Goal: Task Accomplishment & Management: Complete application form

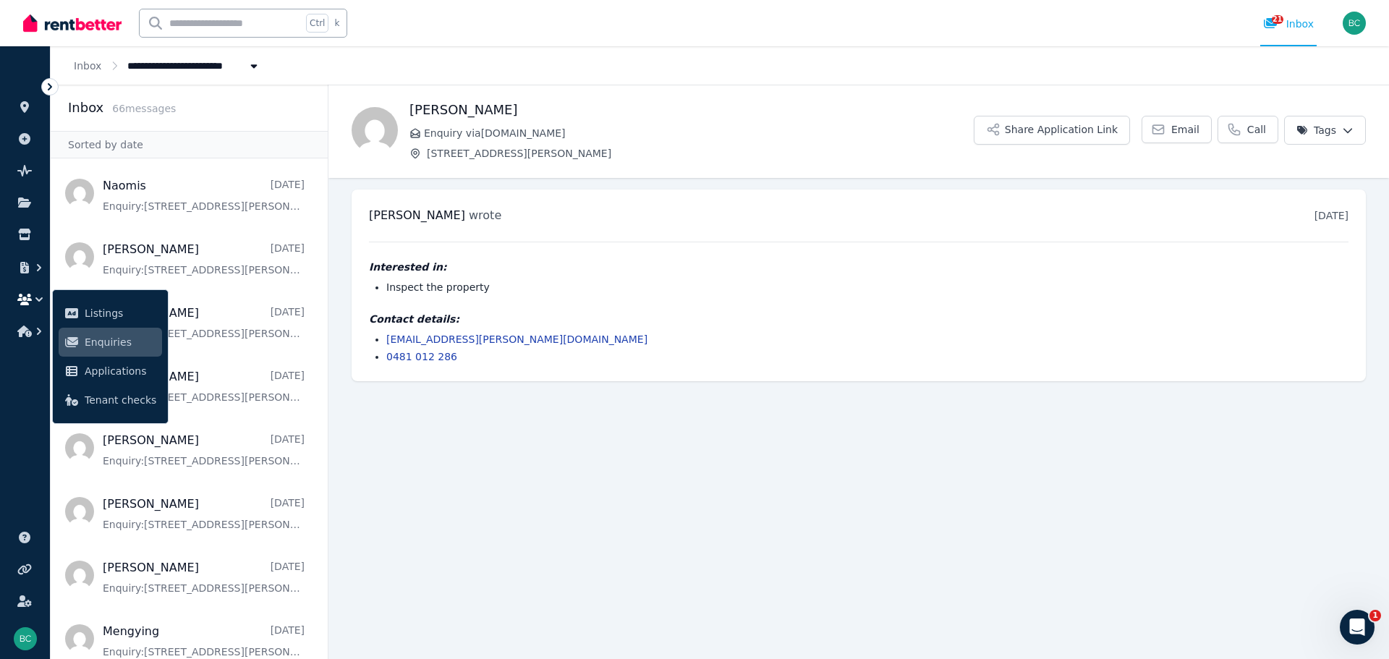
click at [154, 64] on span "4/7 Johnston St, Southport" at bounding box center [229, 65] width 205 height 15
type input "**********"
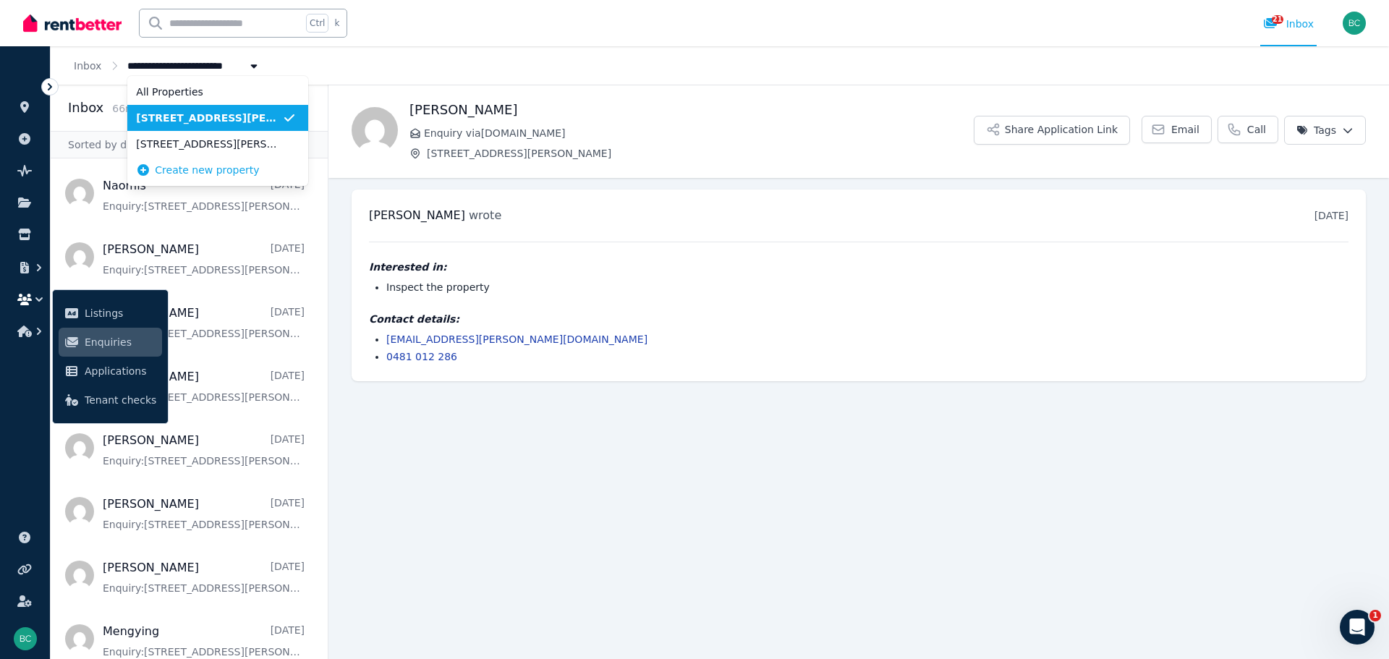
click at [210, 122] on span "4/7 Johnston St, Southport" at bounding box center [209, 118] width 146 height 14
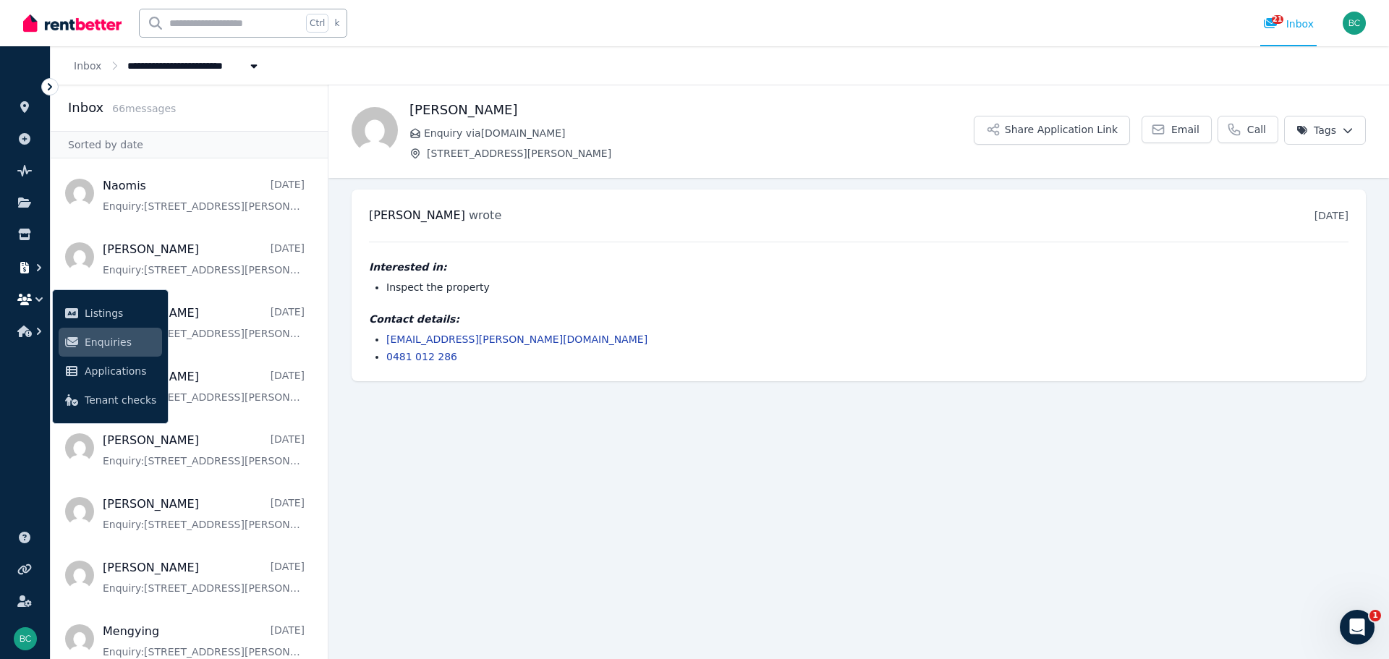
click at [29, 270] on icon "button" at bounding box center [24, 268] width 9 height 12
click at [111, 287] on span "Payments" at bounding box center [121, 281] width 73 height 17
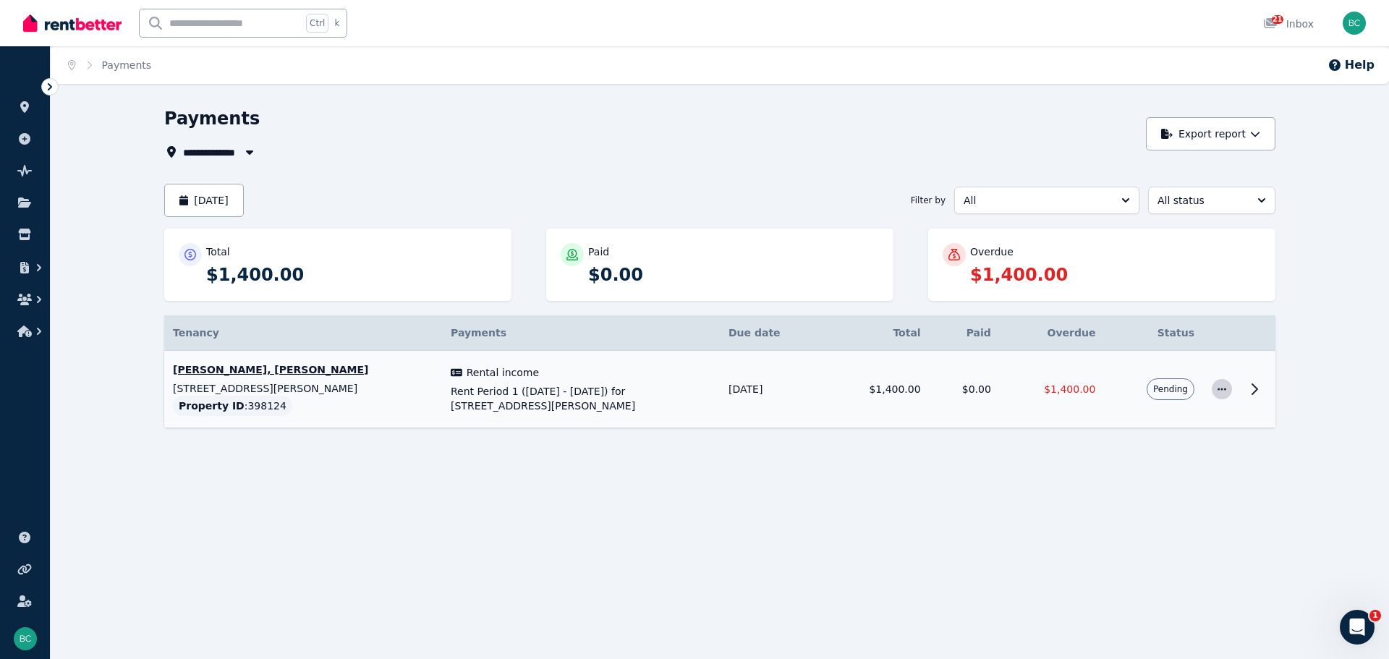
click at [1226, 386] on icon "button" at bounding box center [1222, 389] width 12 height 10
click at [1142, 446] on button "Mark as paid" at bounding box center [1162, 457] width 139 height 29
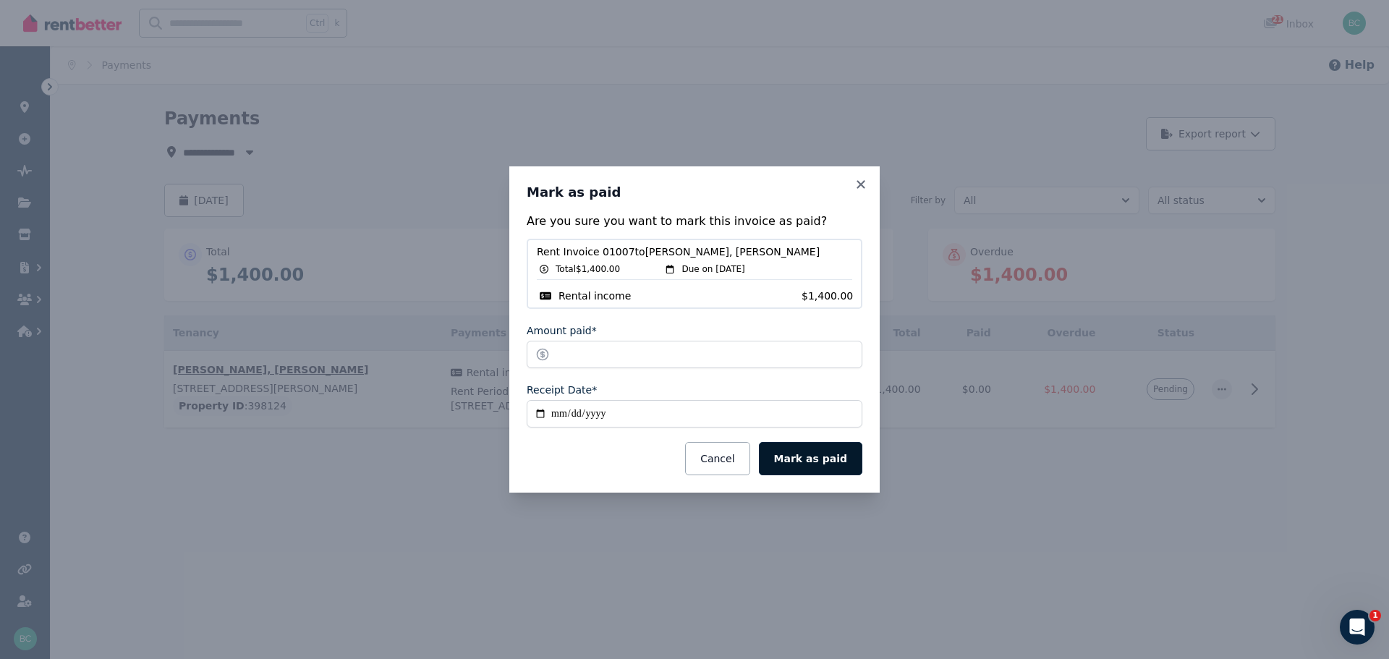
click at [807, 458] on button "Mark as paid" at bounding box center [810, 458] width 103 height 33
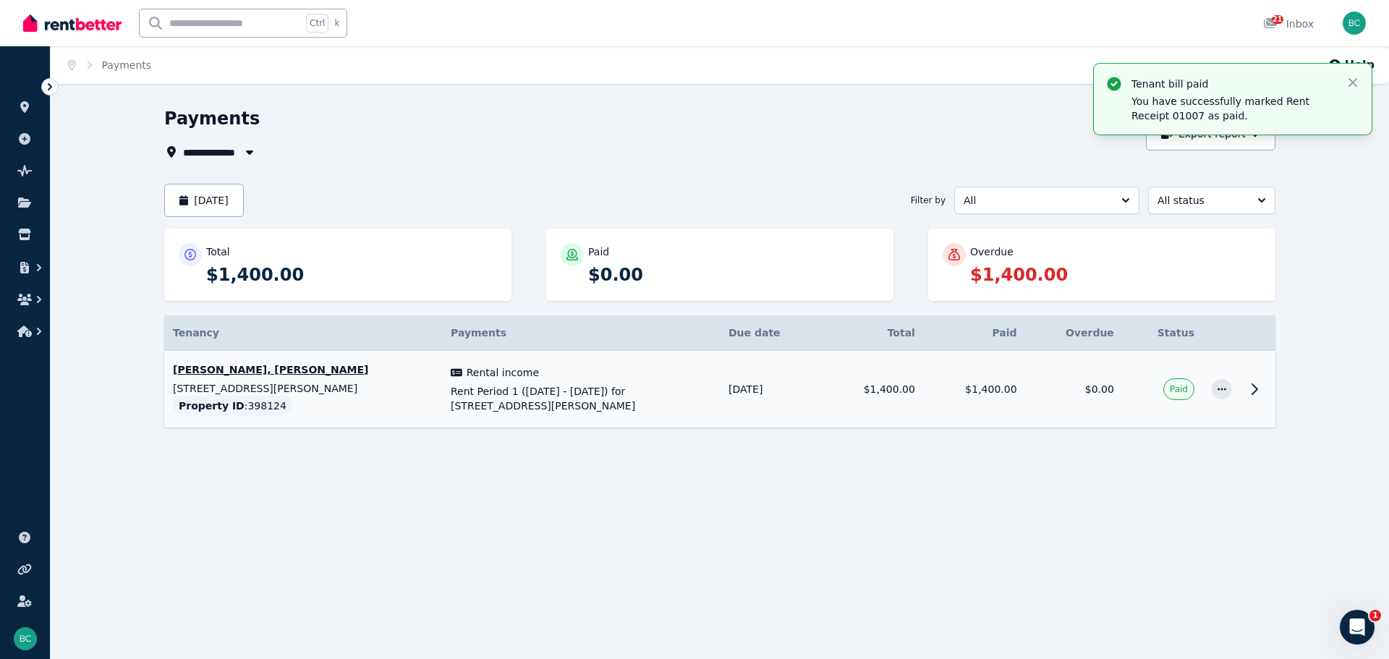
click at [1245, 384] on td at bounding box center [1258, 389] width 35 height 77
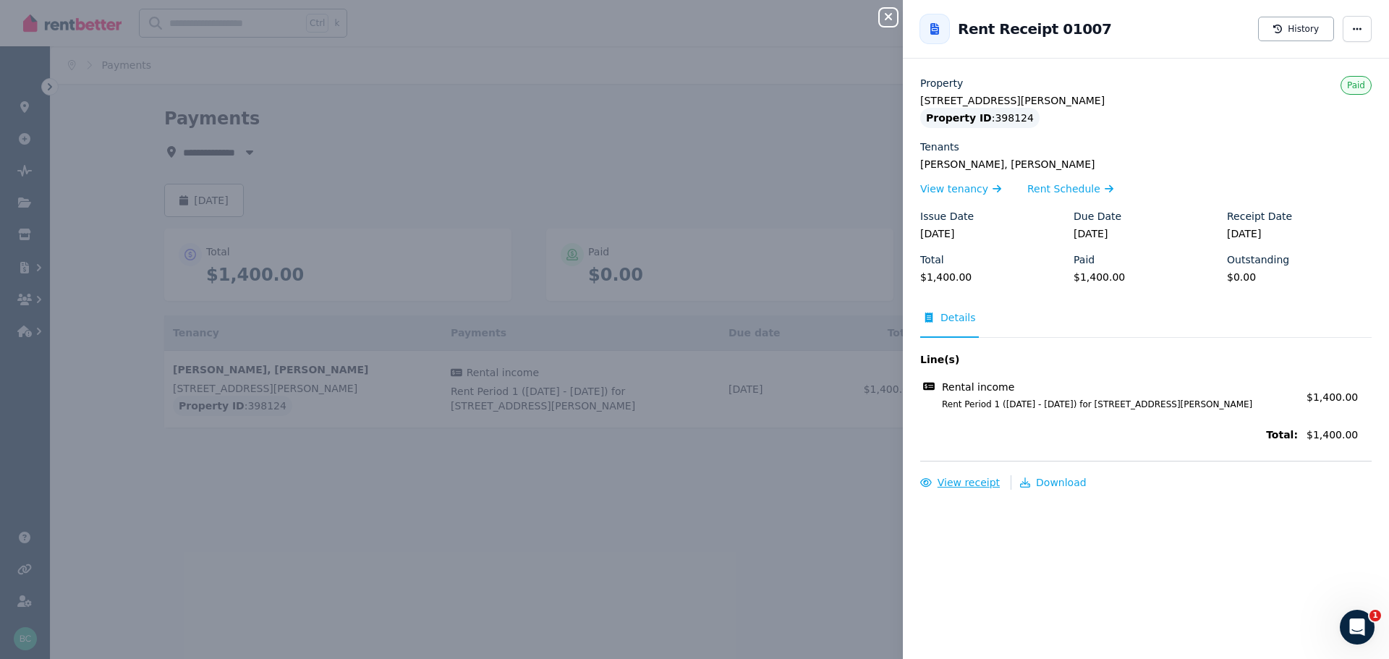
click at [979, 486] on span "View receipt" at bounding box center [969, 483] width 62 height 12
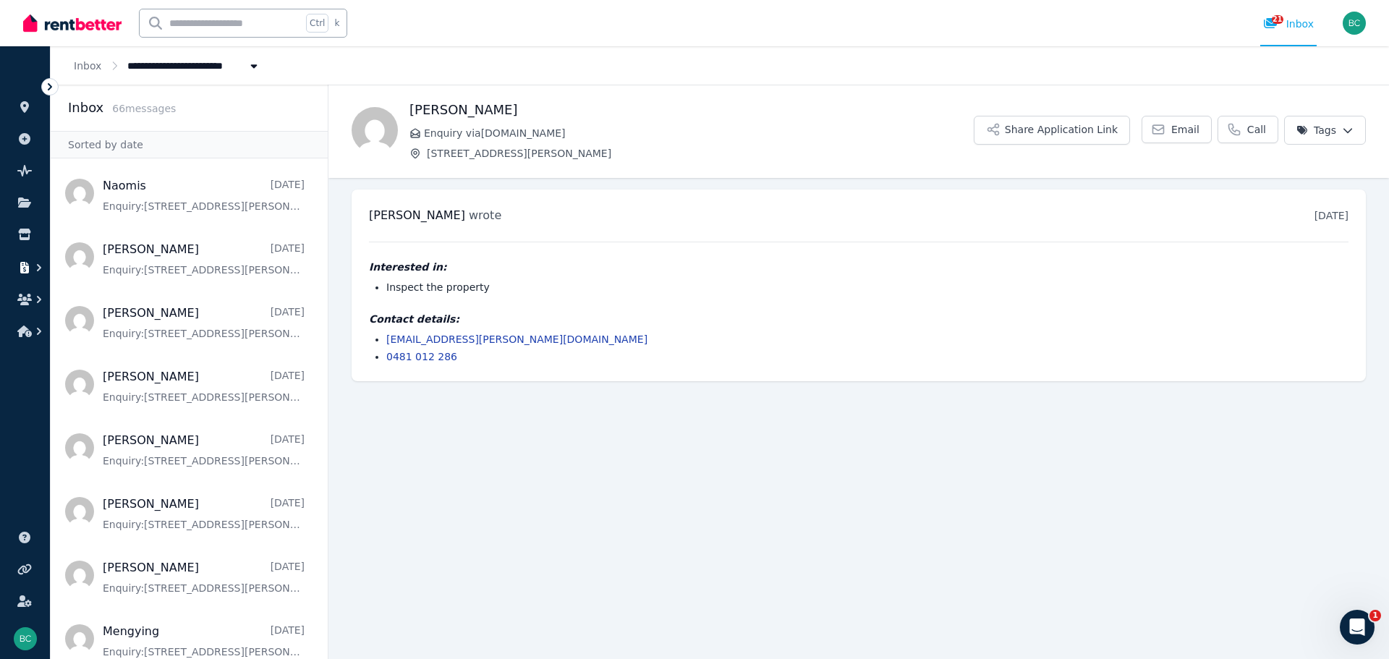
click at [24, 268] on icon "button" at bounding box center [24, 268] width 14 height 12
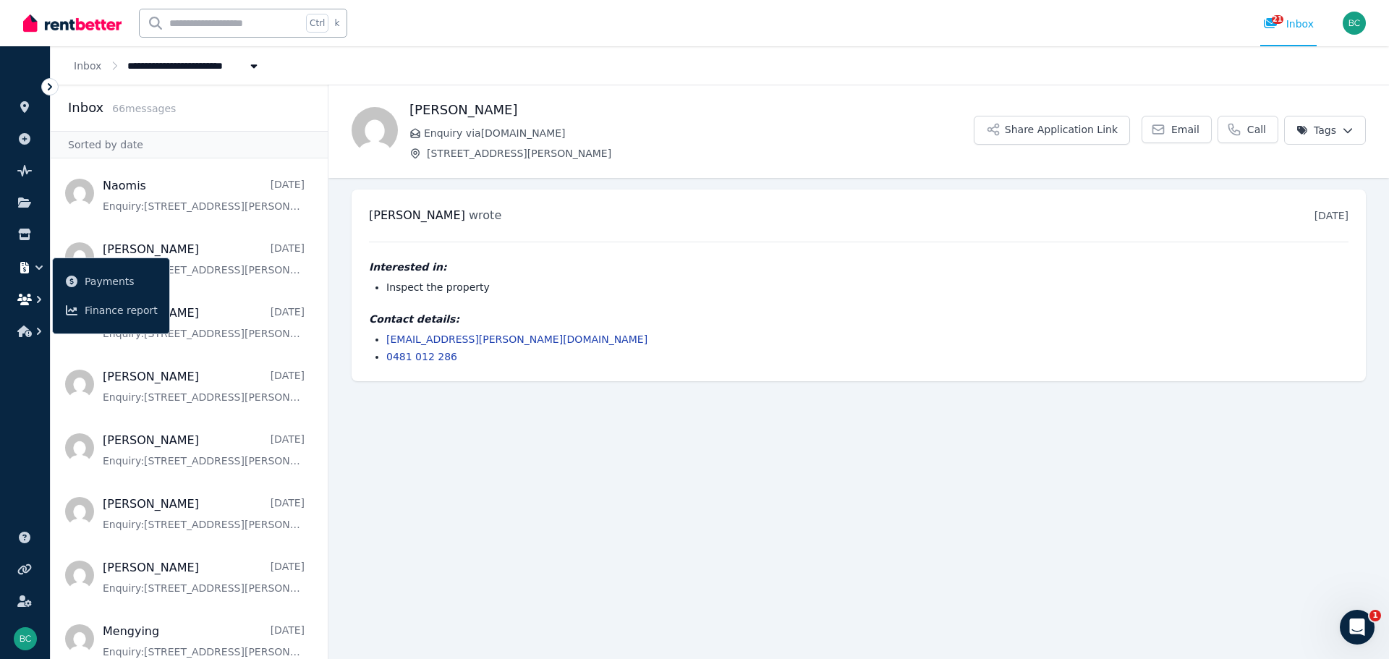
click at [16, 294] on button "button" at bounding box center [25, 300] width 27 height 26
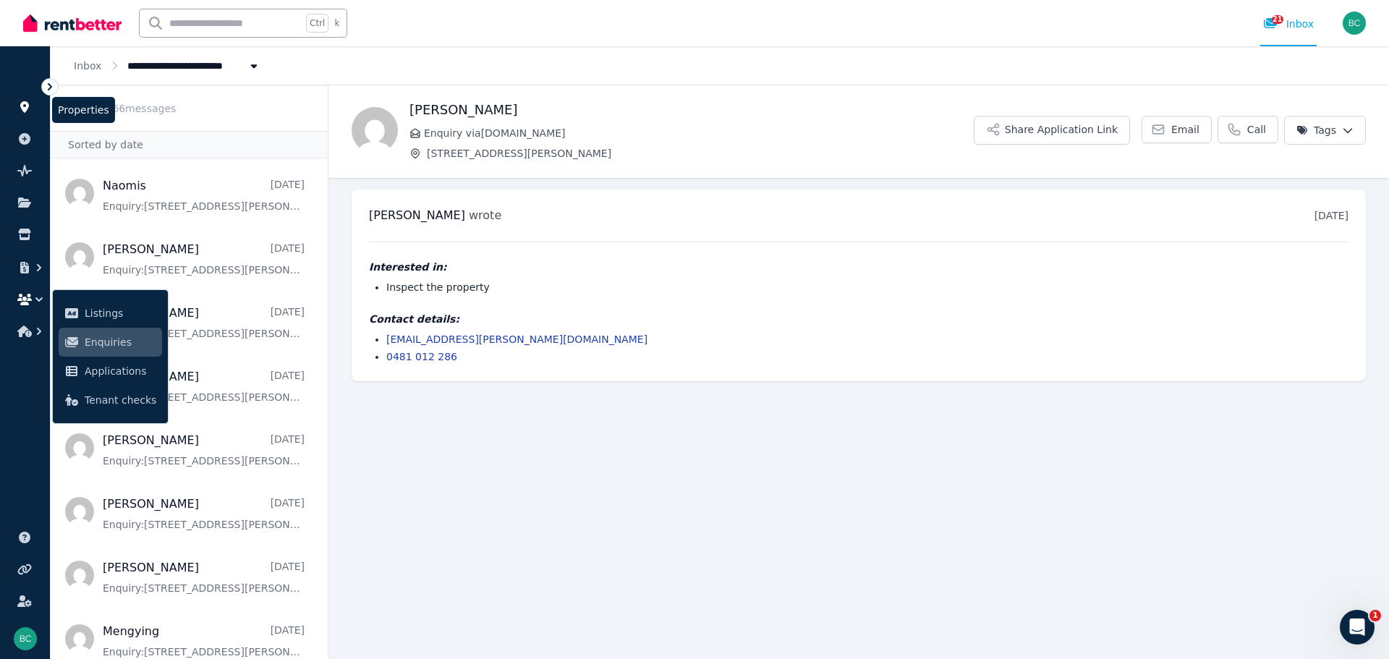
click at [29, 110] on icon at bounding box center [24, 107] width 14 height 12
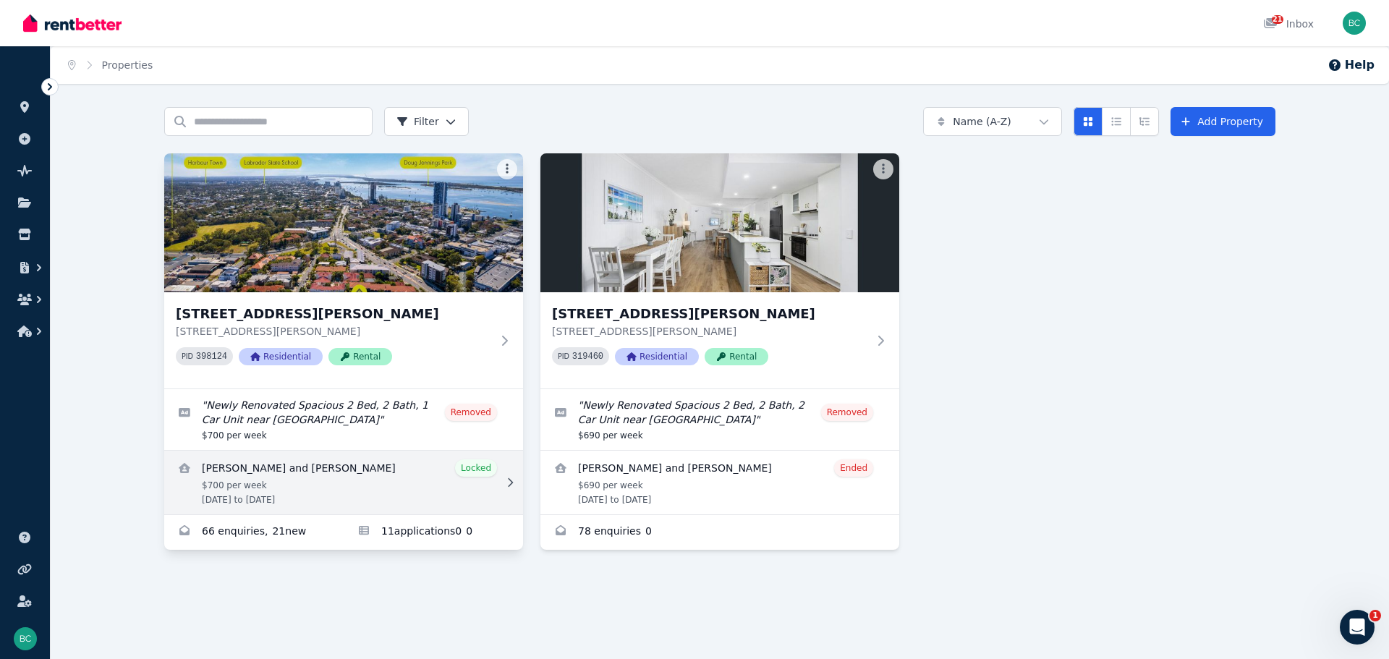
click at [501, 483] on div at bounding box center [507, 482] width 14 height 14
click at [478, 468] on link "View details for Miki Kobayashi and Junji Yasuda" at bounding box center [343, 483] width 359 height 64
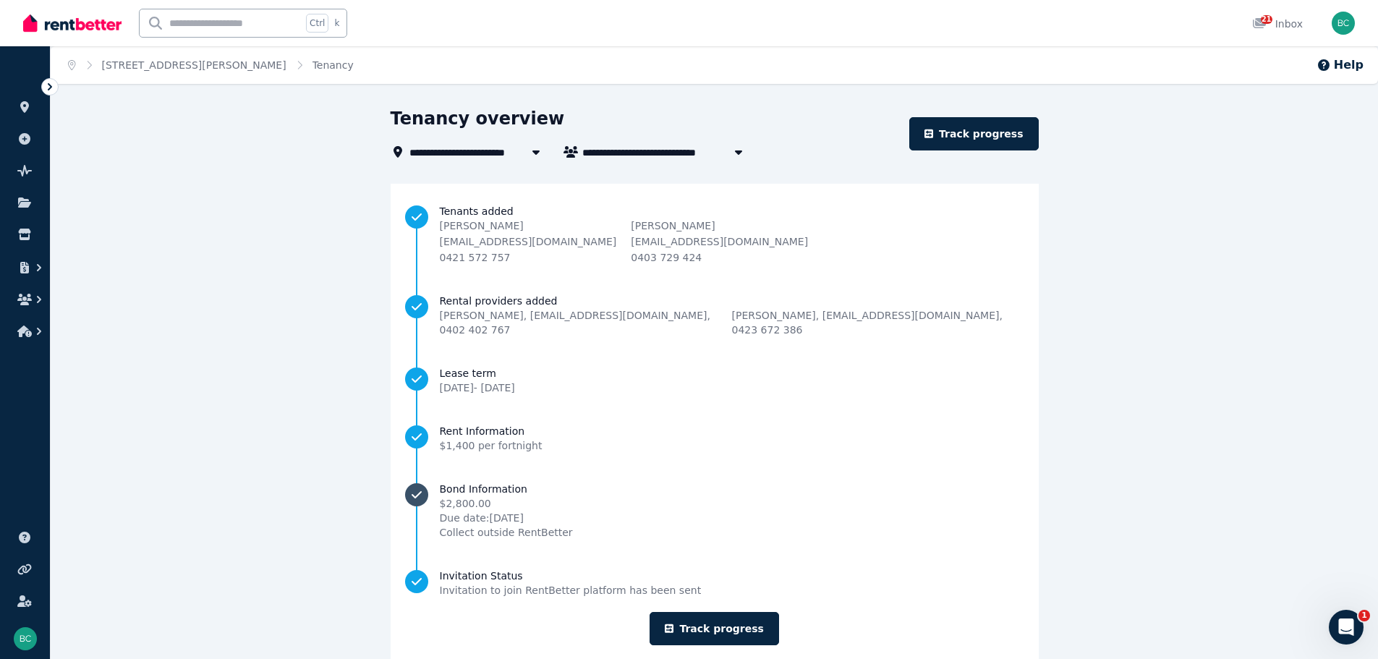
click at [505, 483] on link "Bond Information $2,800.00 Due date: 4 Sept 2025 Collect outside RentBetter" at bounding box center [714, 511] width 619 height 58
click at [422, 491] on icon "Progress" at bounding box center [417, 494] width 10 height 7
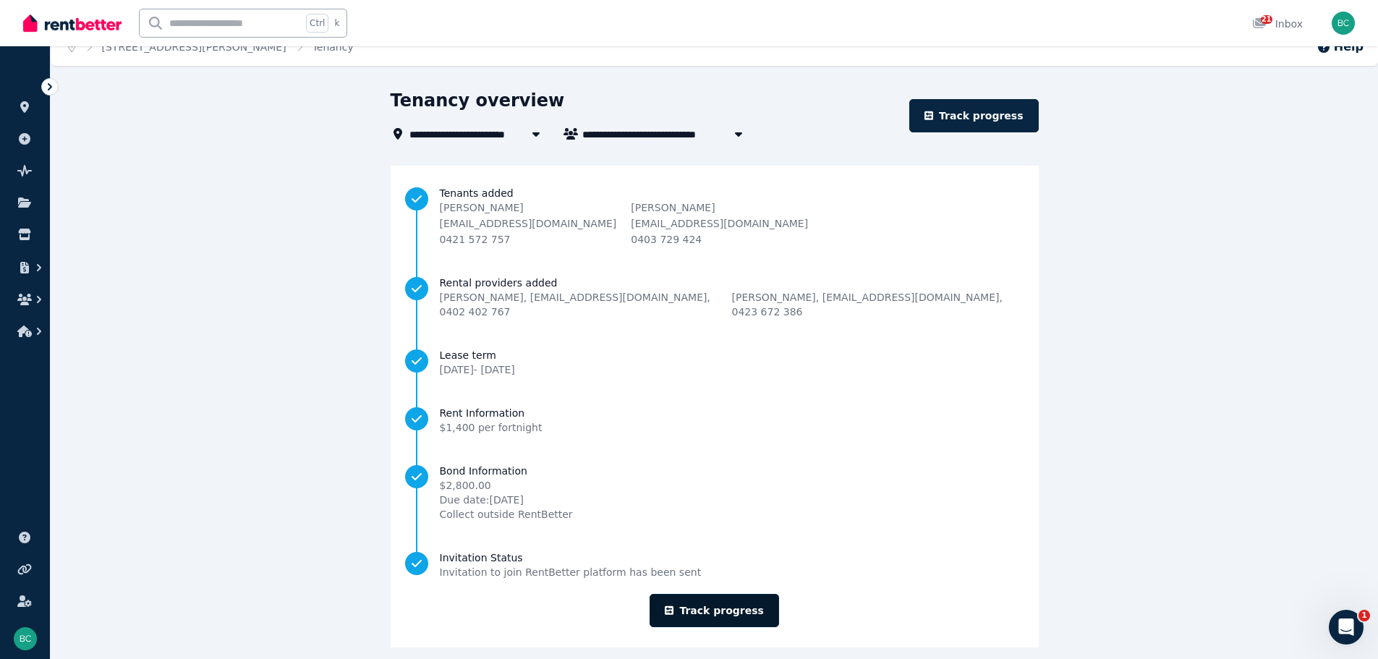
click at [710, 594] on link "Track progress" at bounding box center [715, 610] width 130 height 33
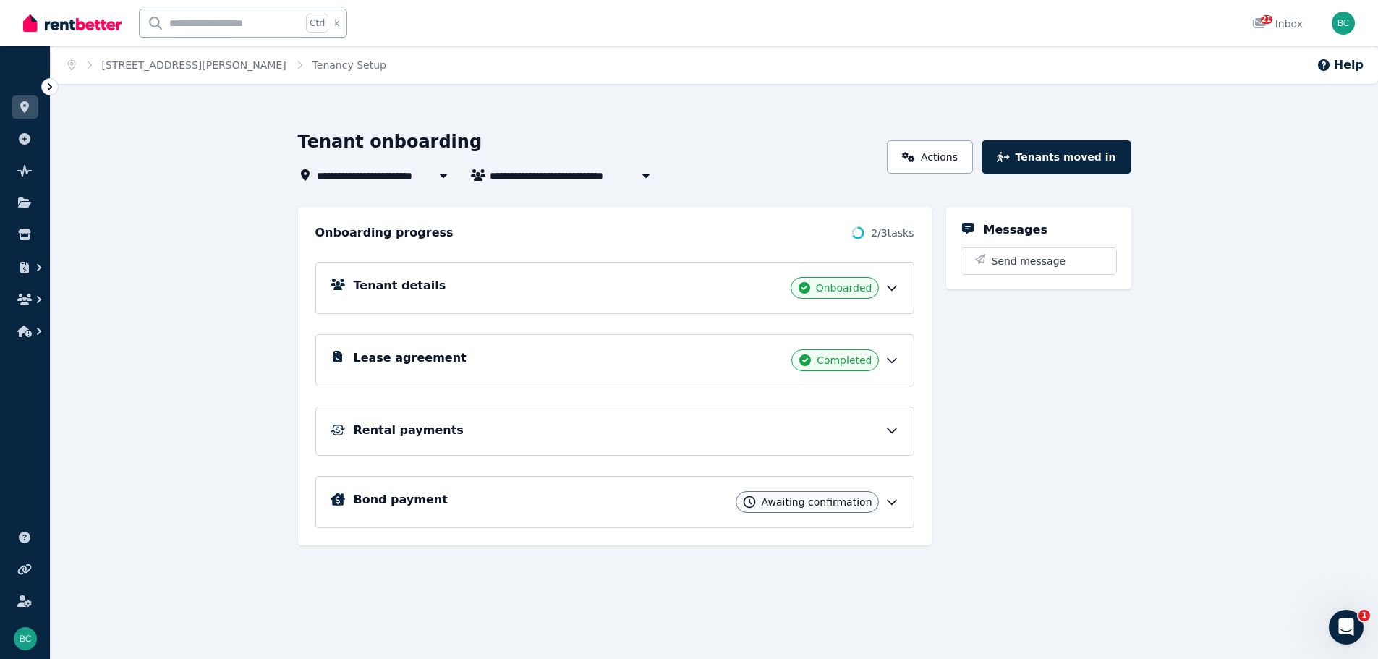
click at [874, 501] on div "Awaiting confirmation" at bounding box center [807, 502] width 143 height 22
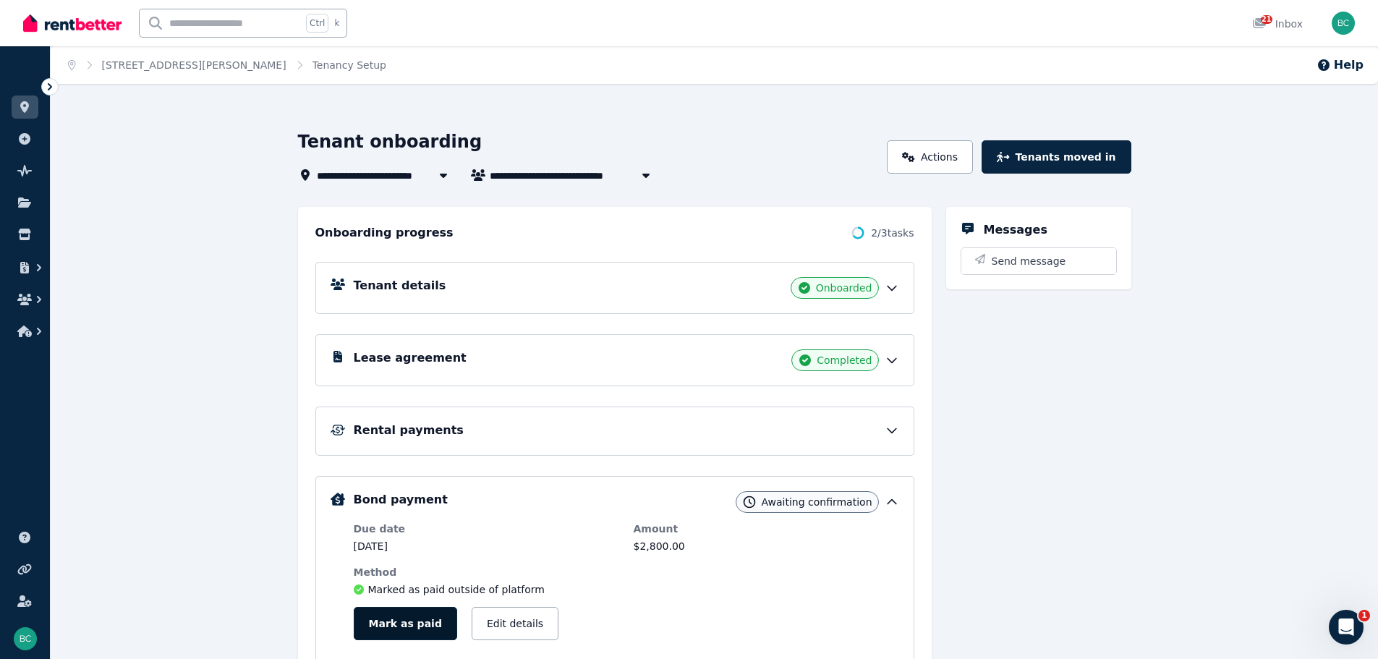
click at [386, 624] on button "Mark as paid" at bounding box center [405, 623] width 103 height 33
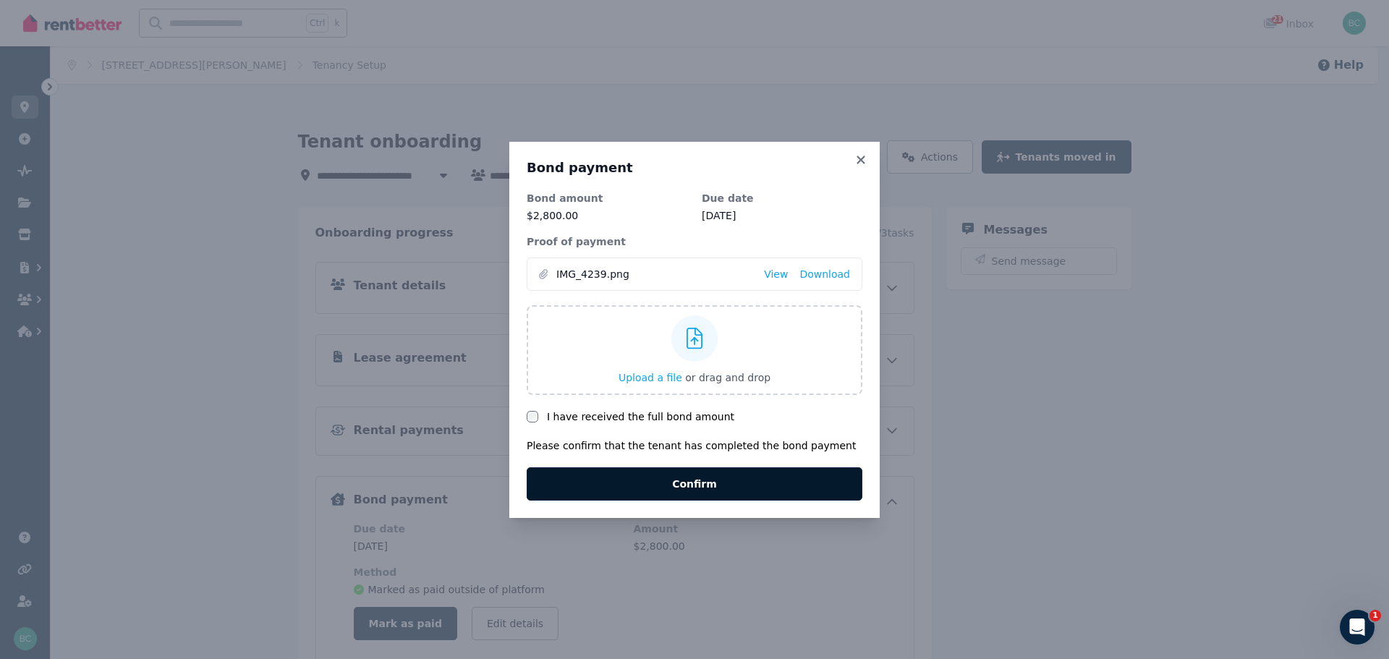
click at [678, 491] on button "Confirm" at bounding box center [695, 483] width 336 height 33
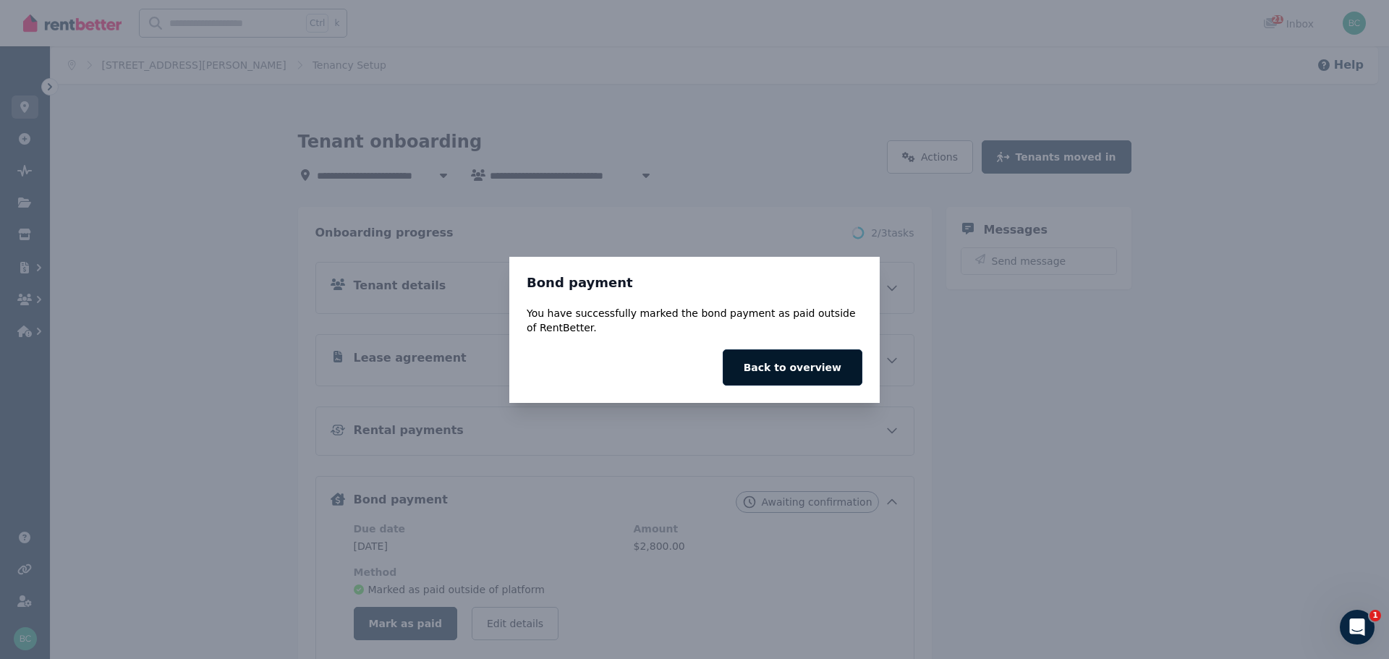
click at [770, 361] on button "Back to overview" at bounding box center [793, 367] width 140 height 36
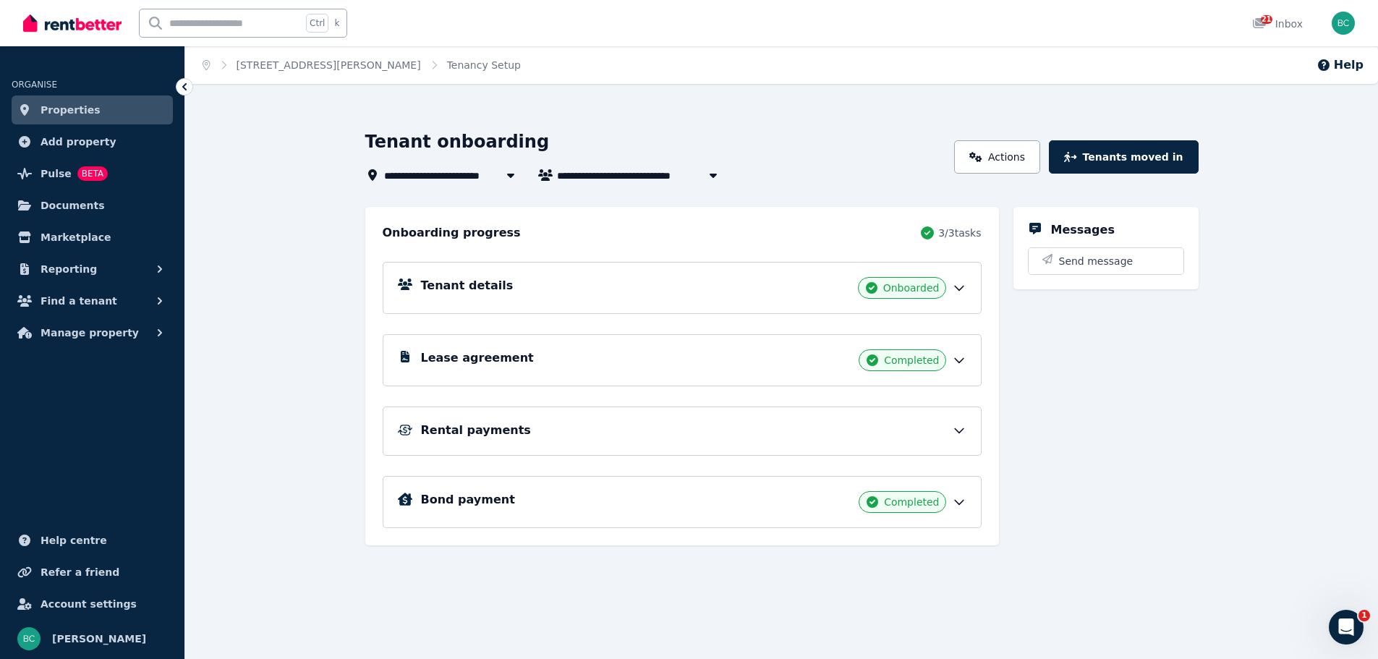
click at [912, 423] on div "Rental payments" at bounding box center [694, 430] width 546 height 17
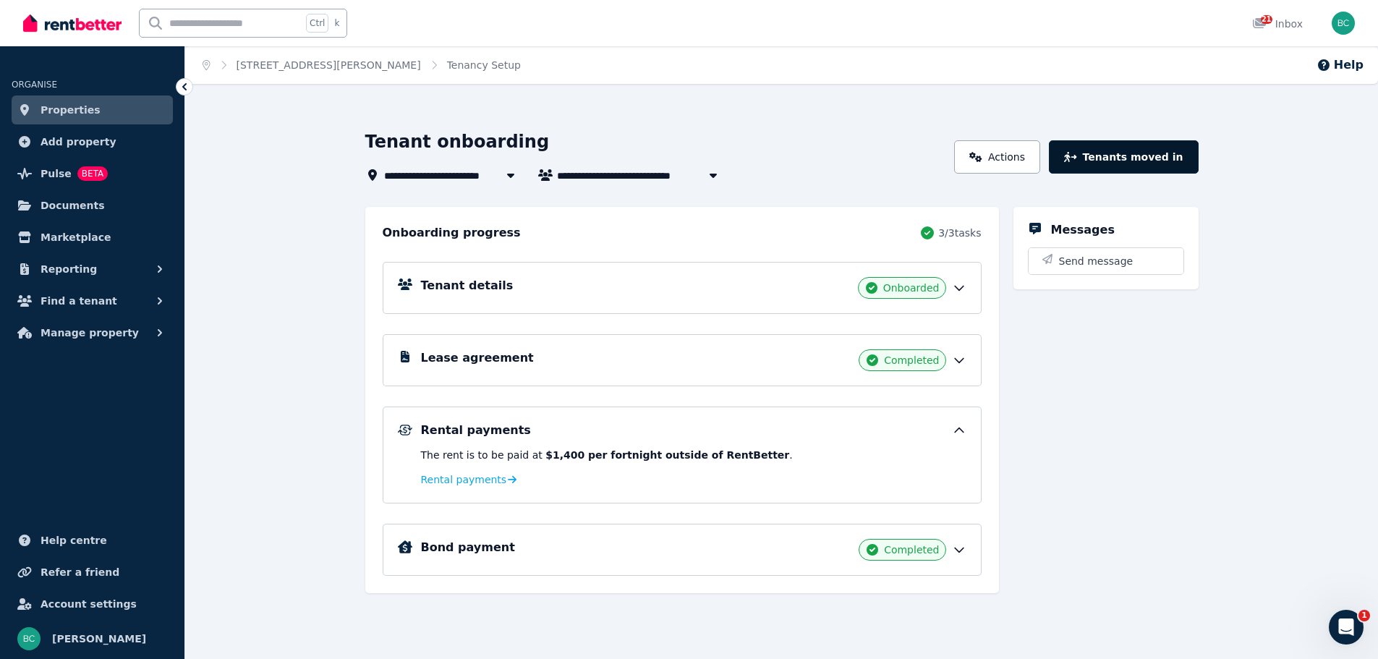
click at [1105, 156] on button "Tenants moved in" at bounding box center [1123, 156] width 149 height 33
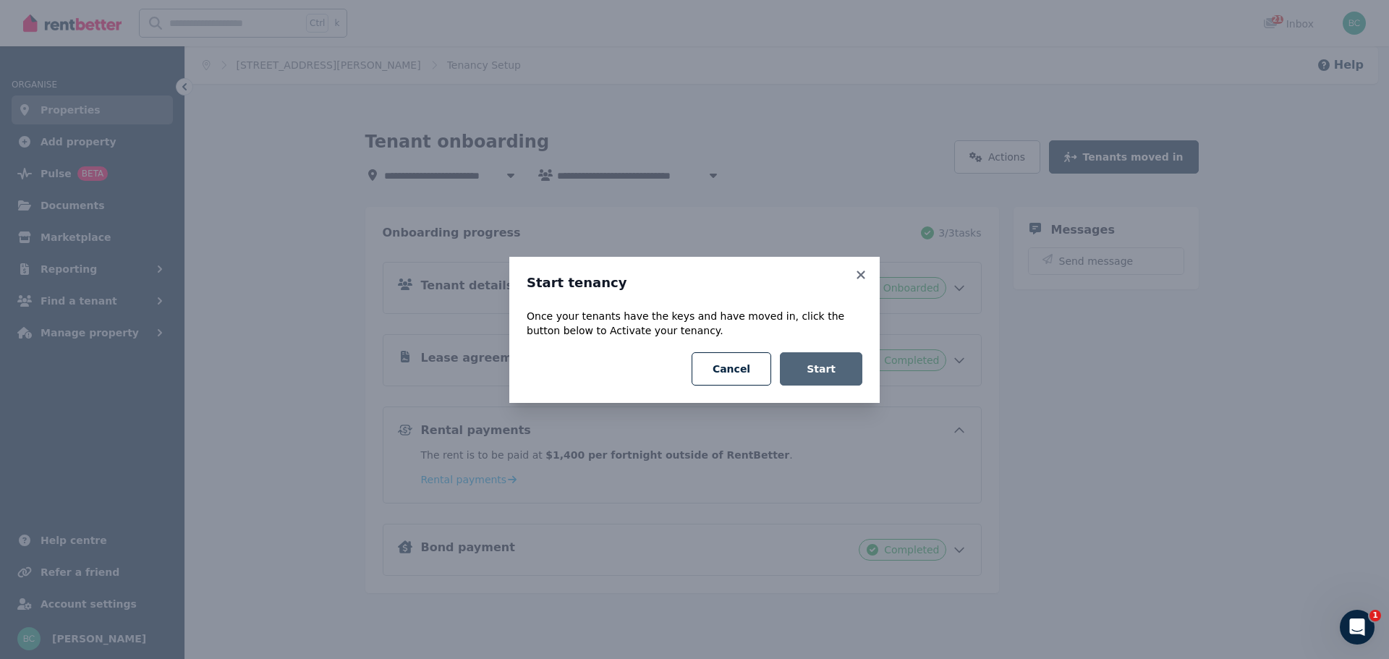
click at [813, 366] on button "Start" at bounding box center [821, 368] width 82 height 33
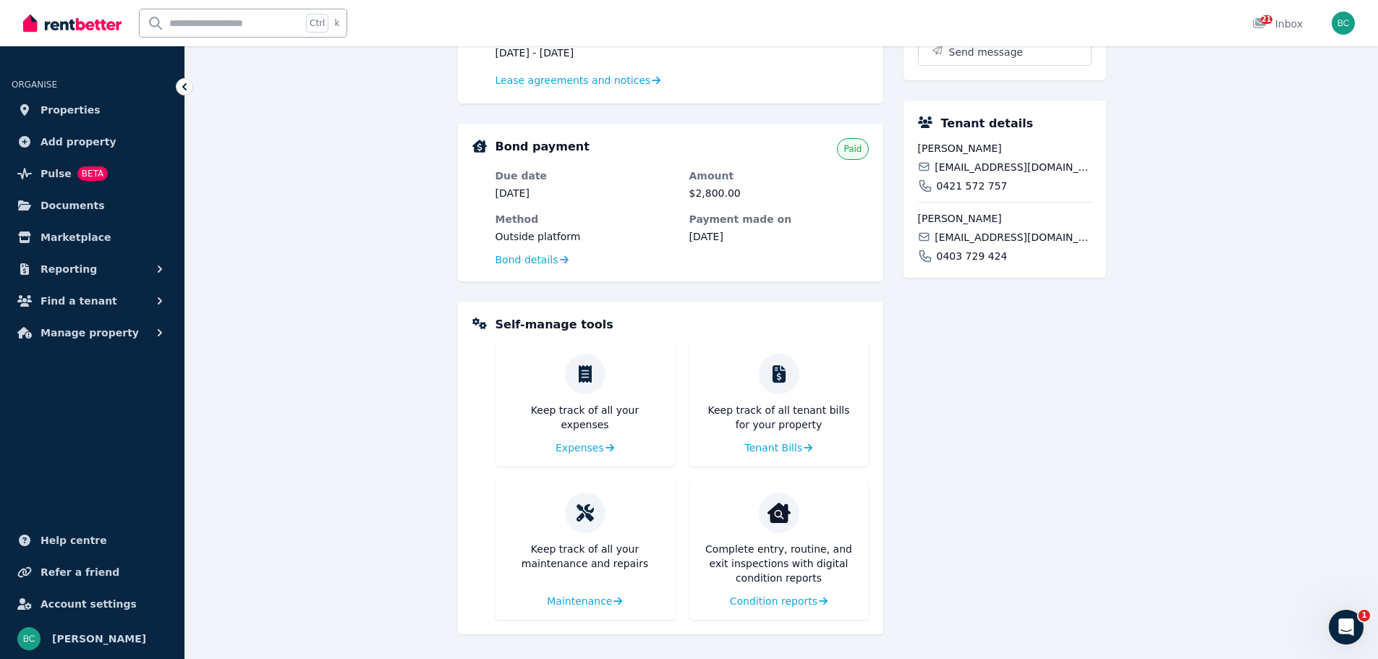
scroll to position [381, 0]
click at [803, 603] on span "Condition reports" at bounding box center [773, 600] width 88 height 14
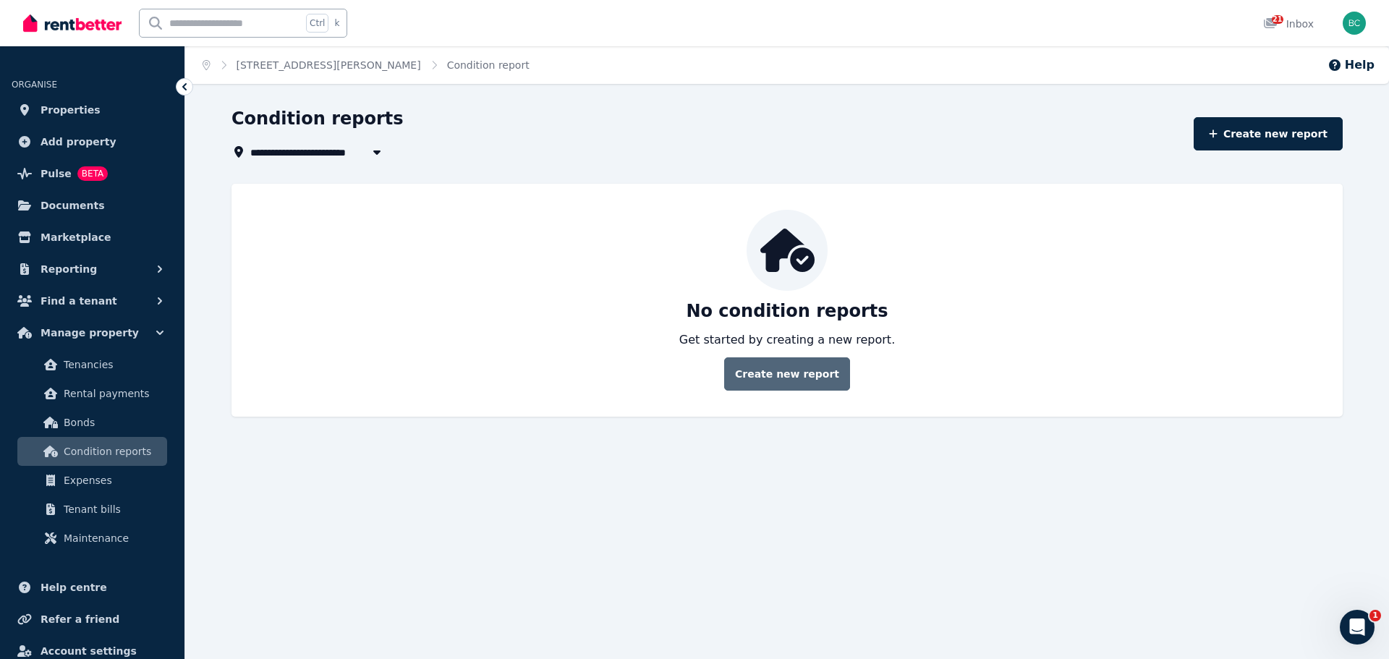
click at [782, 368] on link "Create new report" at bounding box center [787, 373] width 126 height 33
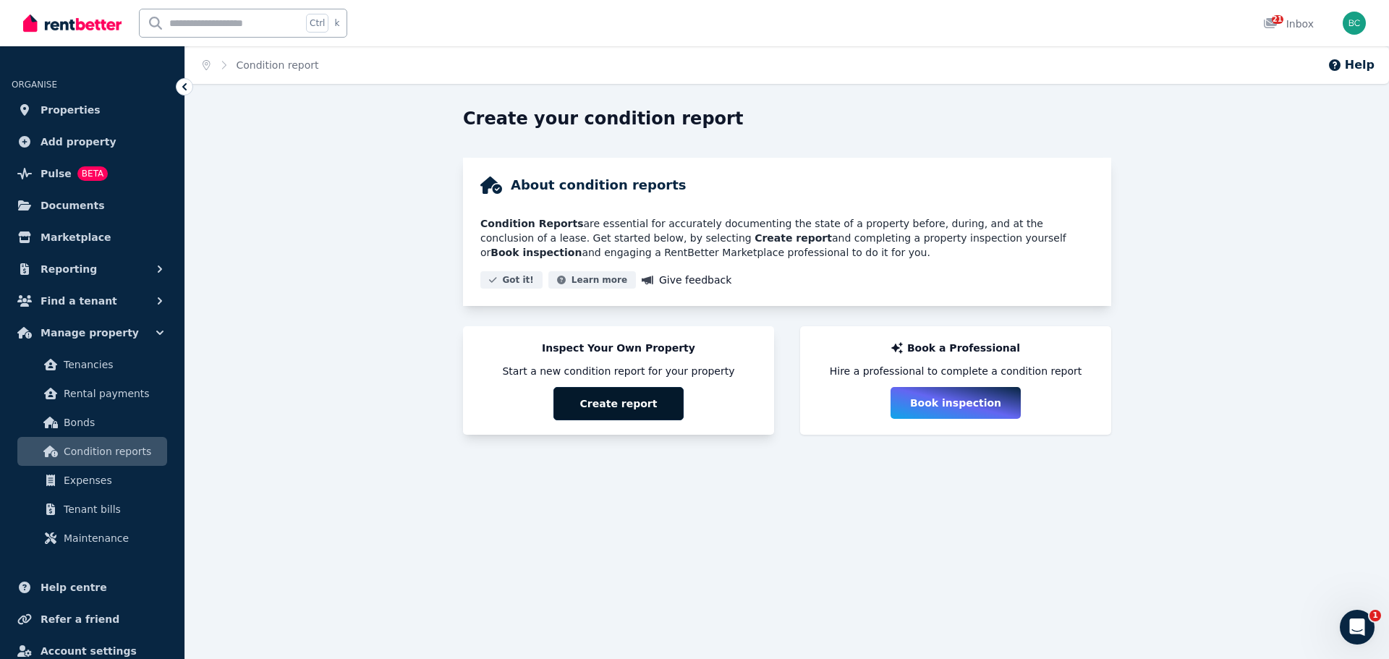
click at [624, 410] on button "Create report" at bounding box center [618, 403] width 130 height 33
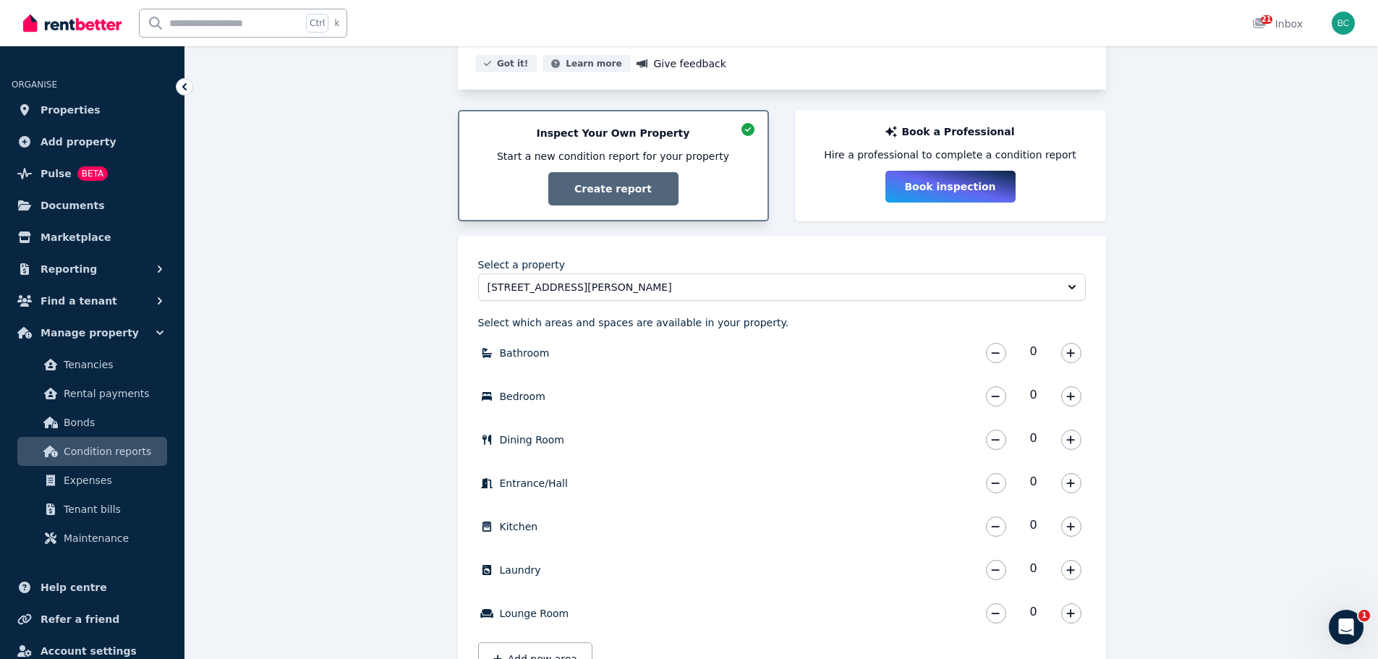
scroll to position [217, 0]
click at [1074, 351] on icon "button" at bounding box center [1070, 352] width 9 height 10
click at [1071, 394] on icon "button" at bounding box center [1071, 395] width 8 height 8
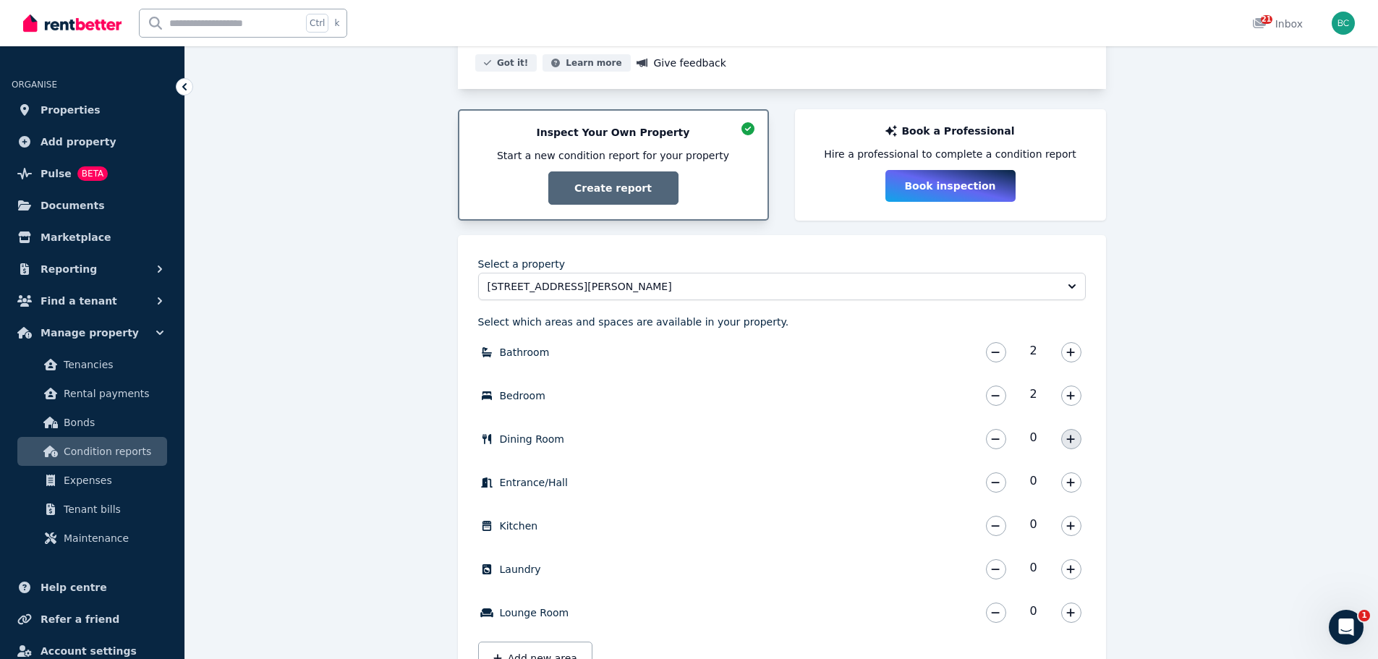
click at [1070, 436] on icon "button" at bounding box center [1070, 439] width 9 height 10
click at [1080, 484] on button "button" at bounding box center [1071, 482] width 20 height 20
click at [1073, 522] on icon "button" at bounding box center [1070, 526] width 9 height 10
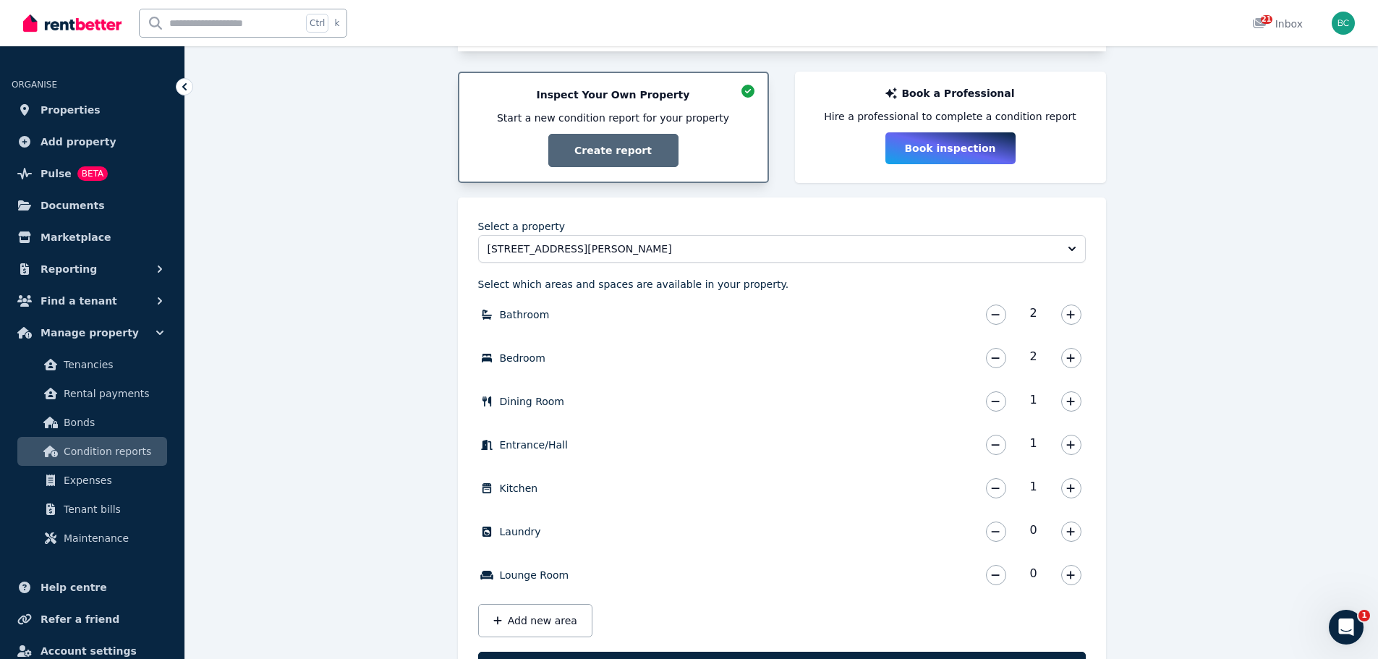
scroll to position [327, 0]
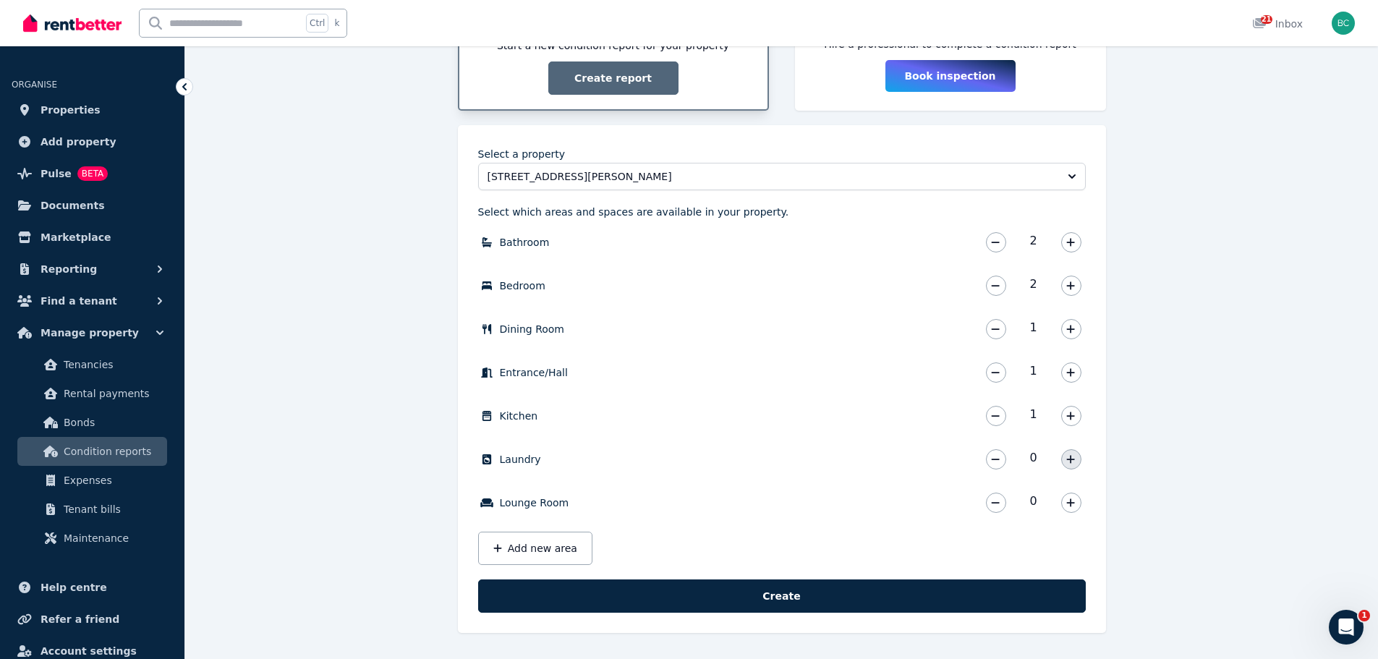
click at [1079, 457] on button "button" at bounding box center [1071, 459] width 20 height 20
click at [1070, 504] on icon "button" at bounding box center [1070, 503] width 9 height 10
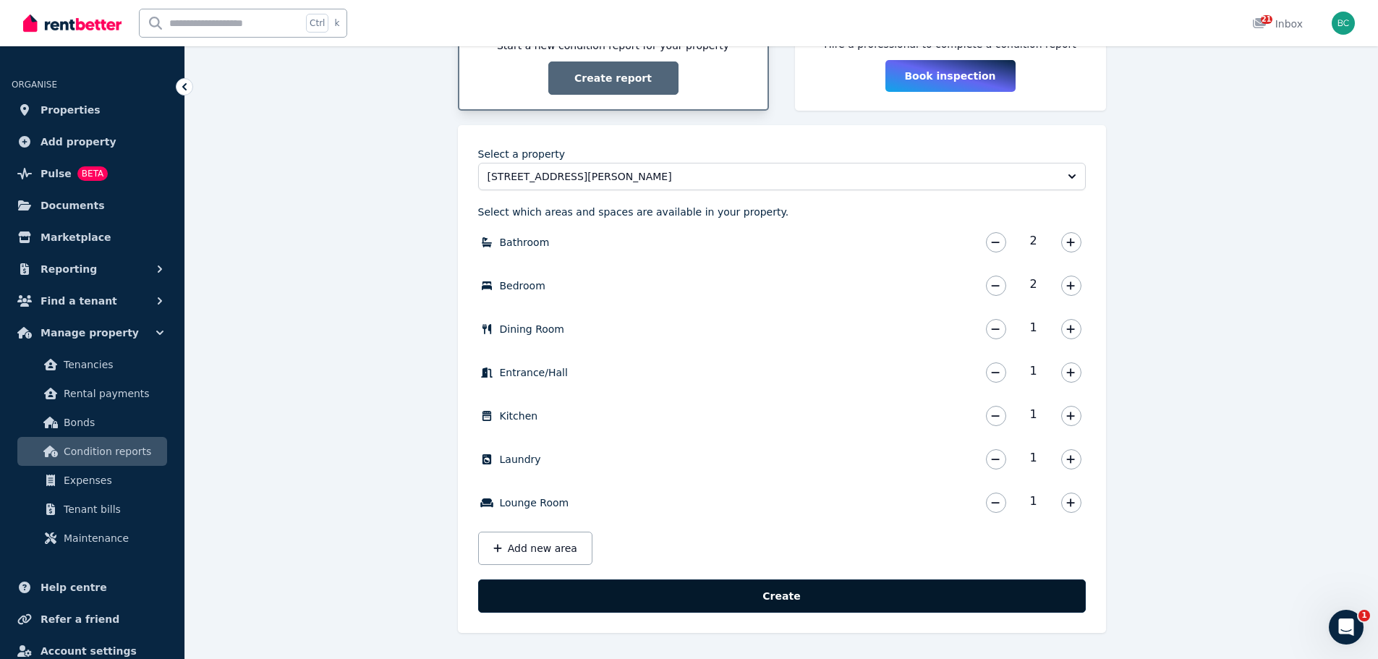
click at [801, 589] on button "Create" at bounding box center [782, 596] width 608 height 33
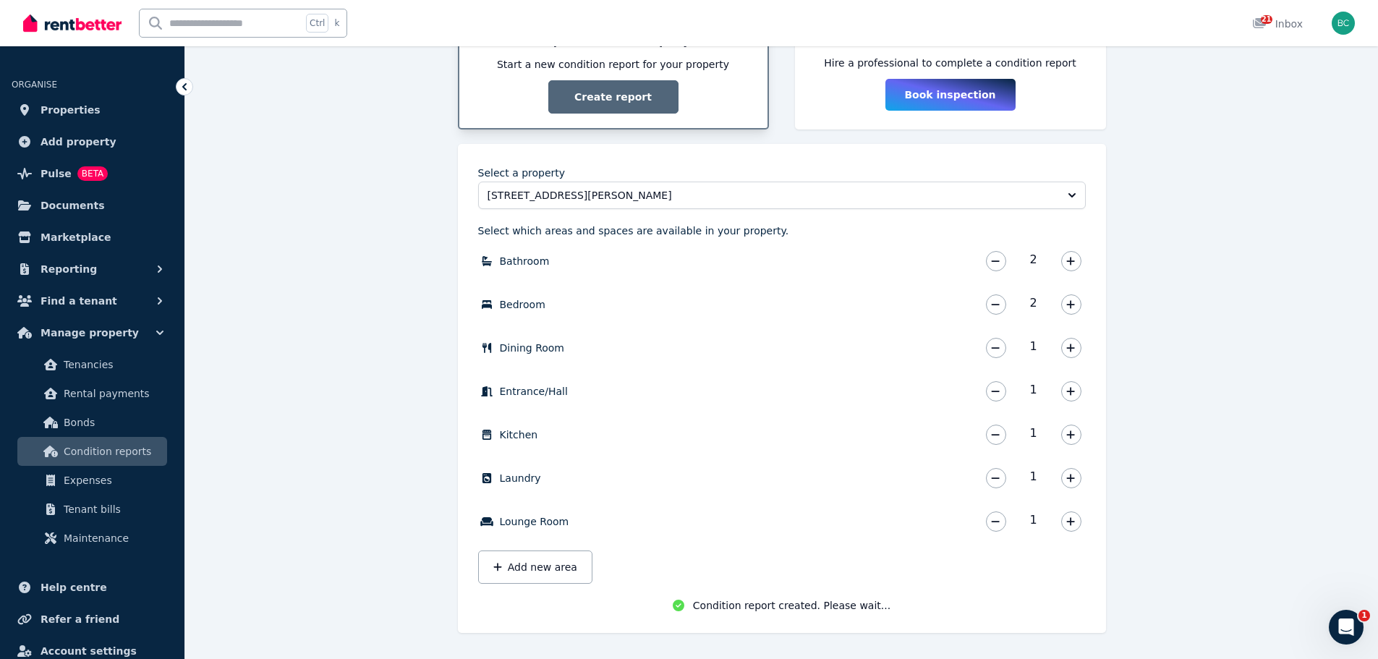
scroll to position [311, 0]
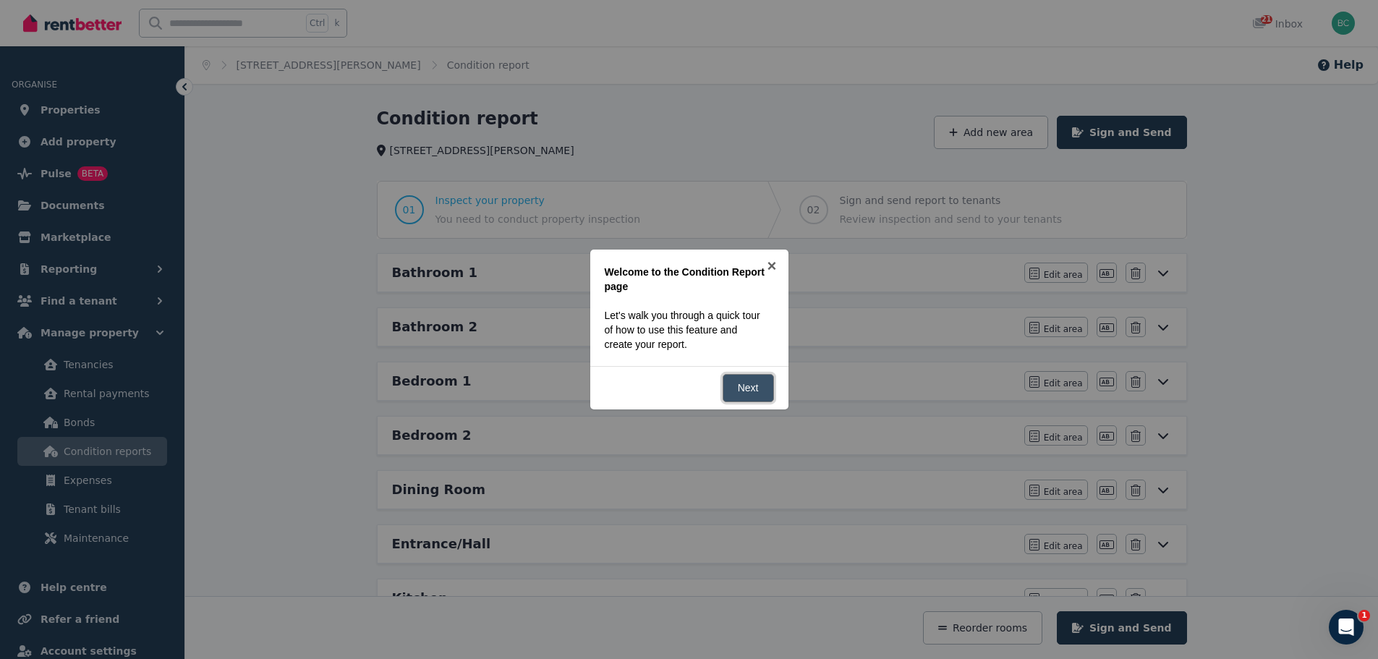
click at [737, 389] on link "Next" at bounding box center [748, 388] width 51 height 28
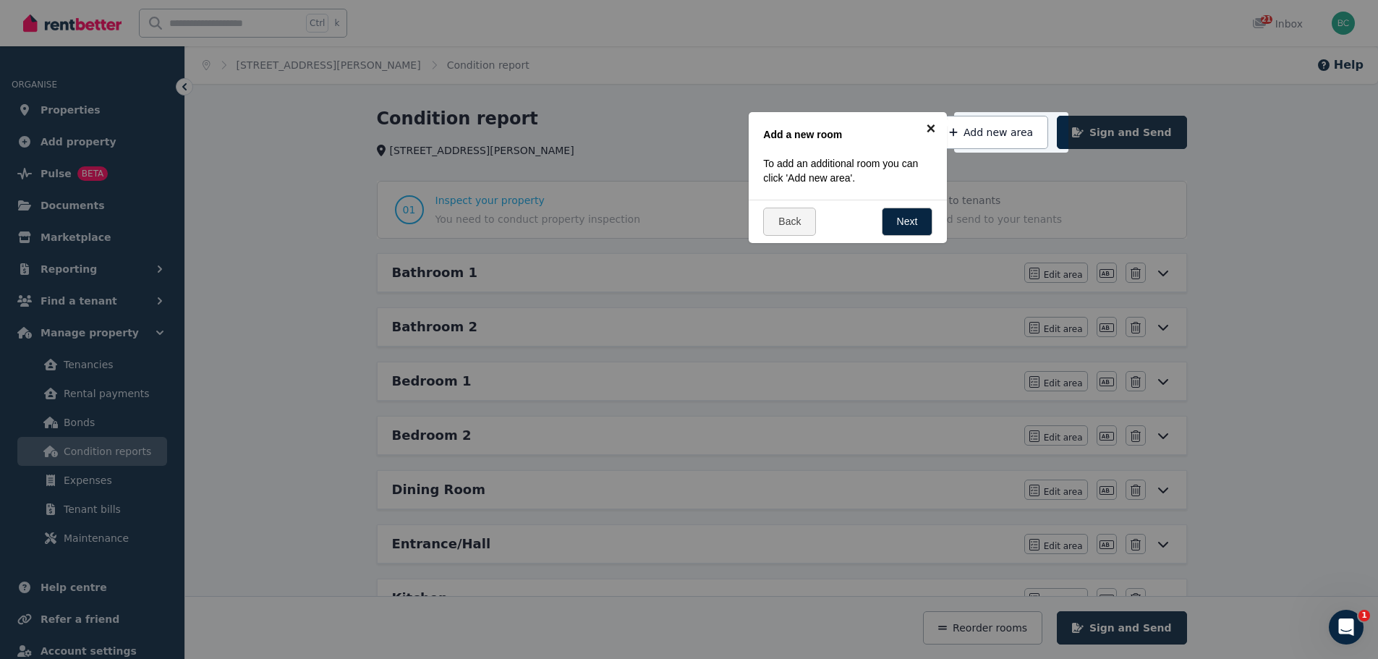
click at [932, 125] on link "×" at bounding box center [931, 128] width 33 height 33
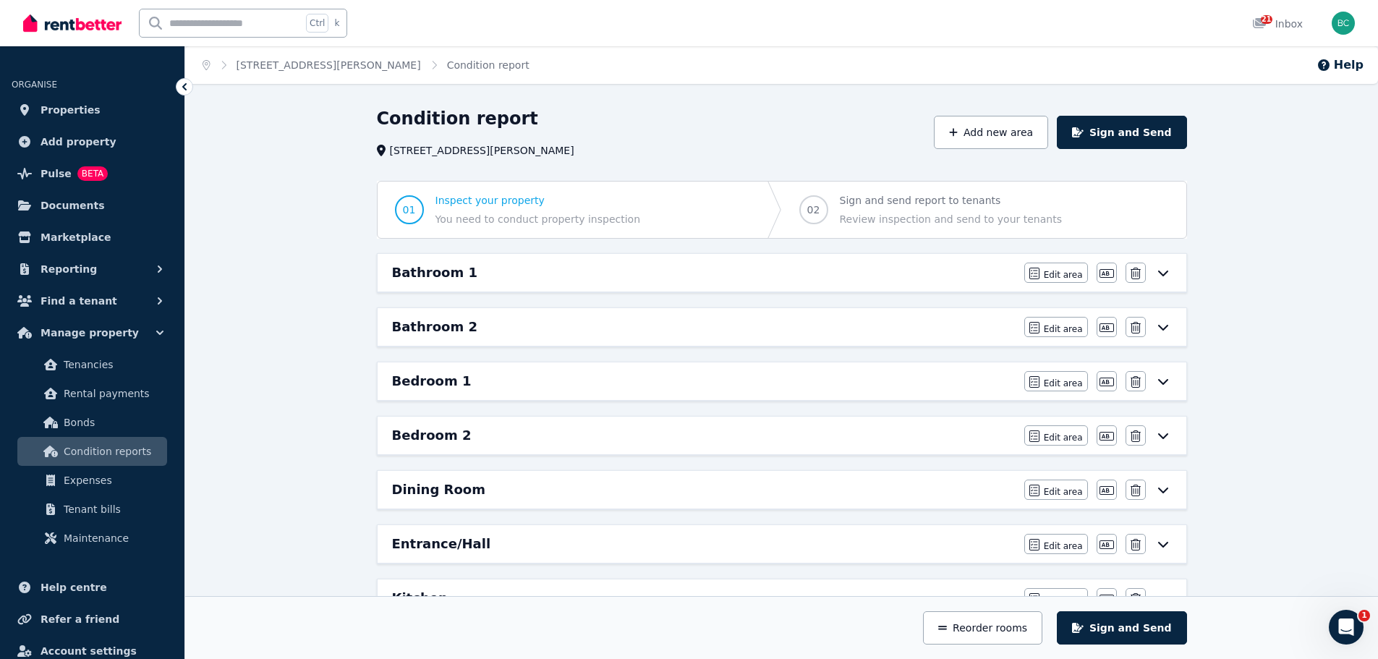
click at [1168, 270] on icon at bounding box center [1163, 273] width 17 height 12
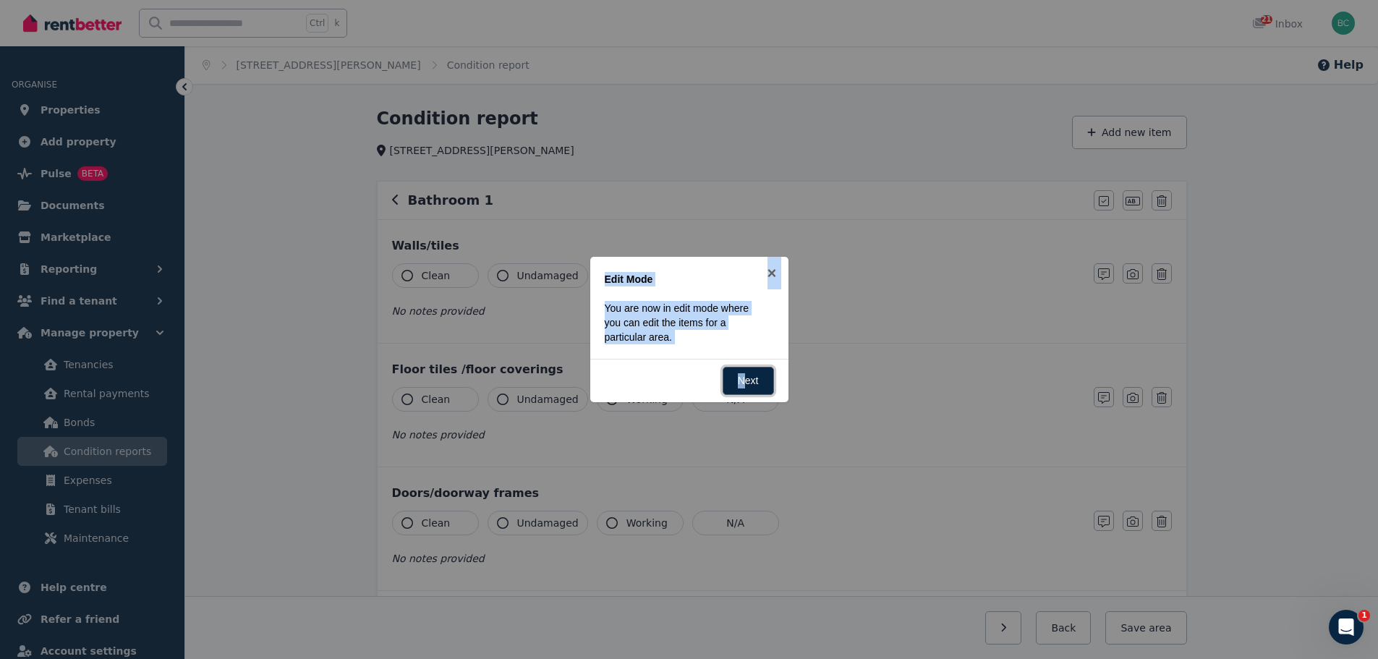
drag, startPoint x: 743, startPoint y: 376, endPoint x: 824, endPoint y: 261, distance: 140.1
click at [824, 261] on body "Open main menu Ctrl k 21 Inbox Open user menu ORGANISE Properties Add property …" at bounding box center [689, 329] width 1378 height 659
click at [778, 279] on link "×" at bounding box center [772, 273] width 33 height 33
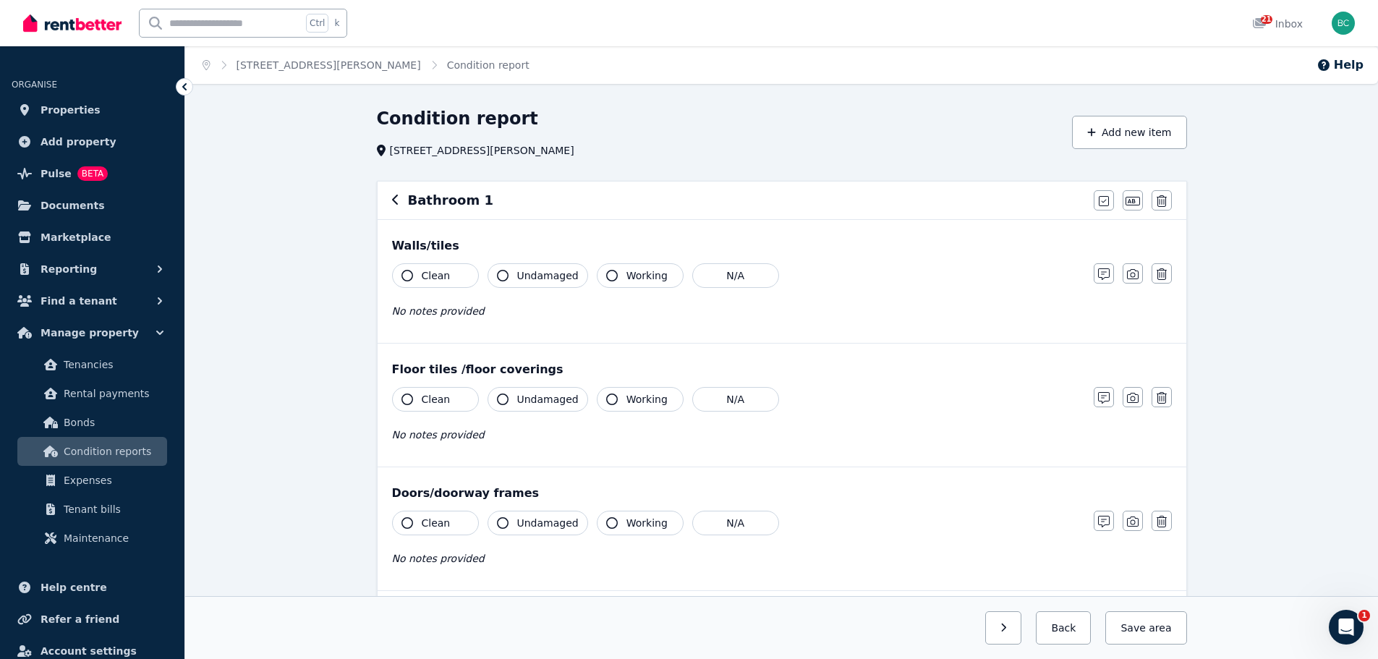
click at [402, 278] on icon "button" at bounding box center [408, 276] width 12 height 12
click at [407, 396] on icon "button" at bounding box center [408, 400] width 12 height 12
click at [408, 512] on button "Clean" at bounding box center [435, 523] width 87 height 25
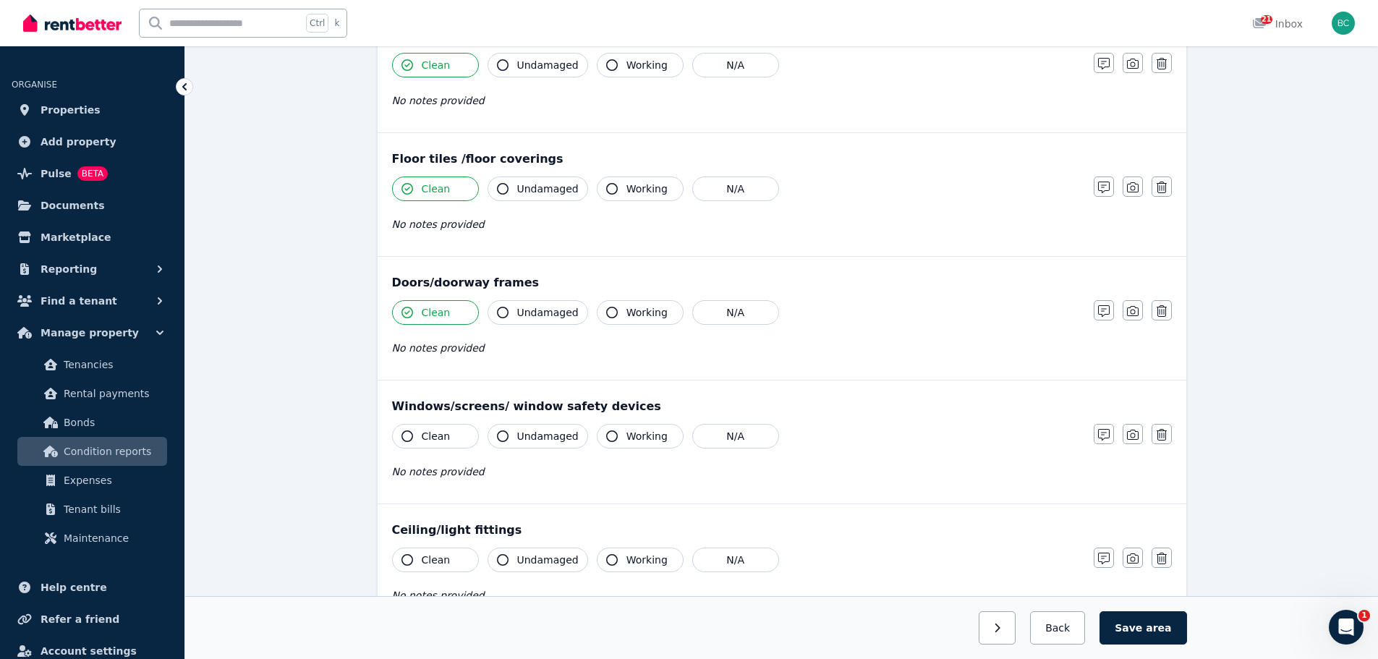
scroll to position [217, 0]
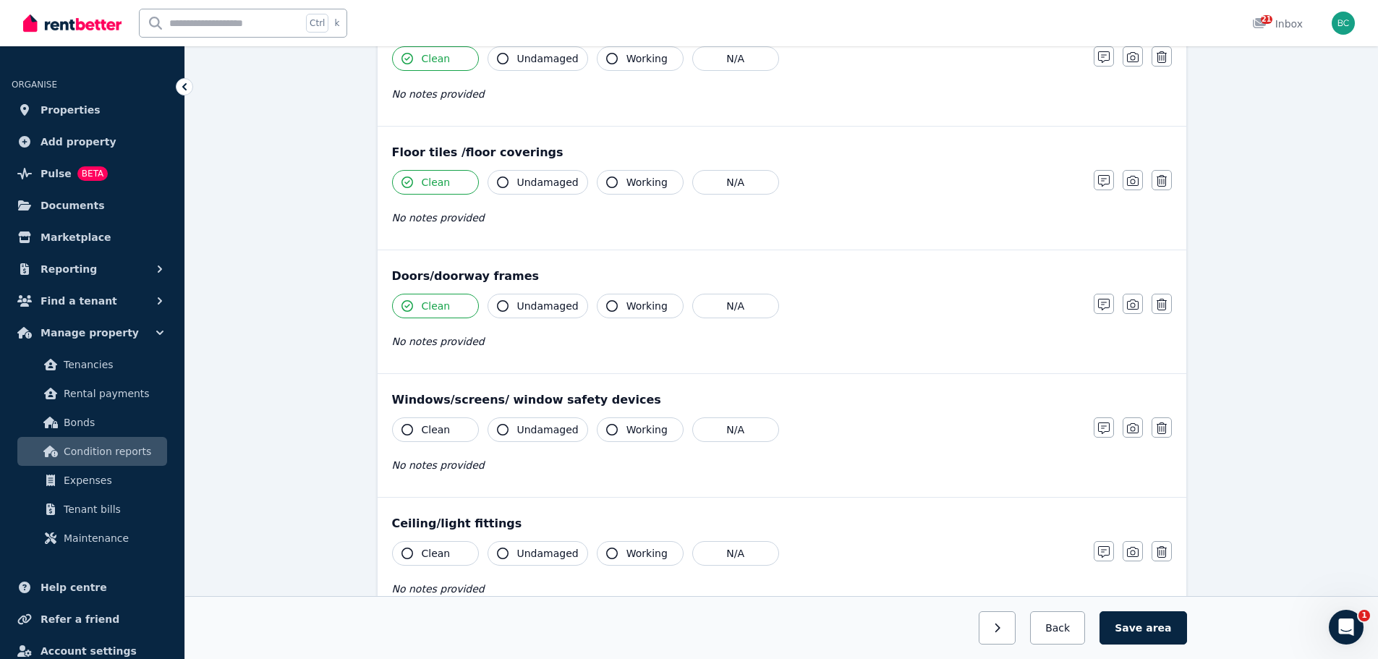
click at [457, 432] on button "Clean" at bounding box center [435, 429] width 87 height 25
click at [444, 551] on span "Clean" at bounding box center [436, 553] width 29 height 14
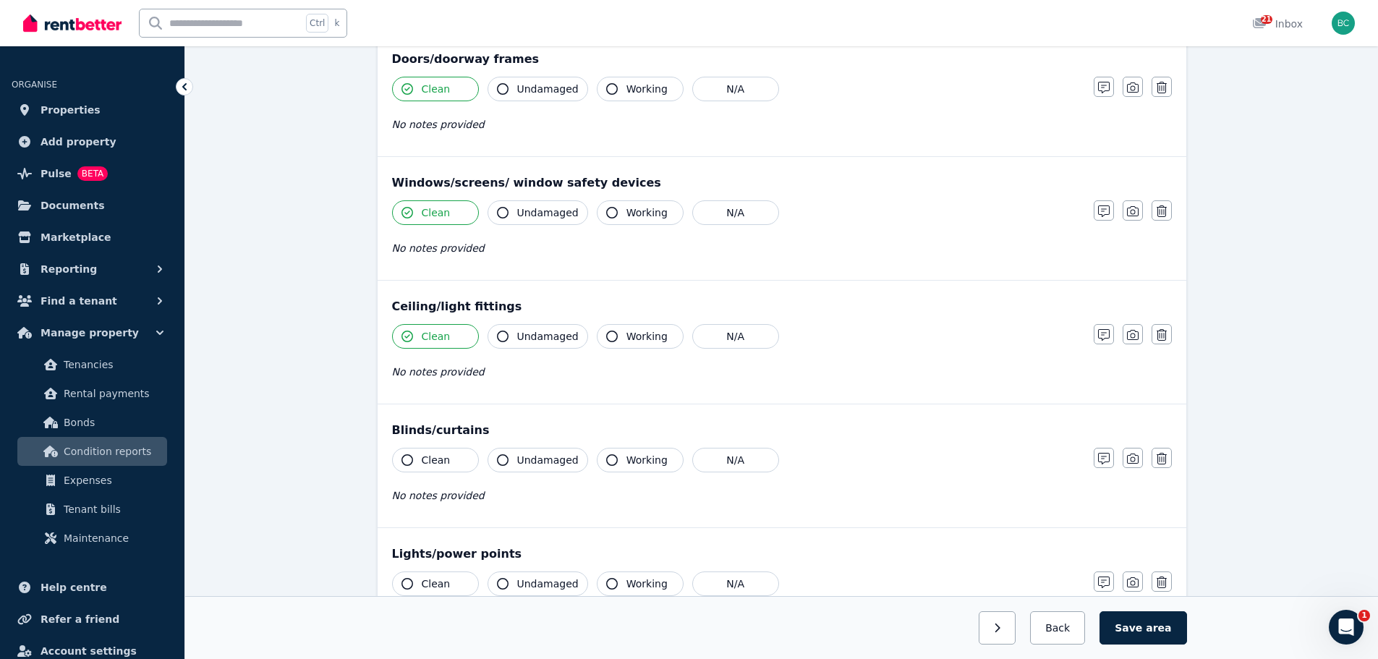
click at [441, 462] on span "Clean" at bounding box center [436, 460] width 29 height 14
click at [430, 582] on span "Clean" at bounding box center [436, 584] width 29 height 14
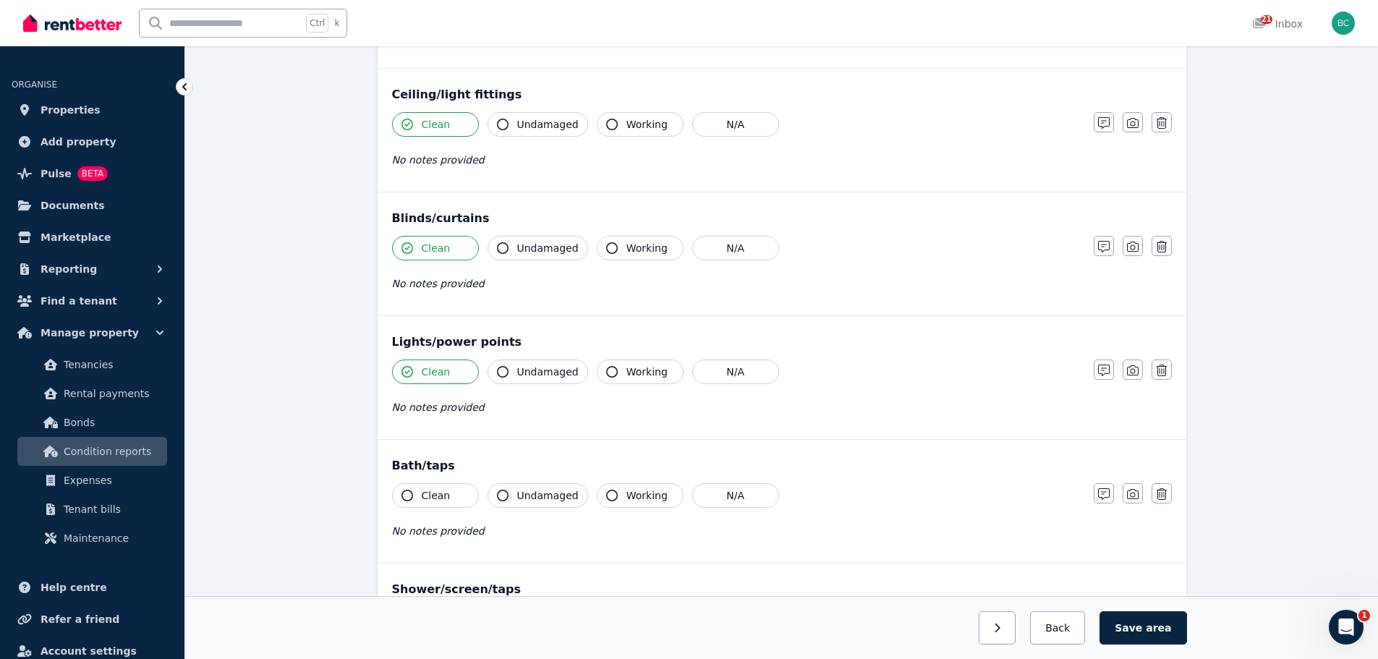
scroll to position [651, 0]
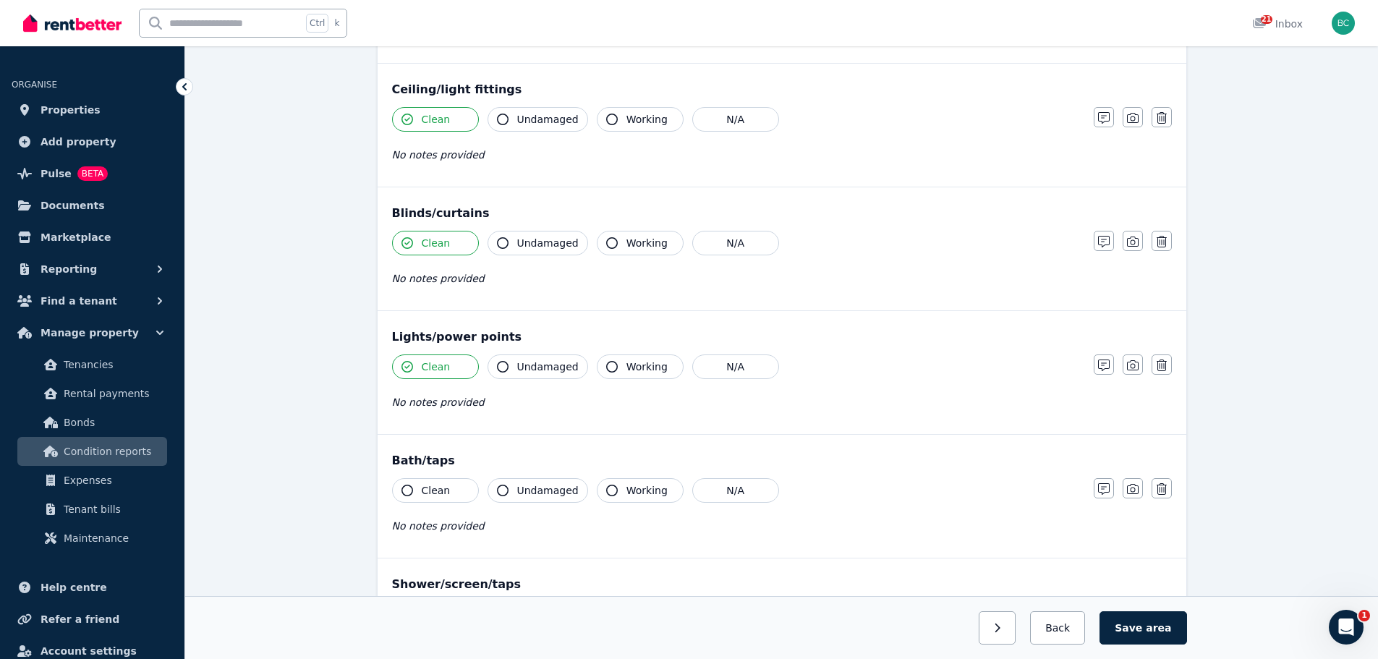
click at [408, 490] on icon "button" at bounding box center [408, 491] width 12 height 12
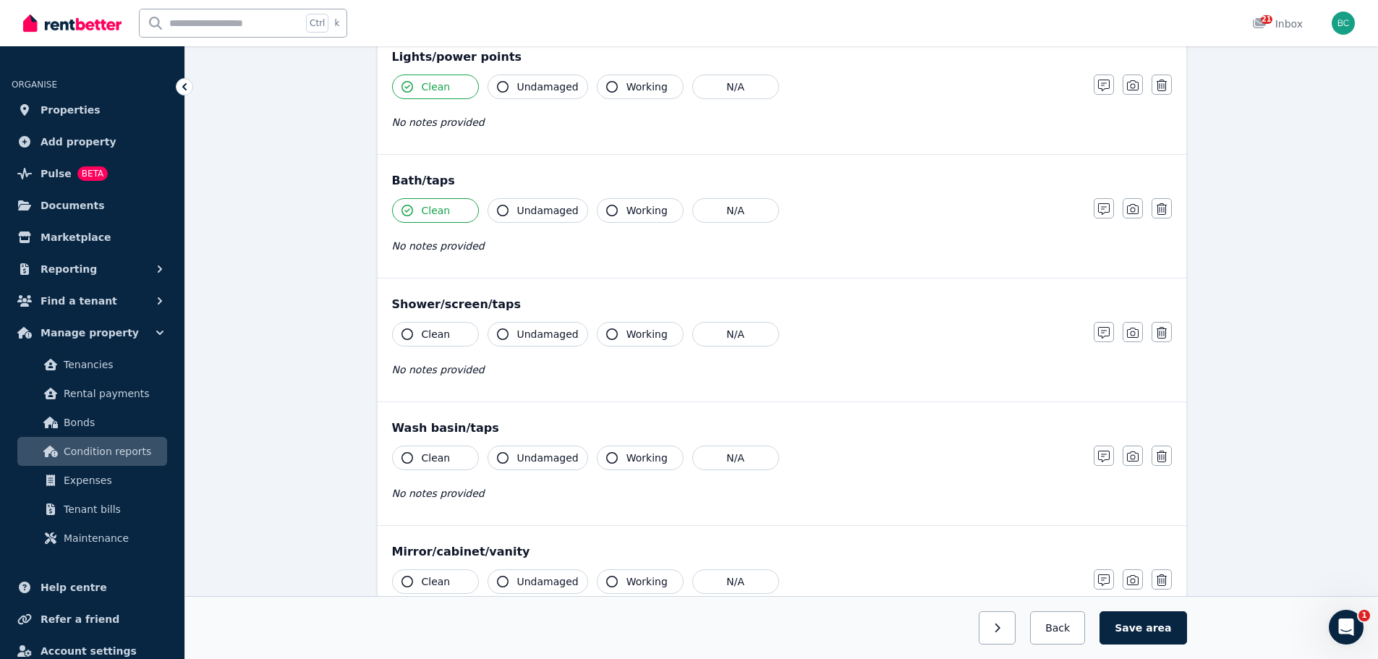
scroll to position [941, 0]
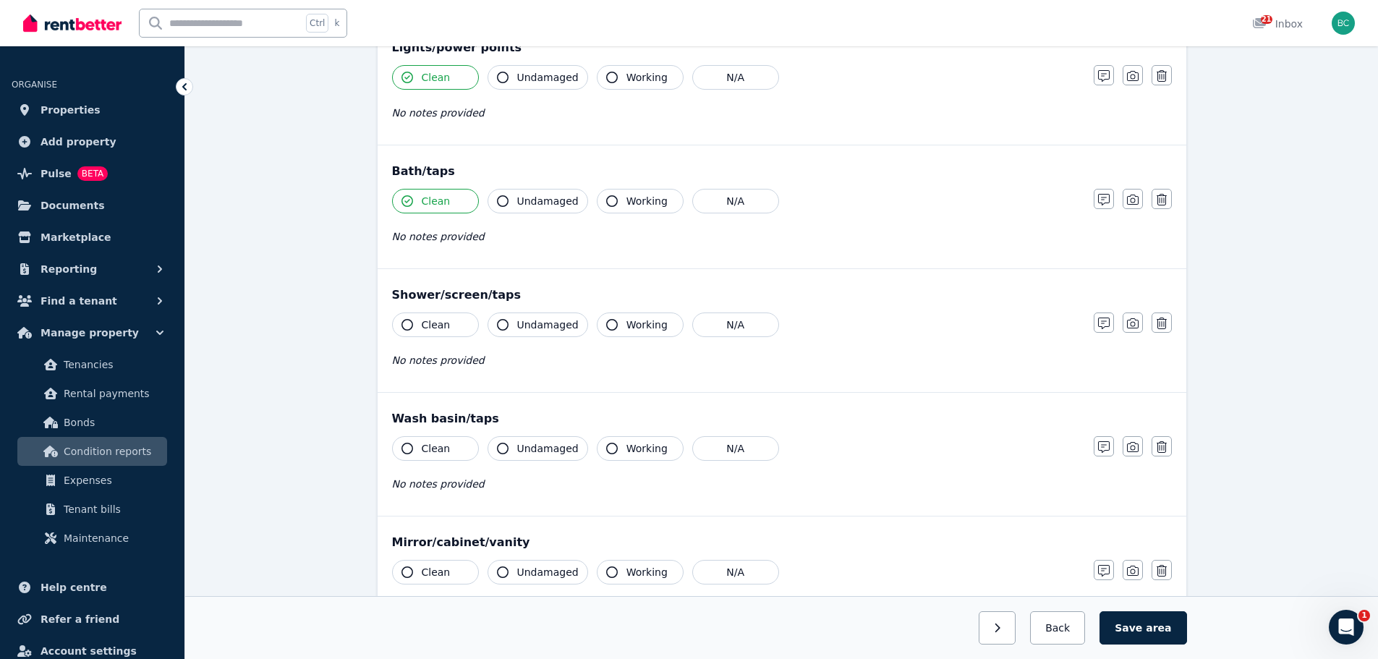
click at [444, 328] on span "Clean" at bounding box center [436, 325] width 29 height 14
click at [441, 449] on span "Clean" at bounding box center [436, 448] width 29 height 14
click at [439, 578] on span "Clean" at bounding box center [436, 572] width 29 height 14
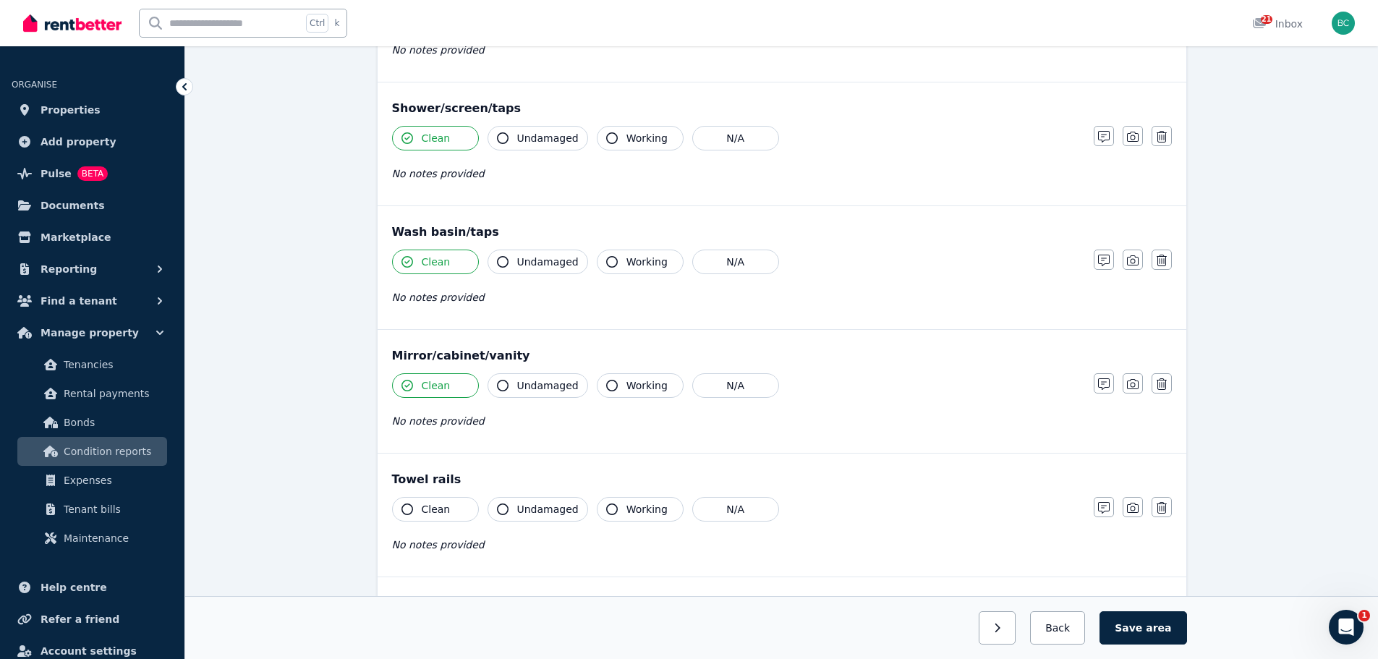
scroll to position [1302, 0]
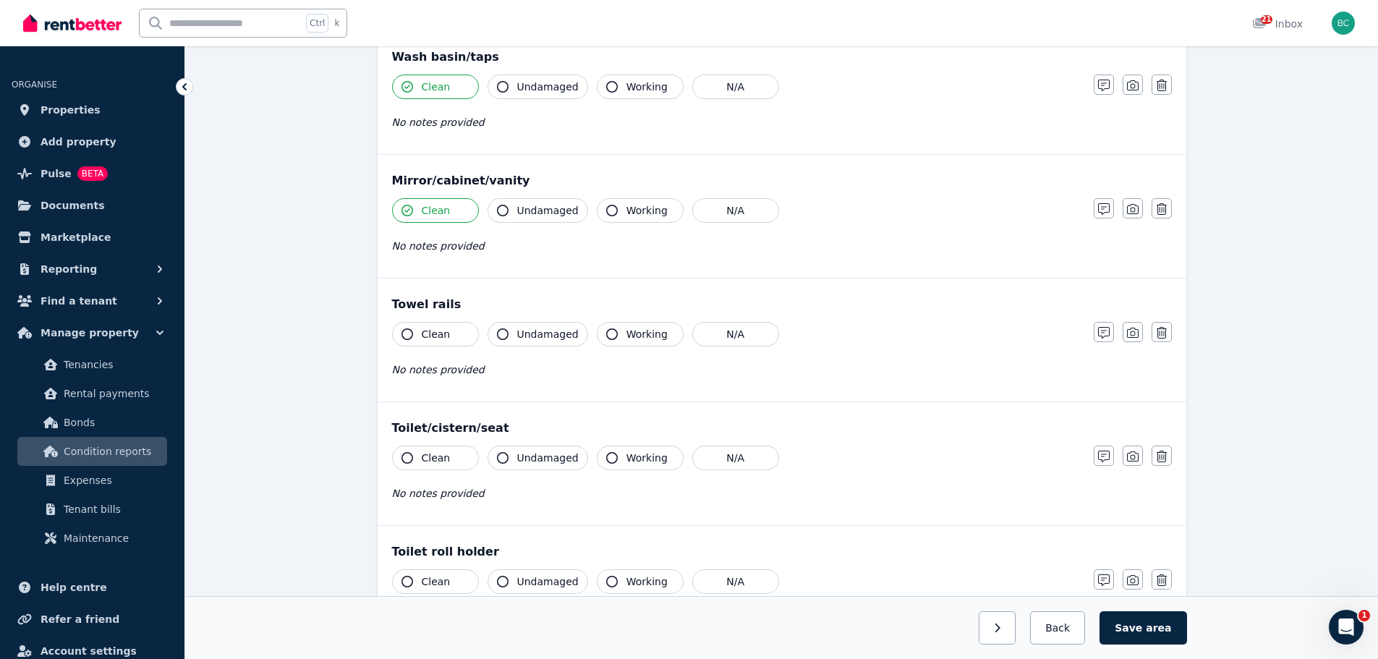
click at [451, 331] on button "Clean" at bounding box center [435, 334] width 87 height 25
click at [447, 454] on button "Clean" at bounding box center [435, 458] width 87 height 25
click at [446, 576] on button "Clean" at bounding box center [435, 581] width 87 height 25
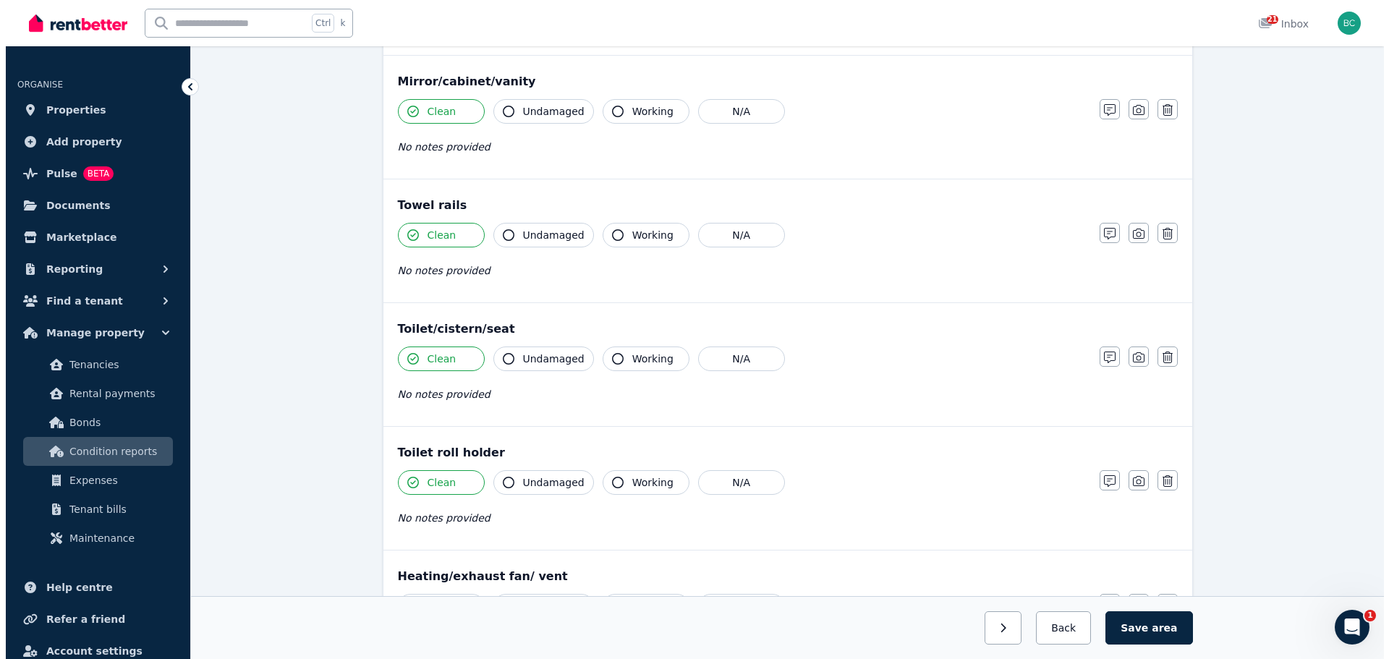
scroll to position [1592, 0]
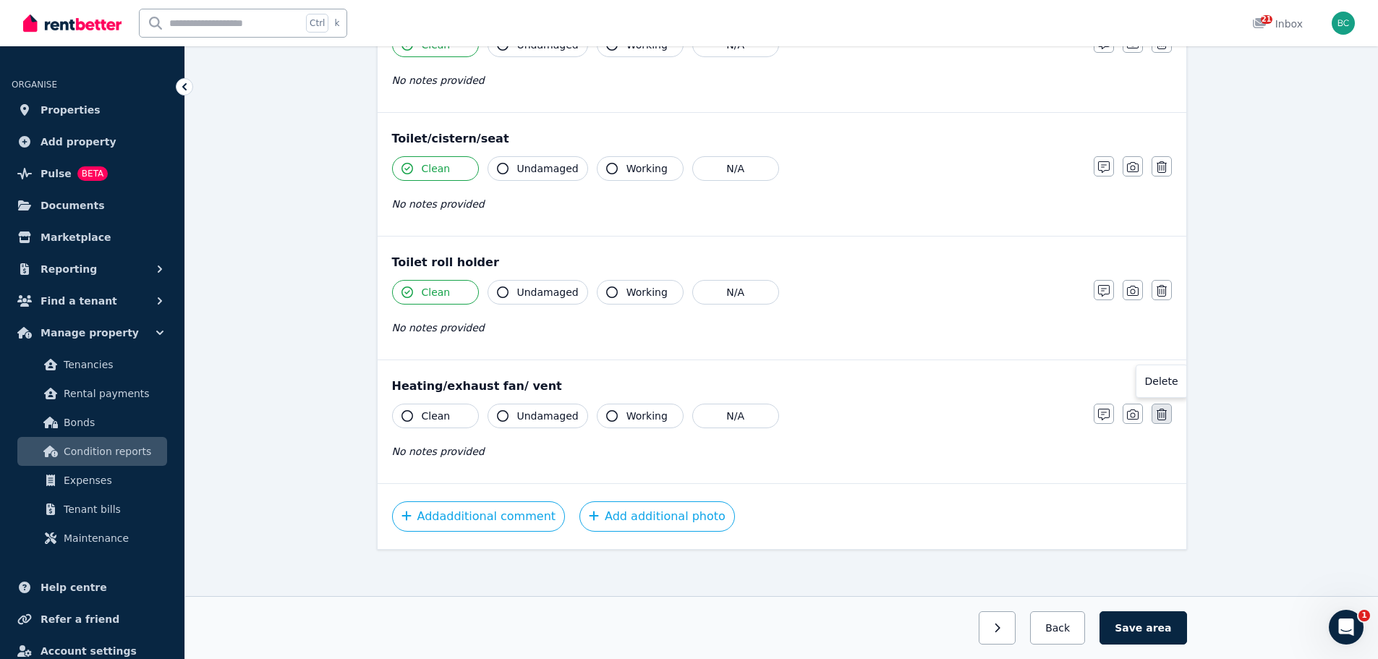
click at [1158, 418] on icon "button" at bounding box center [1162, 415] width 10 height 12
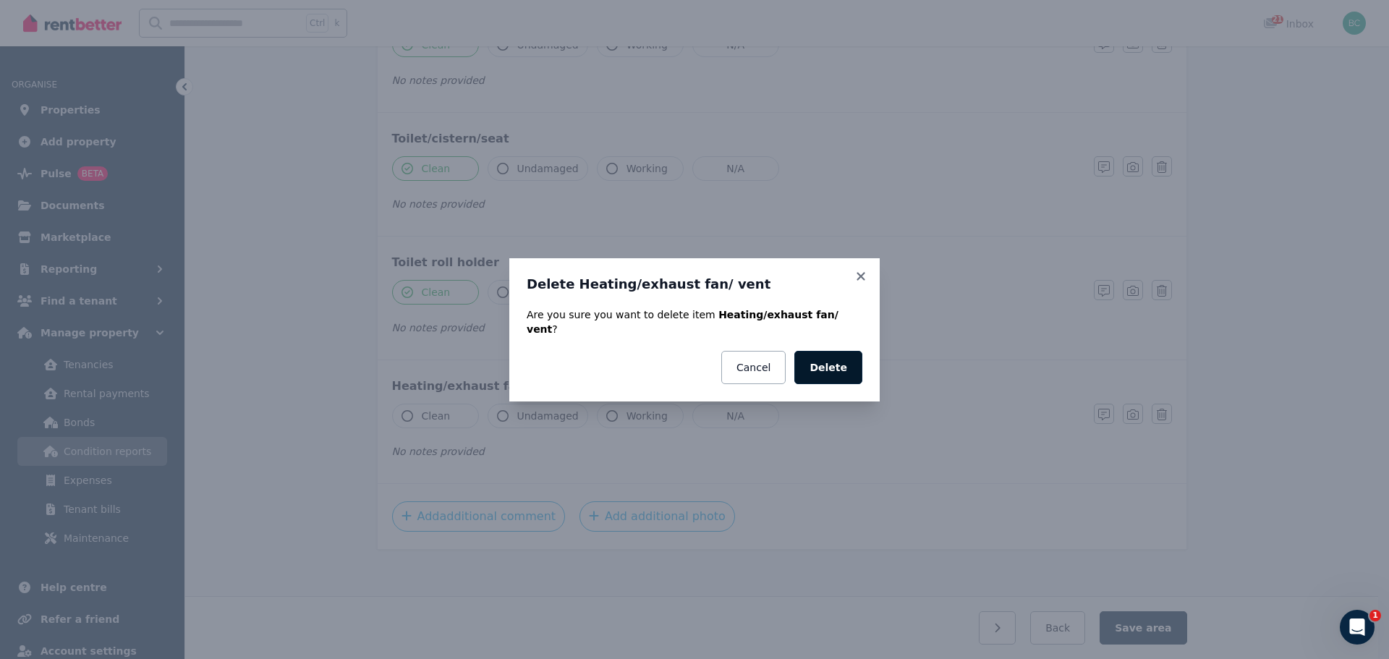
click at [841, 362] on button "Delete" at bounding box center [828, 367] width 68 height 33
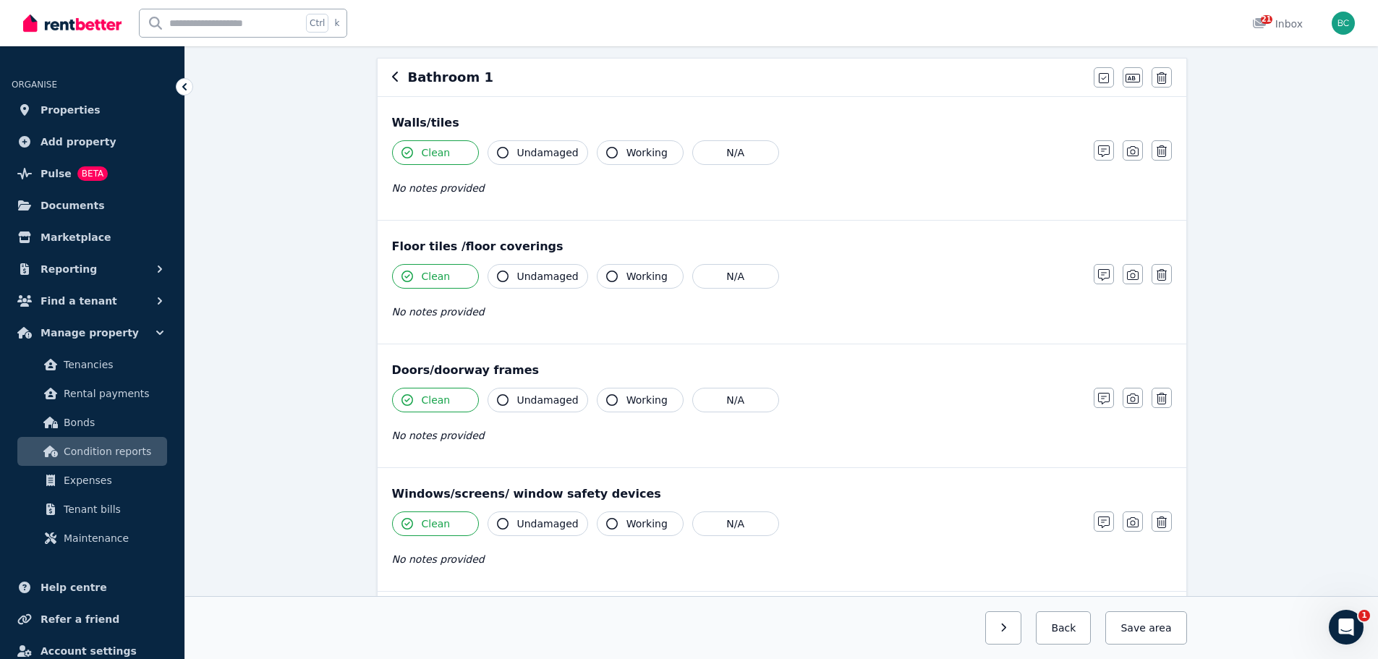
scroll to position [0, 0]
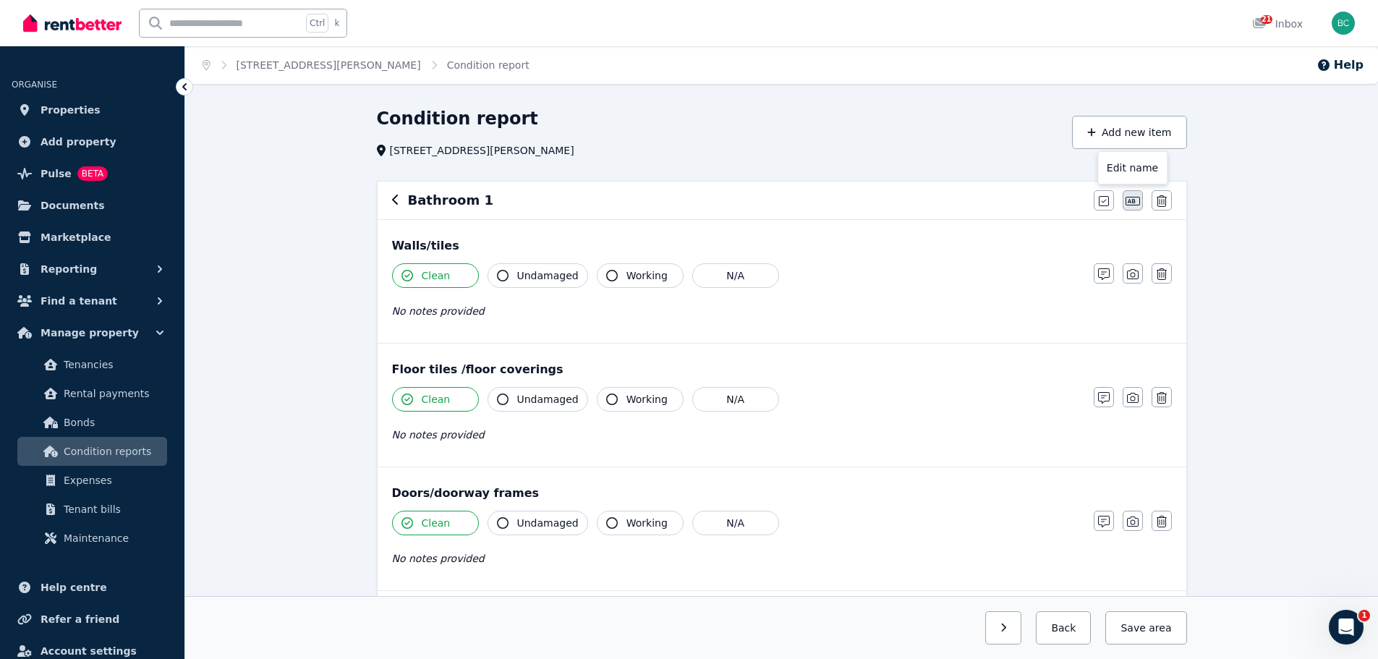
click at [1126, 199] on icon "button" at bounding box center [1133, 201] width 14 height 9
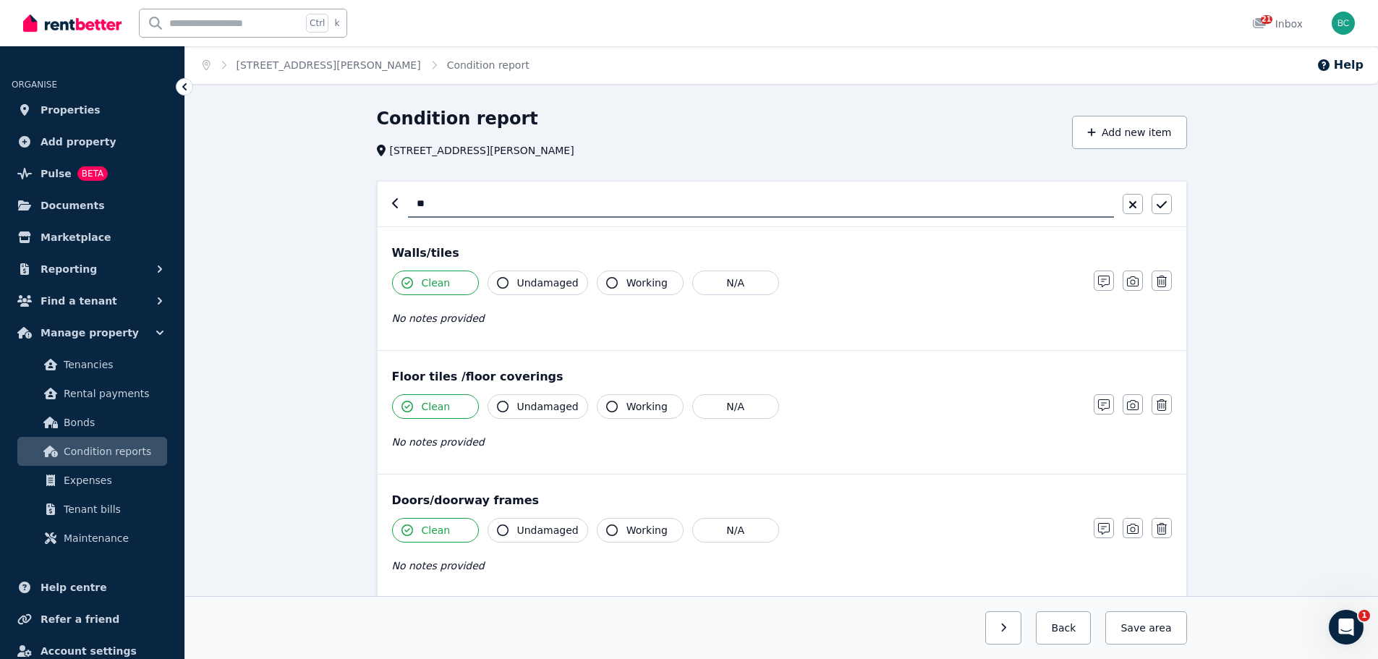
type input "*"
type input "**********"
click at [1166, 200] on icon "button" at bounding box center [1162, 205] width 10 height 12
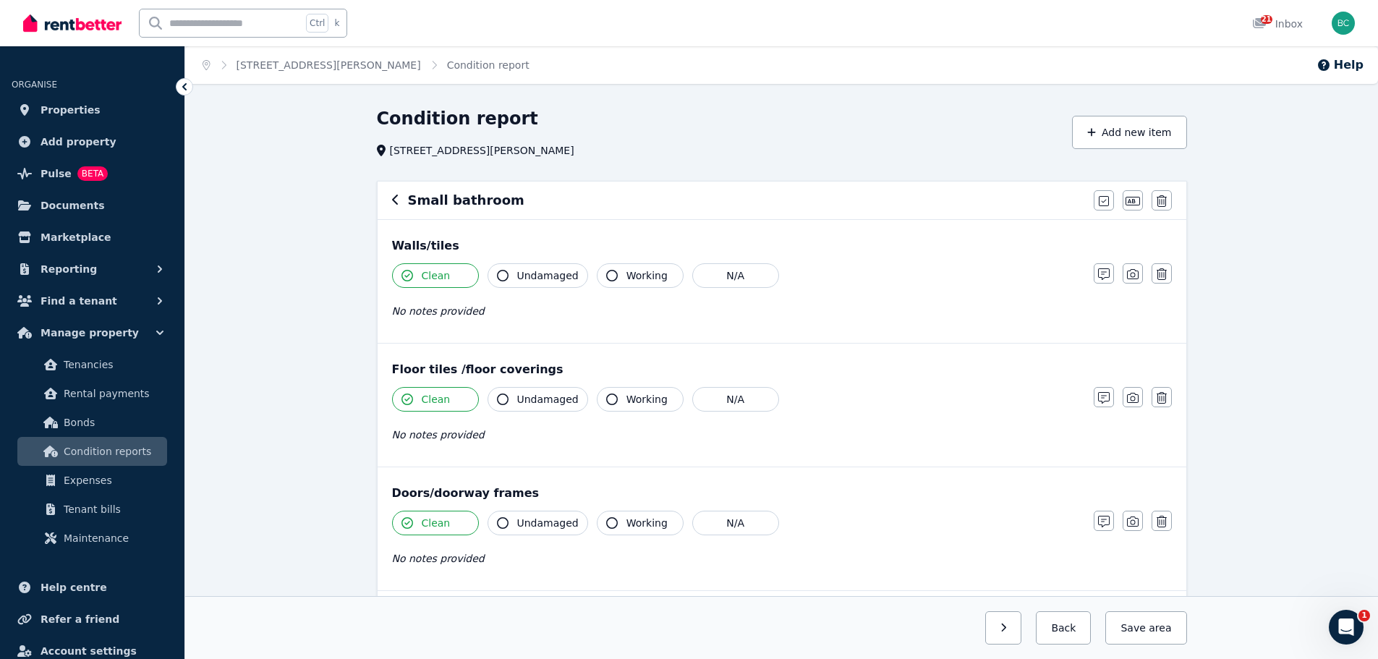
scroll to position [362, 0]
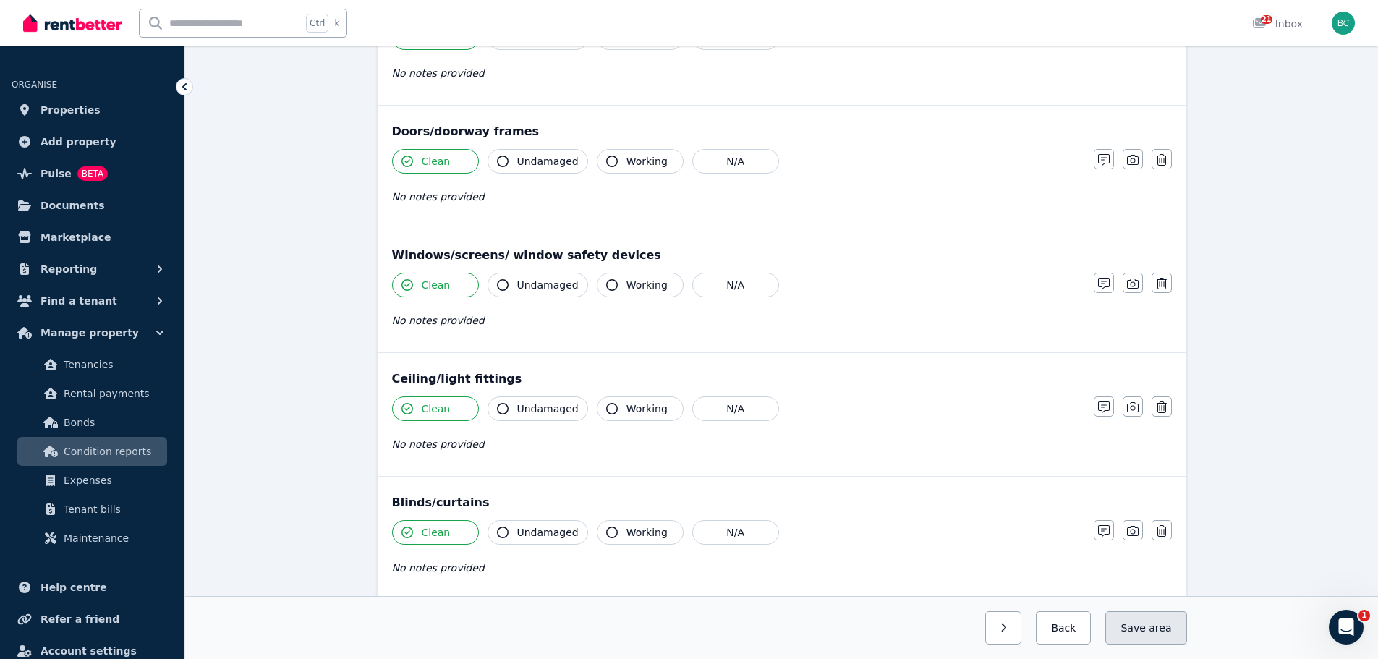
click at [1141, 616] on button "Save area" at bounding box center [1146, 627] width 81 height 33
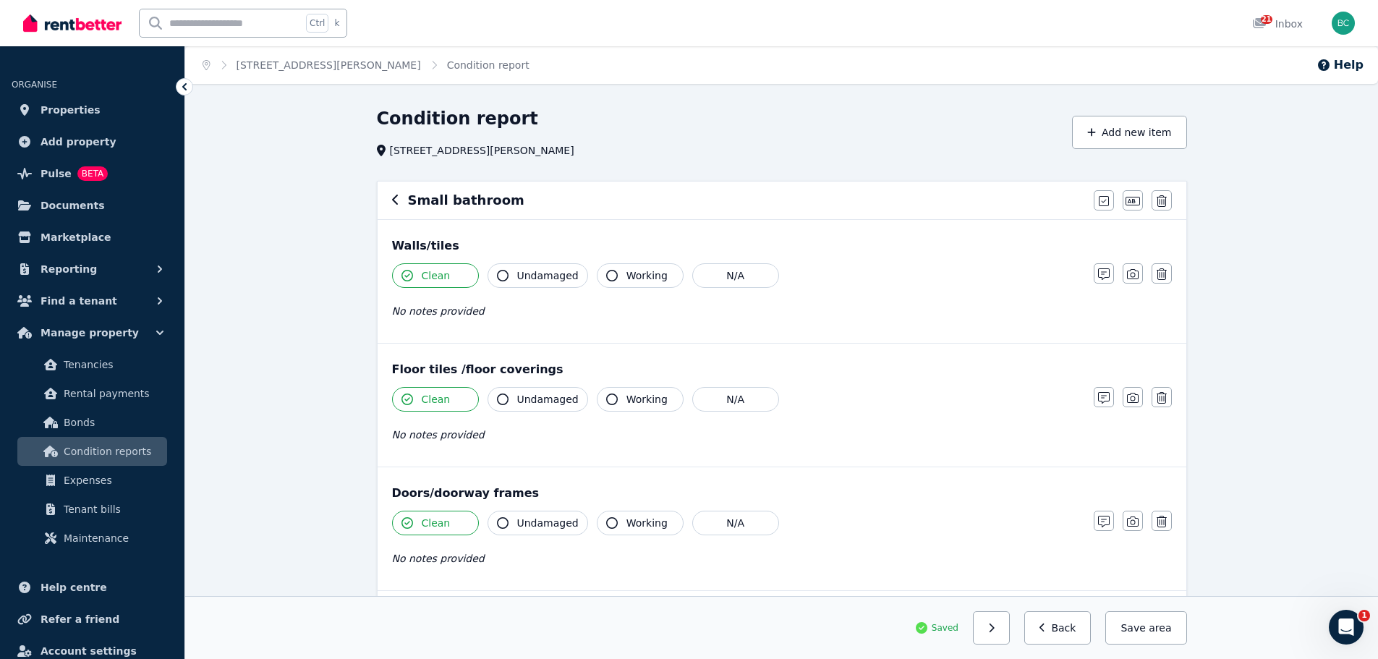
click at [396, 198] on icon "button" at bounding box center [395, 200] width 6 height 10
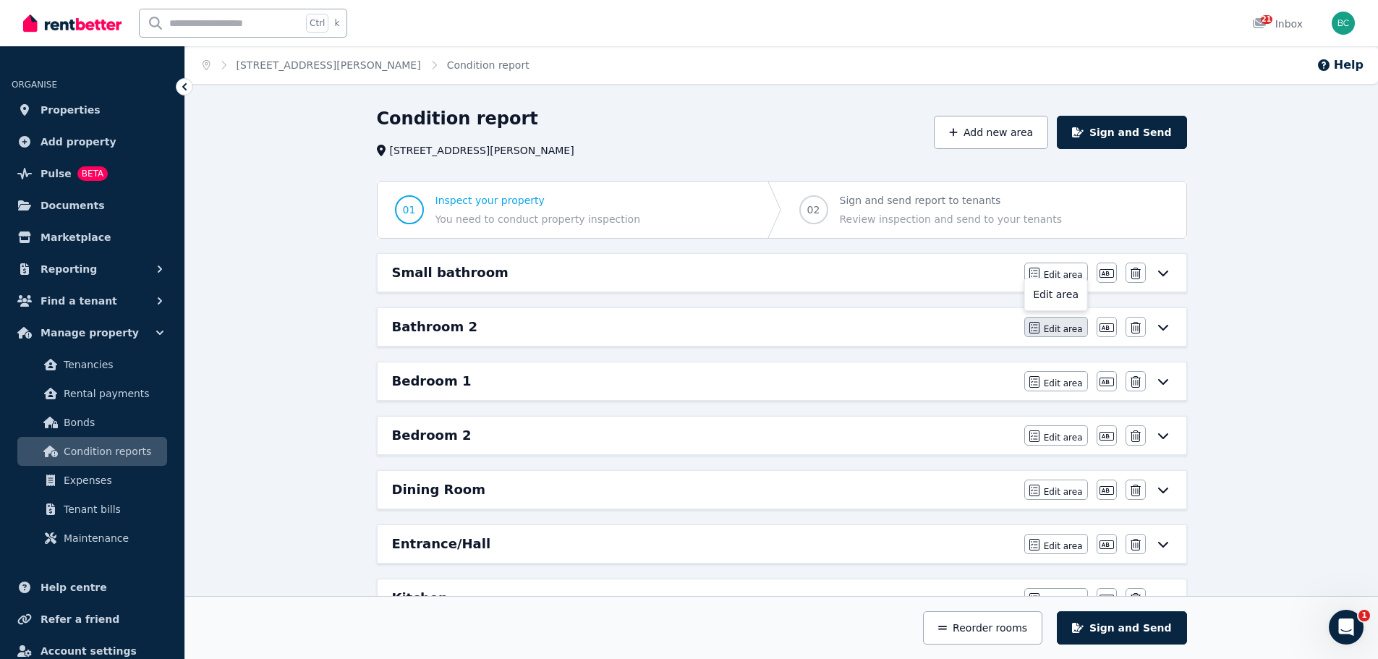
click at [1069, 330] on span "Edit area" at bounding box center [1063, 329] width 39 height 12
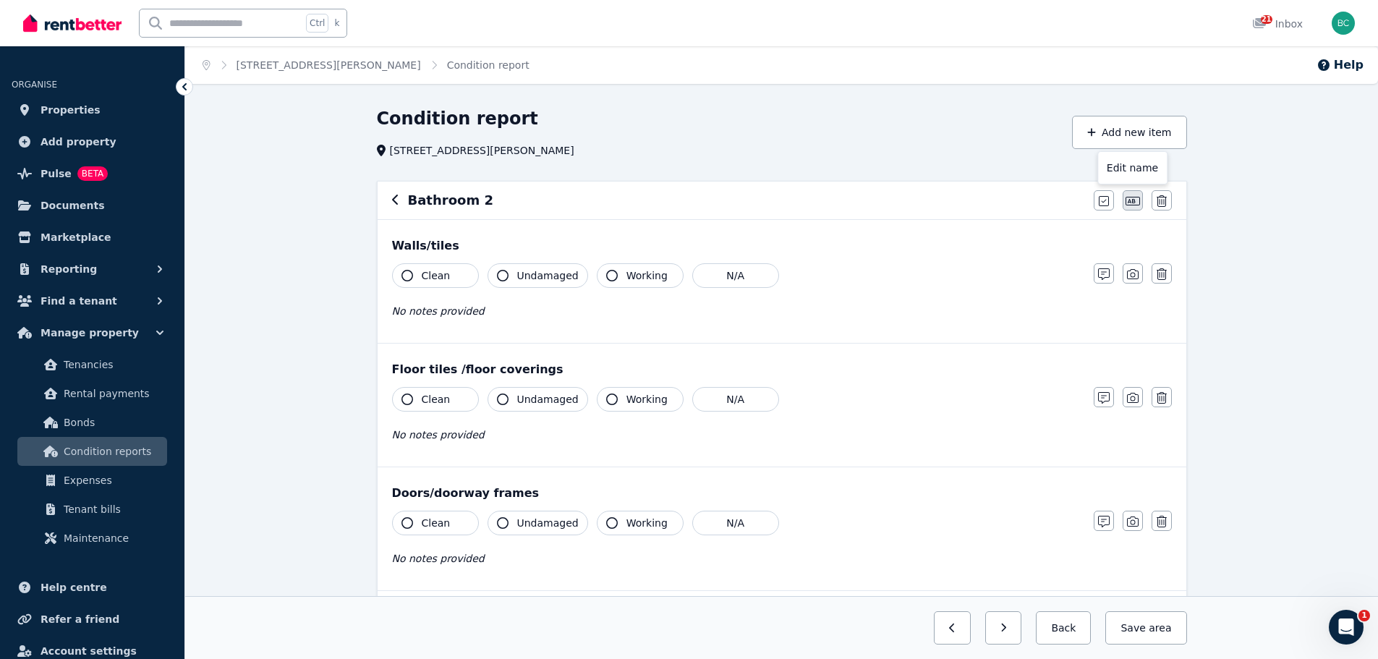
click at [1130, 198] on icon "button" at bounding box center [1133, 201] width 14 height 9
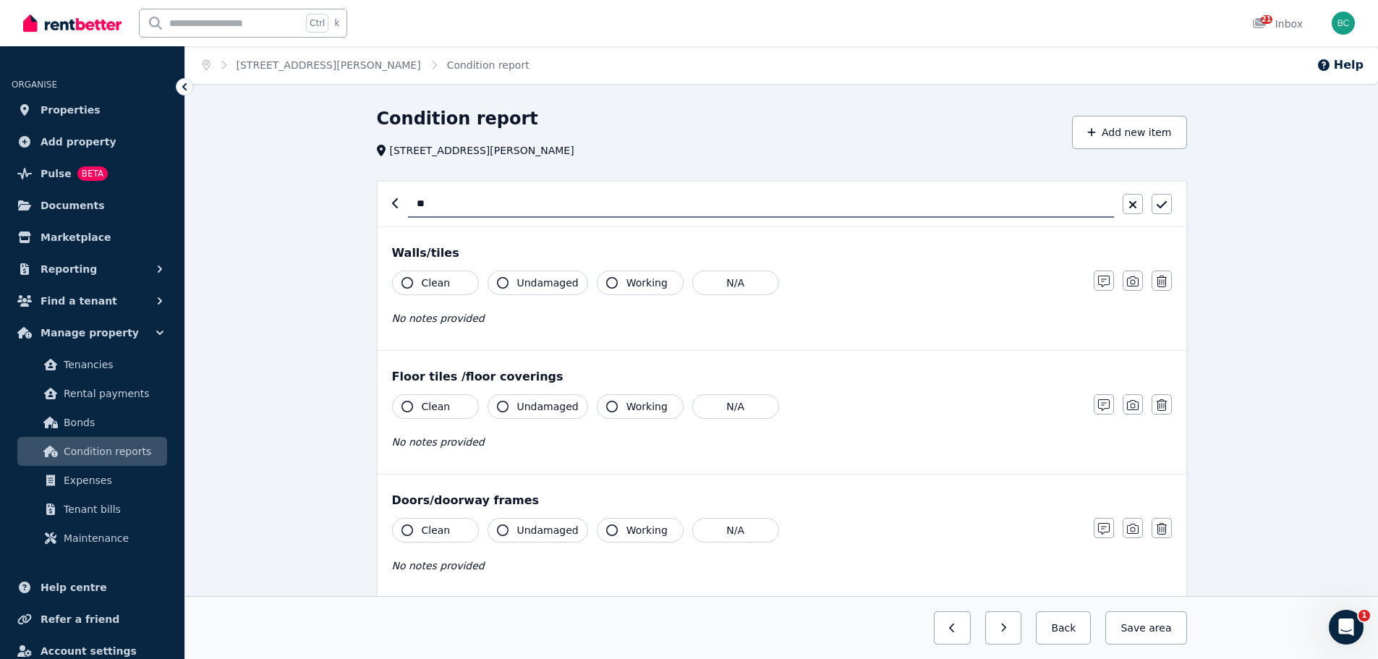
type input "*"
type input "**********"
click at [1166, 207] on icon "button" at bounding box center [1162, 205] width 10 height 12
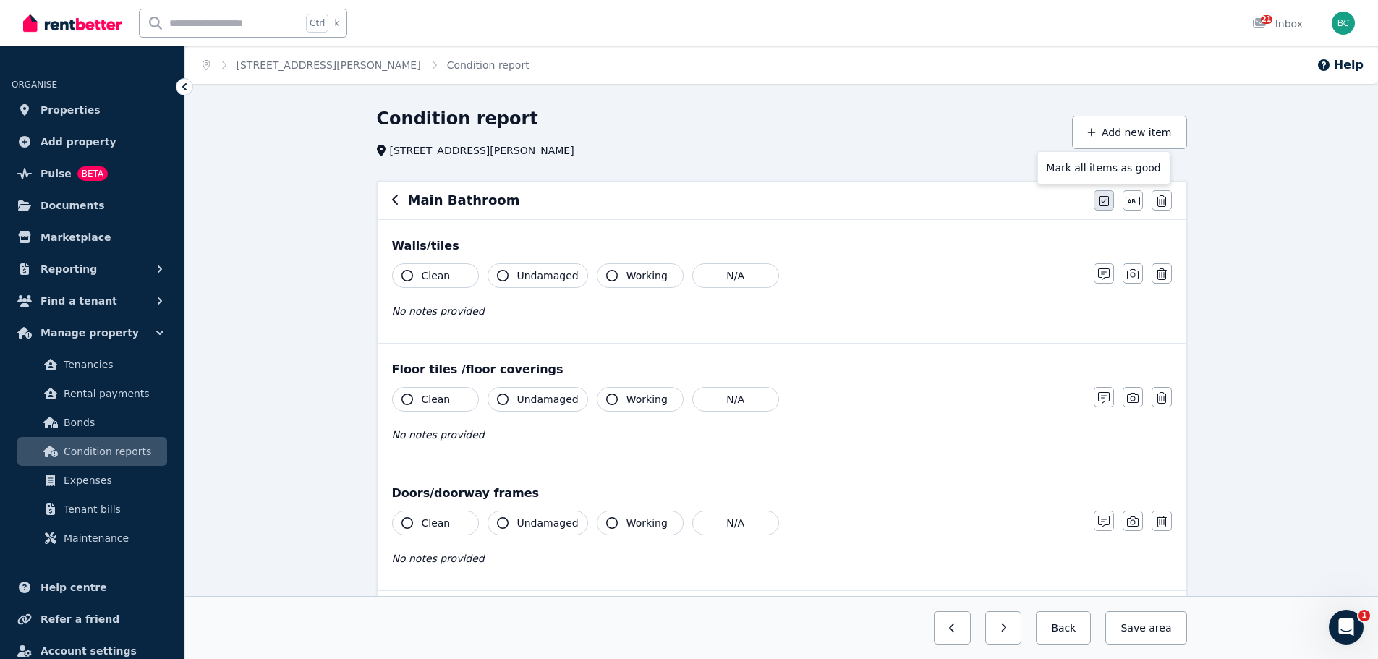
click at [1102, 204] on icon "button" at bounding box center [1104, 201] width 10 height 12
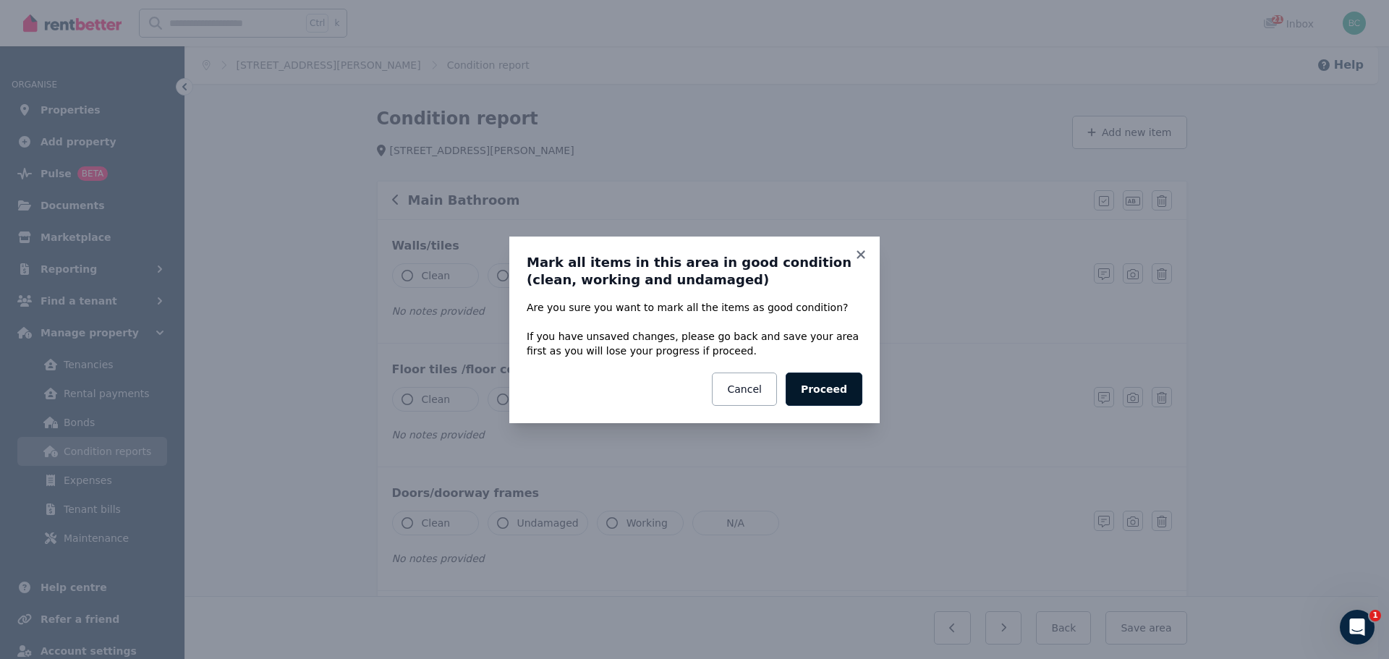
click at [823, 390] on button "Proceed" at bounding box center [824, 389] width 77 height 33
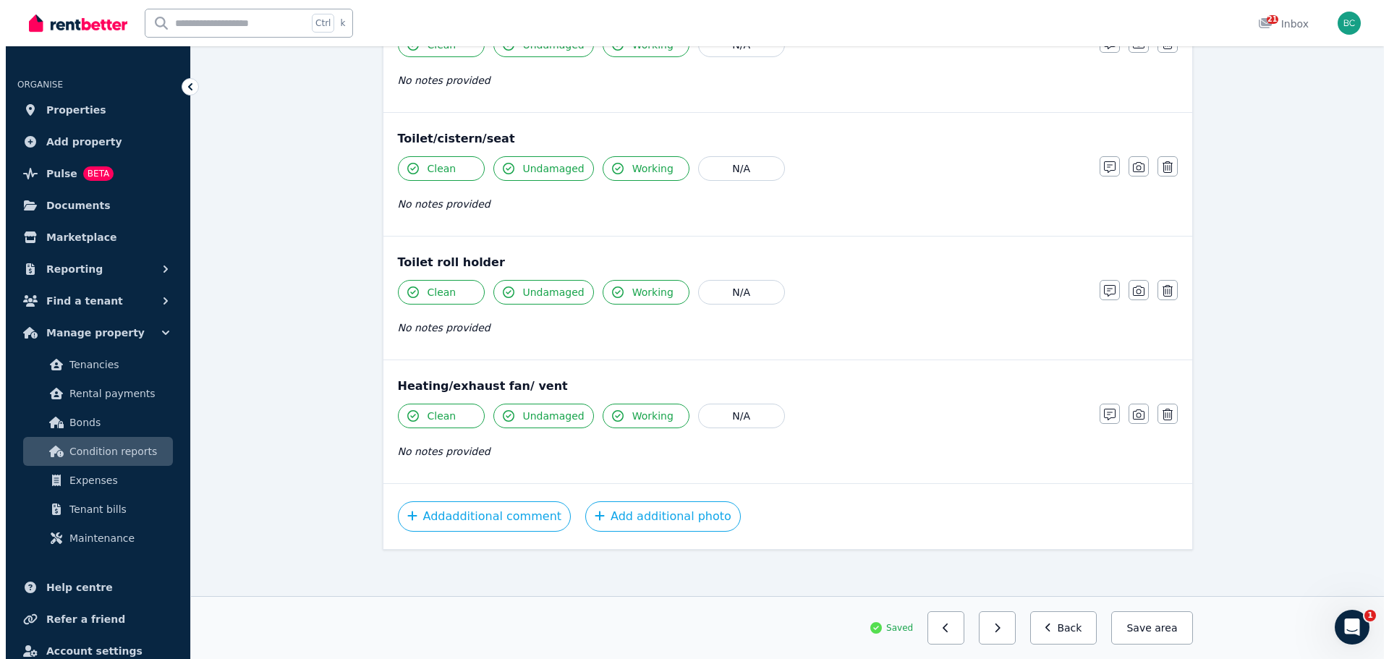
scroll to position [1598, 0]
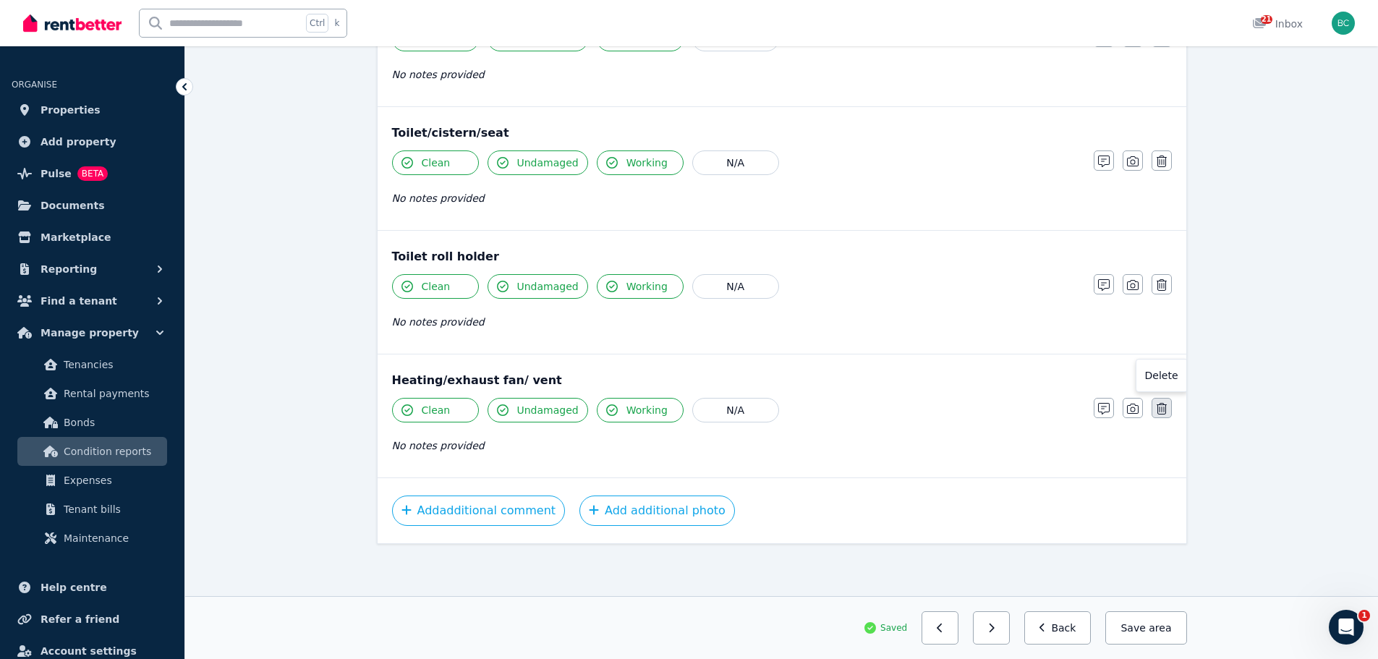
click at [1170, 408] on button "button" at bounding box center [1162, 408] width 20 height 20
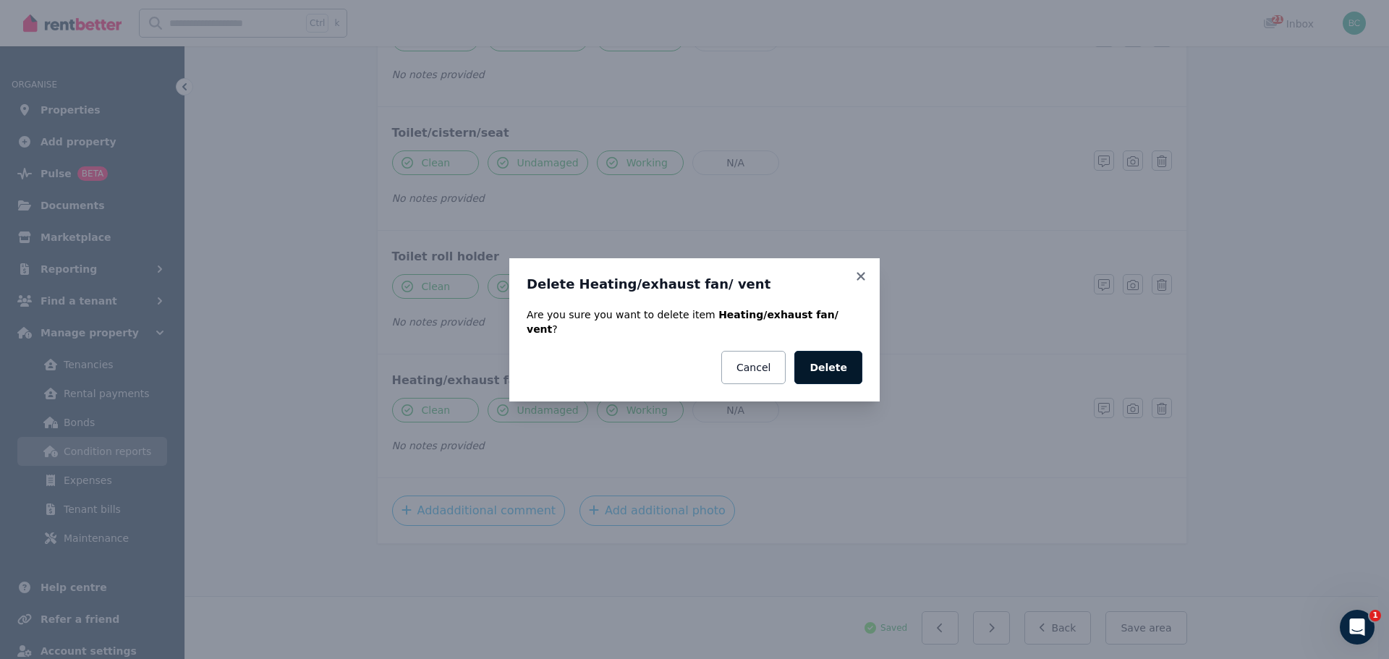
click at [833, 354] on button "Delete" at bounding box center [828, 367] width 68 height 33
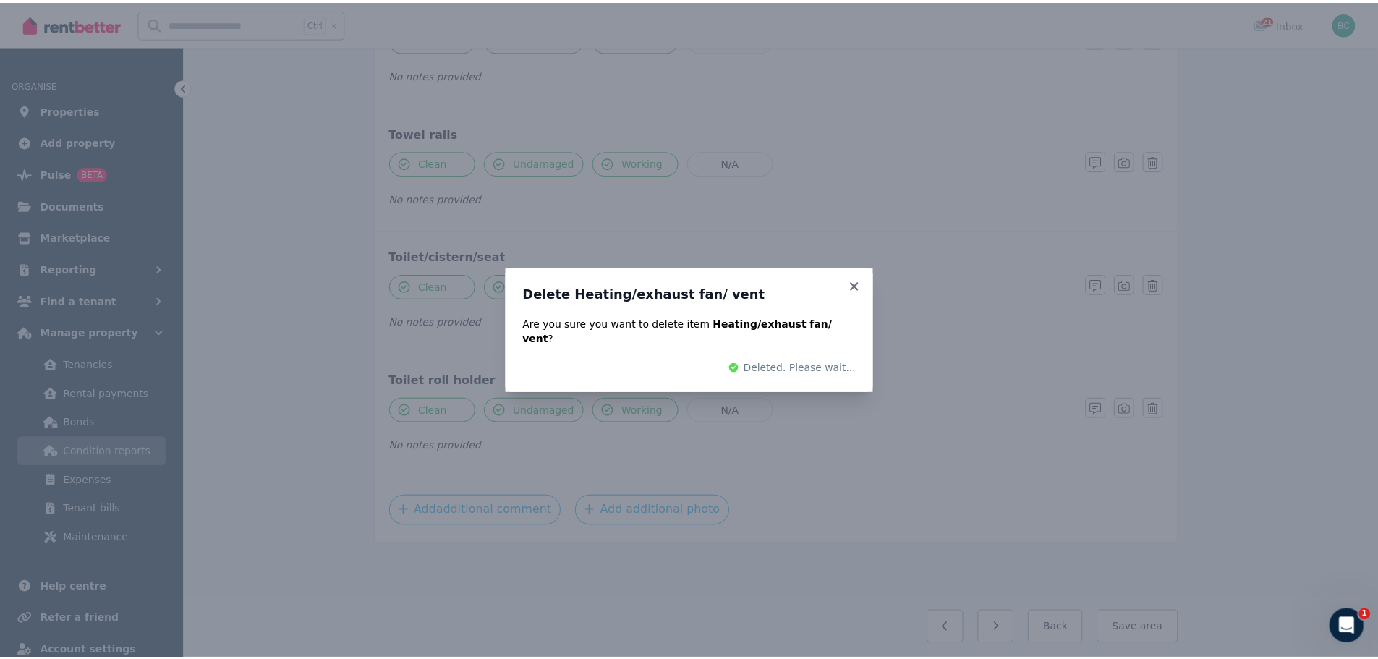
scroll to position [1474, 0]
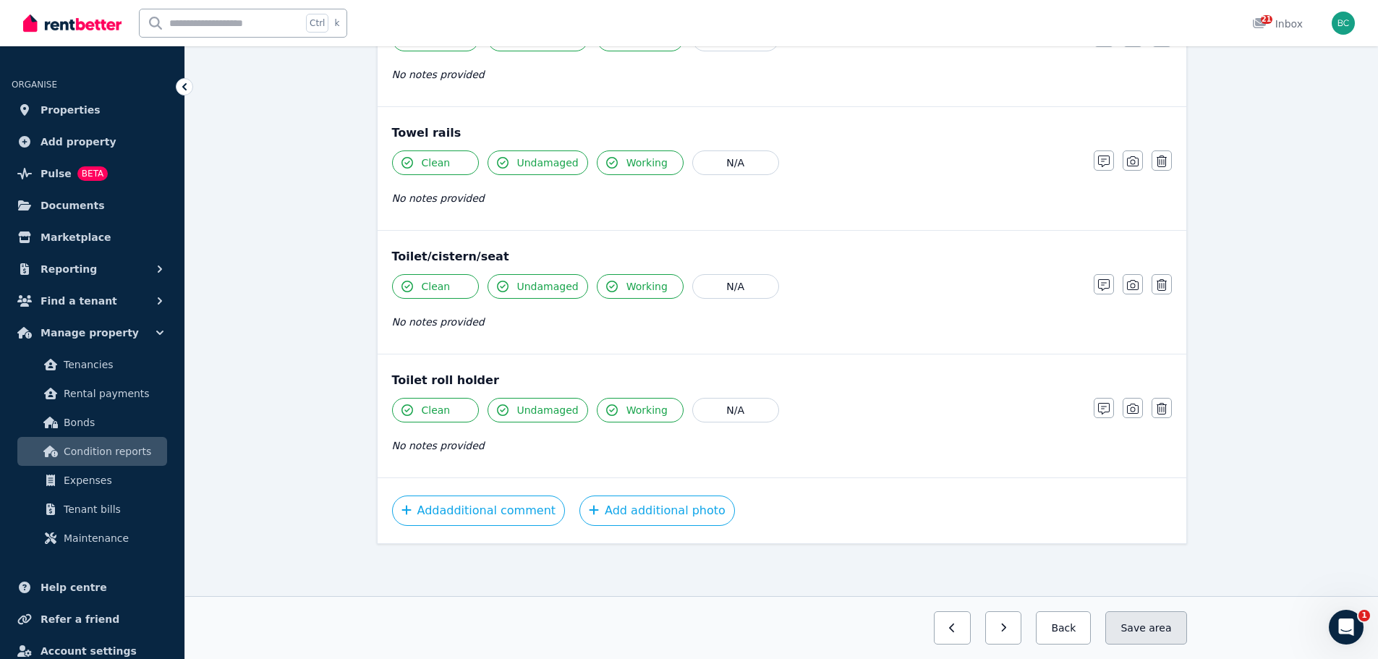
click at [1132, 627] on button "Save area" at bounding box center [1146, 627] width 81 height 33
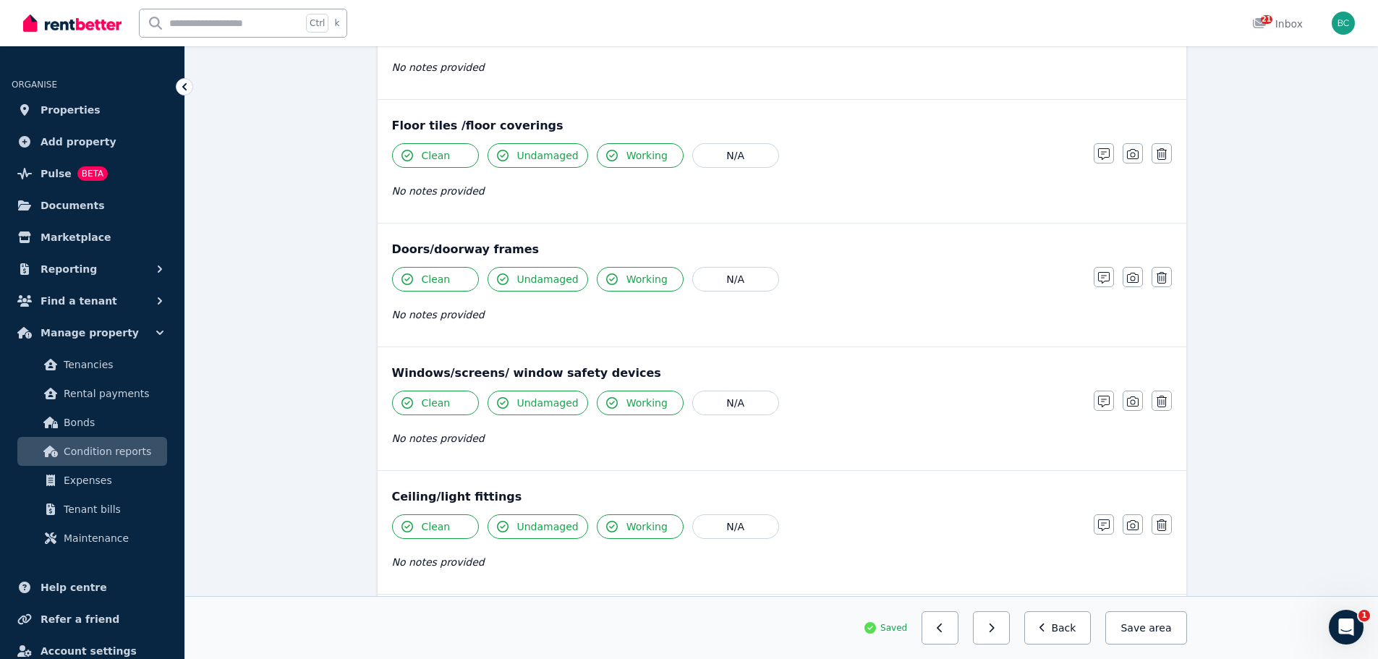
scroll to position [0, 0]
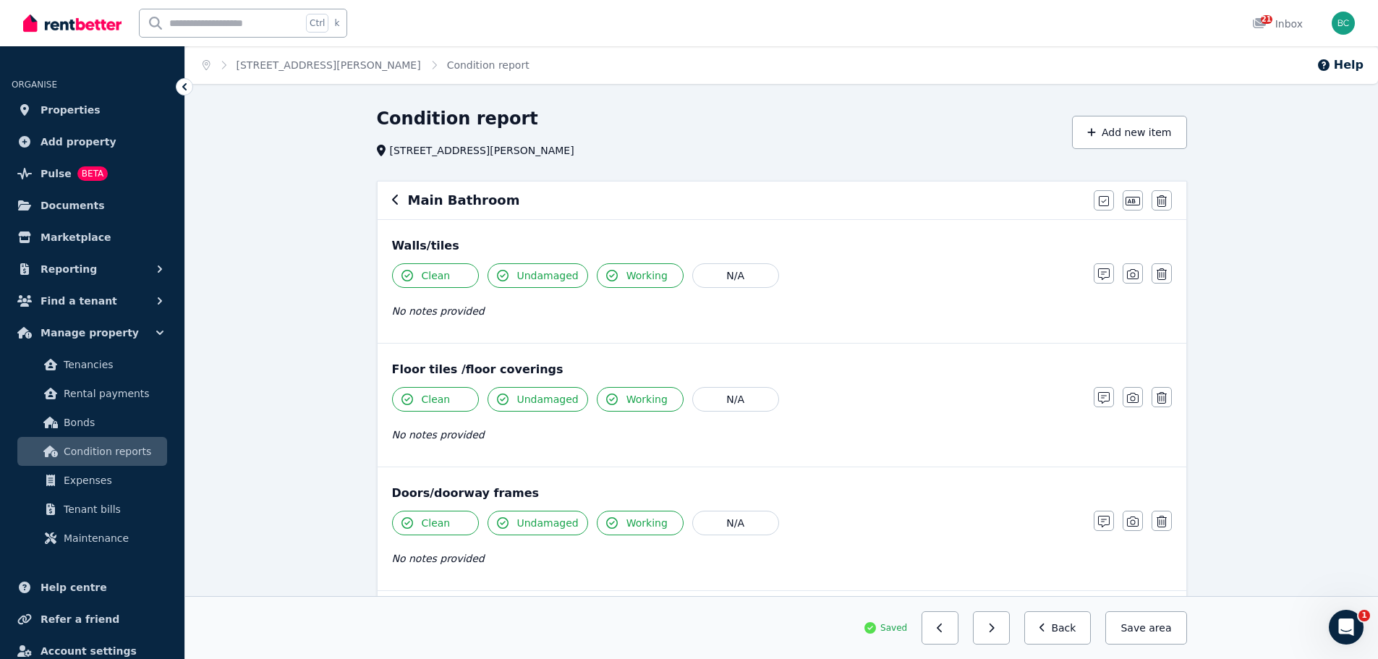
click at [400, 197] on div "Main Bathroom" at bounding box center [738, 200] width 693 height 20
click at [394, 200] on icon "button" at bounding box center [395, 200] width 7 height 12
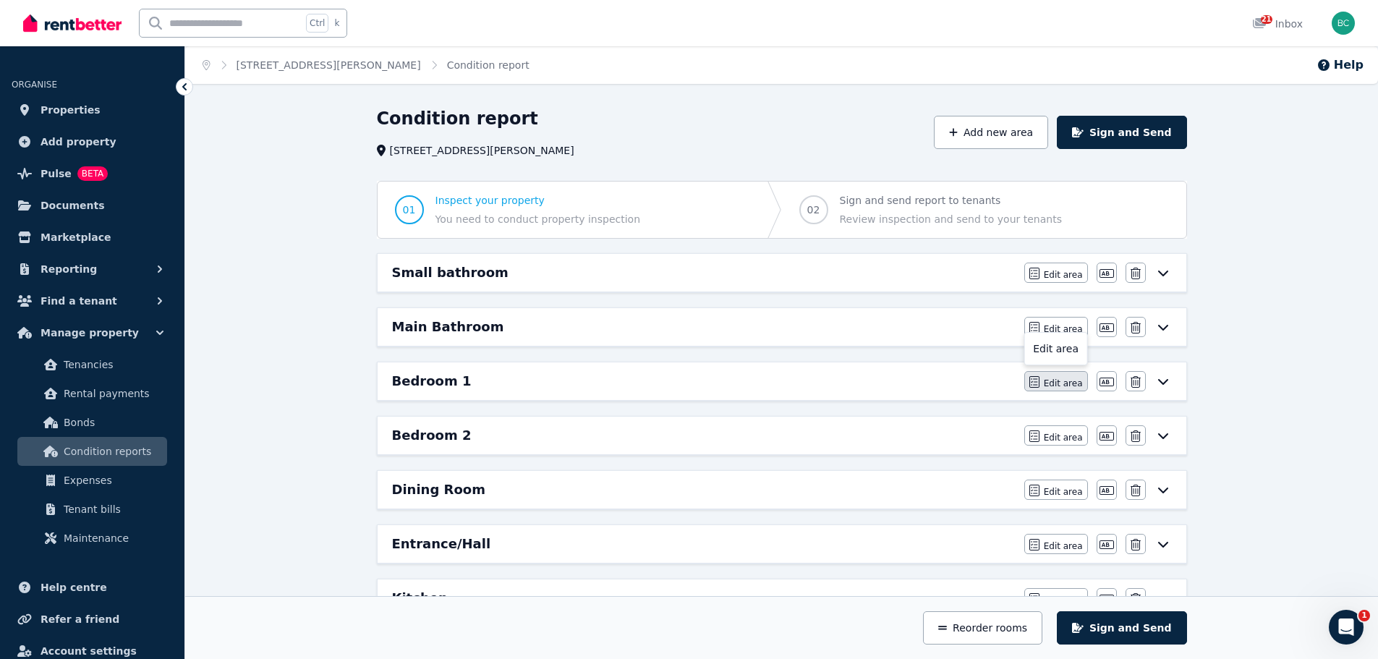
click at [1076, 382] on span "Edit area" at bounding box center [1063, 384] width 39 height 12
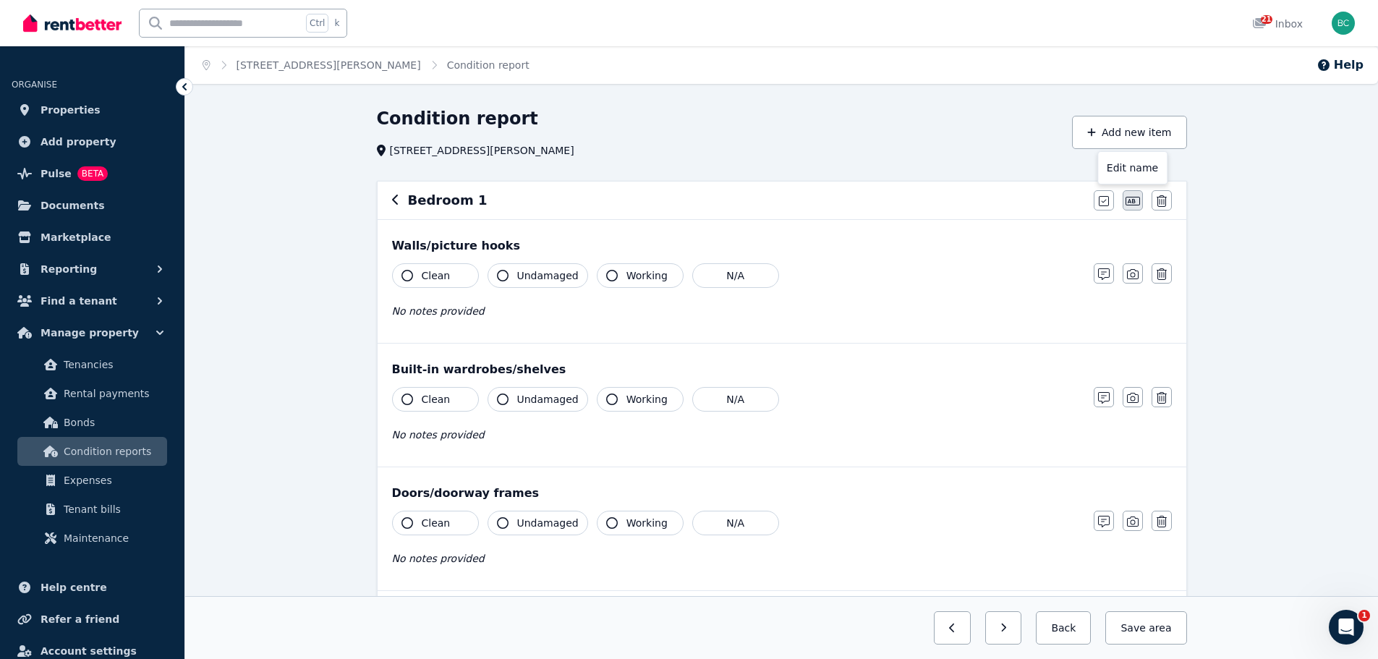
click at [1140, 205] on icon "button" at bounding box center [1133, 201] width 14 height 9
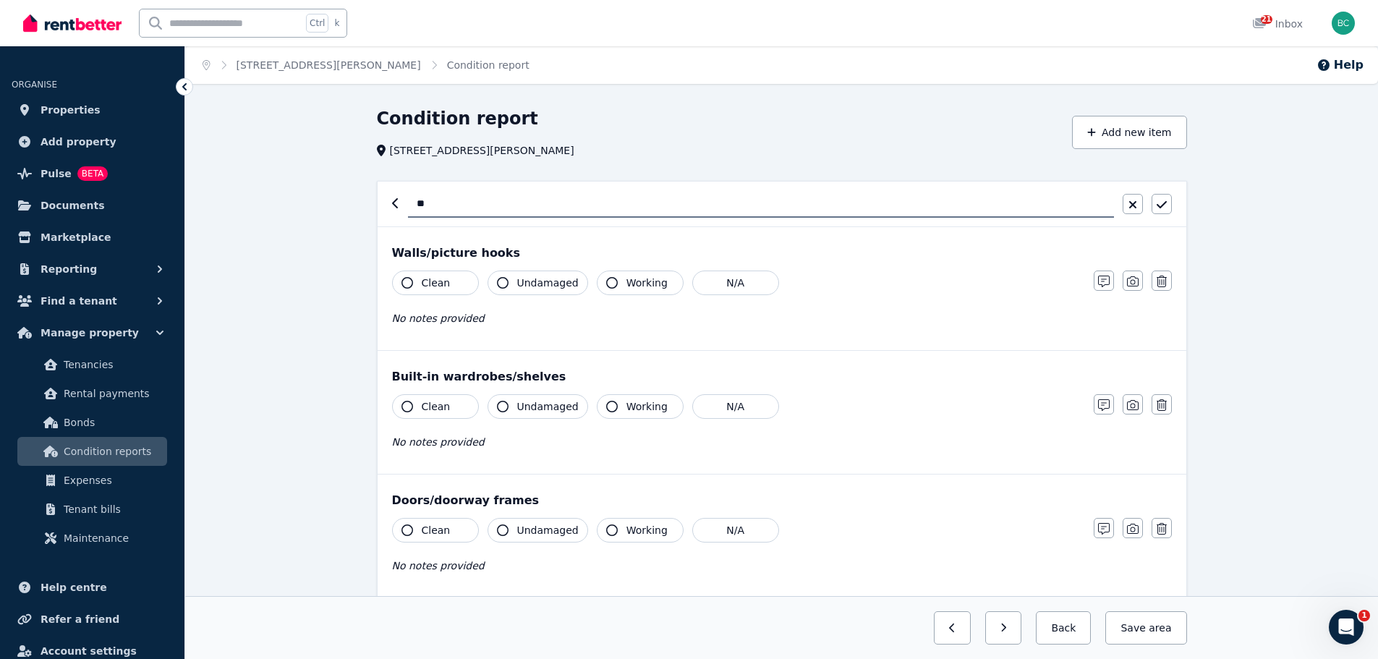
type input "*"
type input "**********"
click at [1165, 198] on button "button" at bounding box center [1162, 204] width 20 height 20
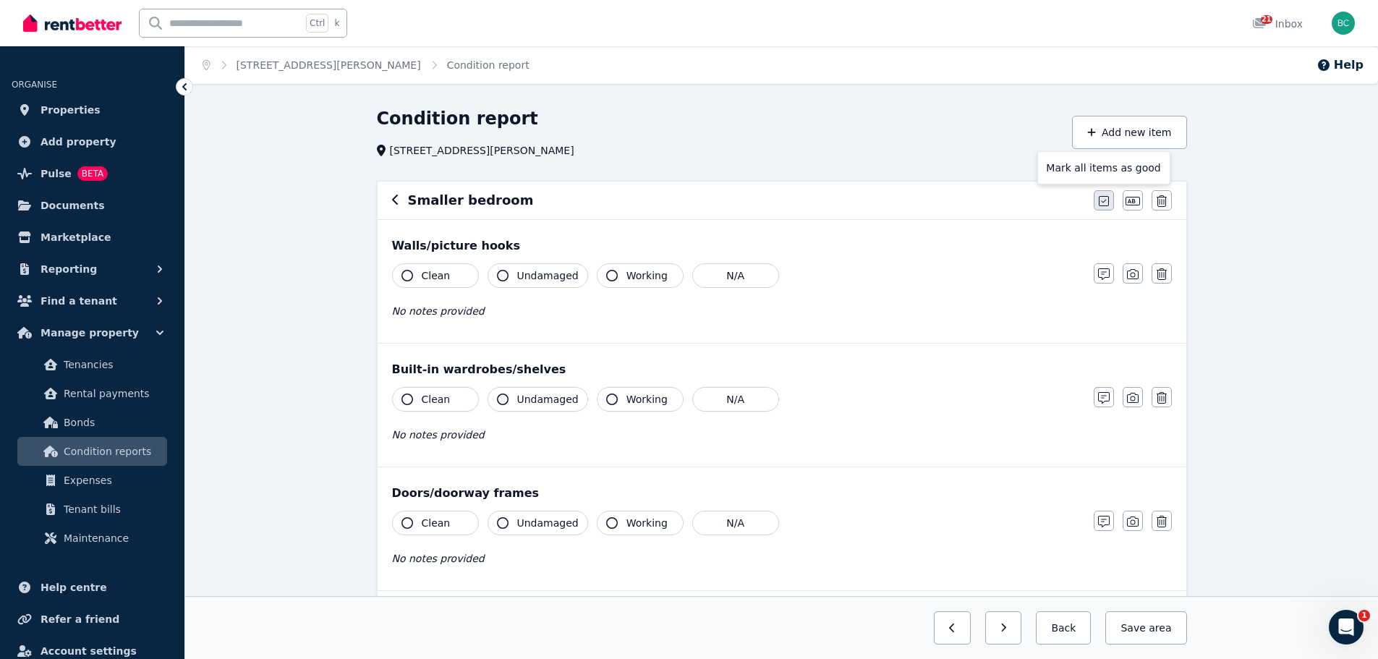
click at [1111, 195] on button "button" at bounding box center [1104, 200] width 20 height 20
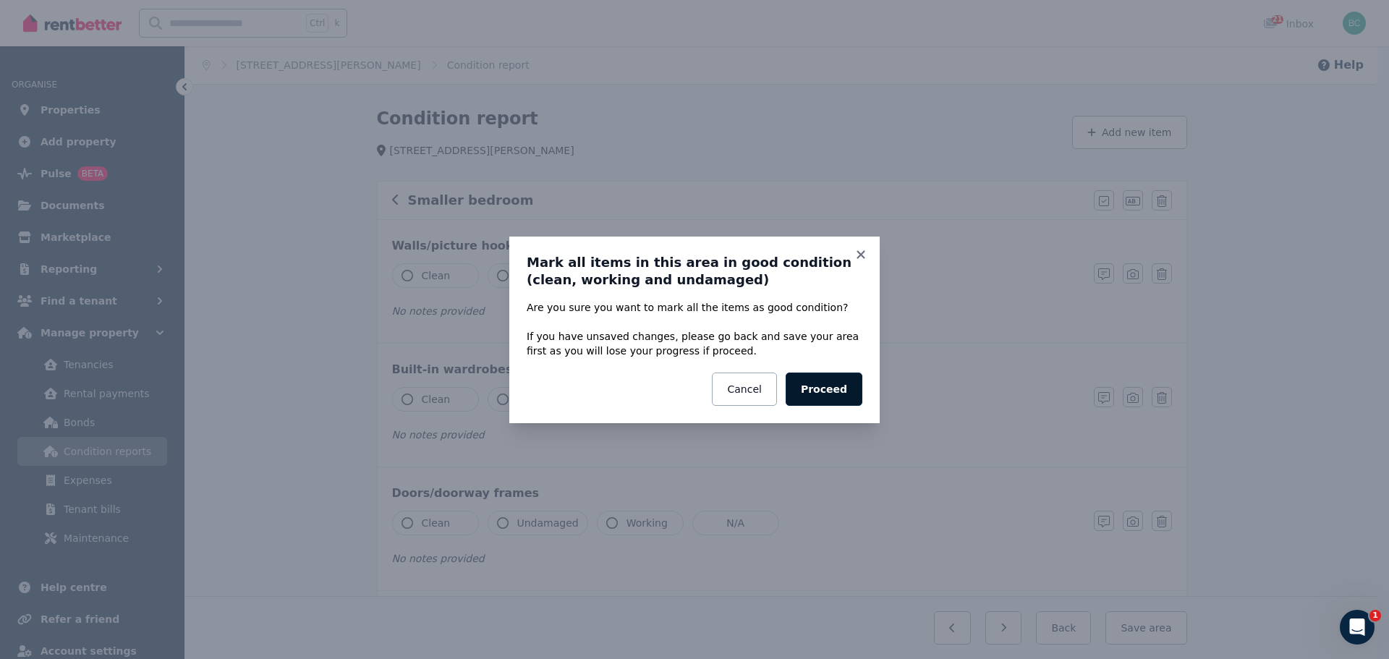
click at [831, 378] on button "Proceed" at bounding box center [824, 389] width 77 height 33
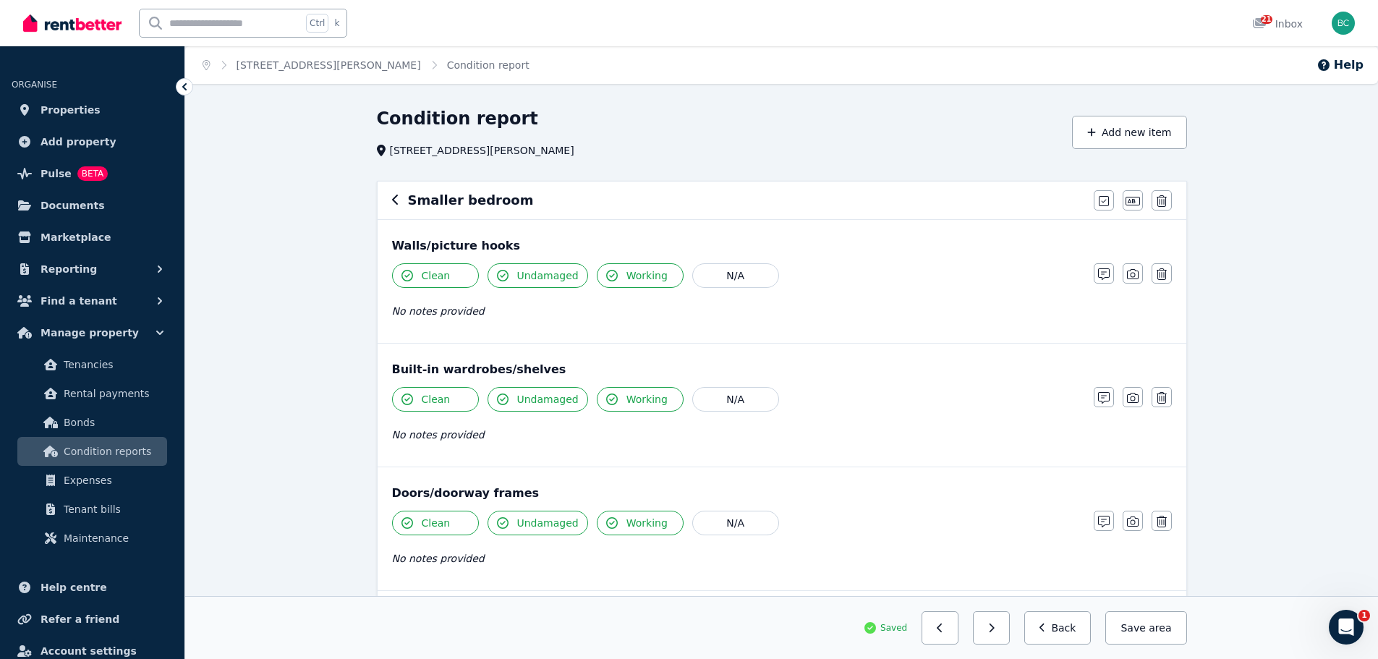
click at [634, 279] on span "Working" at bounding box center [647, 275] width 41 height 14
click at [606, 271] on icon "button" at bounding box center [612, 276] width 12 height 12
click at [423, 275] on span "Clean" at bounding box center [436, 275] width 29 height 14
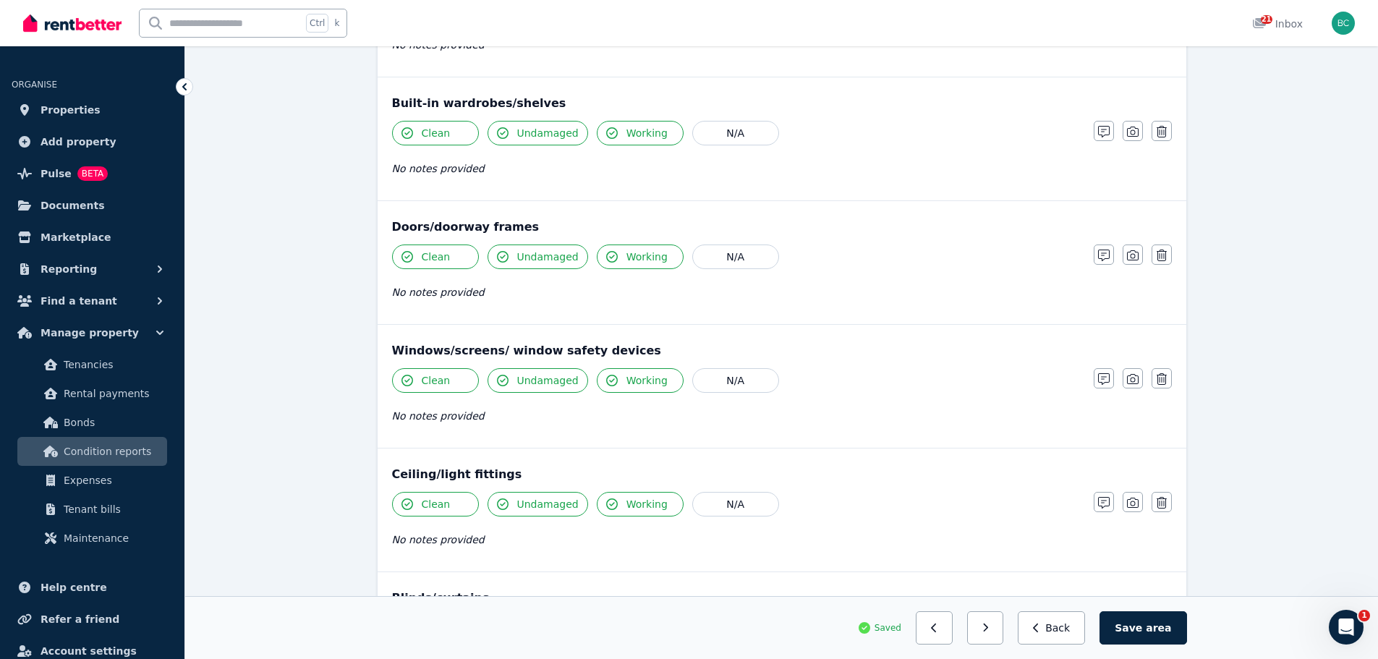
scroll to position [289, 0]
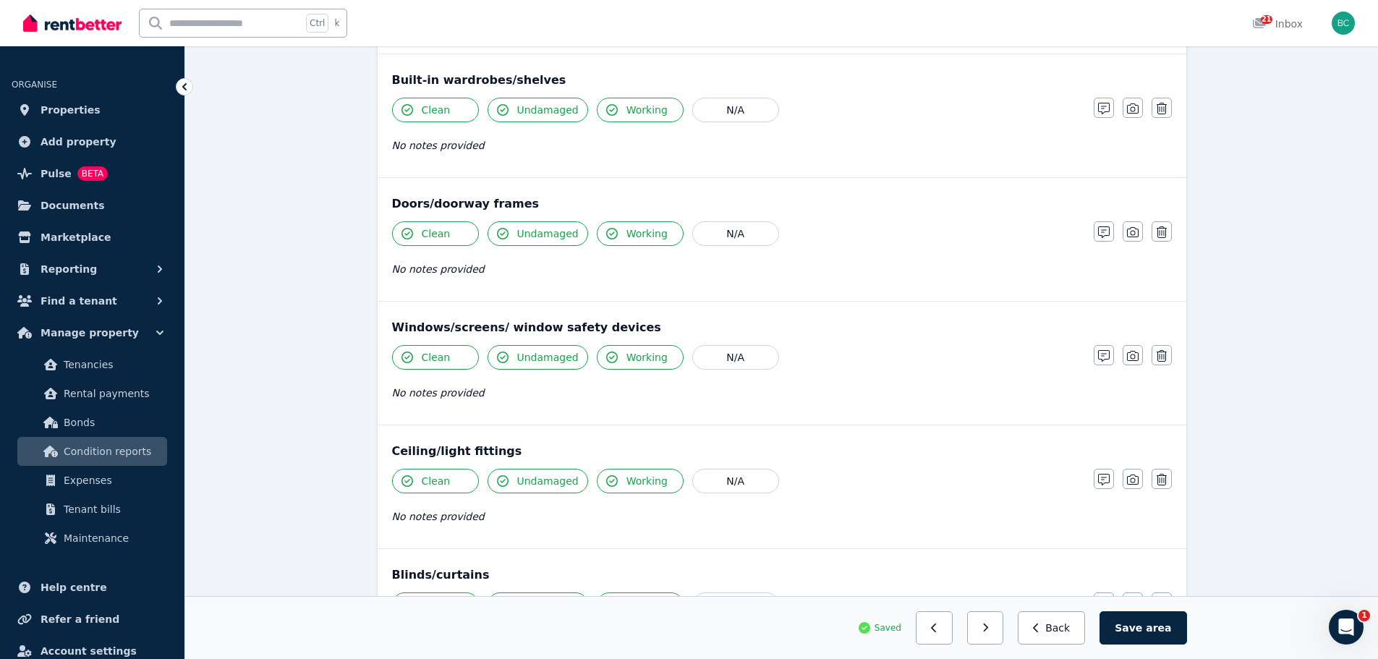
click at [597, 479] on button "Working" at bounding box center [640, 481] width 87 height 25
click at [1105, 478] on icon "button" at bounding box center [1104, 480] width 12 height 12
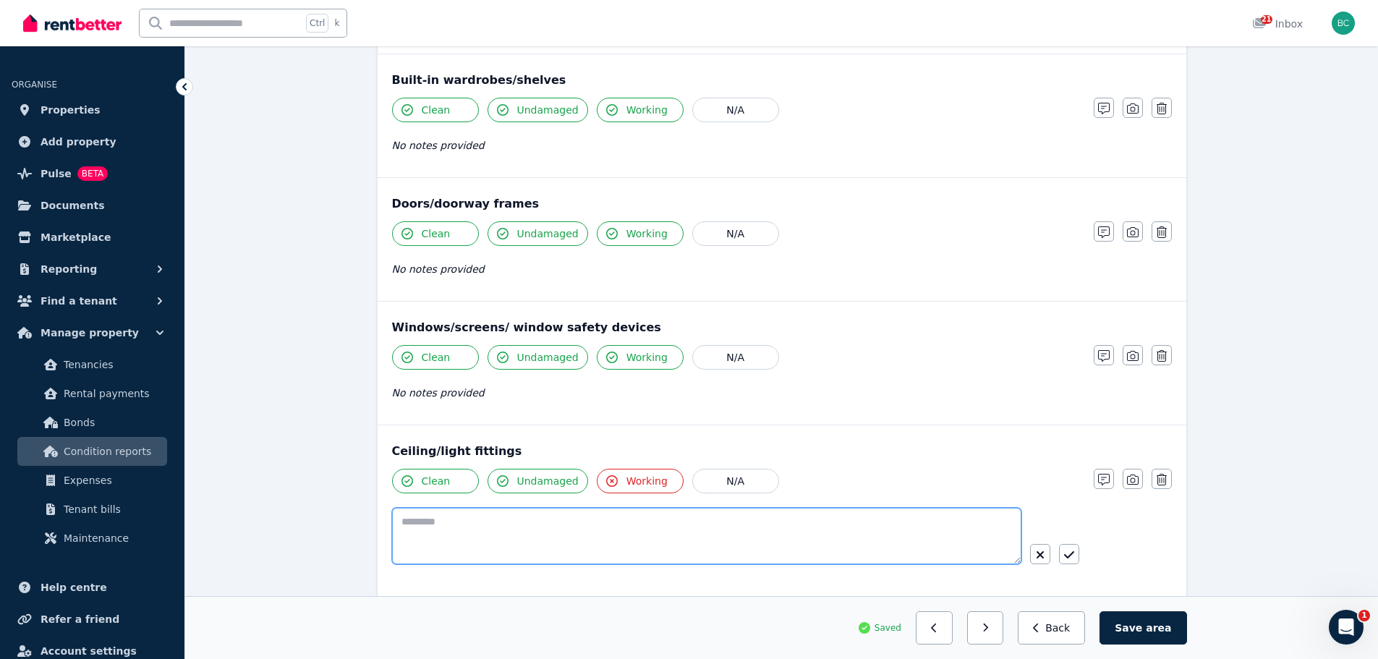
click at [680, 543] on textarea at bounding box center [706, 536] width 629 height 56
type textarea "**********"
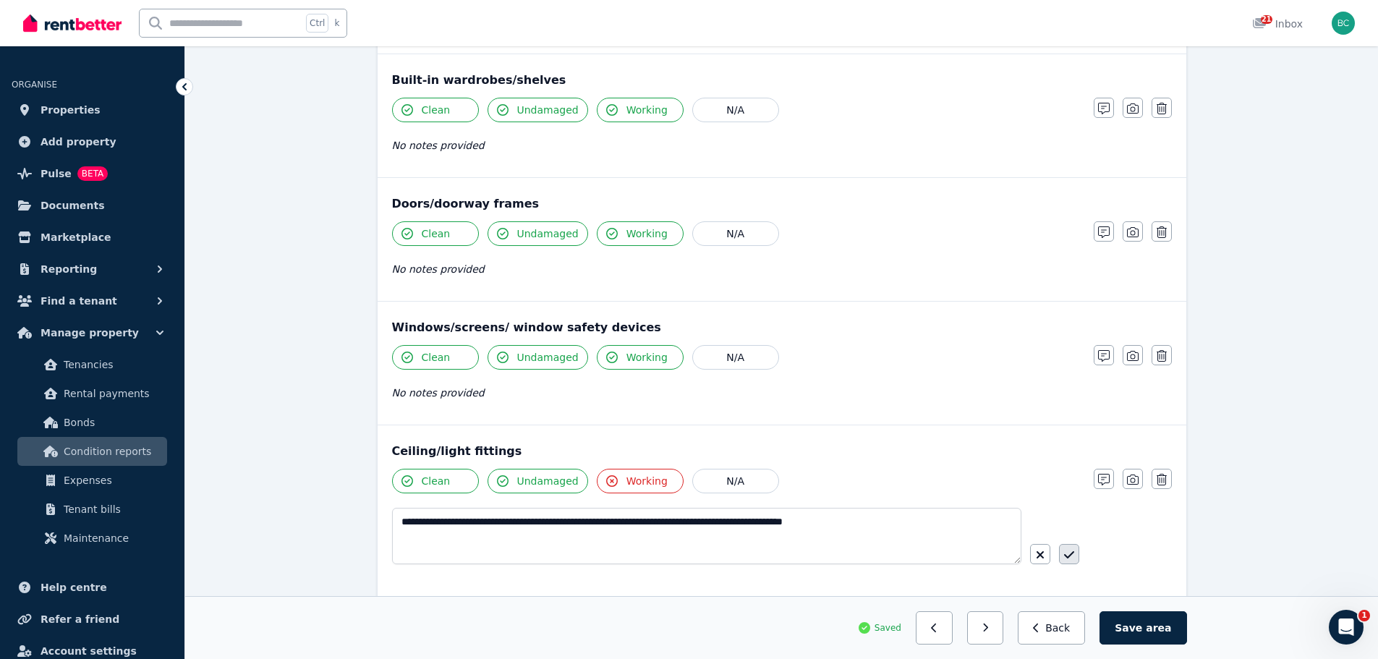
click at [1077, 546] on button "button" at bounding box center [1069, 554] width 20 height 20
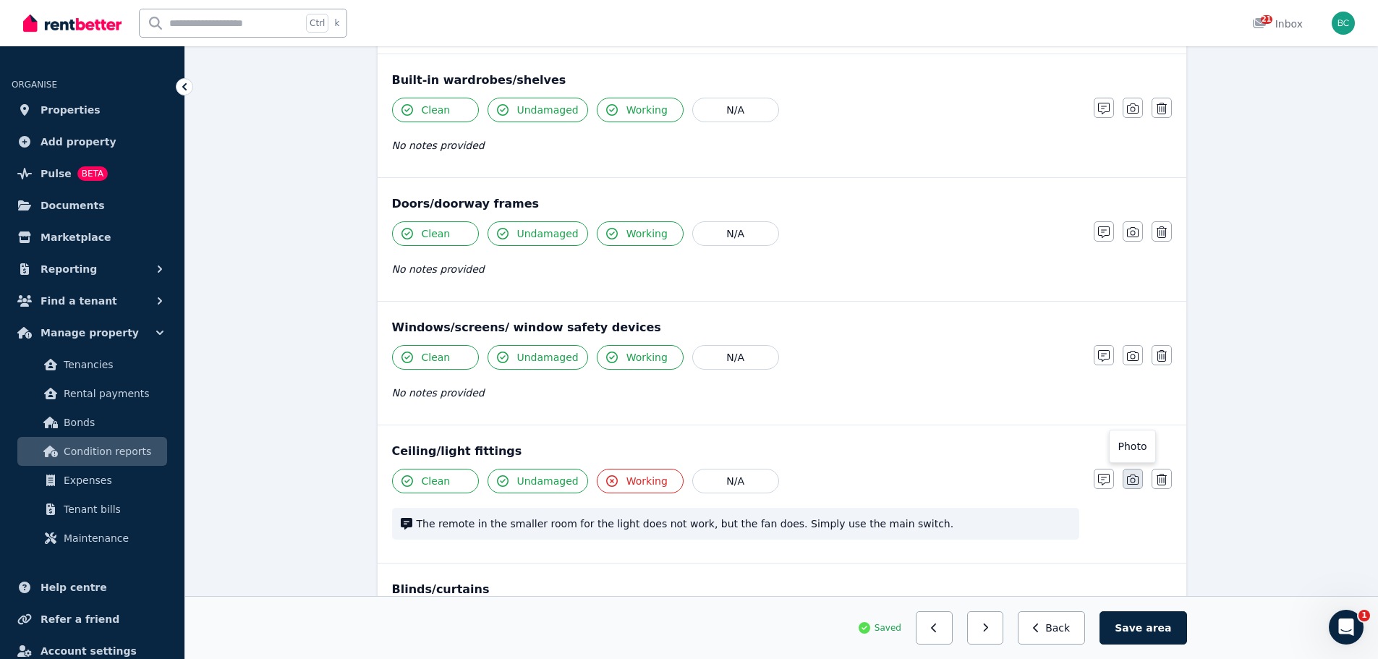
click at [1132, 476] on icon "button" at bounding box center [1133, 480] width 12 height 10
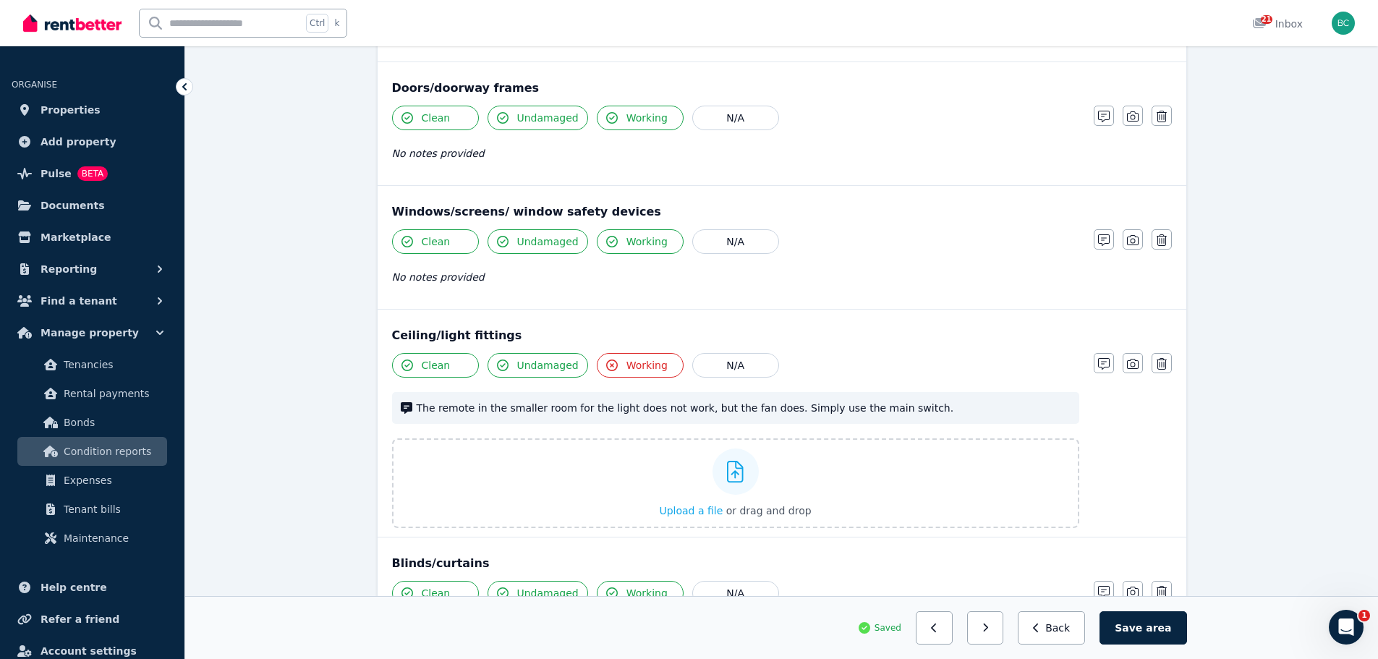
scroll to position [434, 0]
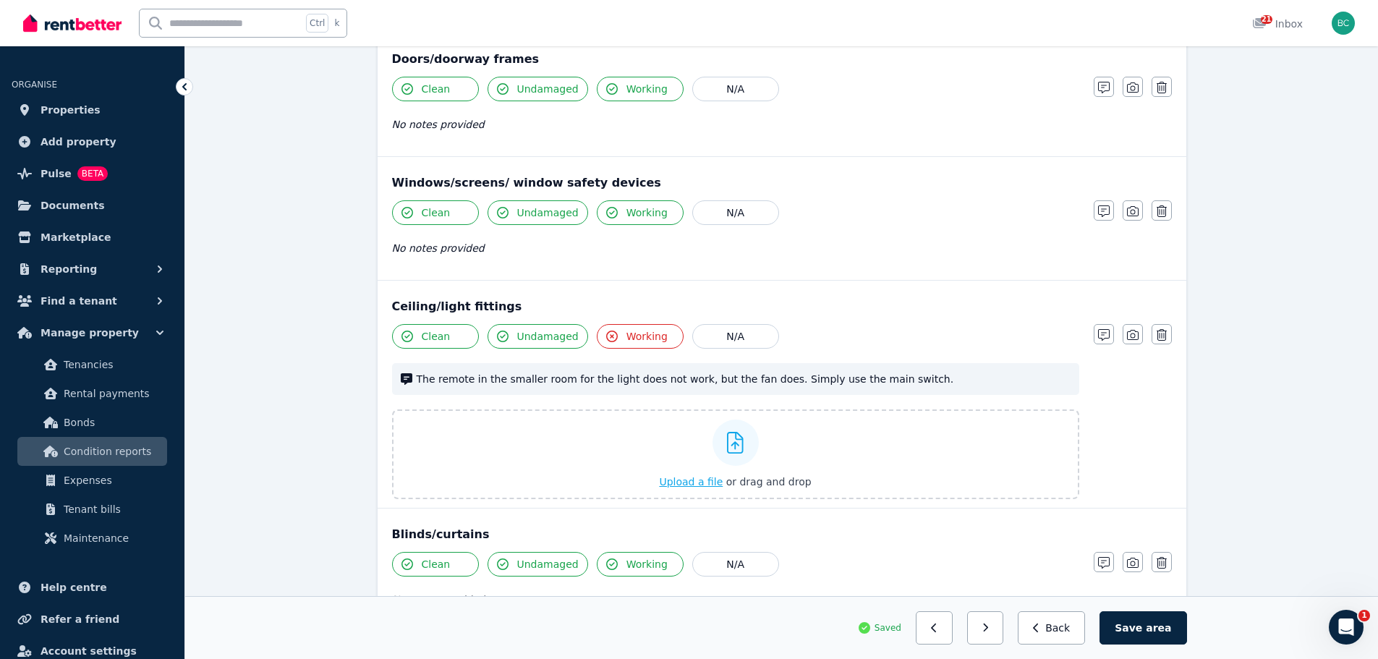
click at [692, 476] on span "Upload a file" at bounding box center [691, 482] width 64 height 12
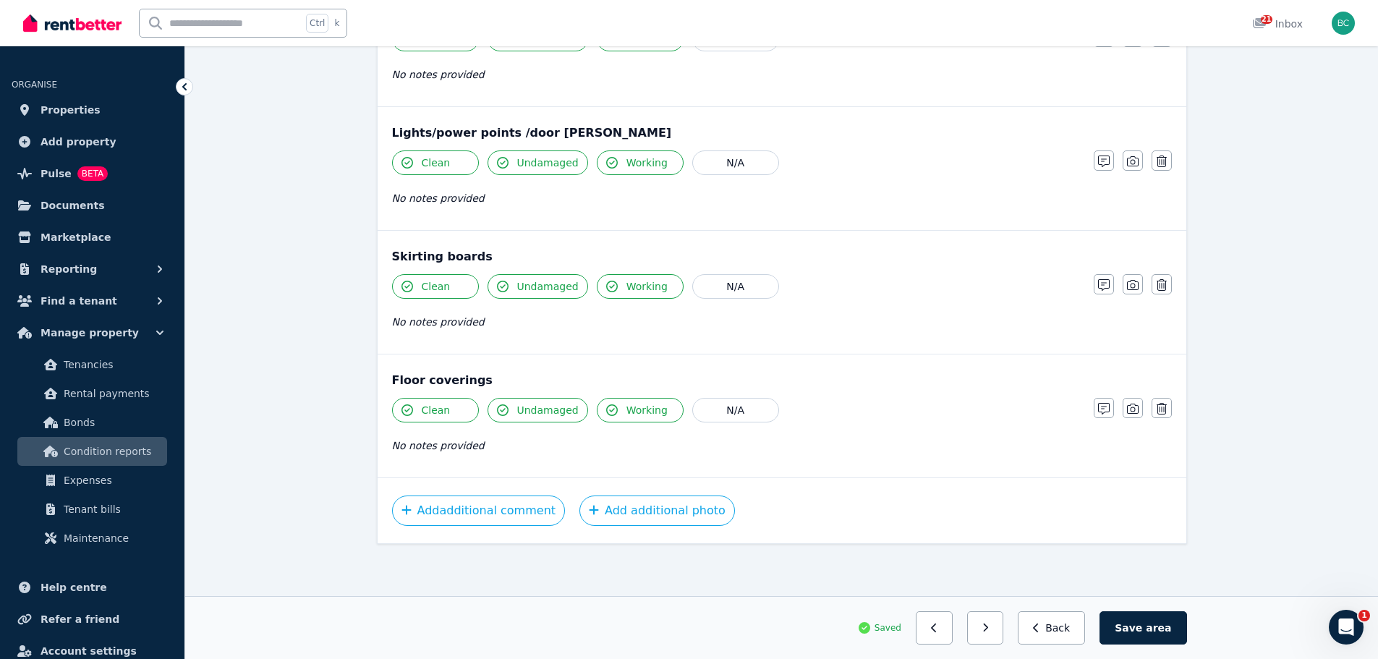
scroll to position [1066, 0]
click at [1136, 617] on button "Save area" at bounding box center [1143, 627] width 87 height 33
click at [1158, 634] on span "area" at bounding box center [1160, 628] width 22 height 14
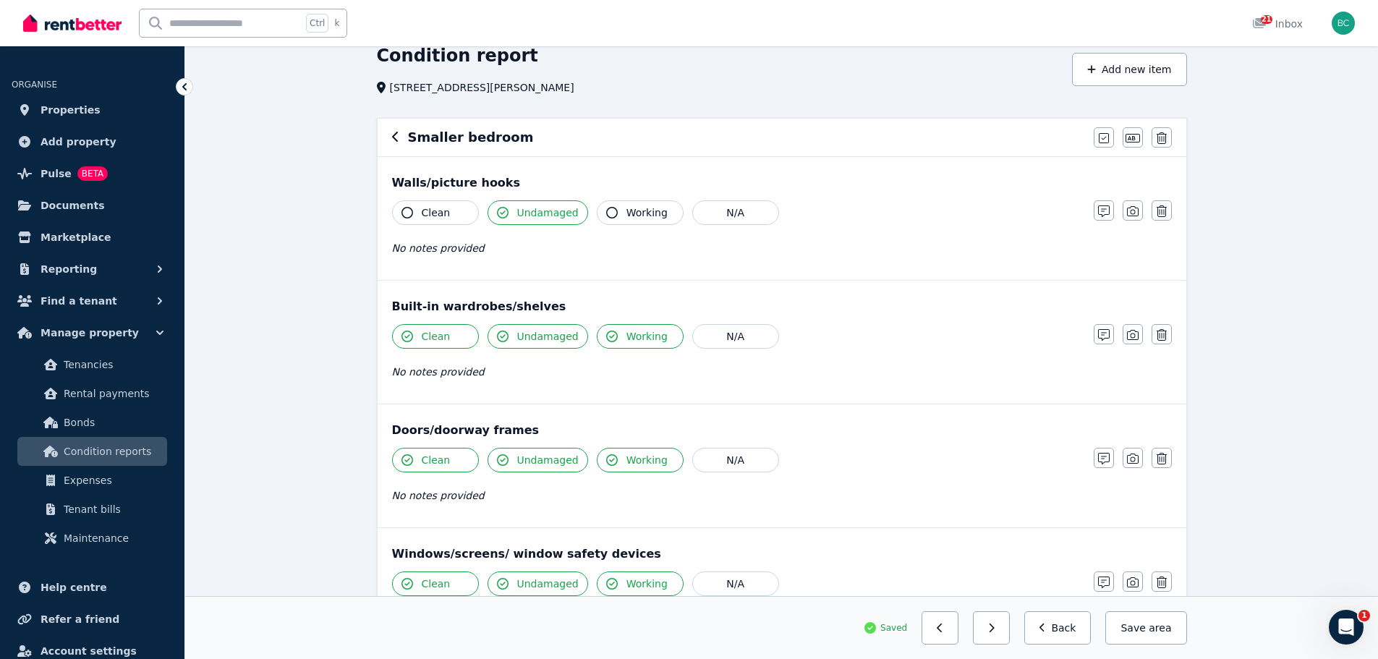
scroll to position [0, 0]
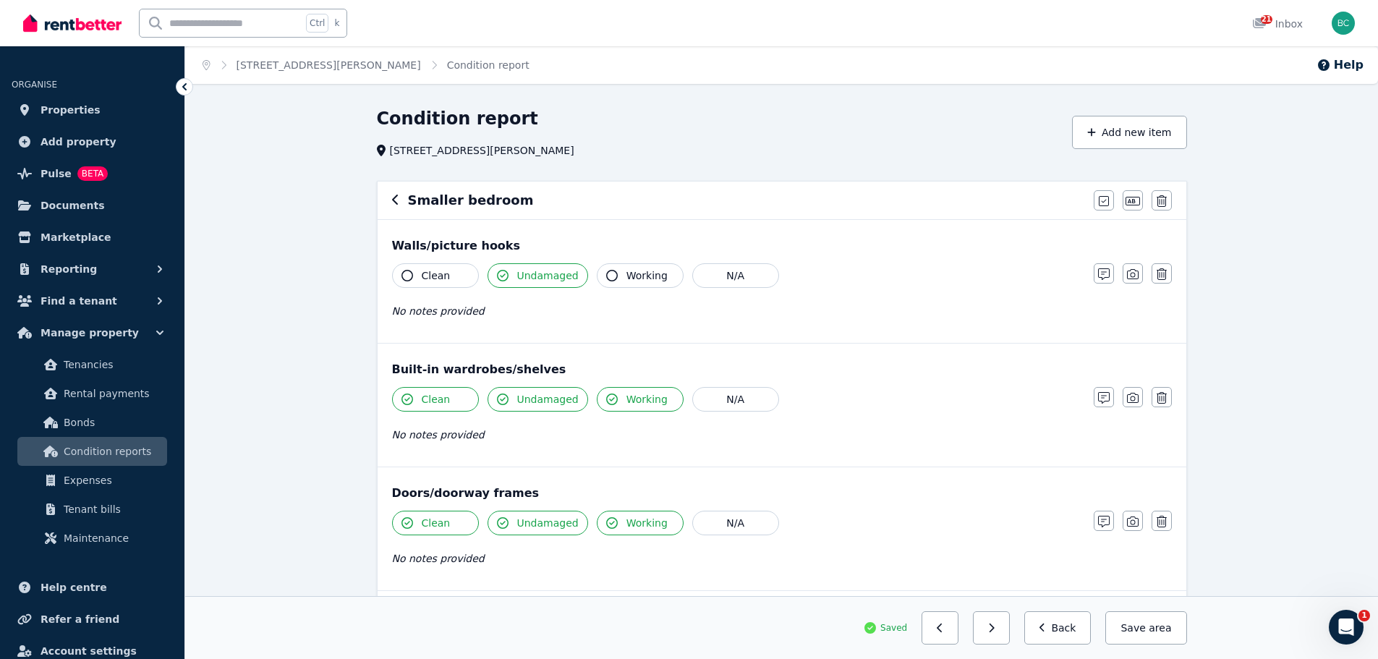
click at [394, 200] on icon "button" at bounding box center [395, 200] width 7 height 12
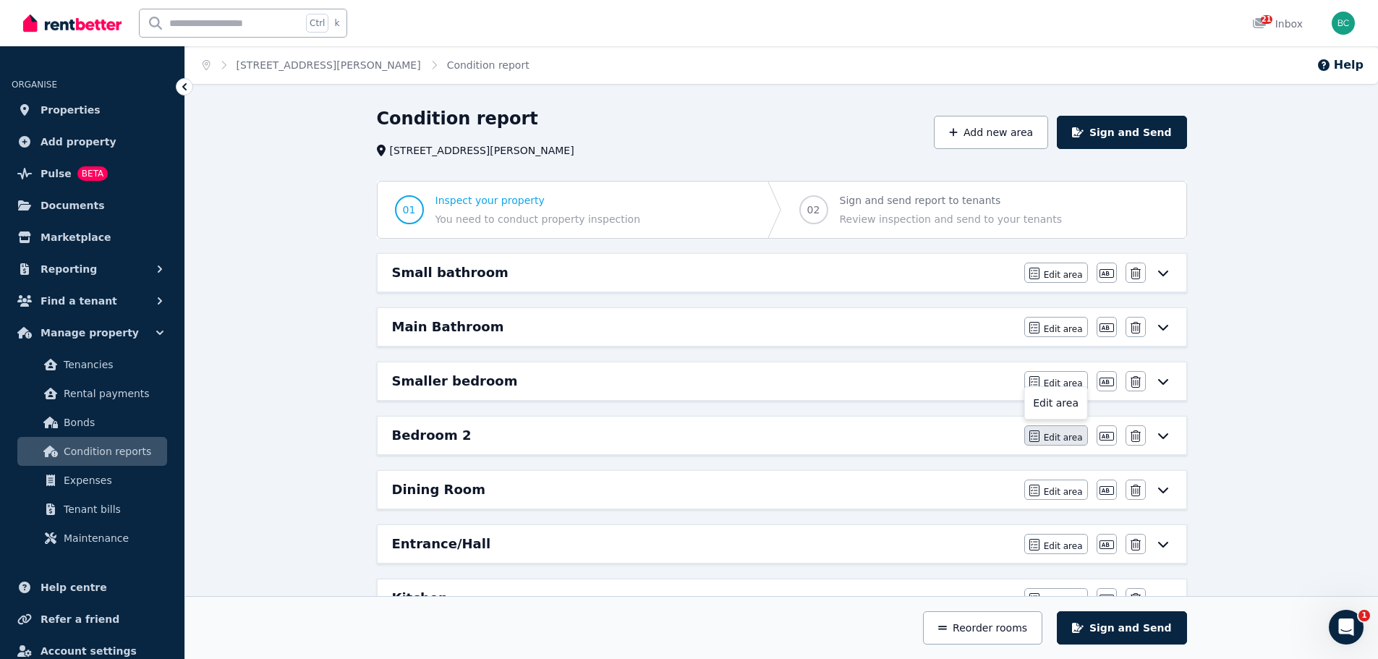
click at [1080, 436] on span "Edit area" at bounding box center [1063, 438] width 39 height 12
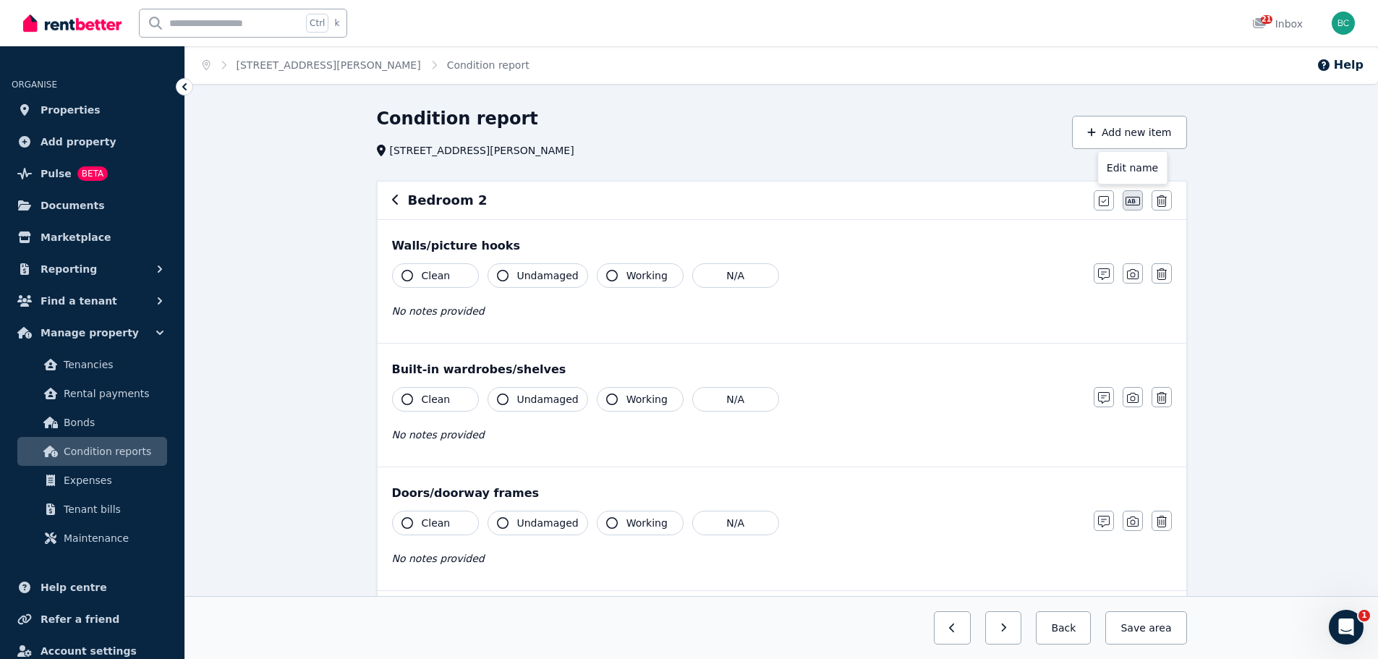
click at [1135, 195] on button "button" at bounding box center [1133, 200] width 20 height 20
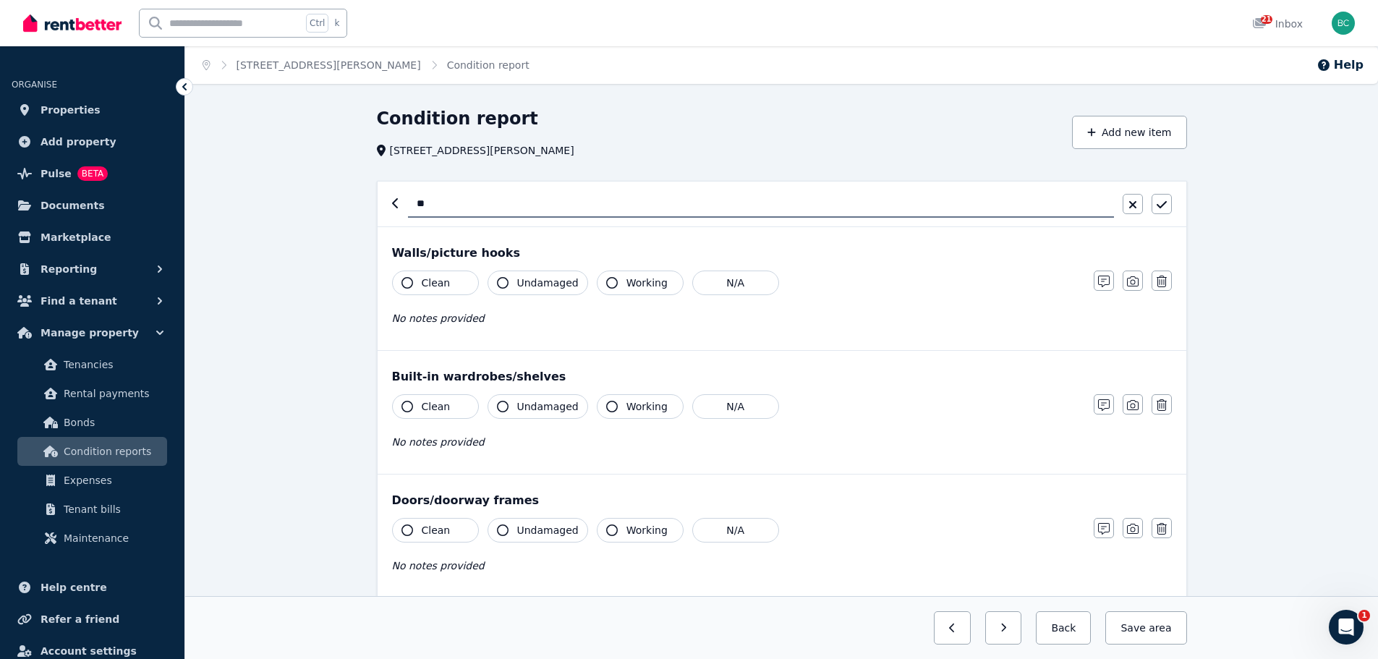
type input "*"
type input "**********"
click at [1167, 204] on button "button" at bounding box center [1162, 204] width 20 height 20
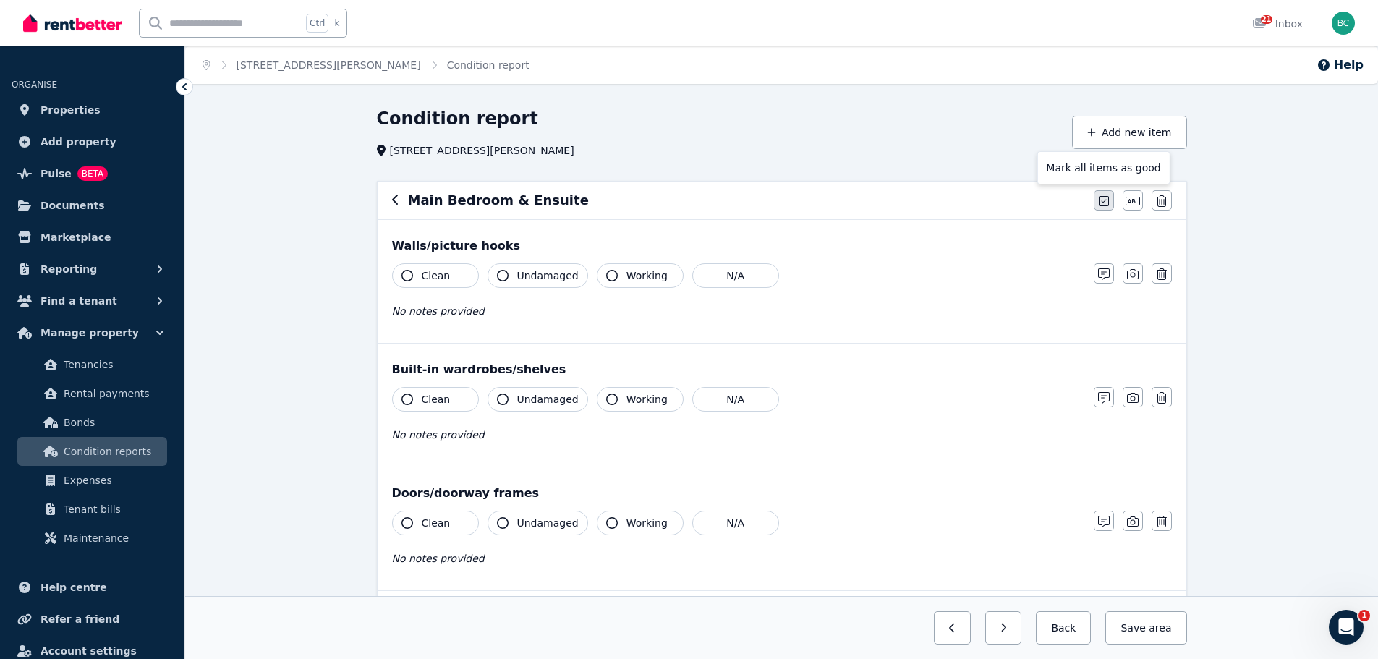
click at [1103, 197] on icon "button" at bounding box center [1104, 201] width 10 height 10
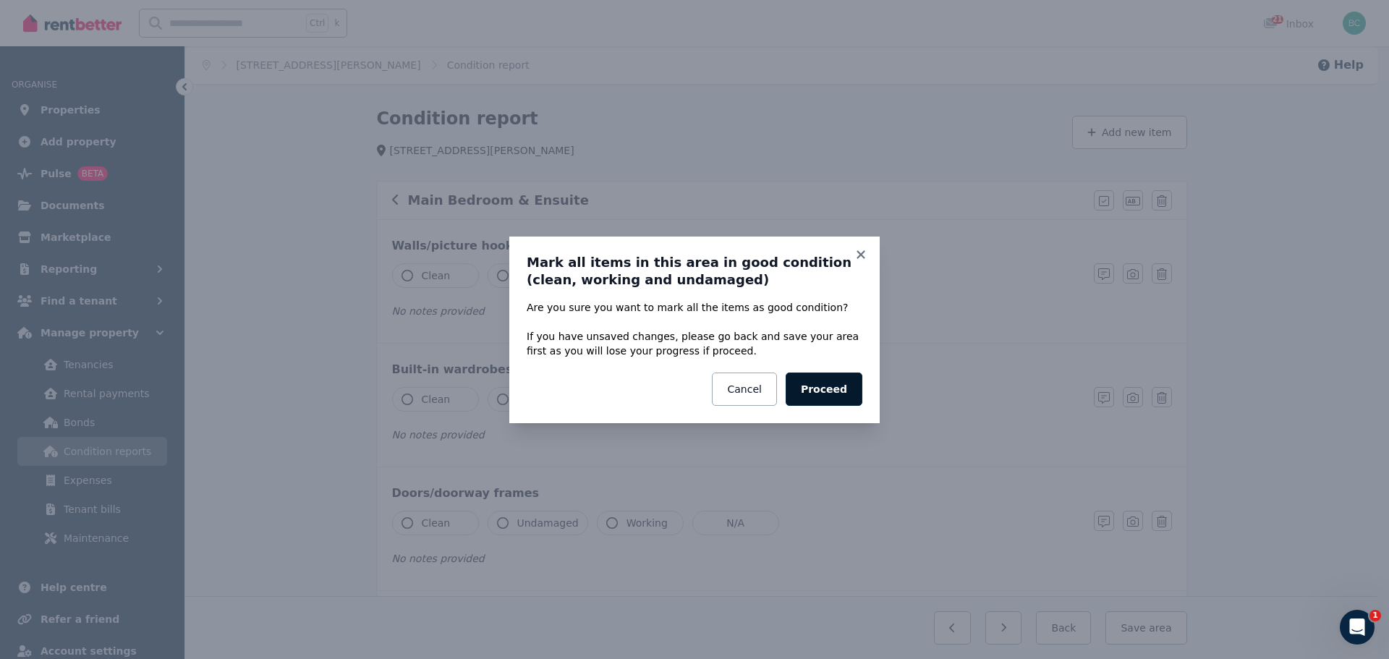
click at [834, 399] on button "Proceed" at bounding box center [824, 389] width 77 height 33
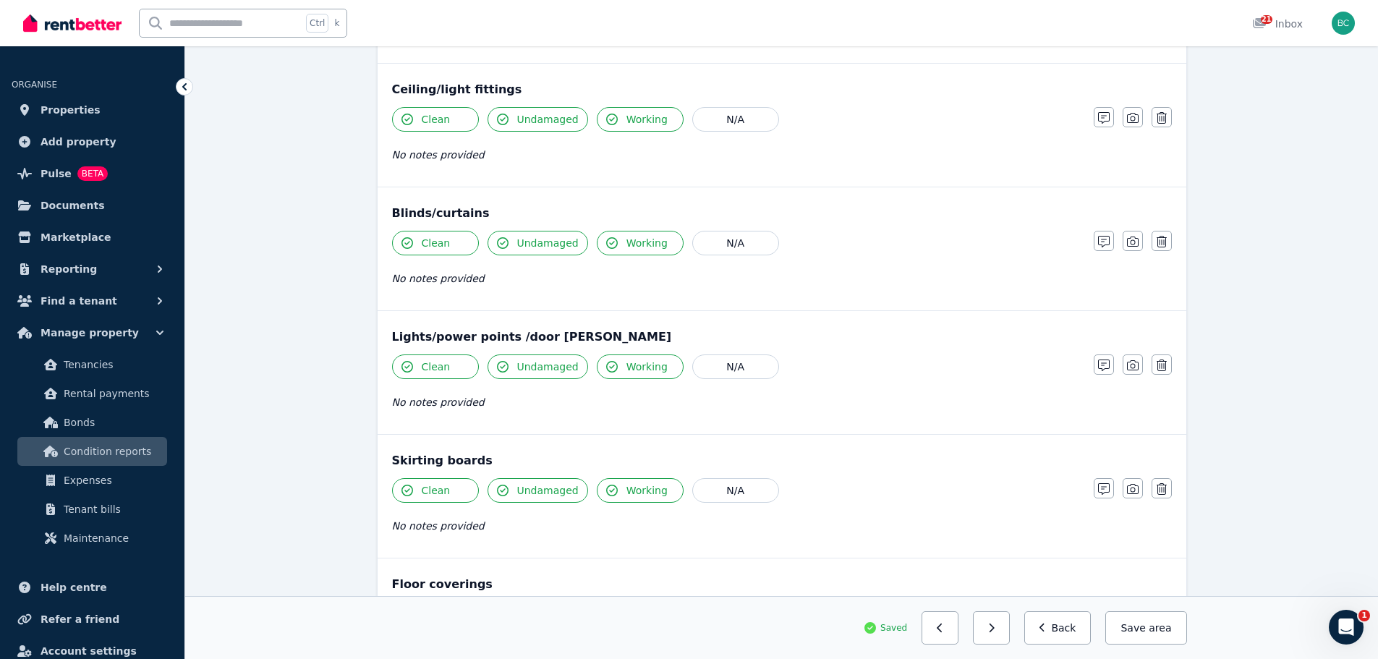
scroll to position [855, 0]
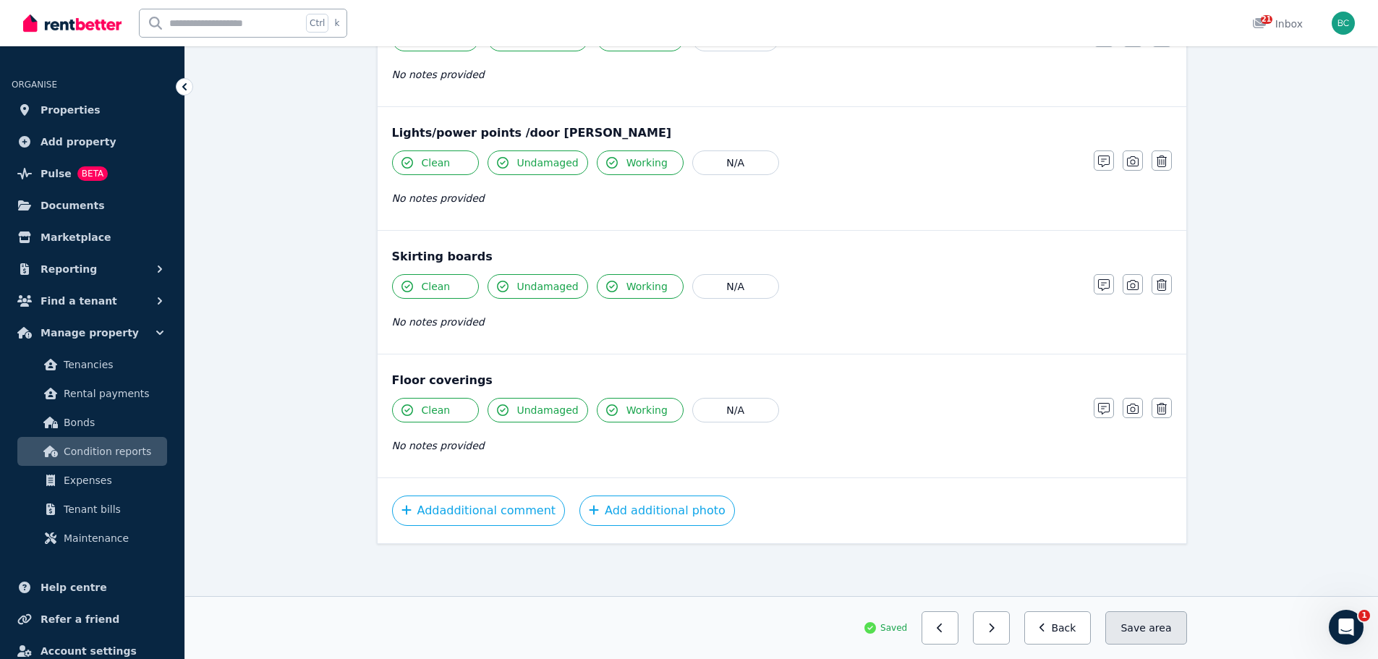
click at [1175, 635] on button "Save area" at bounding box center [1146, 627] width 81 height 33
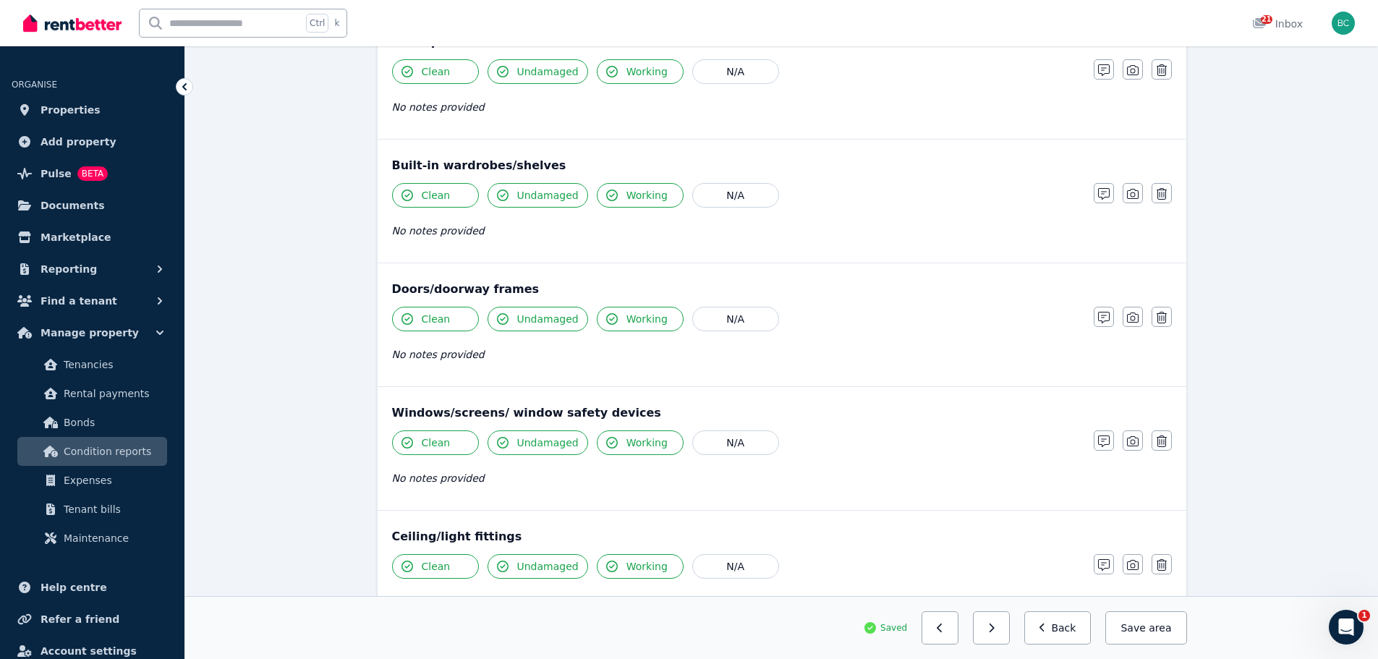
scroll to position [0, 0]
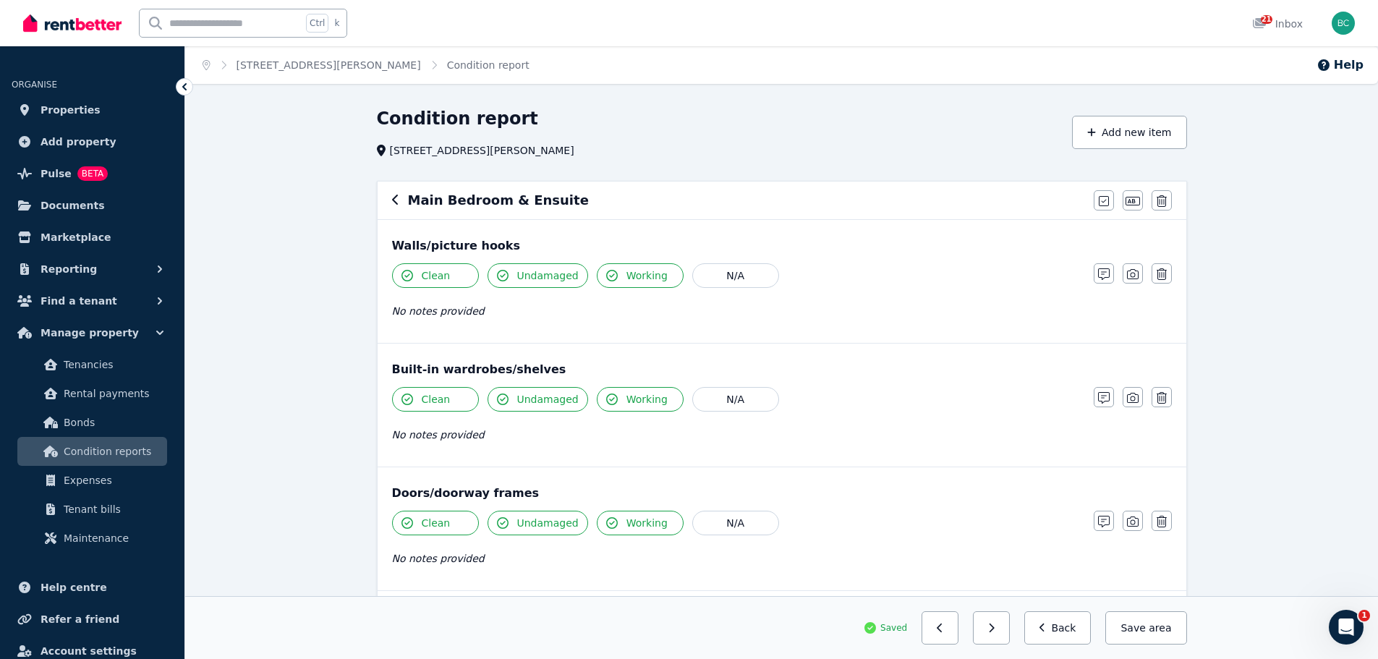
click at [394, 201] on icon "button" at bounding box center [395, 200] width 6 height 10
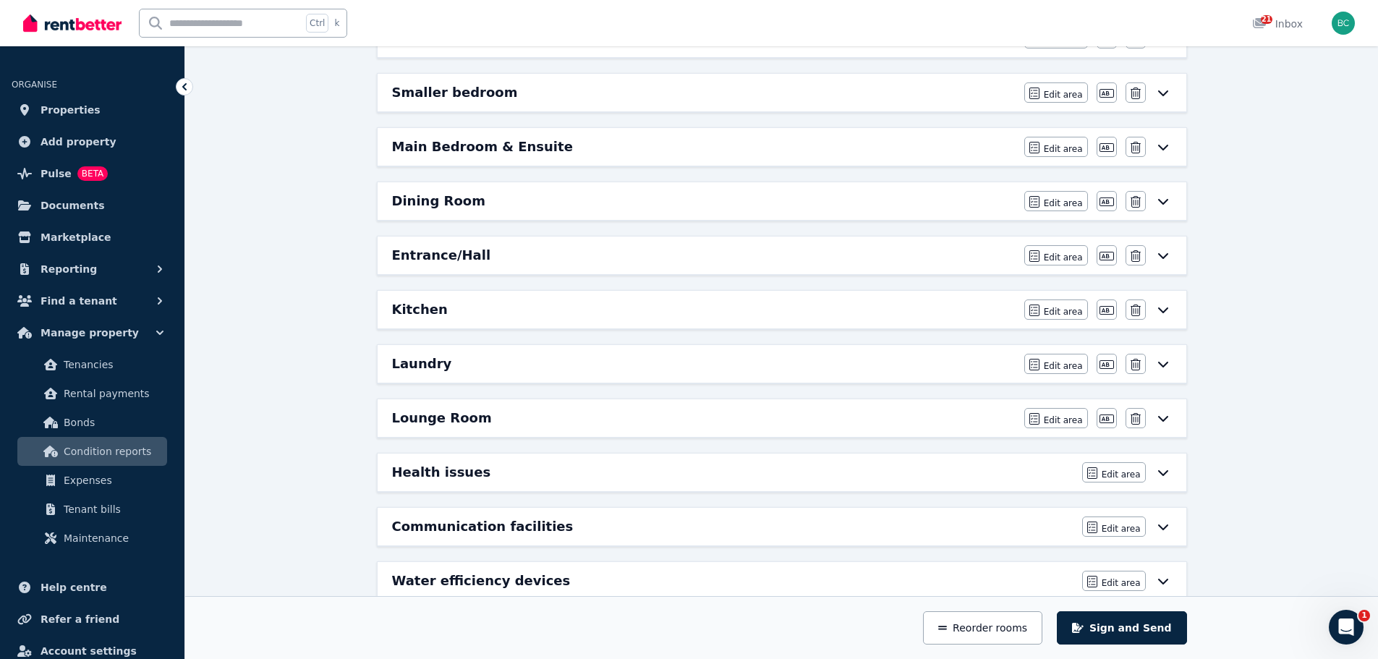
scroll to position [289, 0]
click at [1140, 258] on icon "button" at bounding box center [1136, 256] width 10 height 12
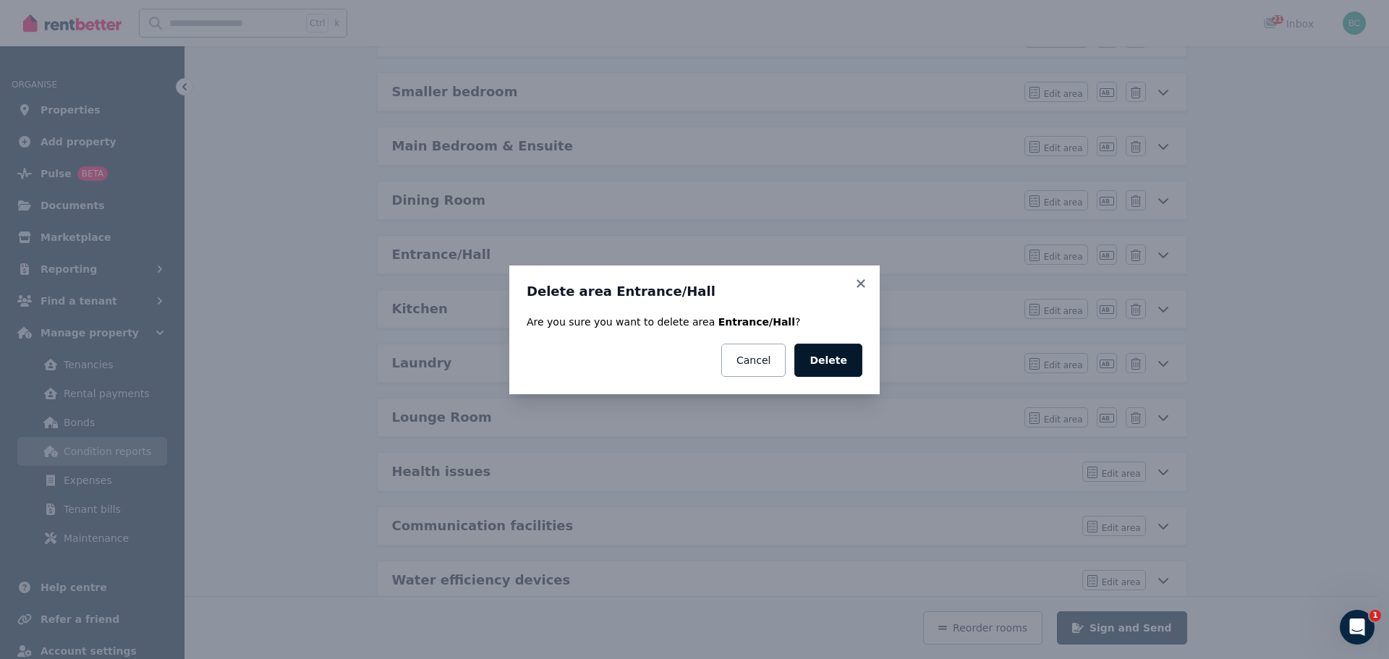
click at [830, 351] on button "Delete" at bounding box center [828, 360] width 68 height 33
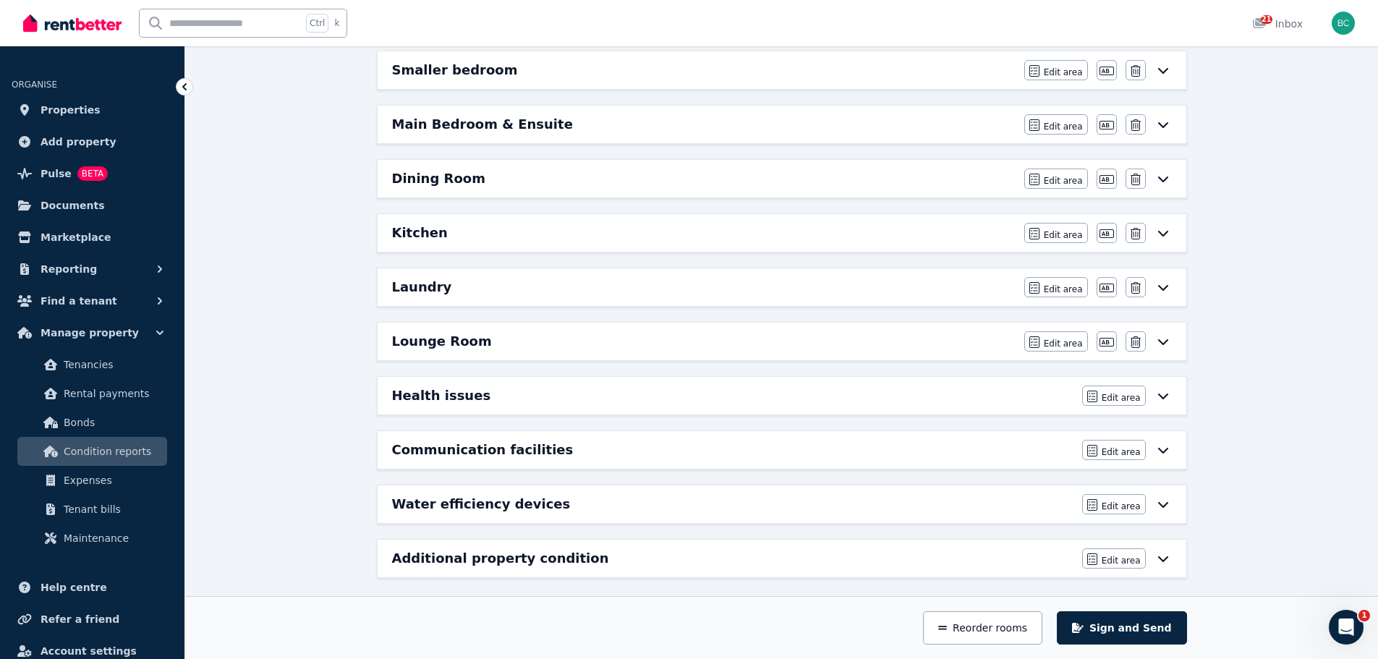
scroll to position [320, 0]
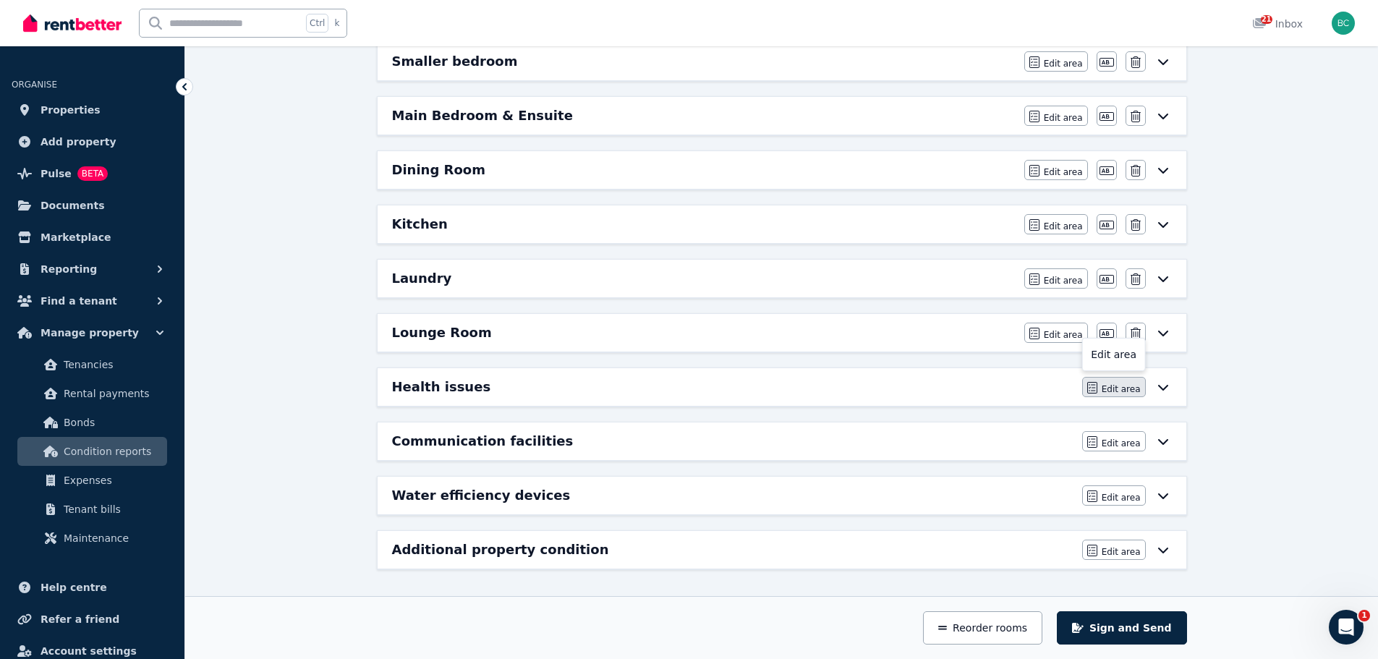
click at [1127, 387] on span "Edit area" at bounding box center [1121, 389] width 39 height 12
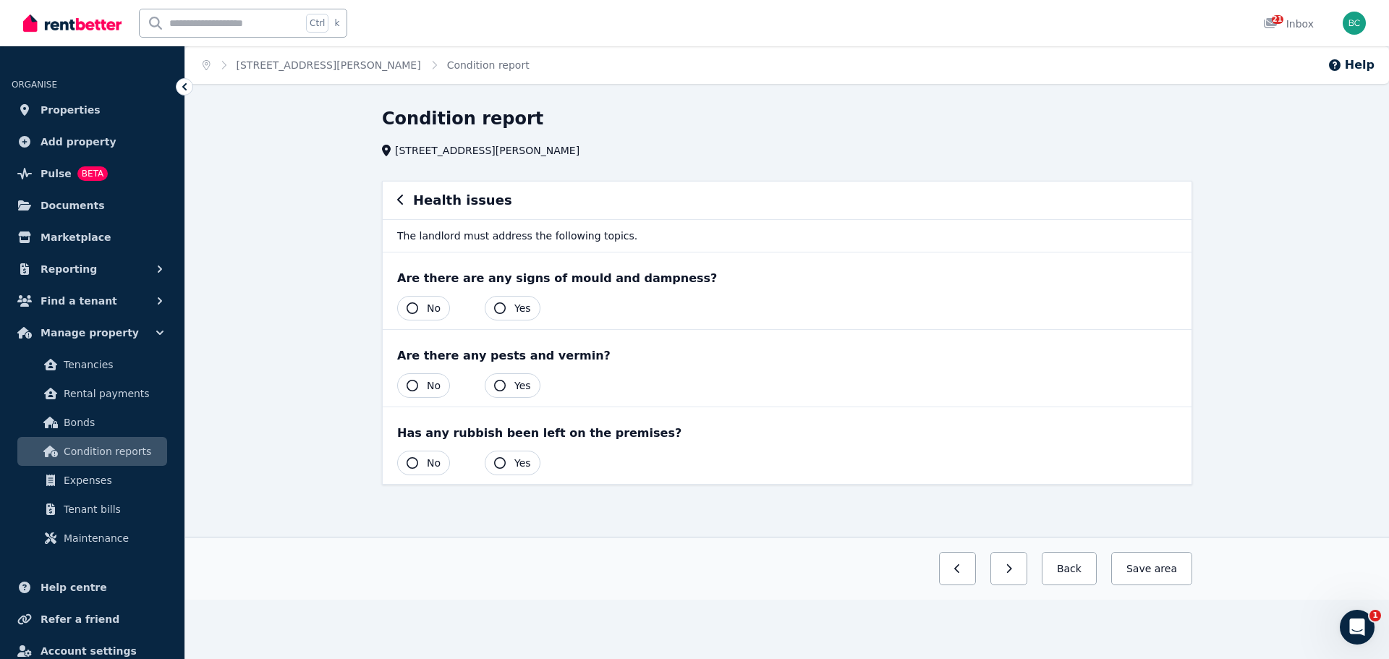
click at [429, 389] on span "No" at bounding box center [434, 385] width 14 height 14
click at [424, 308] on button "No" at bounding box center [423, 308] width 53 height 25
click at [428, 461] on span "No" at bounding box center [434, 463] width 14 height 14
click at [1135, 567] on button "Save area" at bounding box center [1149, 568] width 87 height 33
click at [402, 207] on button "button" at bounding box center [400, 200] width 7 height 17
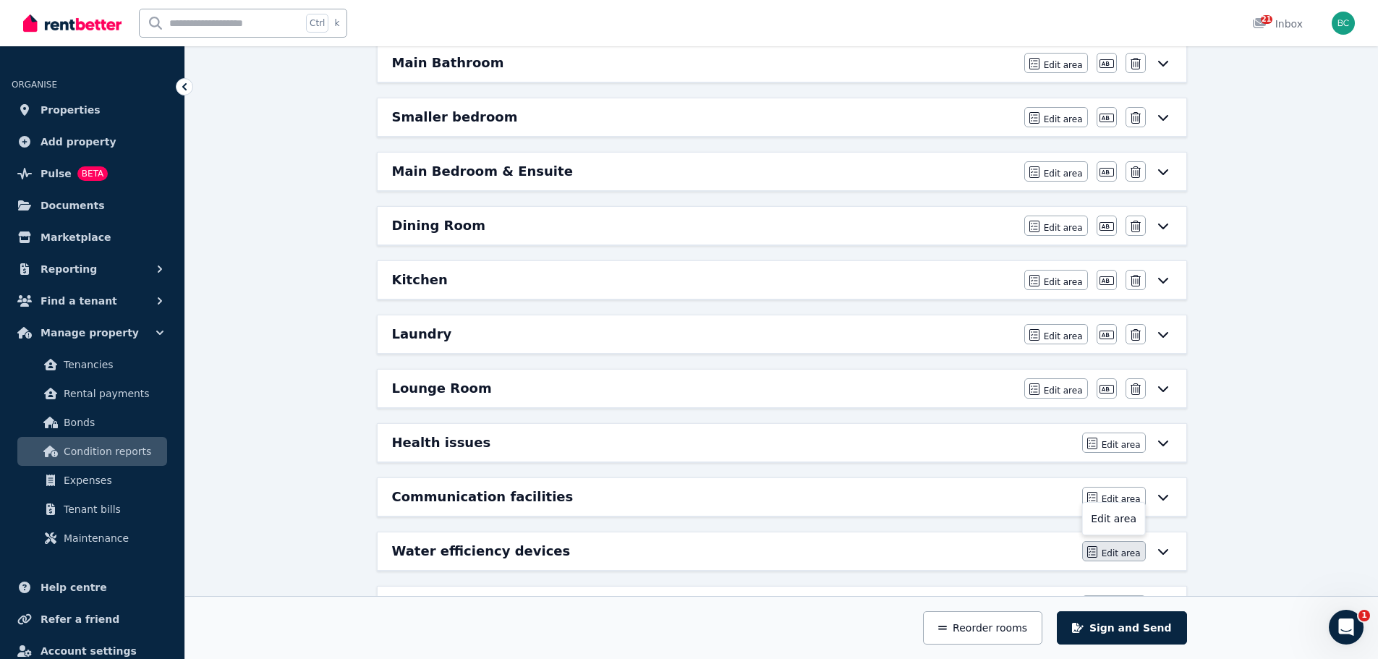
scroll to position [320, 0]
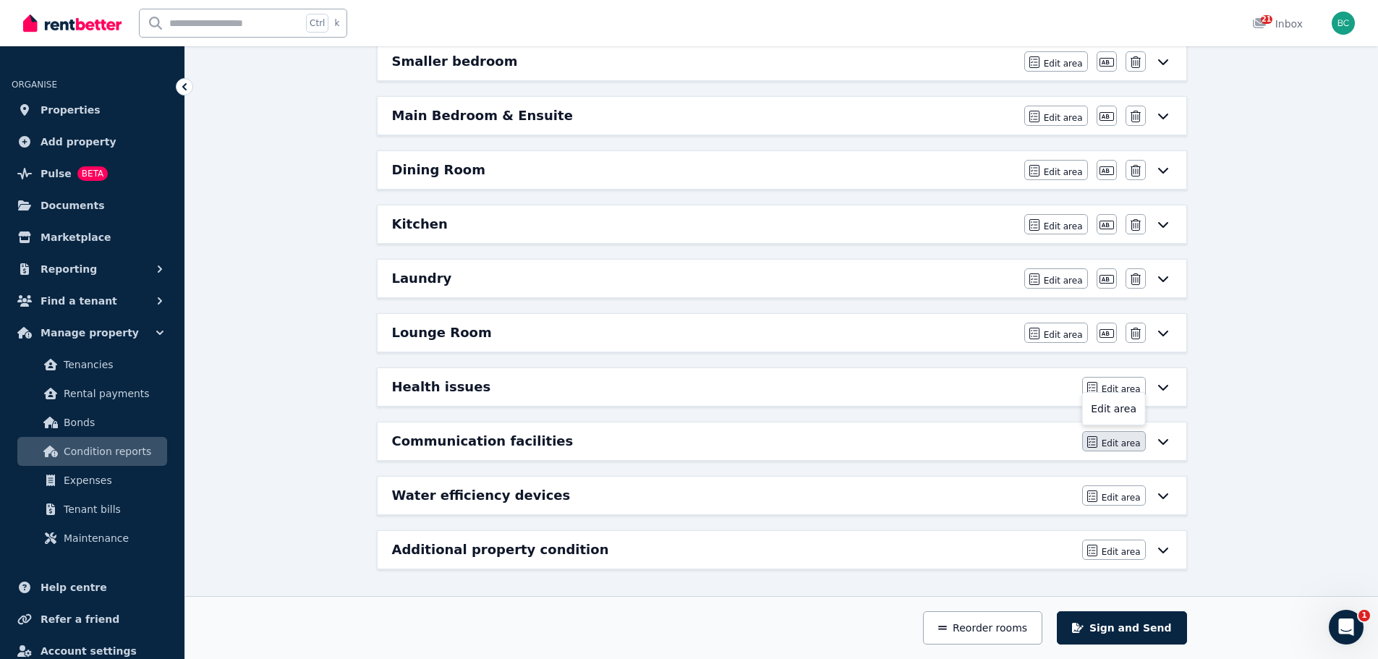
click at [1111, 450] on button "Edit area" at bounding box center [1114, 441] width 64 height 20
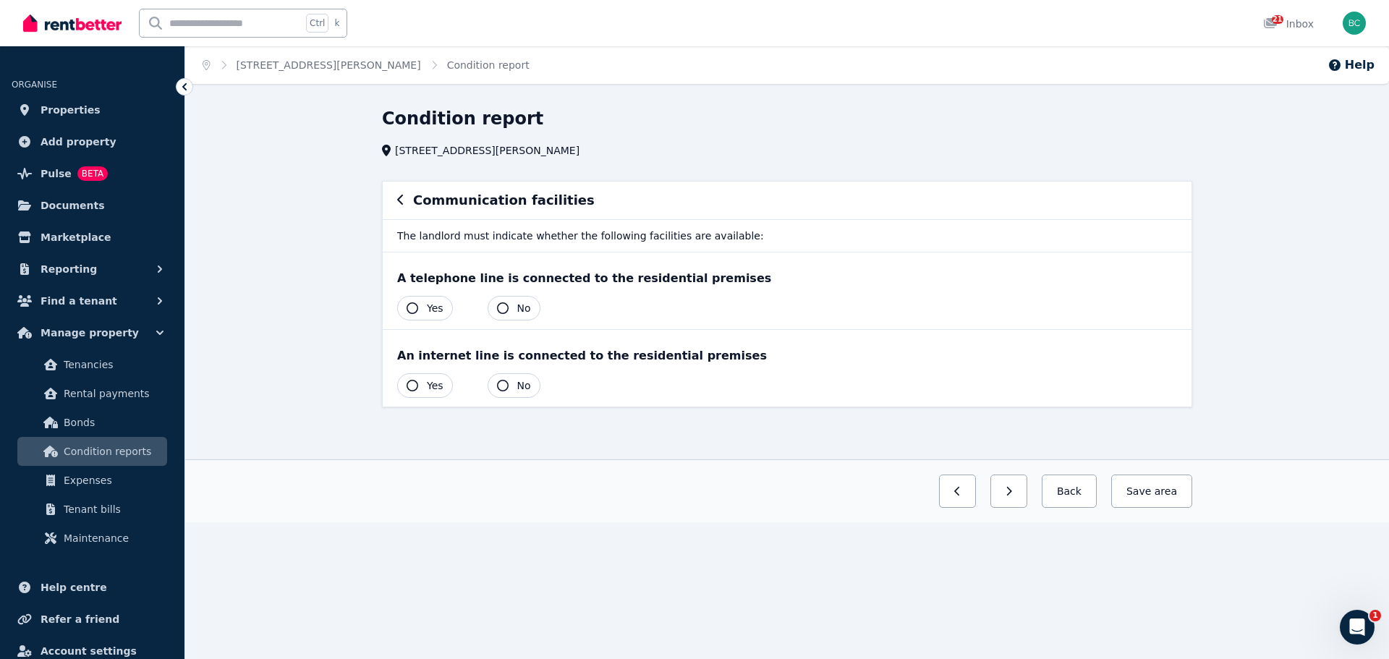
click at [435, 318] on button "Yes" at bounding box center [425, 308] width 56 height 25
click at [440, 383] on span "Yes" at bounding box center [435, 385] width 17 height 14
click at [1174, 496] on span "area" at bounding box center [1164, 491] width 25 height 14
click at [401, 201] on icon "button" at bounding box center [400, 200] width 7 height 12
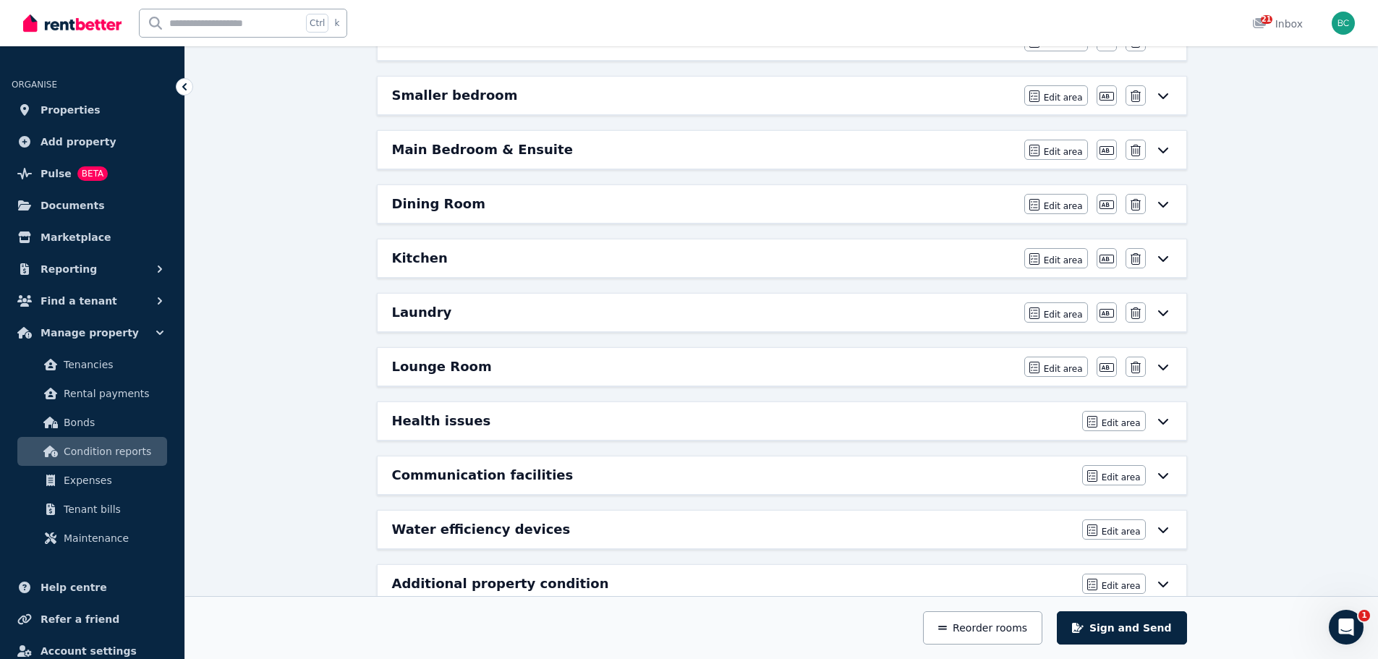
scroll to position [320, 0]
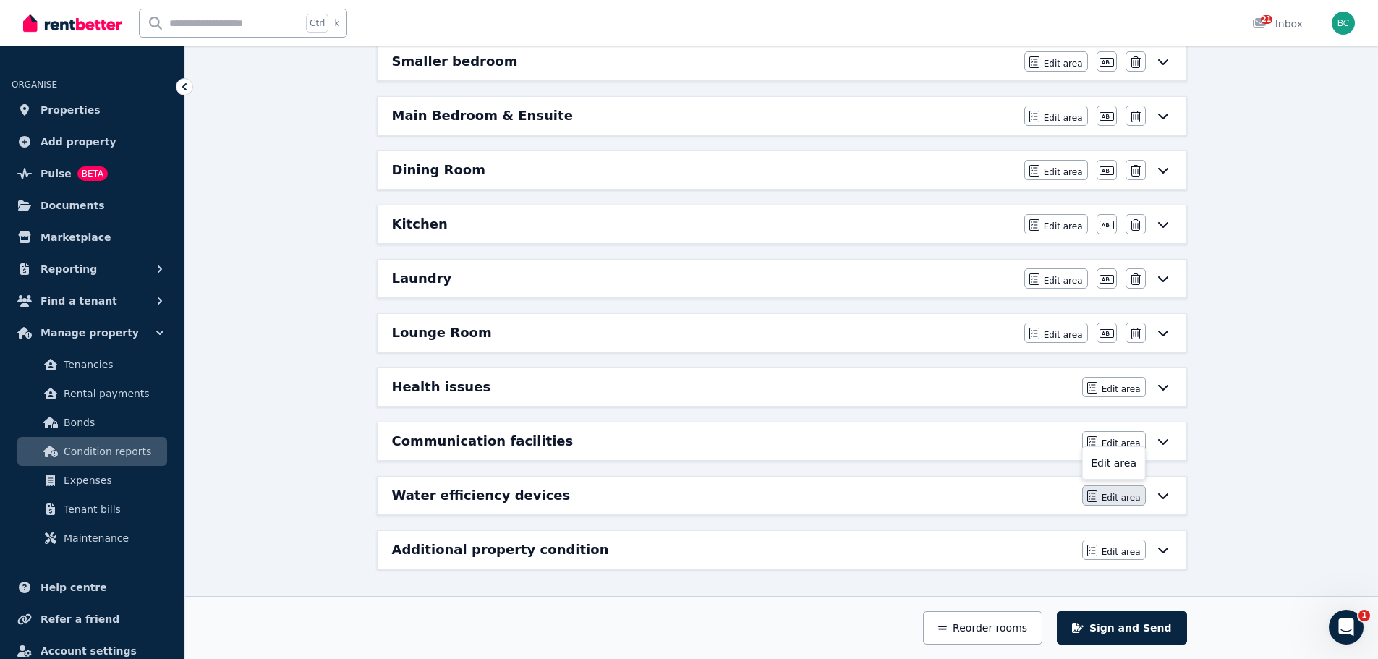
click at [1111, 498] on span "Edit area" at bounding box center [1121, 498] width 39 height 12
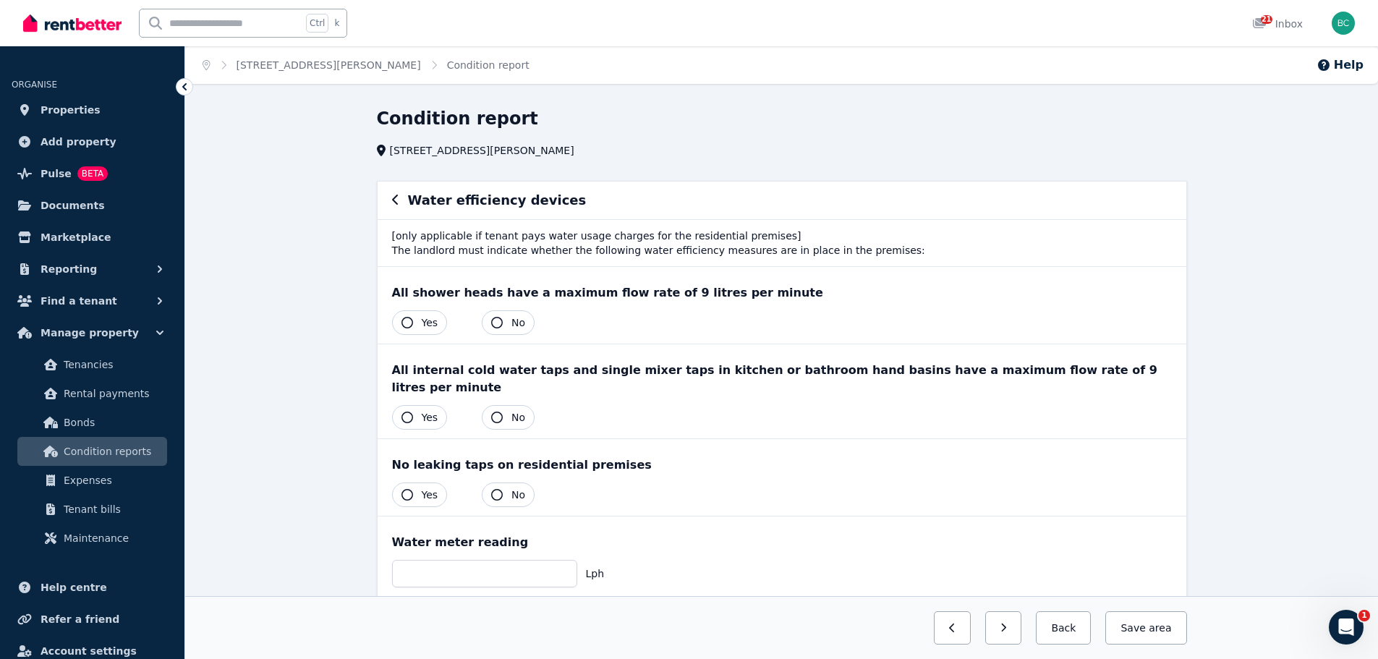
click at [408, 328] on icon "button" at bounding box center [408, 323] width 12 height 12
click at [417, 405] on button "Yes" at bounding box center [420, 417] width 56 height 25
click at [420, 483] on button "Yes" at bounding box center [420, 495] width 56 height 25
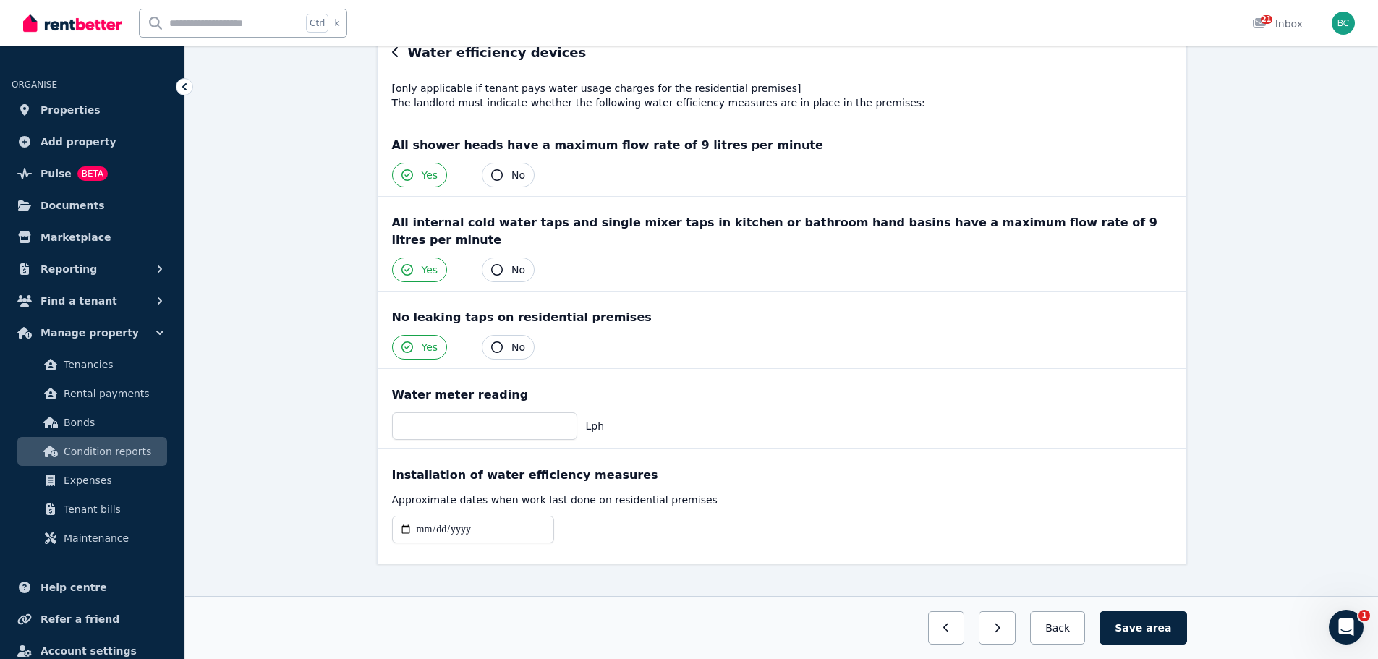
scroll to position [150, 0]
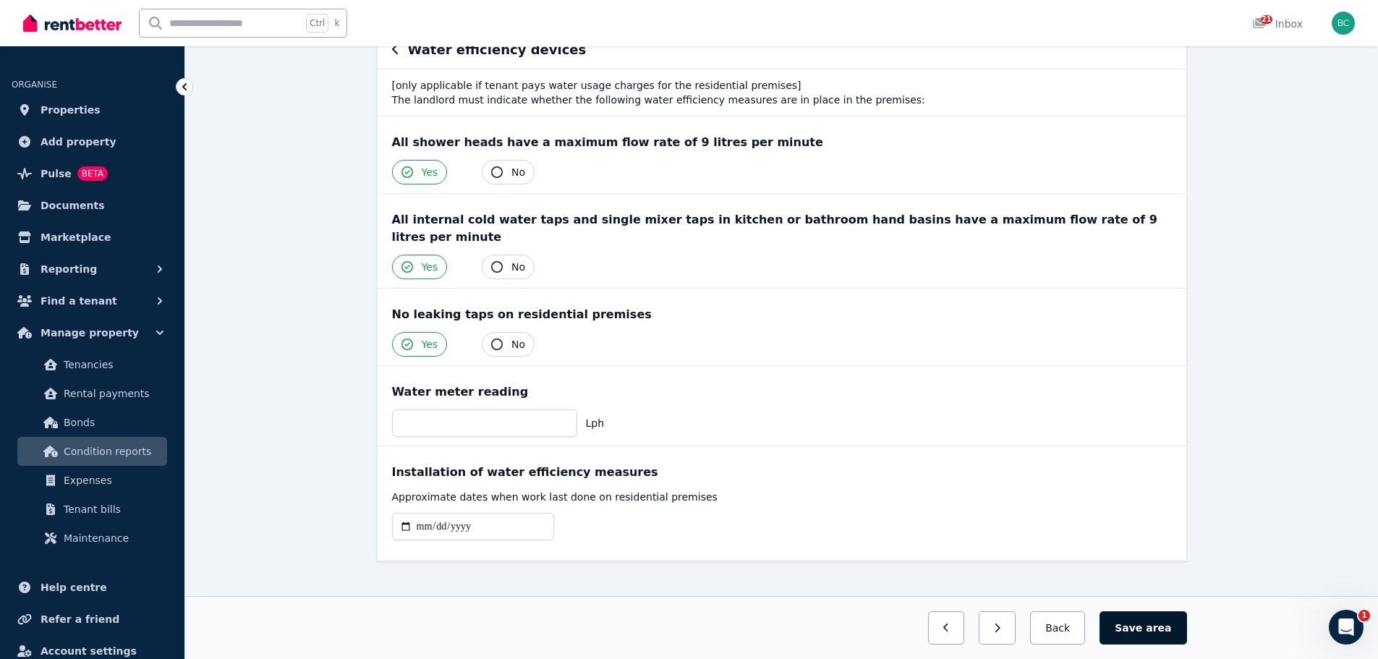
click at [1139, 619] on button "Save area" at bounding box center [1143, 627] width 87 height 33
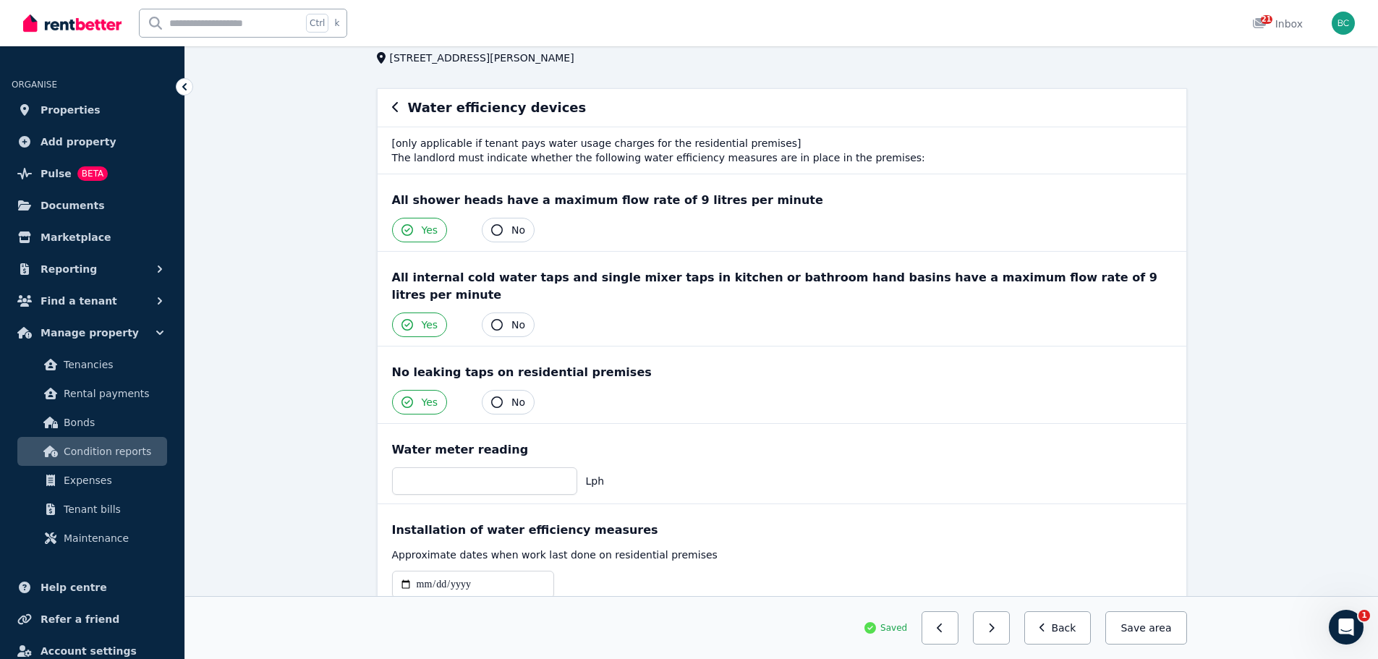
scroll to position [6, 0]
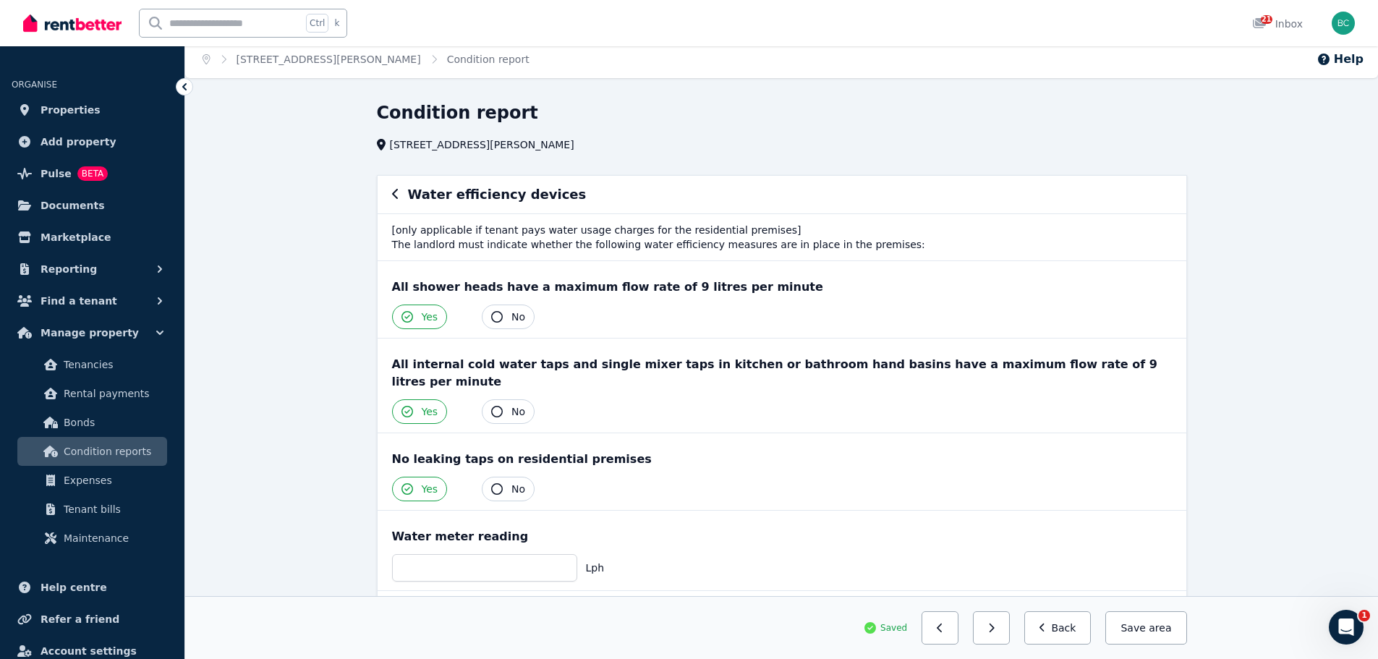
click at [396, 198] on icon "button" at bounding box center [395, 194] width 7 height 12
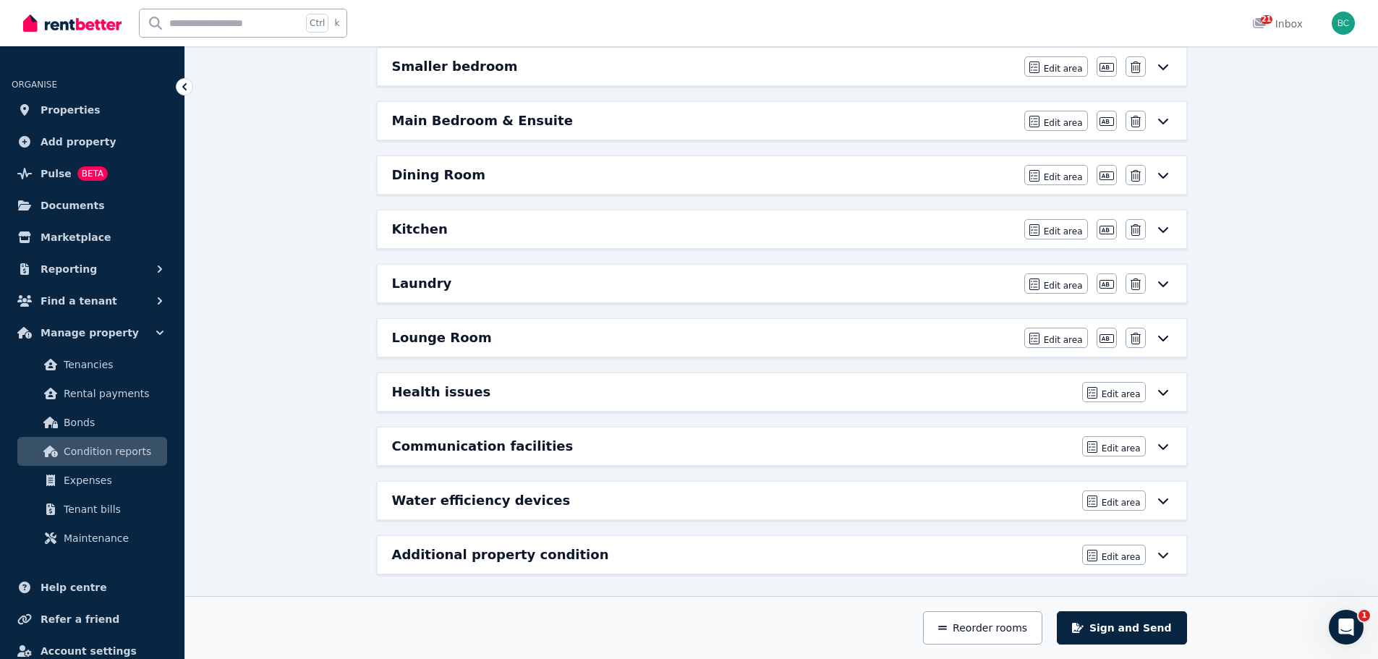
scroll to position [320, 0]
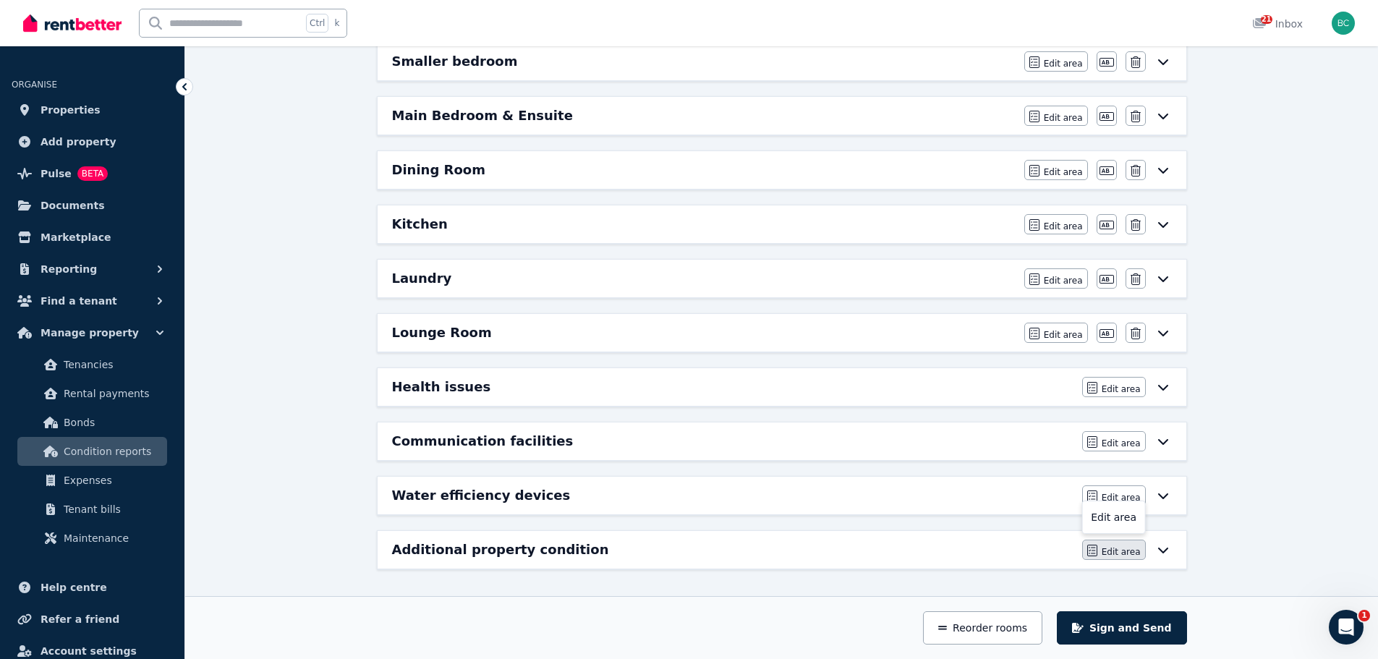
click at [1096, 544] on button "Edit area" at bounding box center [1114, 550] width 64 height 20
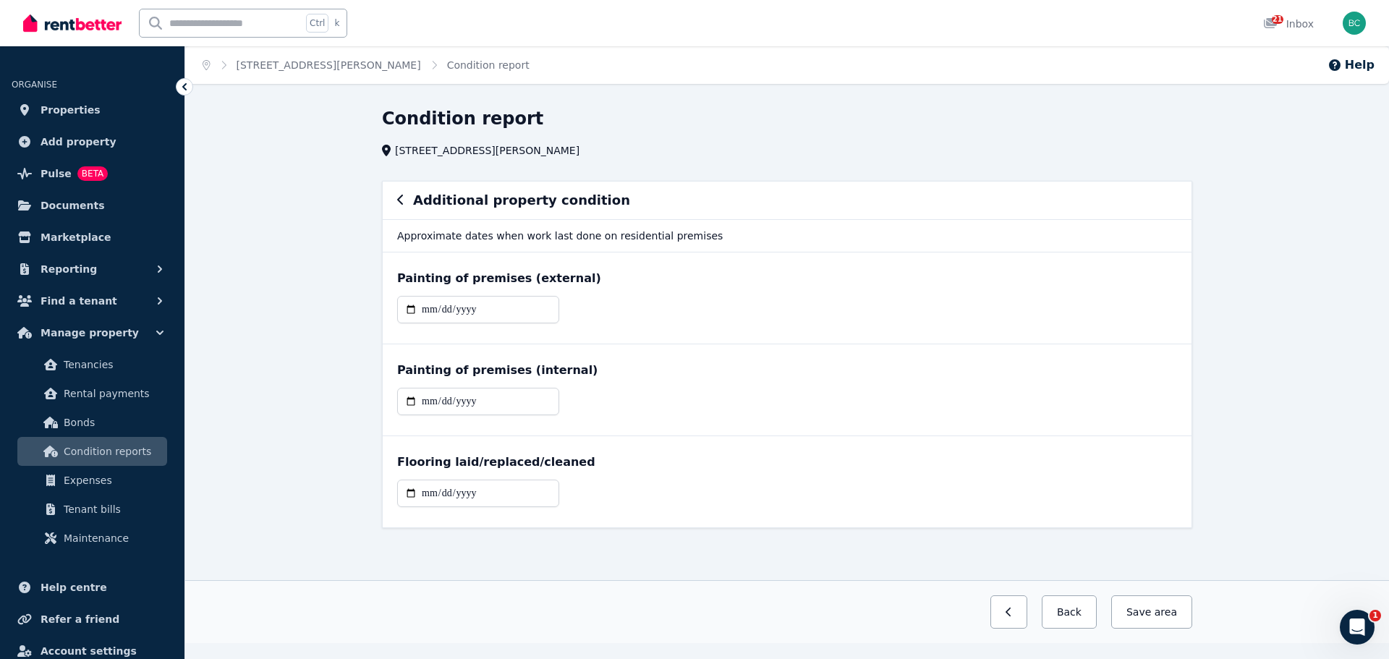
click at [394, 197] on div "Additional property condition" at bounding box center [787, 201] width 809 height 38
click at [396, 200] on div "Additional property condition" at bounding box center [787, 201] width 809 height 38
click at [402, 200] on icon "button" at bounding box center [400, 200] width 7 height 12
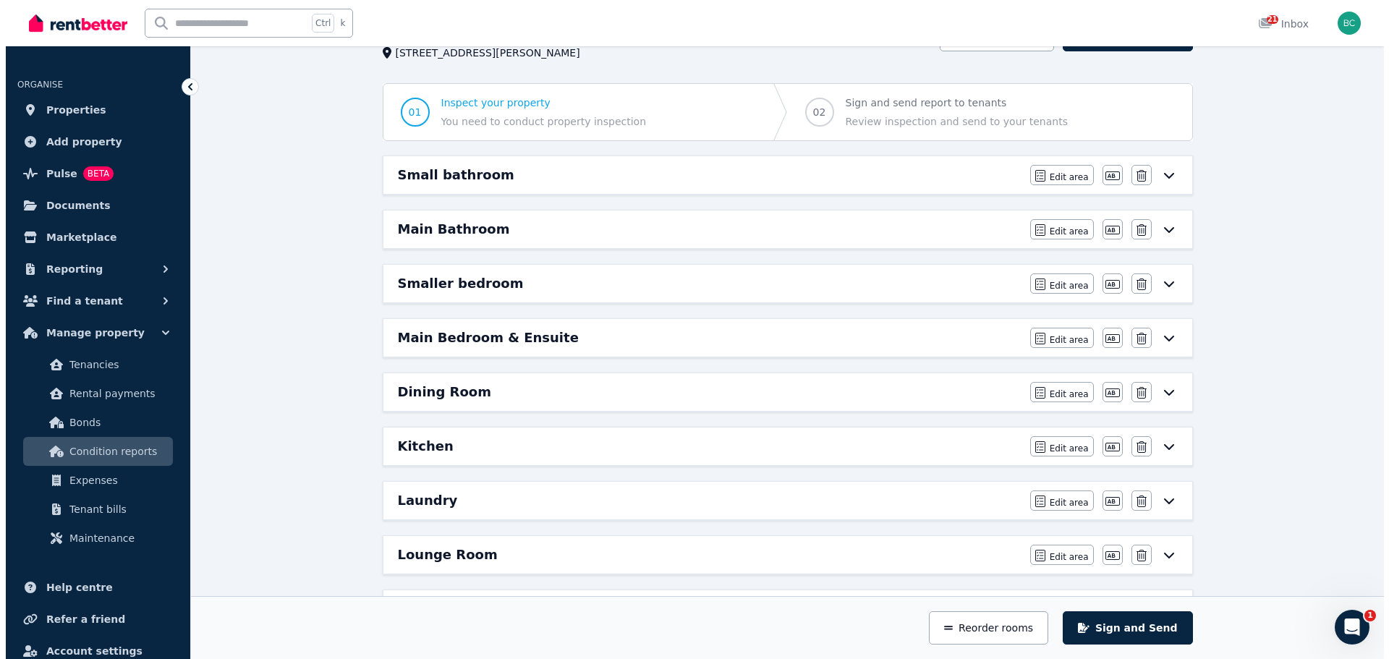
scroll to position [289, 0]
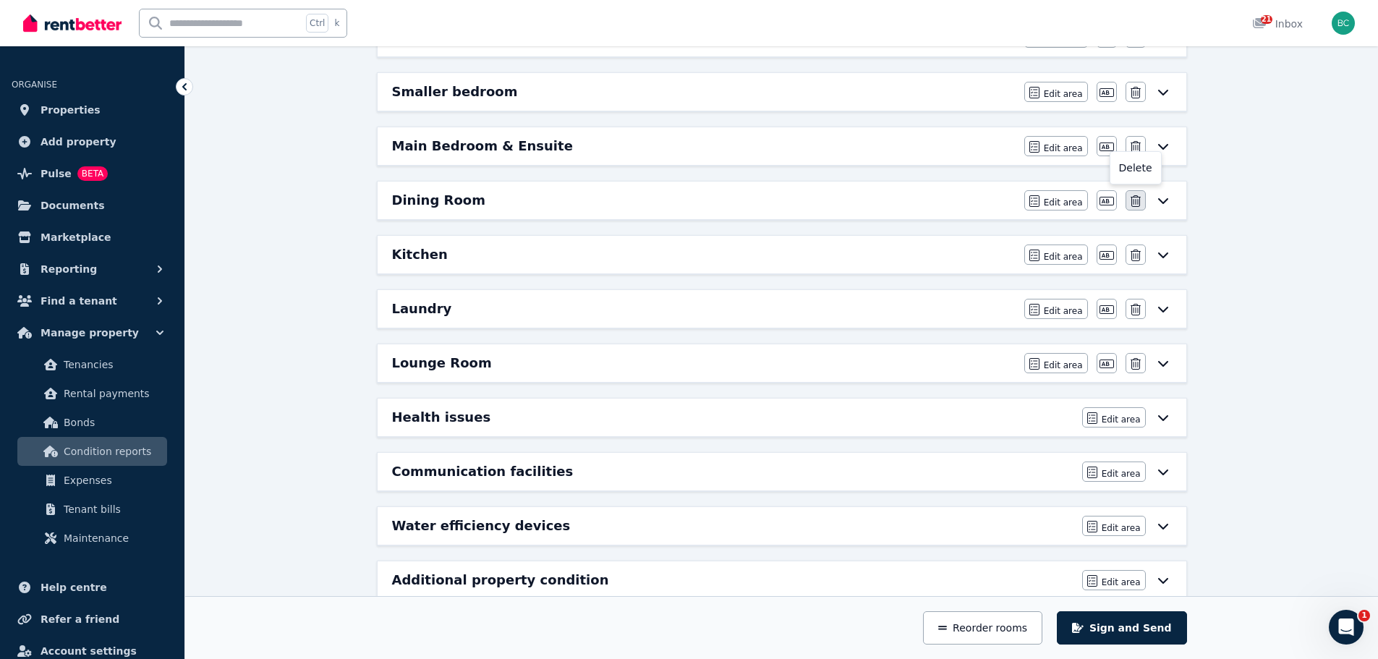
click at [1140, 200] on icon "button" at bounding box center [1136, 201] width 10 height 12
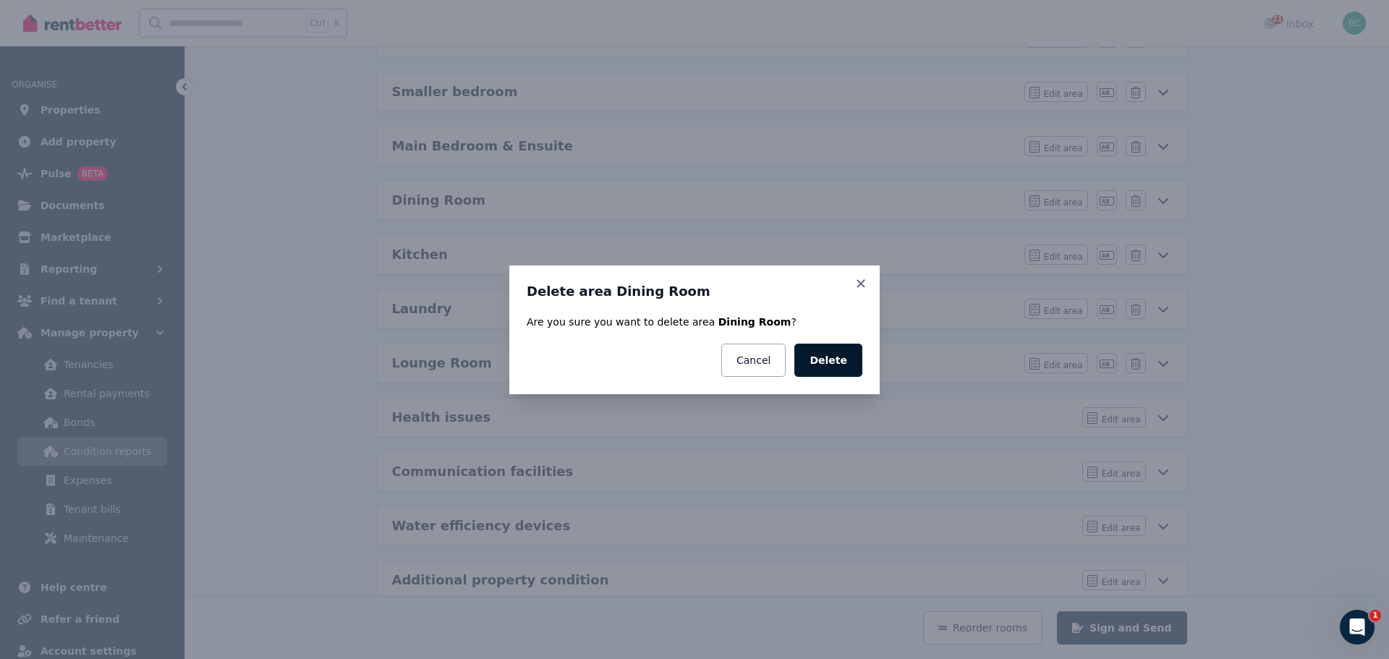
click at [822, 362] on button "Delete" at bounding box center [828, 360] width 68 height 33
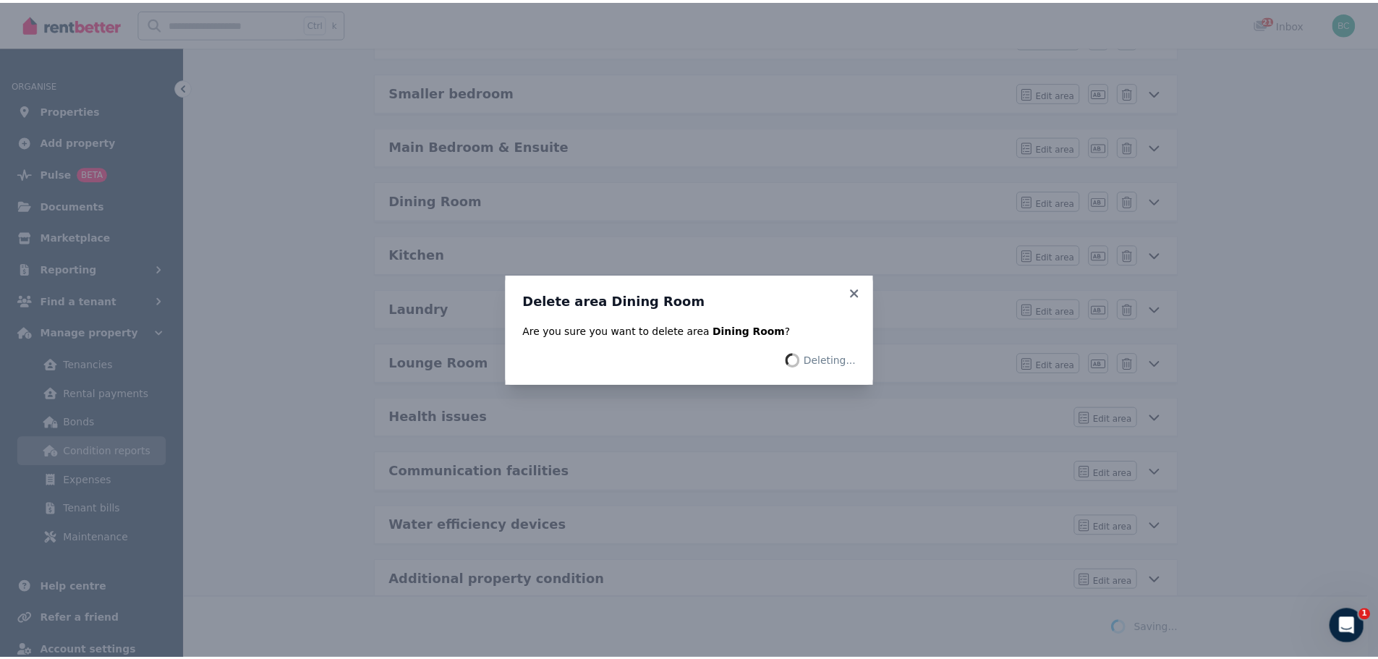
scroll to position [266, 0]
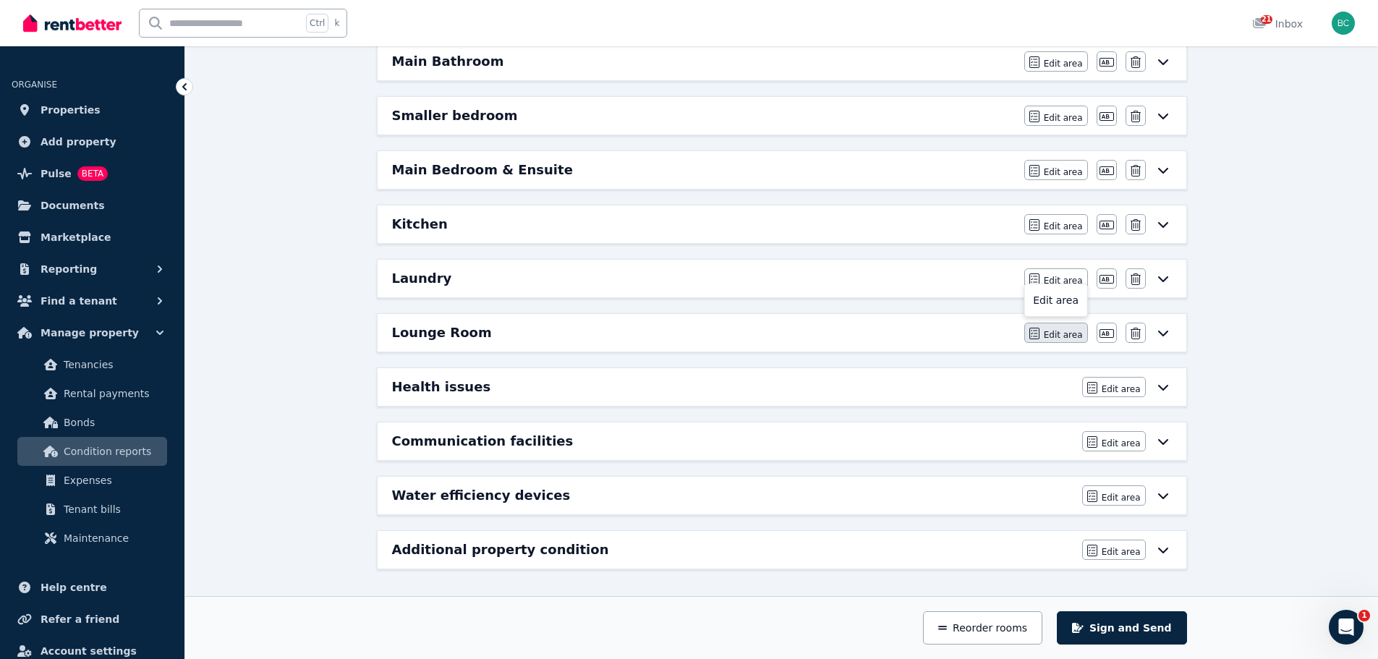
click at [1079, 333] on span "Edit area" at bounding box center [1063, 335] width 39 height 12
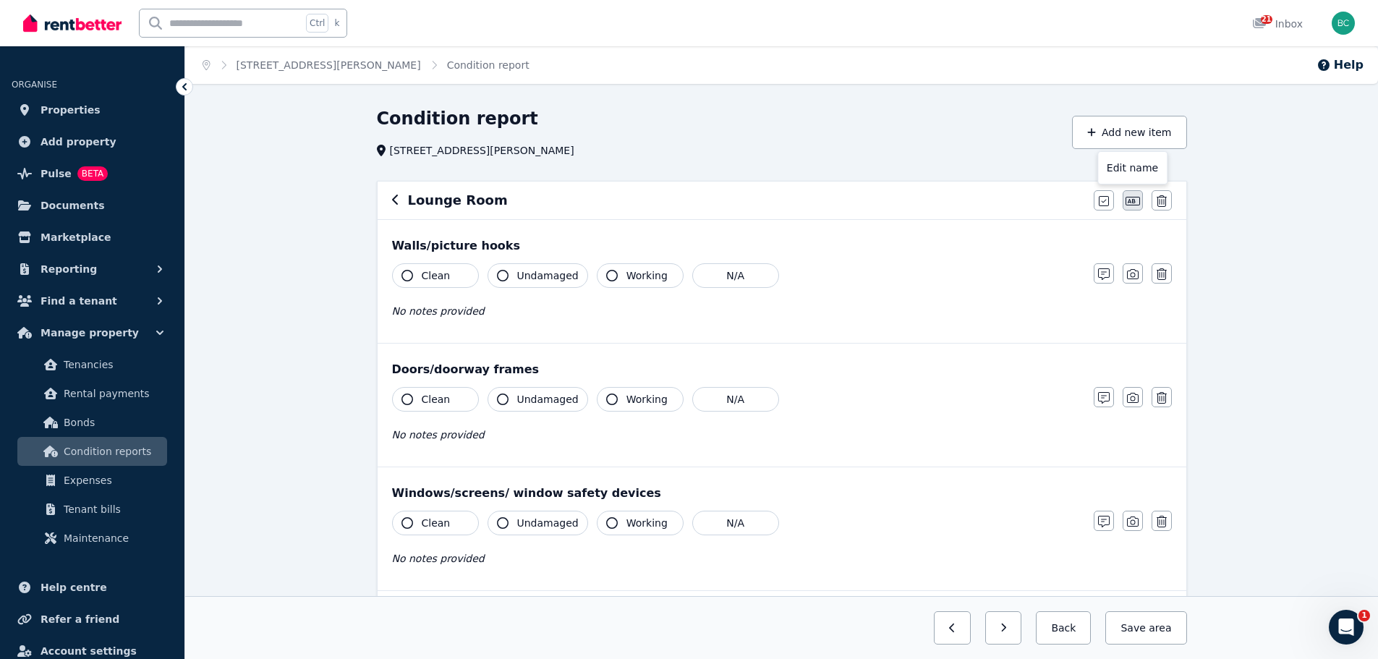
click at [1132, 200] on icon "button" at bounding box center [1133, 201] width 14 height 12
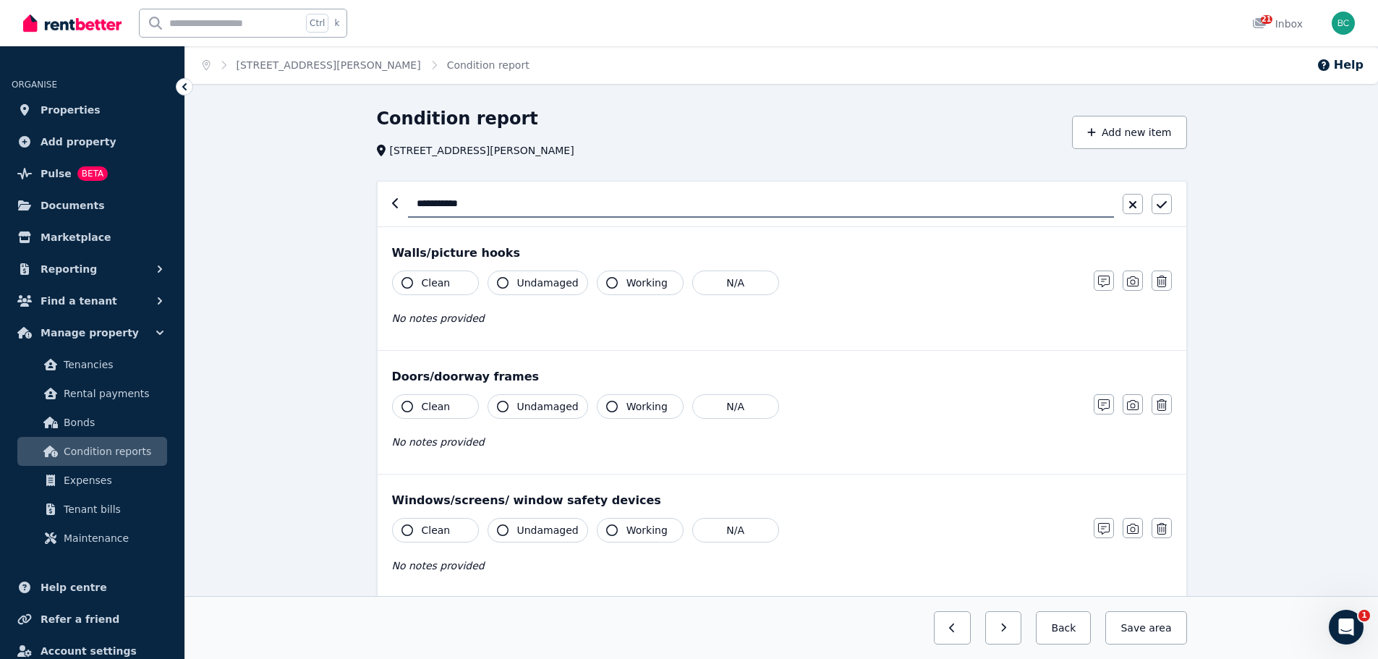
click at [451, 198] on input "**********" at bounding box center [761, 203] width 706 height 27
type input "**********"
click at [1155, 206] on button "button" at bounding box center [1162, 204] width 20 height 20
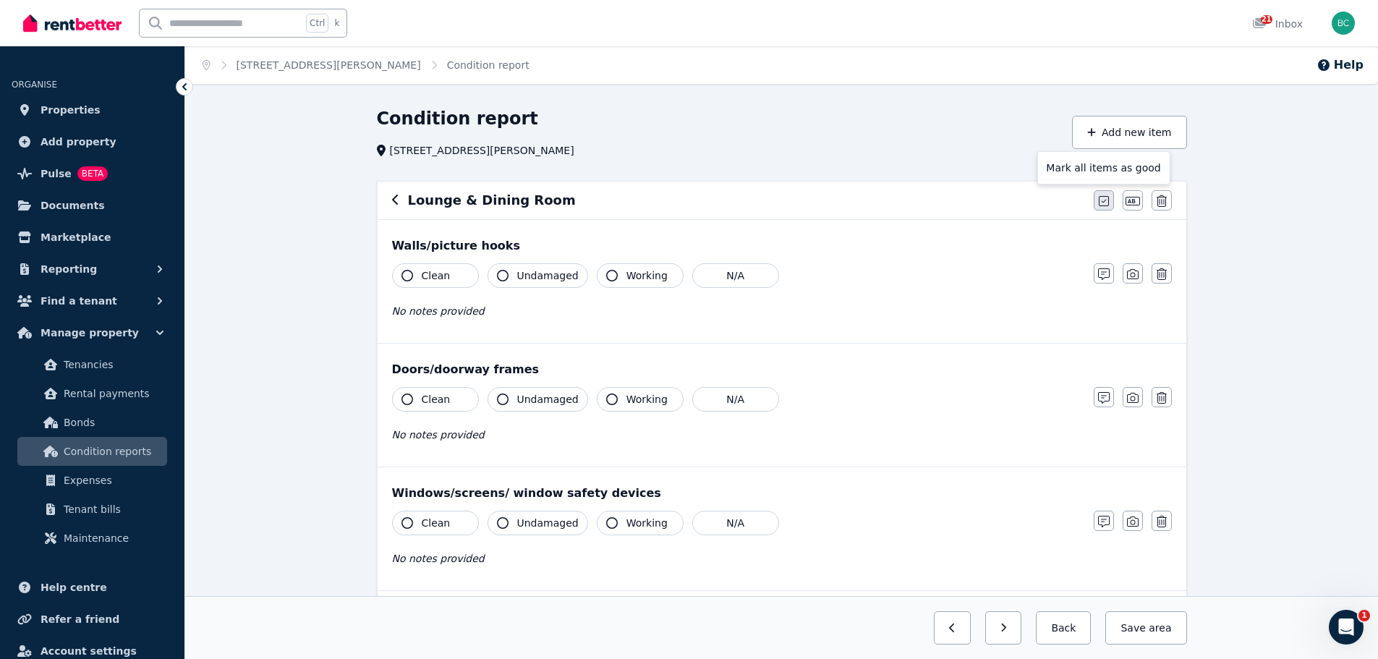
click at [1106, 200] on icon "button" at bounding box center [1104, 201] width 10 height 10
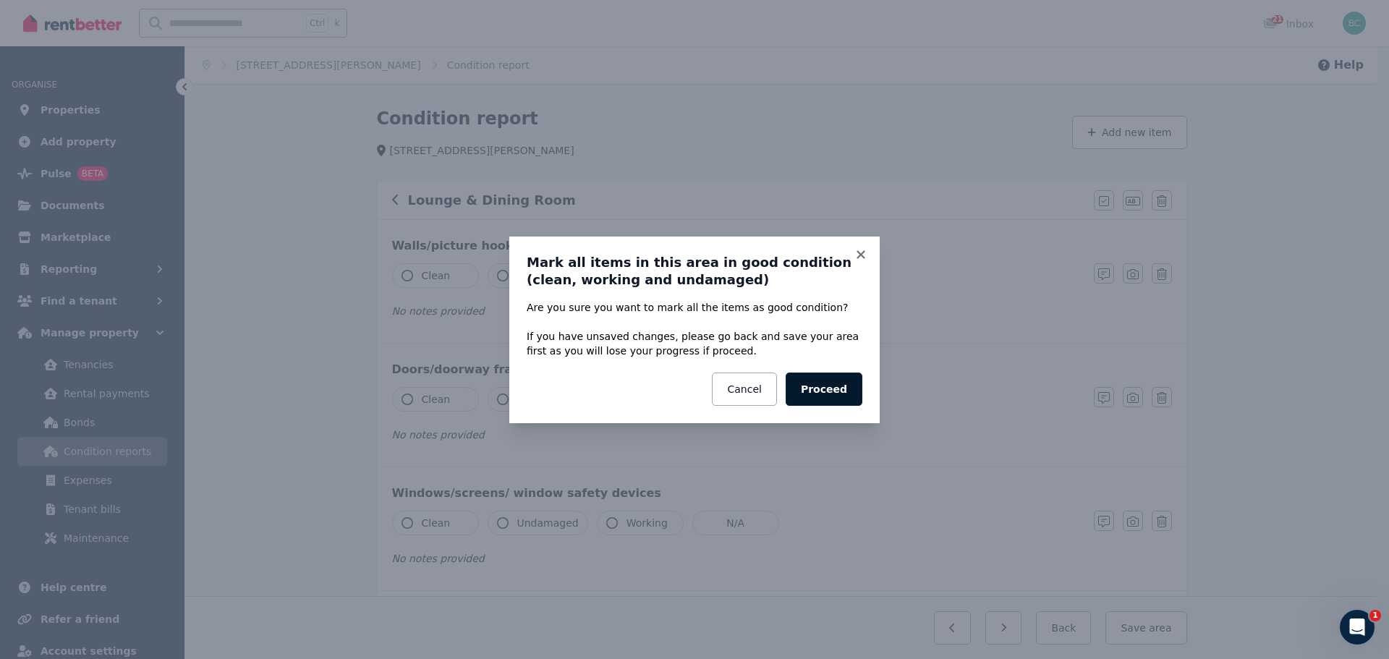
click at [825, 381] on button "Proceed" at bounding box center [824, 389] width 77 height 33
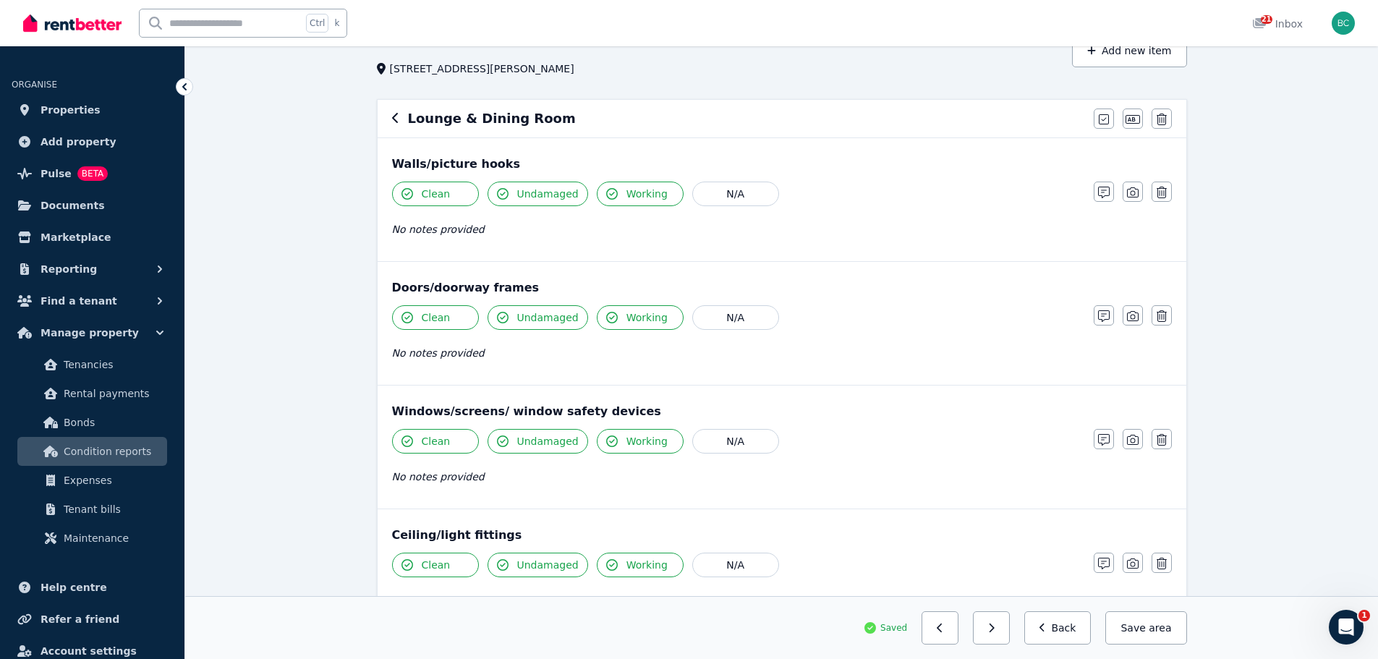
scroll to position [72, 0]
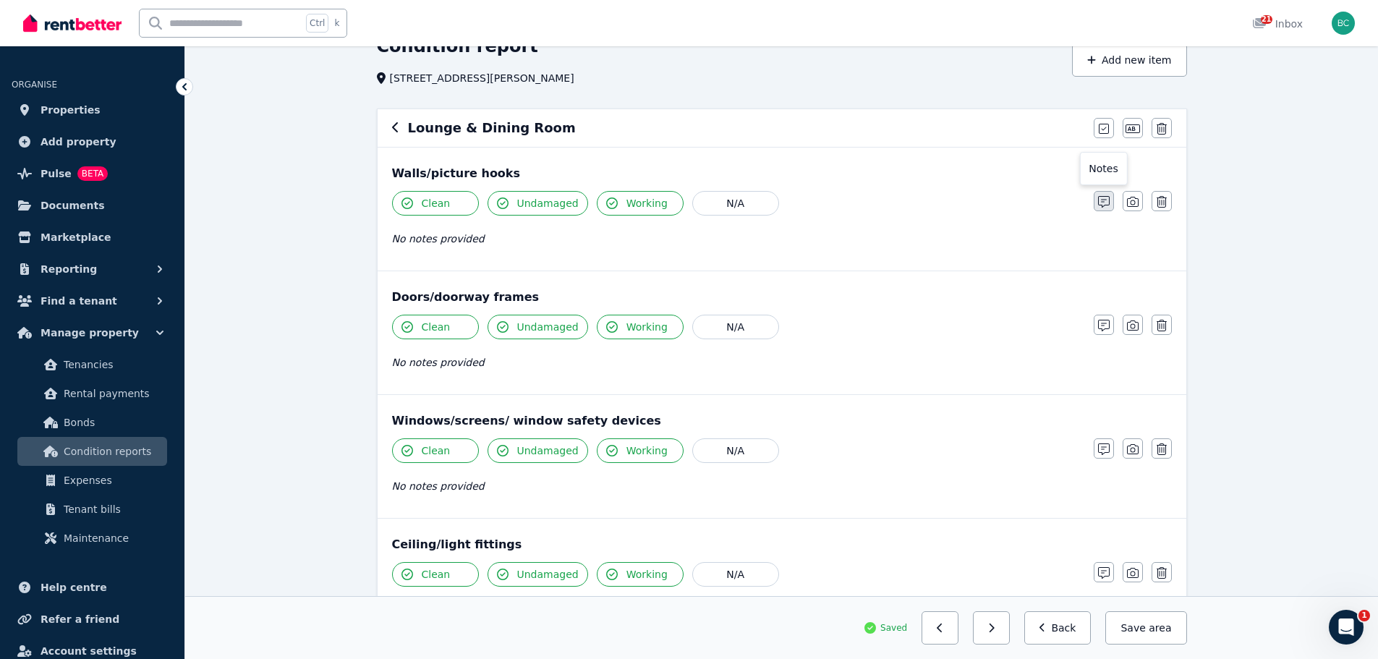
click at [1110, 204] on button "button" at bounding box center [1104, 201] width 20 height 20
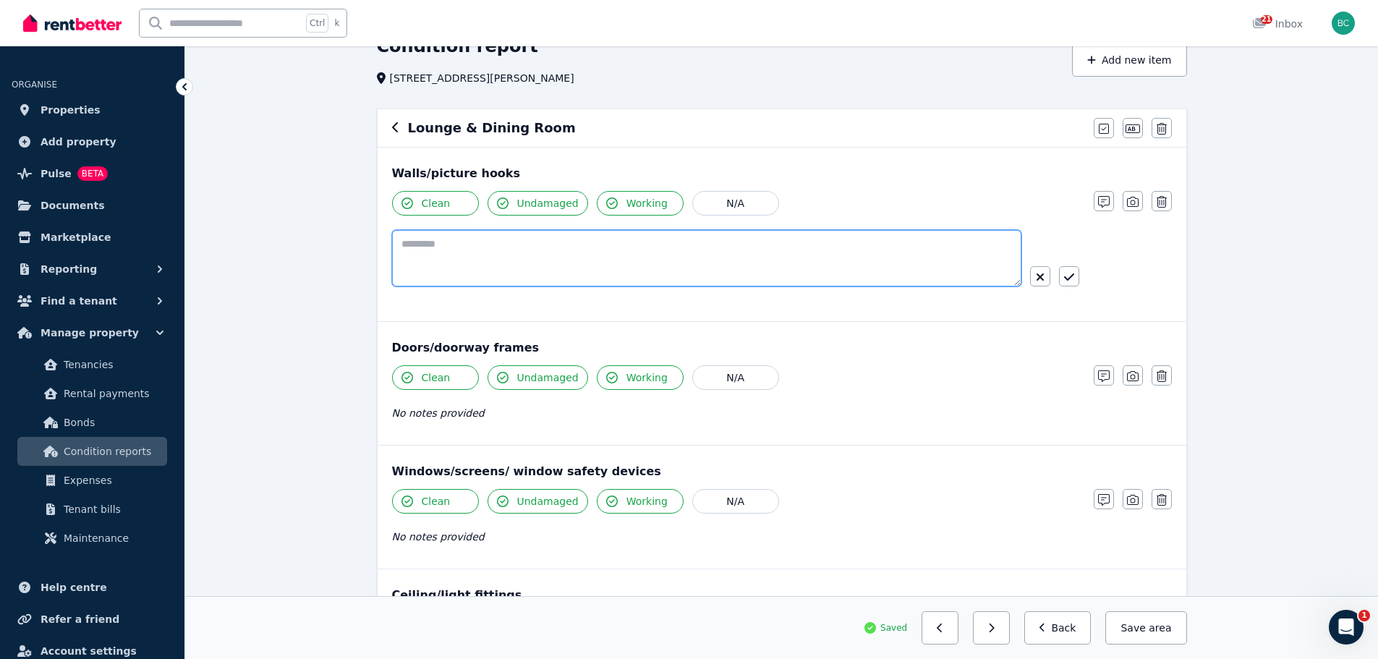
click at [624, 268] on textarea at bounding box center [706, 258] width 629 height 56
type textarea "**********"
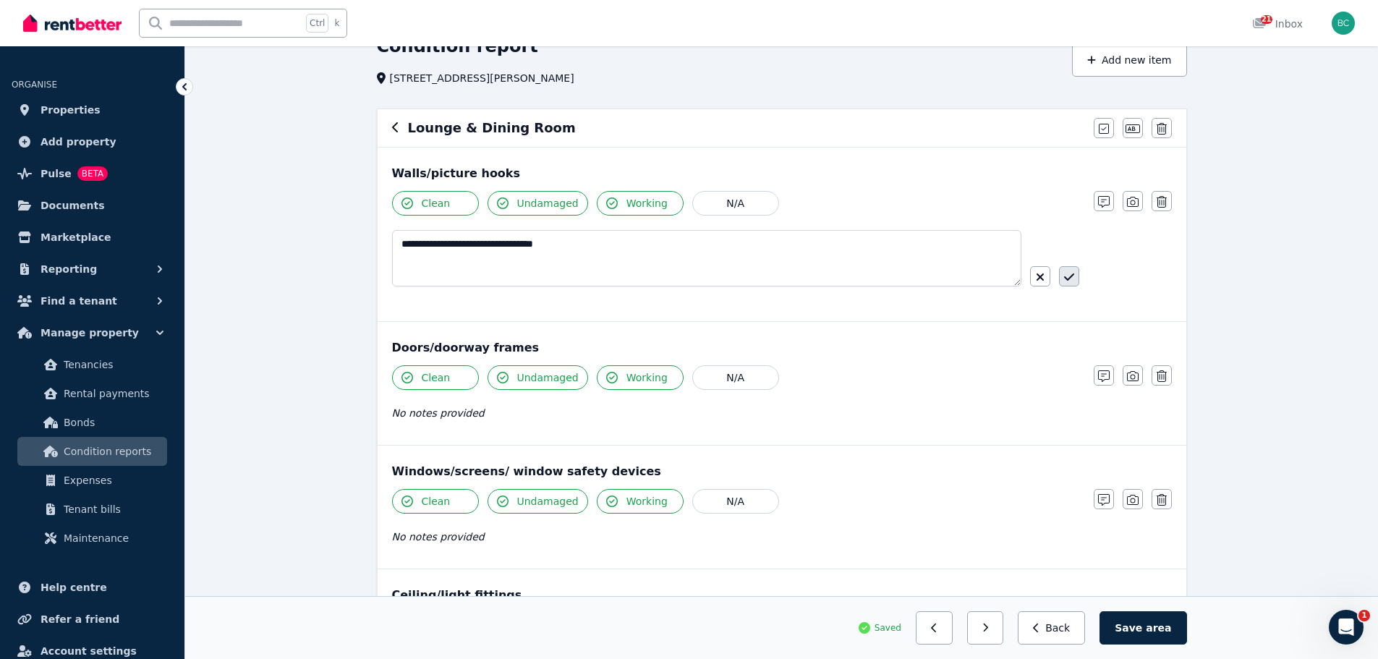
click at [1073, 273] on icon "button" at bounding box center [1069, 277] width 10 height 12
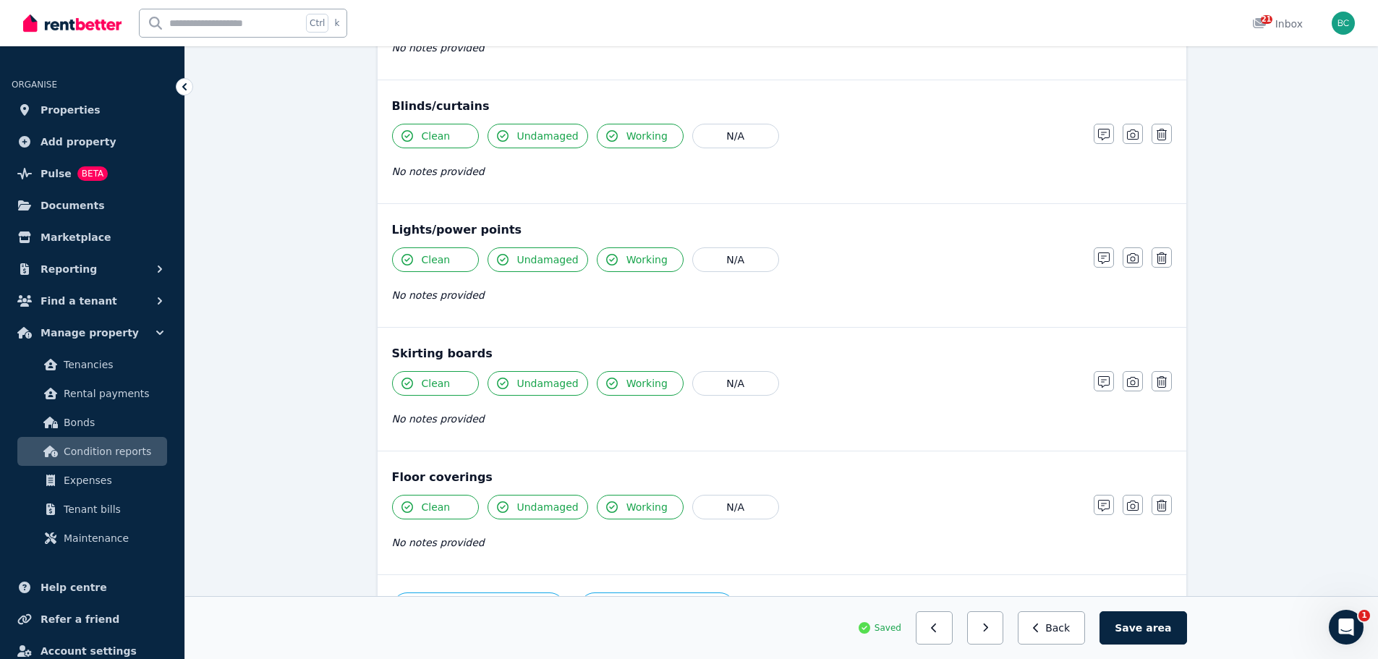
scroll to position [651, 0]
click at [1151, 616] on button "Save area" at bounding box center [1143, 627] width 87 height 33
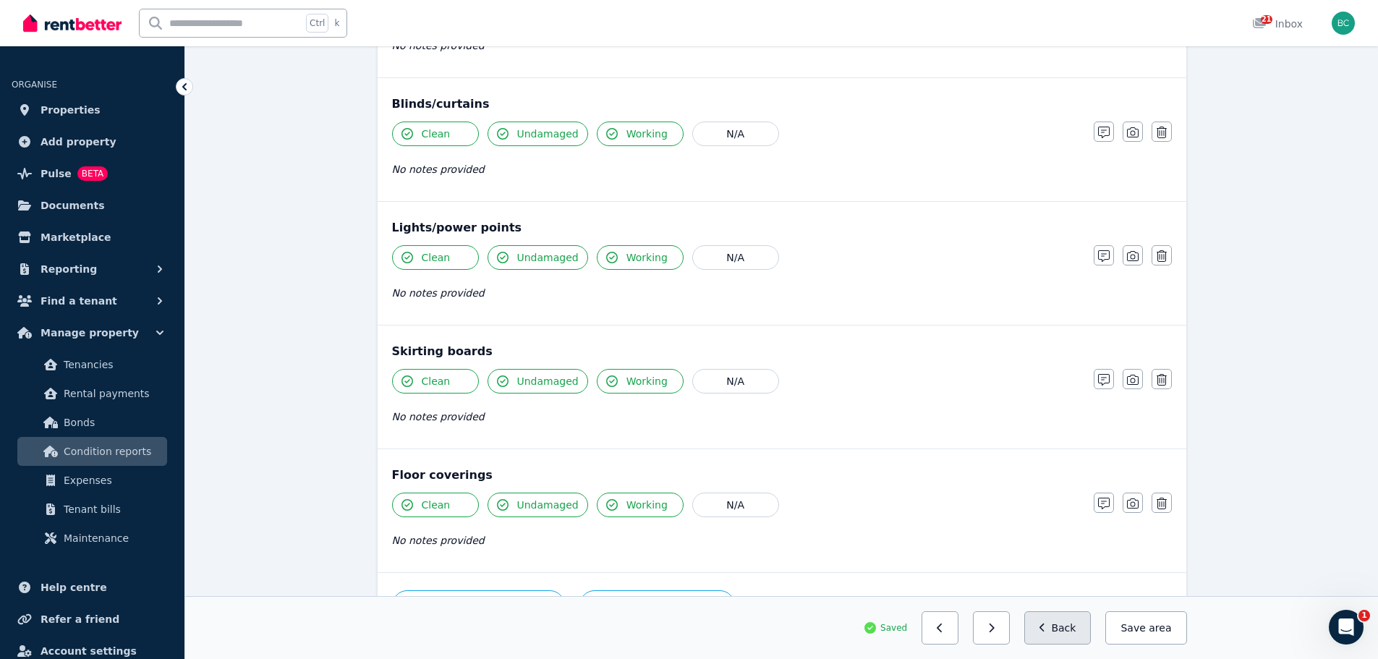
click at [1062, 627] on button "Back" at bounding box center [1057, 627] width 67 height 33
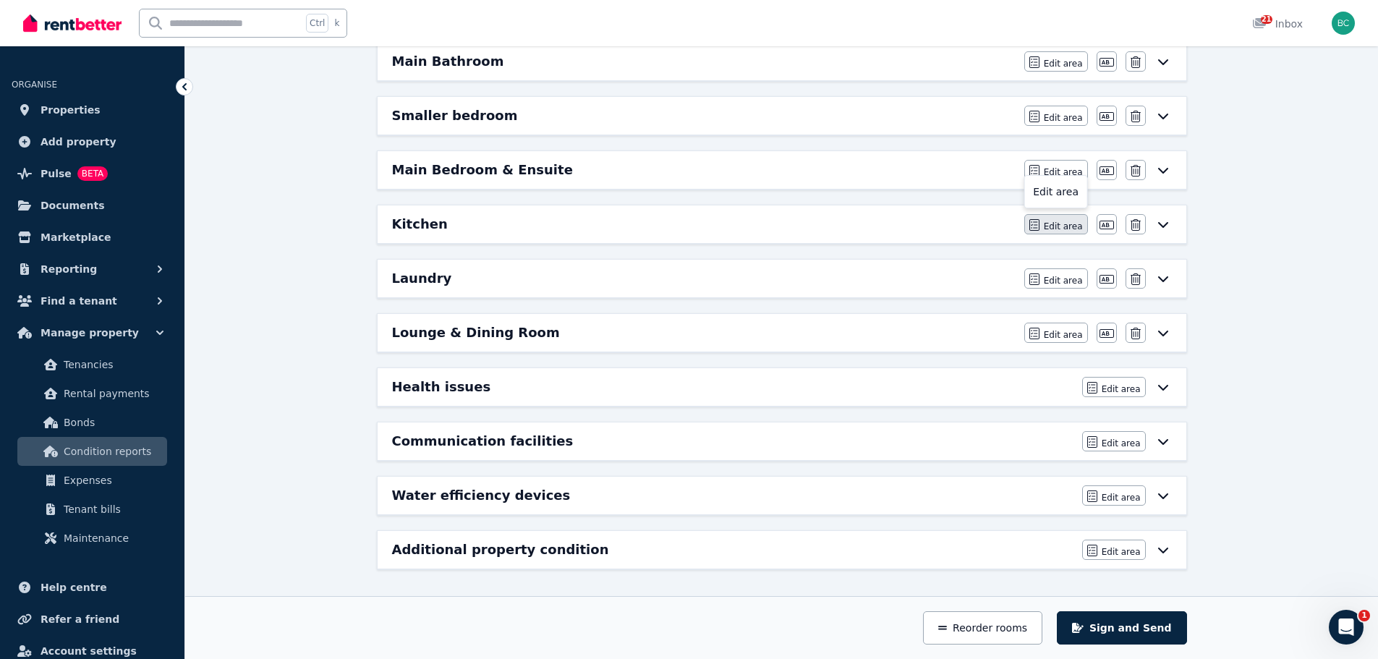
click at [1064, 225] on span "Edit area" at bounding box center [1063, 227] width 39 height 12
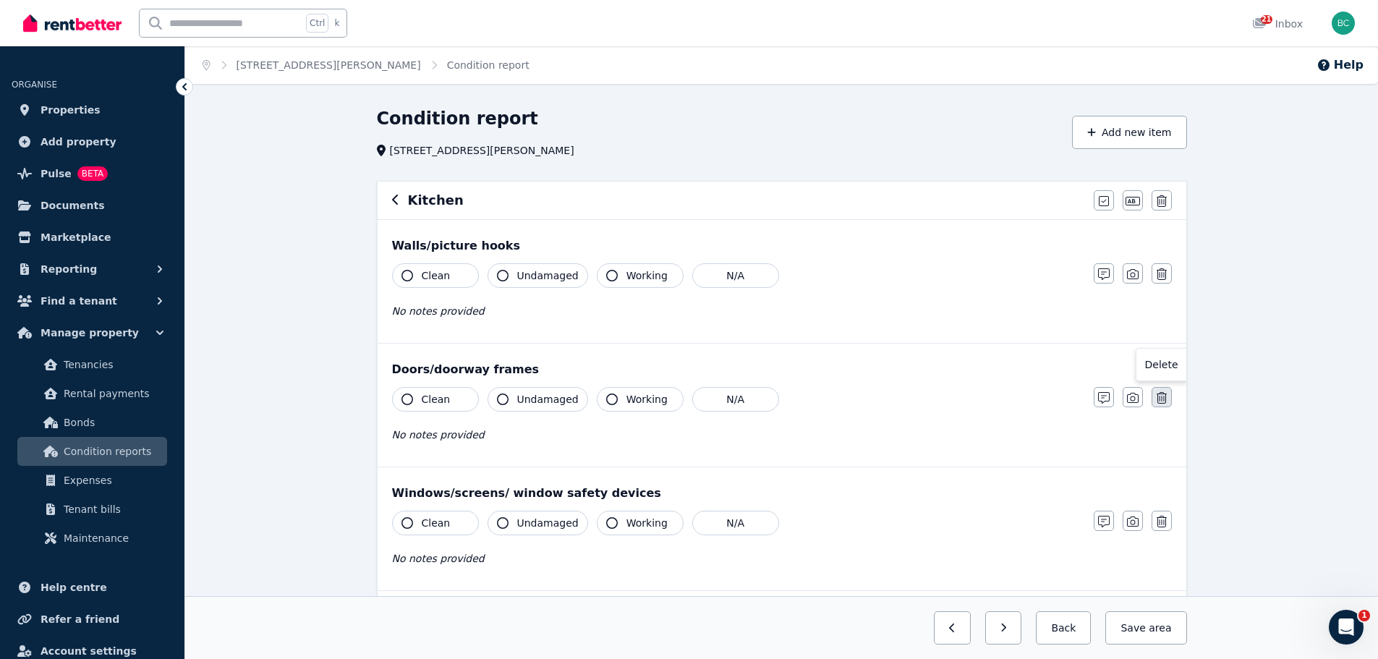
click at [1166, 398] on icon "button" at bounding box center [1162, 398] width 10 height 12
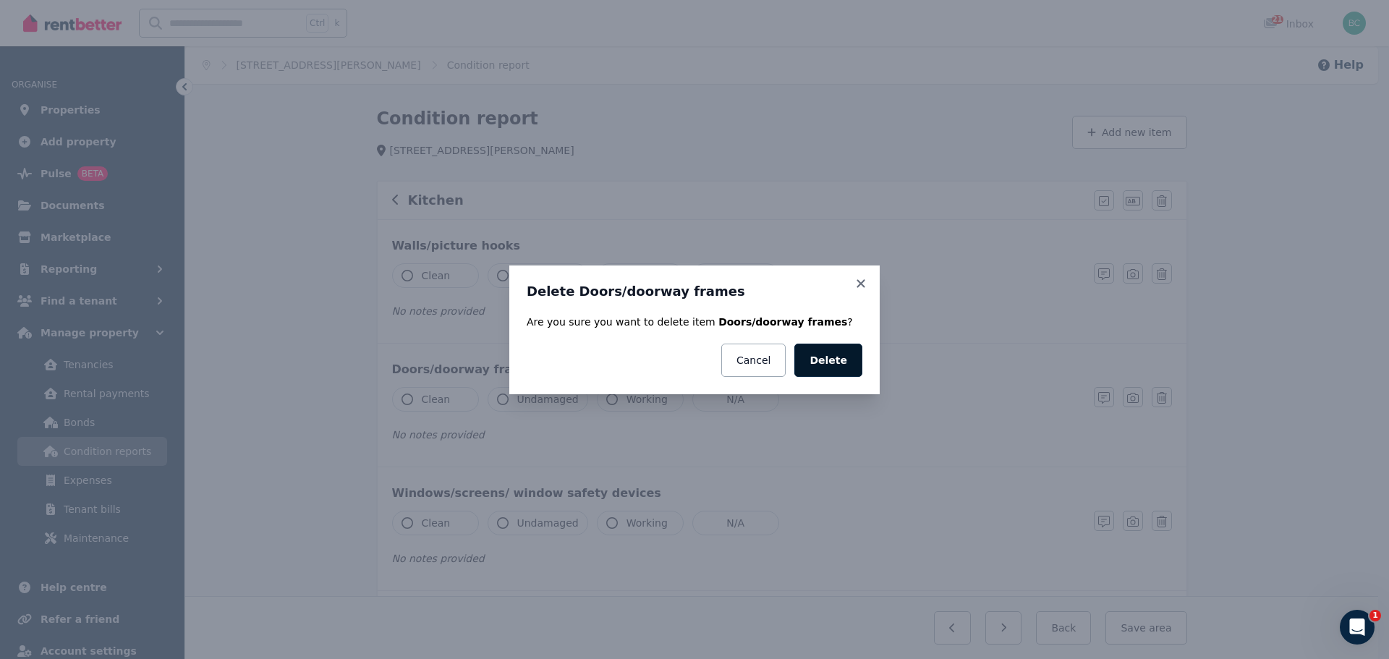
click at [838, 360] on button "Delete" at bounding box center [828, 360] width 68 height 33
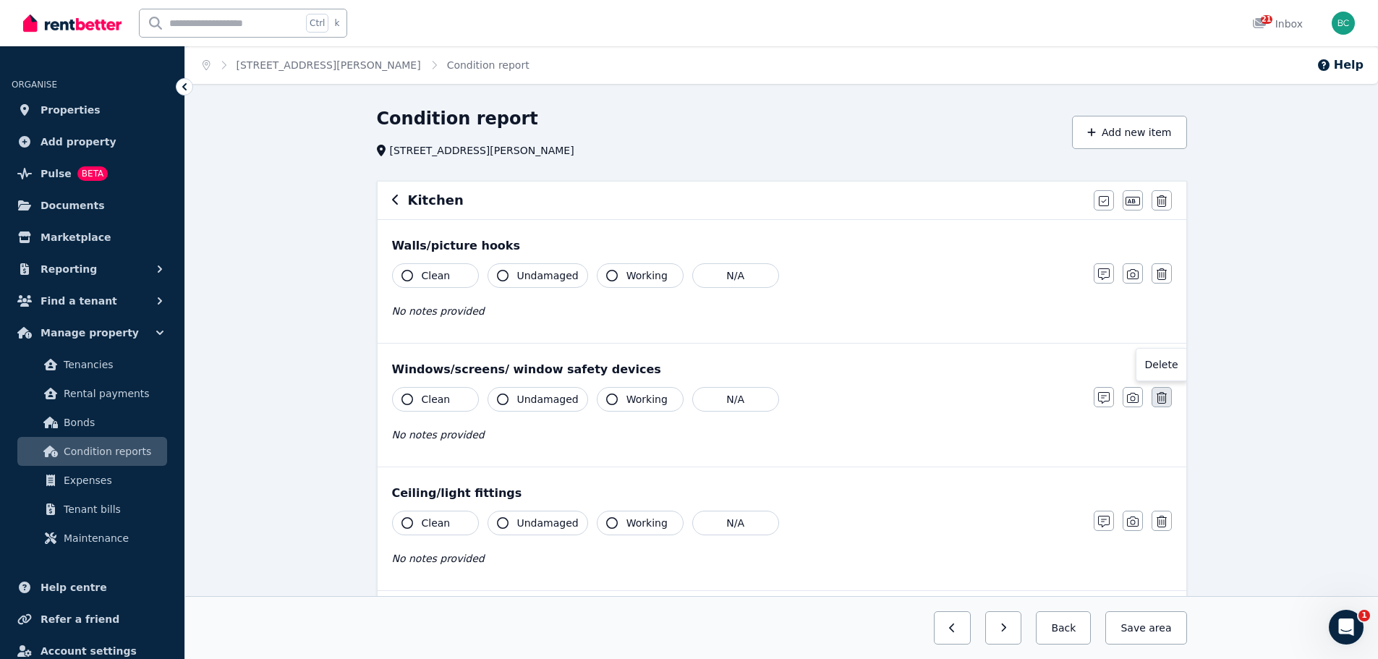
click at [1157, 396] on icon "button" at bounding box center [1162, 398] width 10 height 12
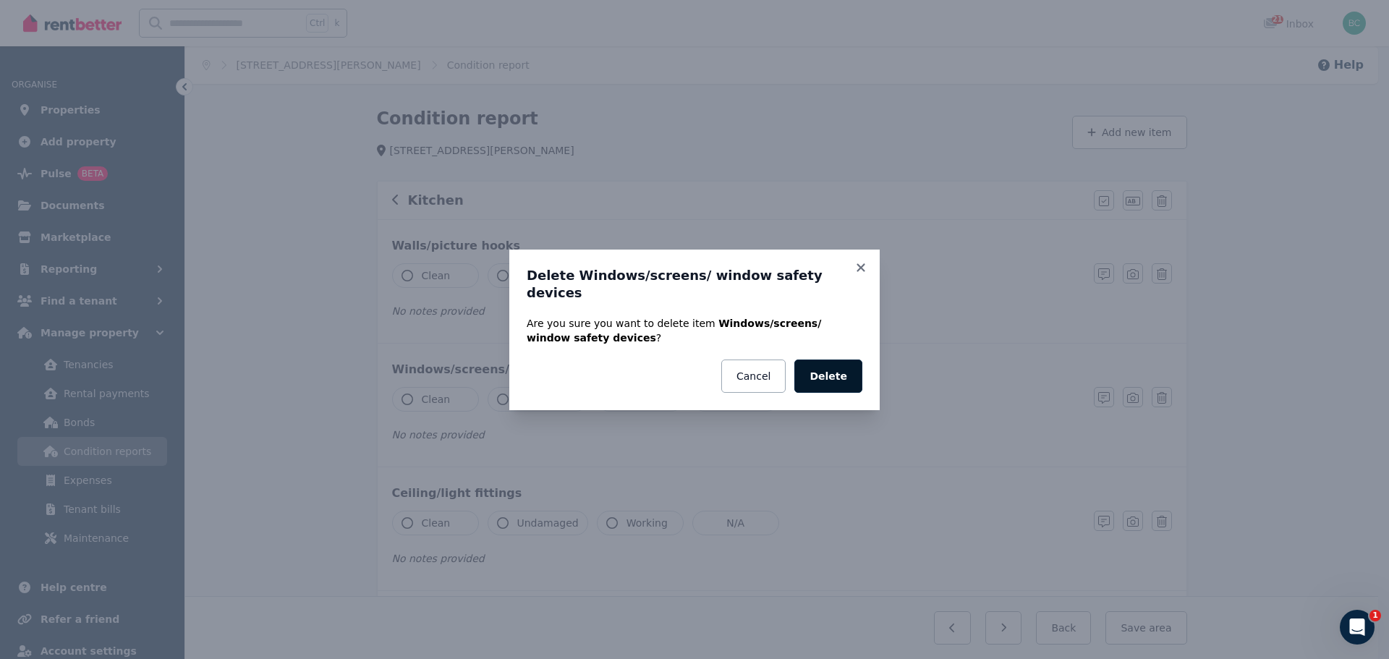
click at [846, 366] on button "Delete" at bounding box center [828, 376] width 68 height 33
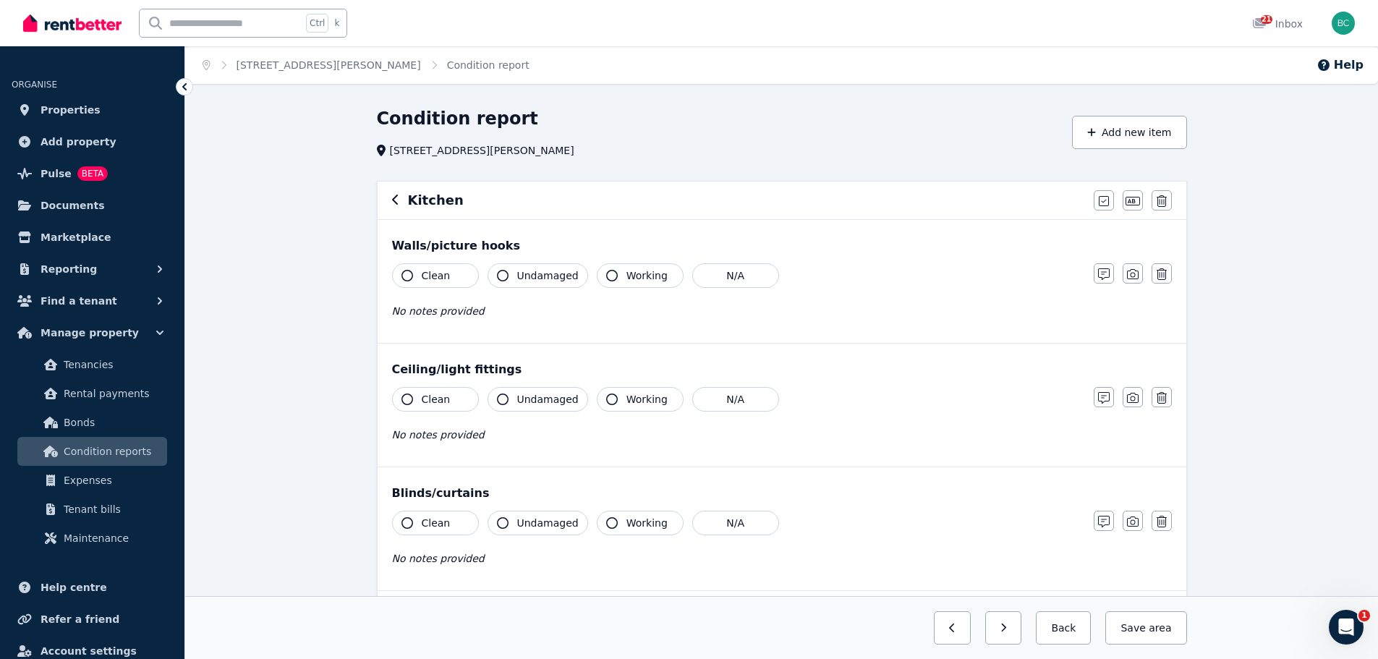
click at [1172, 524] on div "Blinds/curtains Clean Undamaged Working N/A No notes provided Notes Photo Delete" at bounding box center [782, 528] width 809 height 123
click at [1165, 520] on icon "button" at bounding box center [1162, 522] width 10 height 12
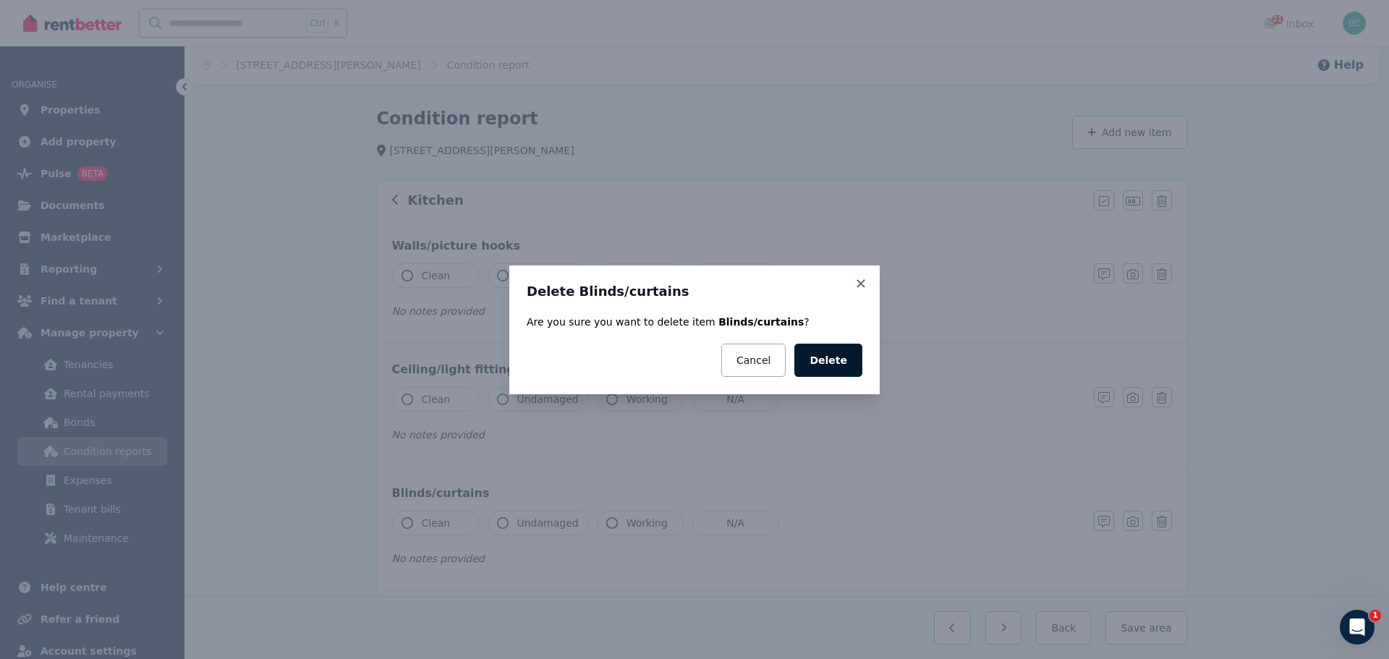
click at [841, 355] on button "Delete" at bounding box center [828, 360] width 68 height 33
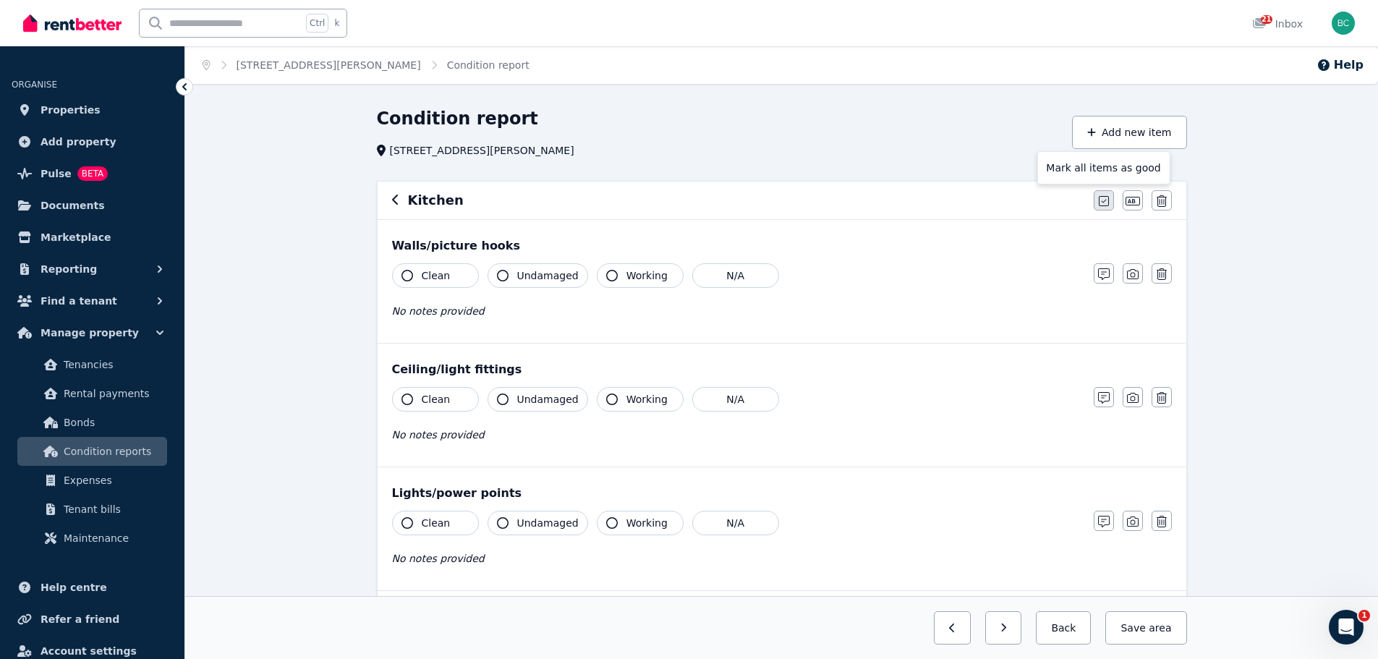
click at [1100, 196] on icon "button" at bounding box center [1104, 201] width 10 height 12
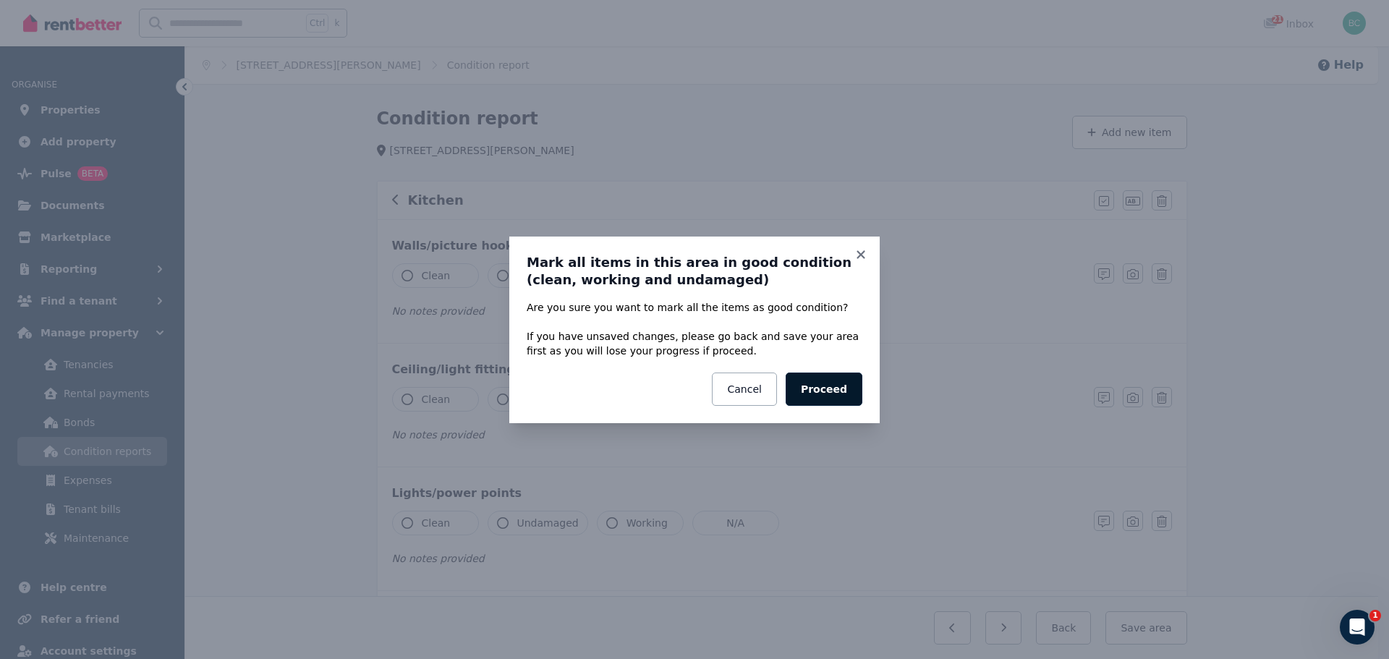
click at [826, 376] on button "Proceed" at bounding box center [824, 389] width 77 height 33
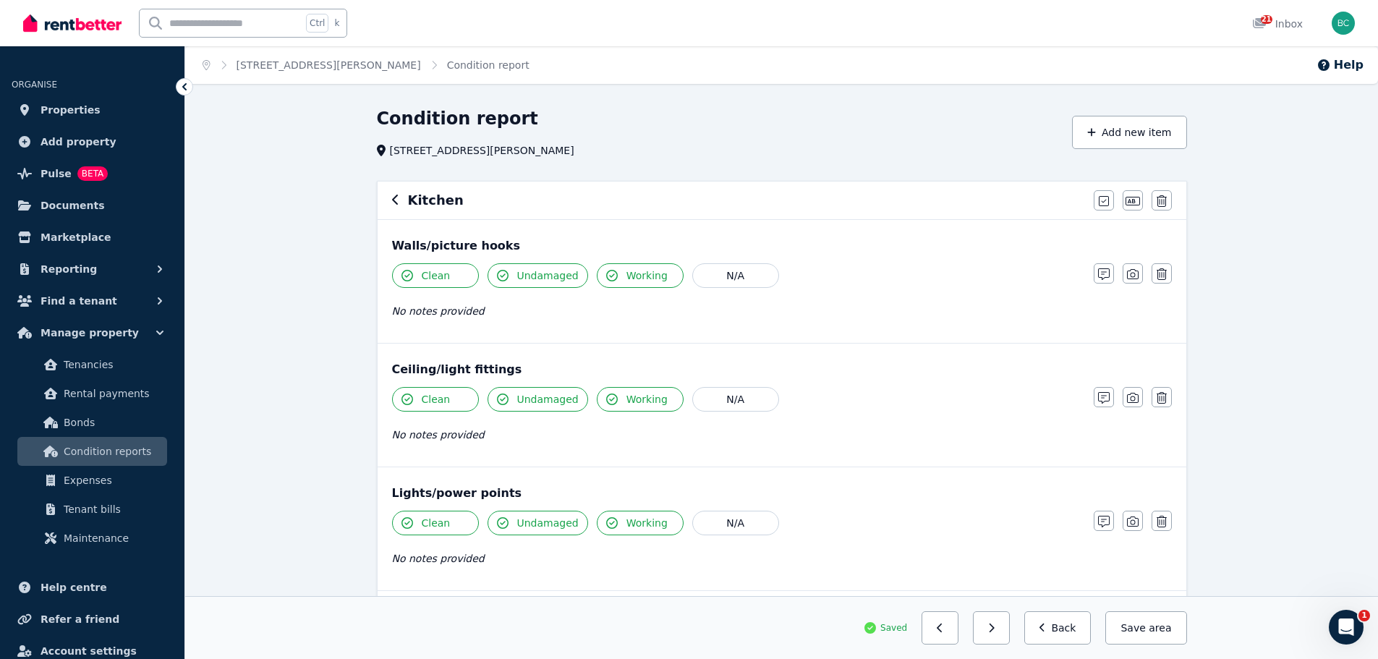
click at [393, 200] on icon "button" at bounding box center [395, 200] width 6 height 10
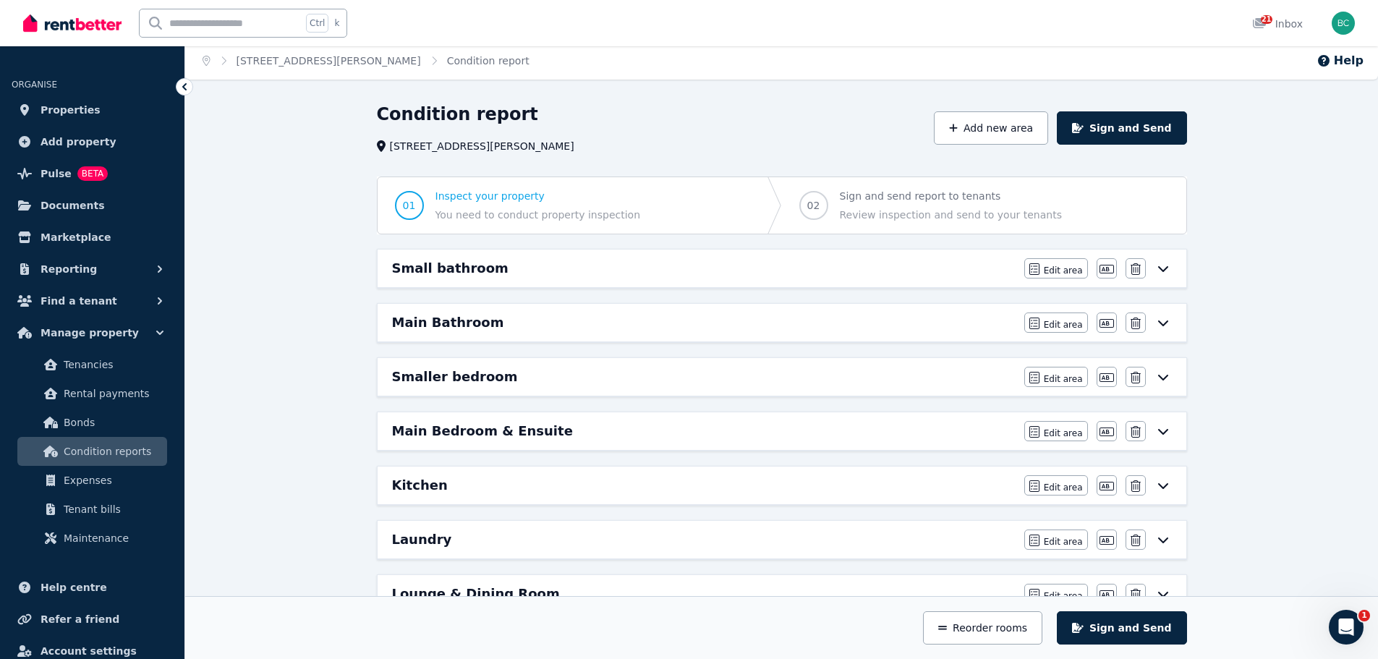
scroll to position [145, 0]
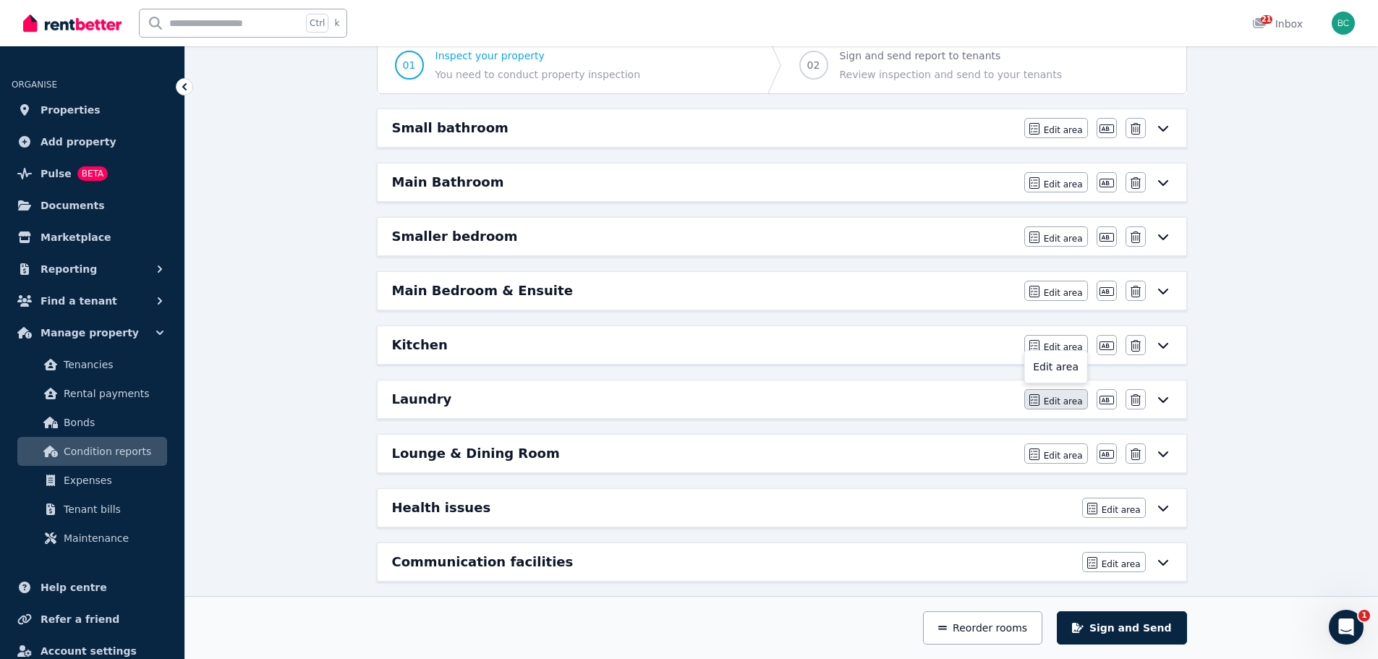
click at [1071, 403] on span "Edit area" at bounding box center [1063, 402] width 39 height 12
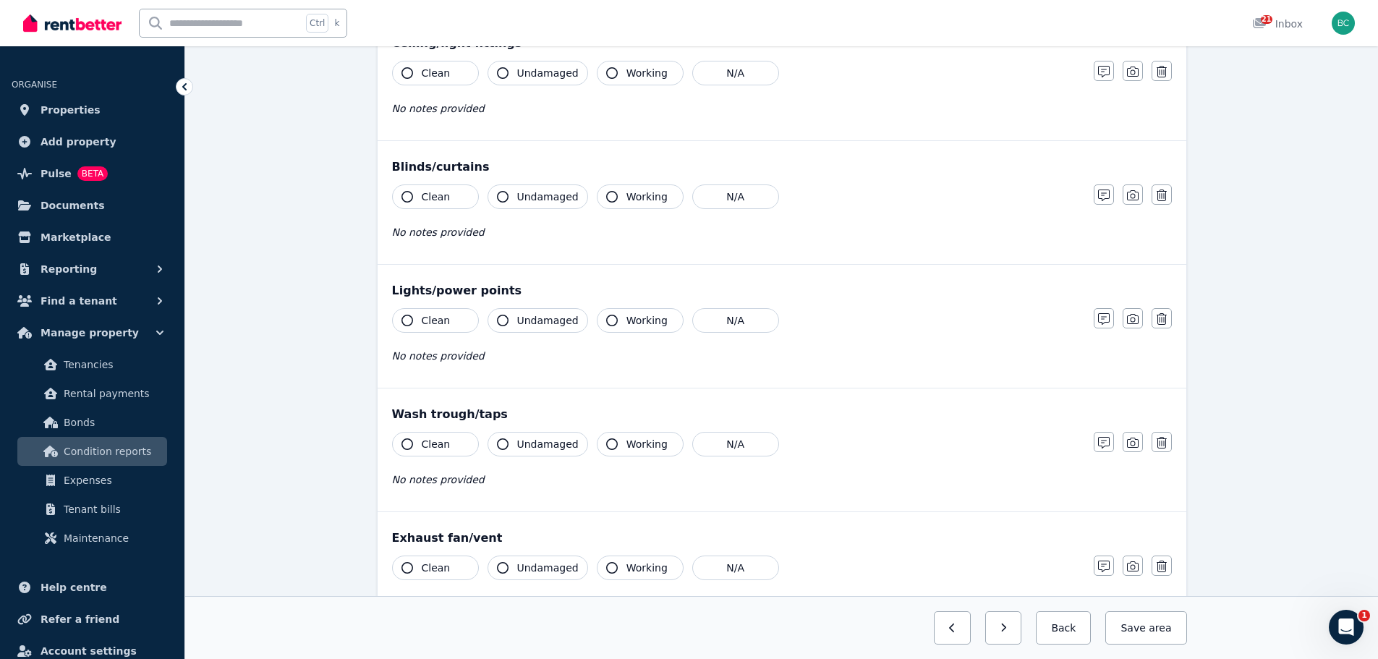
scroll to position [579, 0]
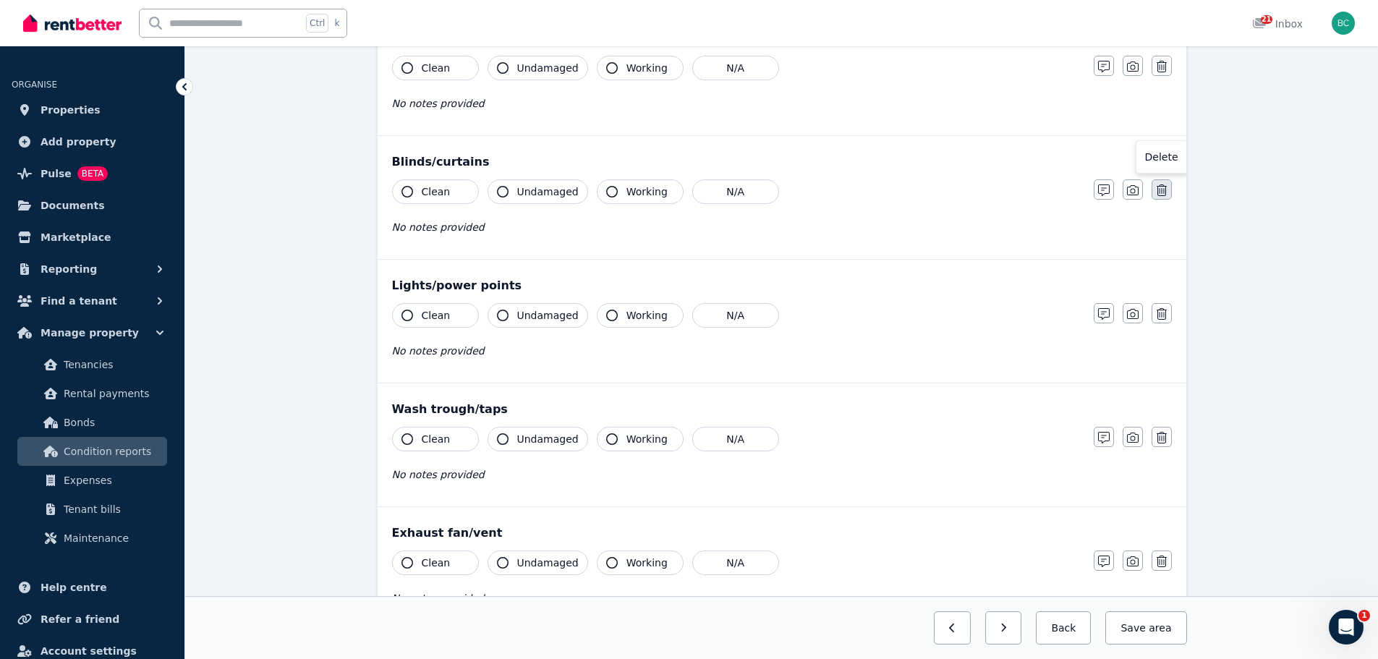
click at [1158, 180] on button "button" at bounding box center [1162, 189] width 20 height 20
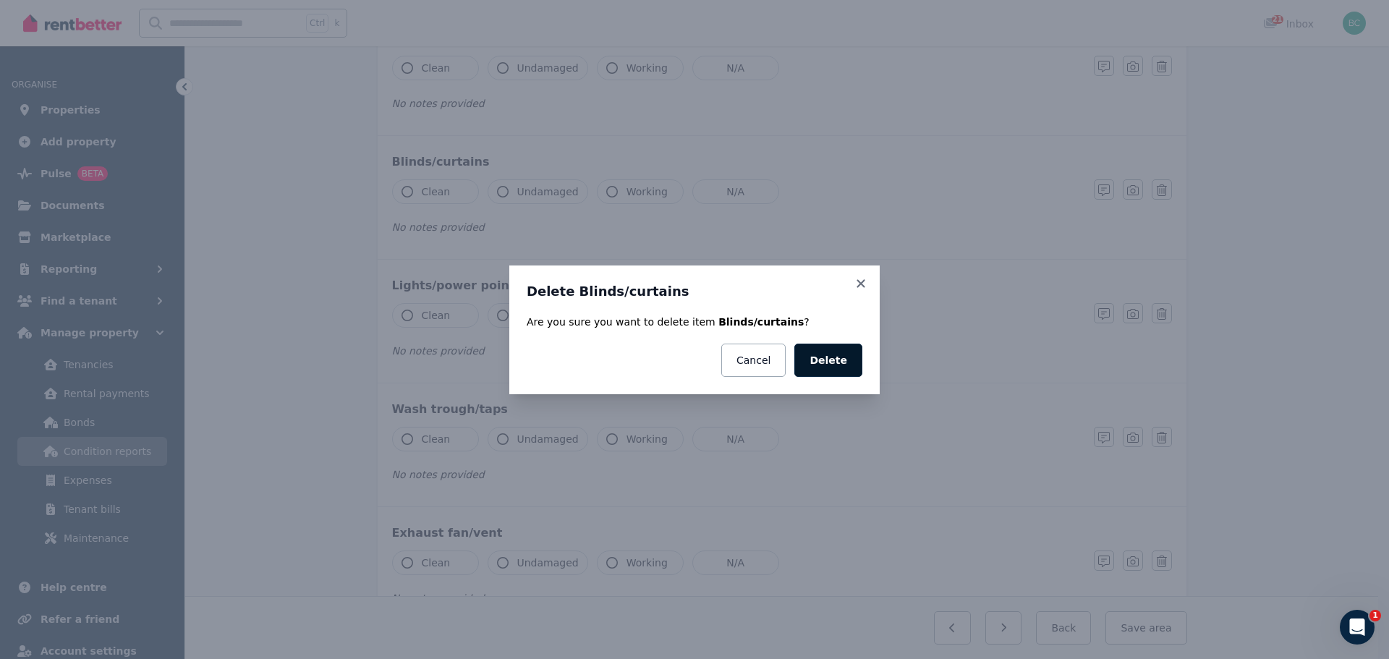
click at [839, 366] on button "Delete" at bounding box center [828, 360] width 68 height 33
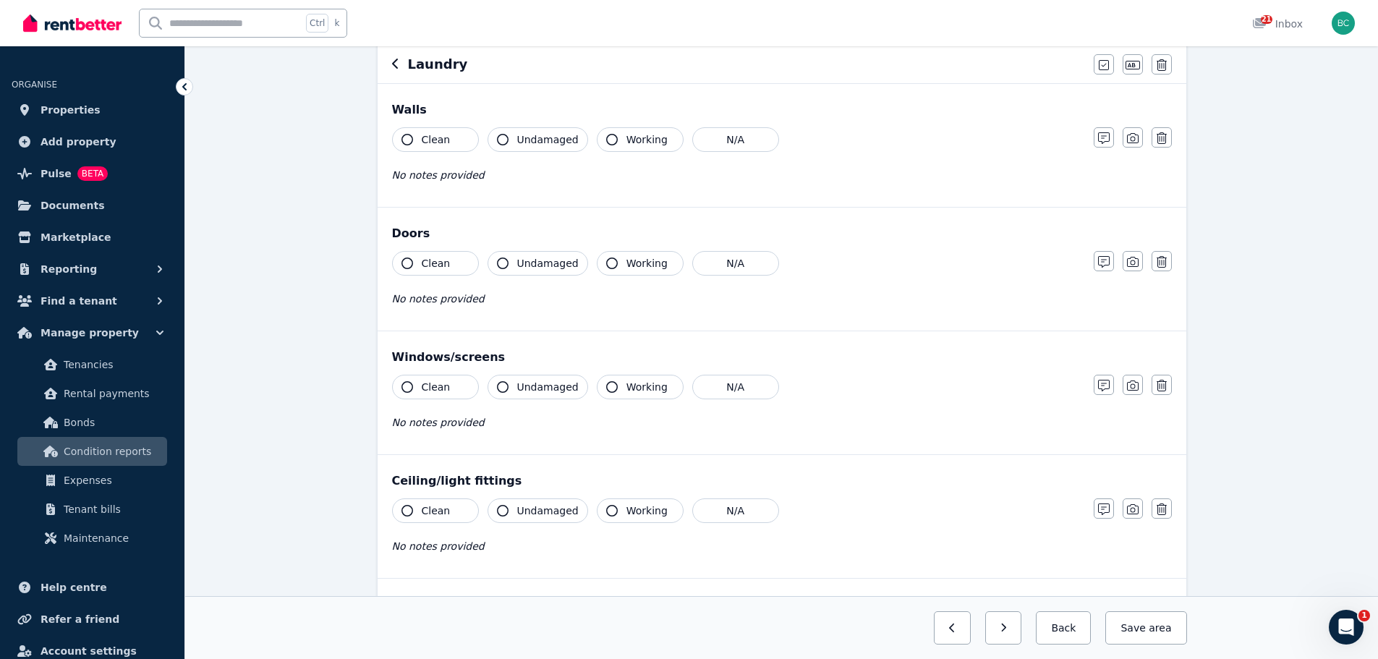
scroll to position [0, 0]
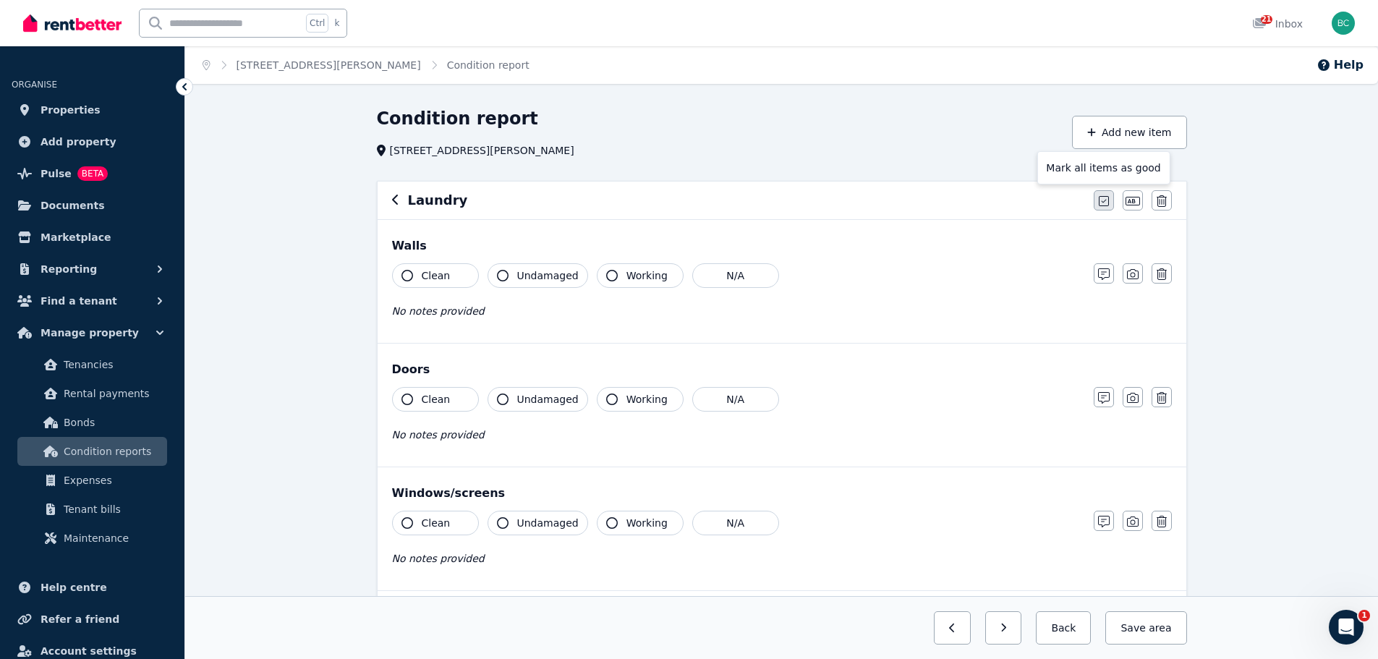
click at [1103, 199] on icon "button" at bounding box center [1104, 201] width 10 height 12
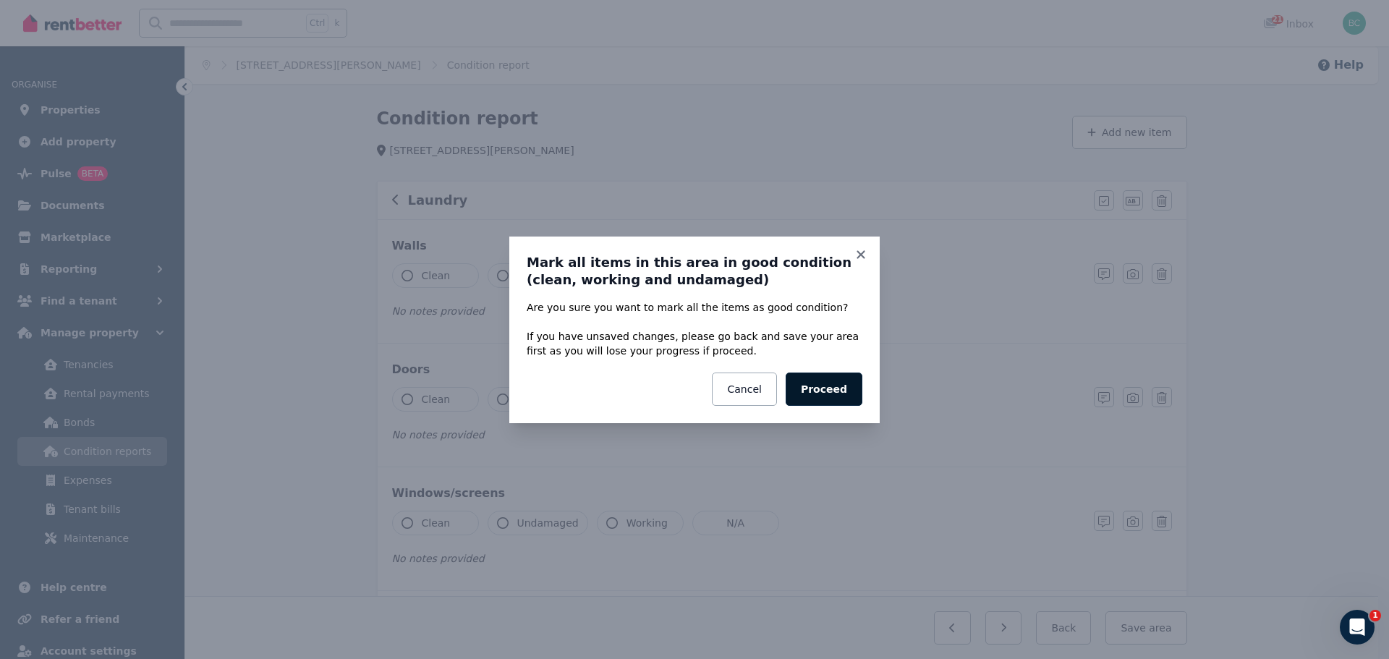
click at [842, 391] on button "Proceed" at bounding box center [824, 389] width 77 height 33
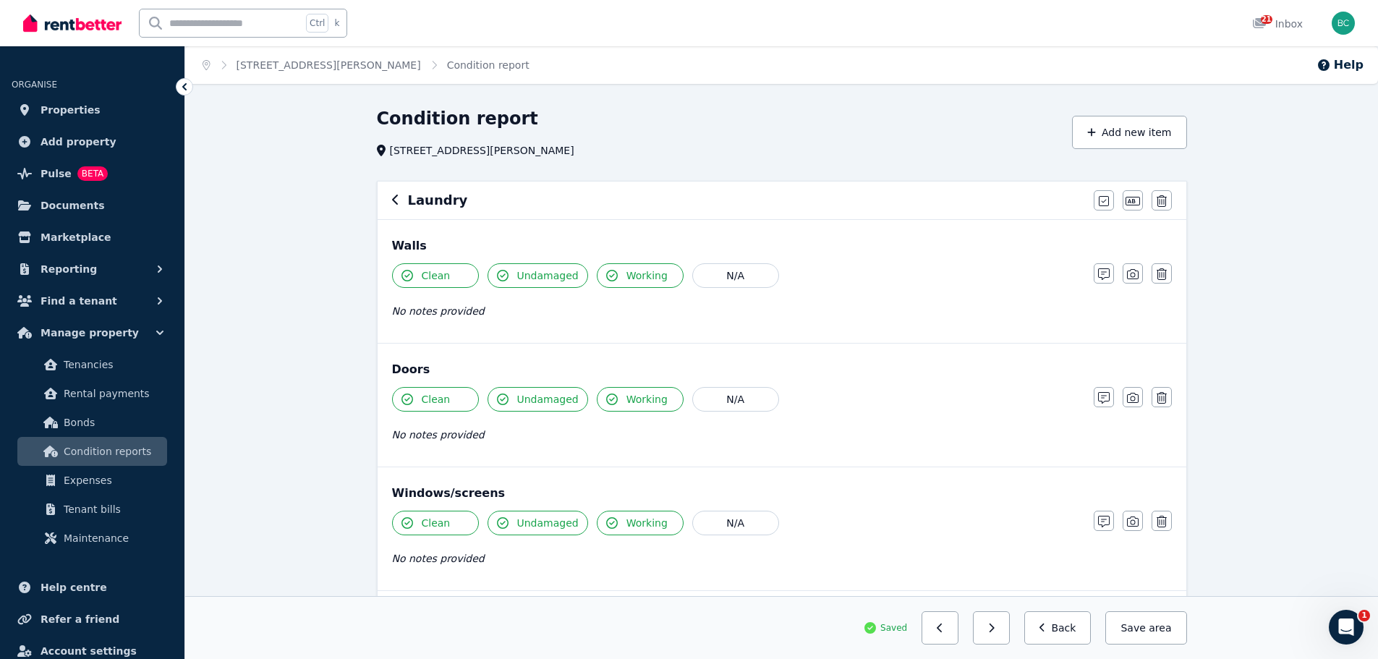
click at [395, 206] on button "button" at bounding box center [395, 200] width 7 height 17
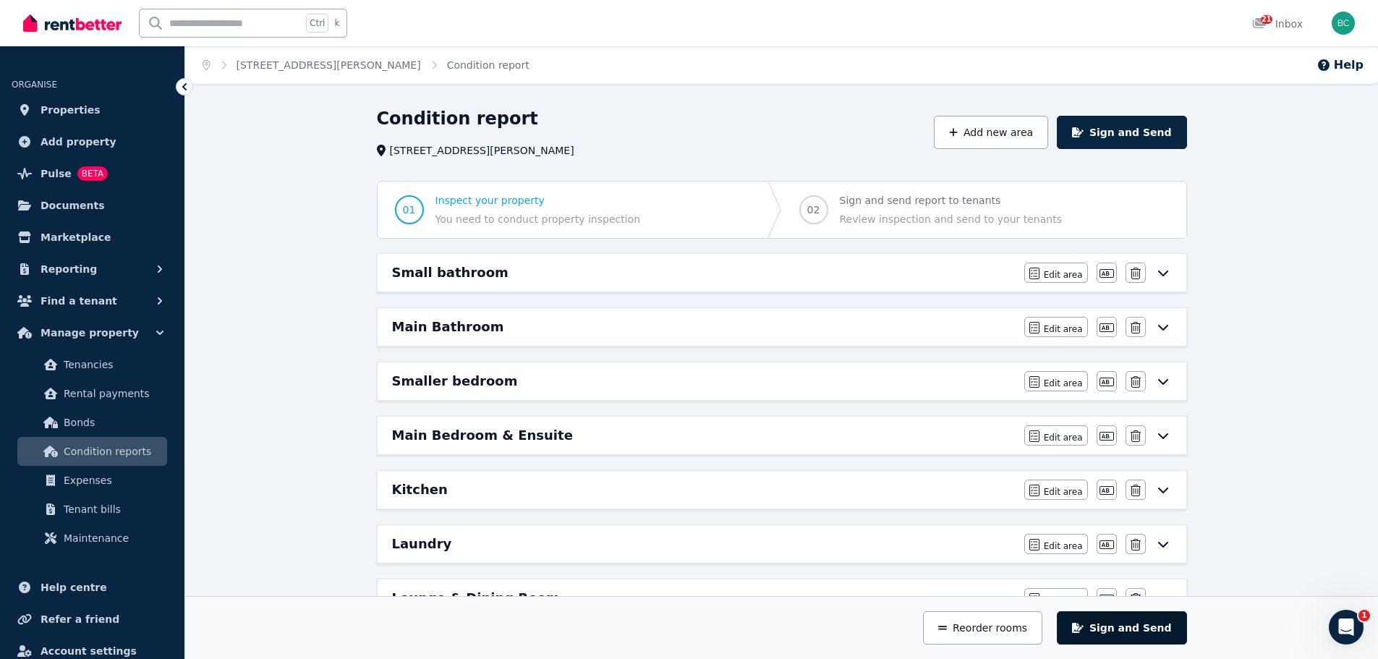
click at [1136, 631] on button "Sign and Send" at bounding box center [1122, 627] width 130 height 33
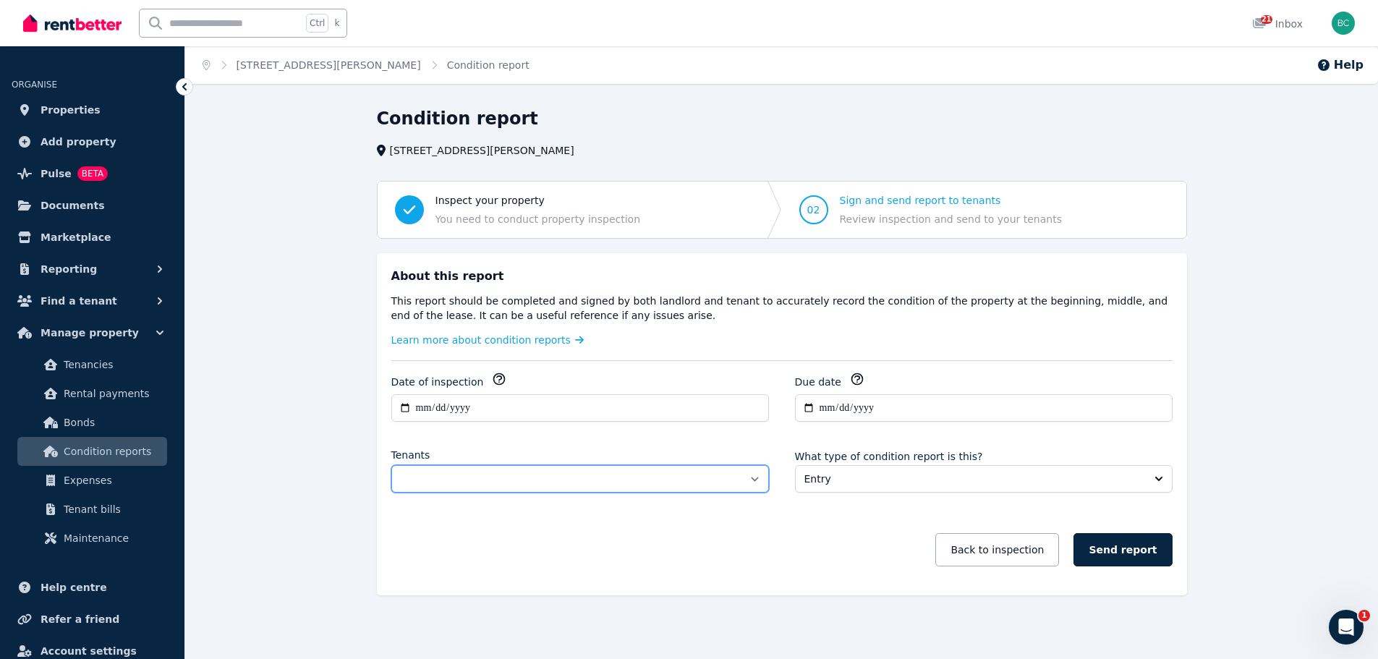
click at [712, 472] on select "**********" at bounding box center [580, 478] width 378 height 27
select select "**********"
click at [391, 465] on select "**********" at bounding box center [580, 478] width 378 height 27
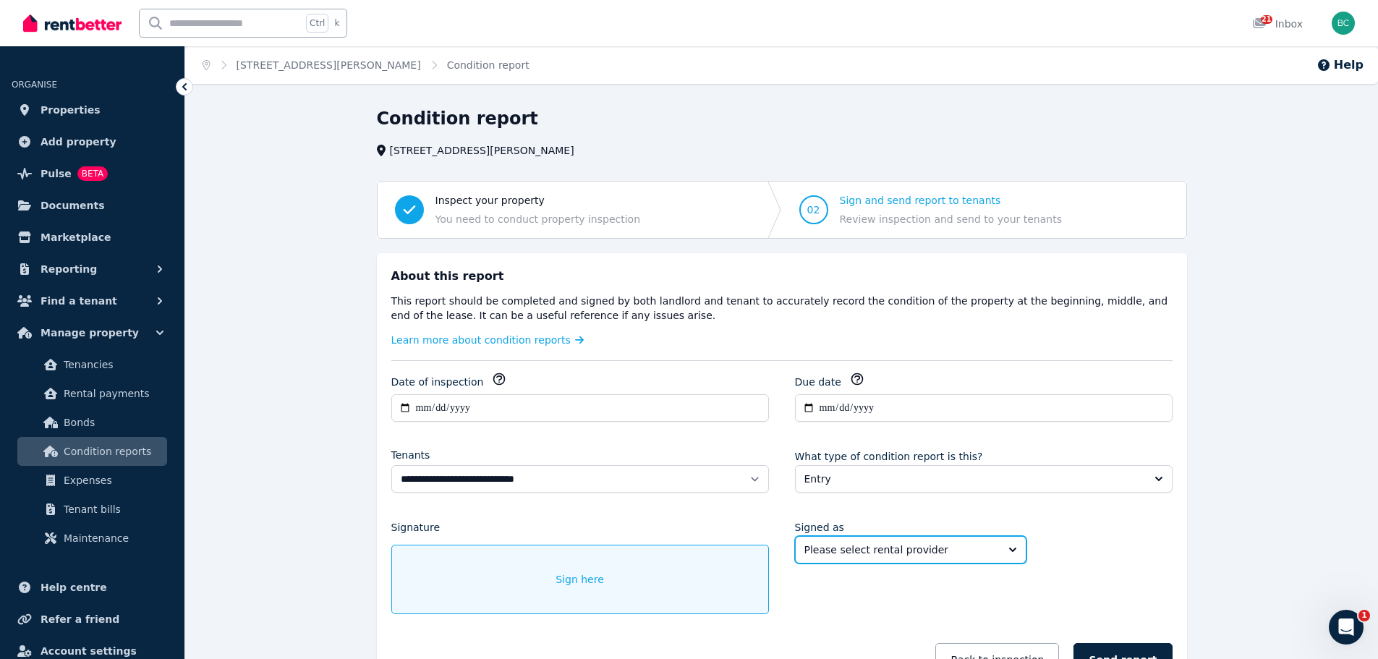
click at [831, 555] on span "Please select rental provider" at bounding box center [901, 550] width 192 height 14
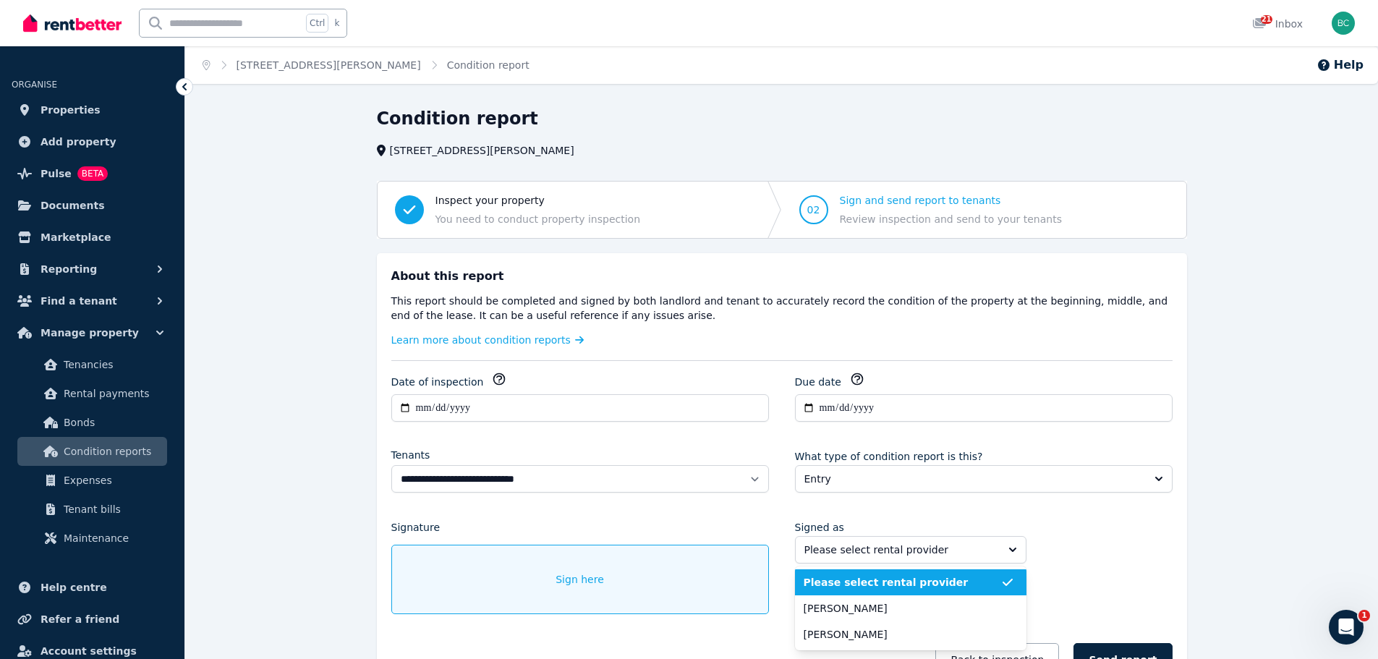
click at [830, 579] on span "Please select rental provider" at bounding box center [902, 582] width 197 height 14
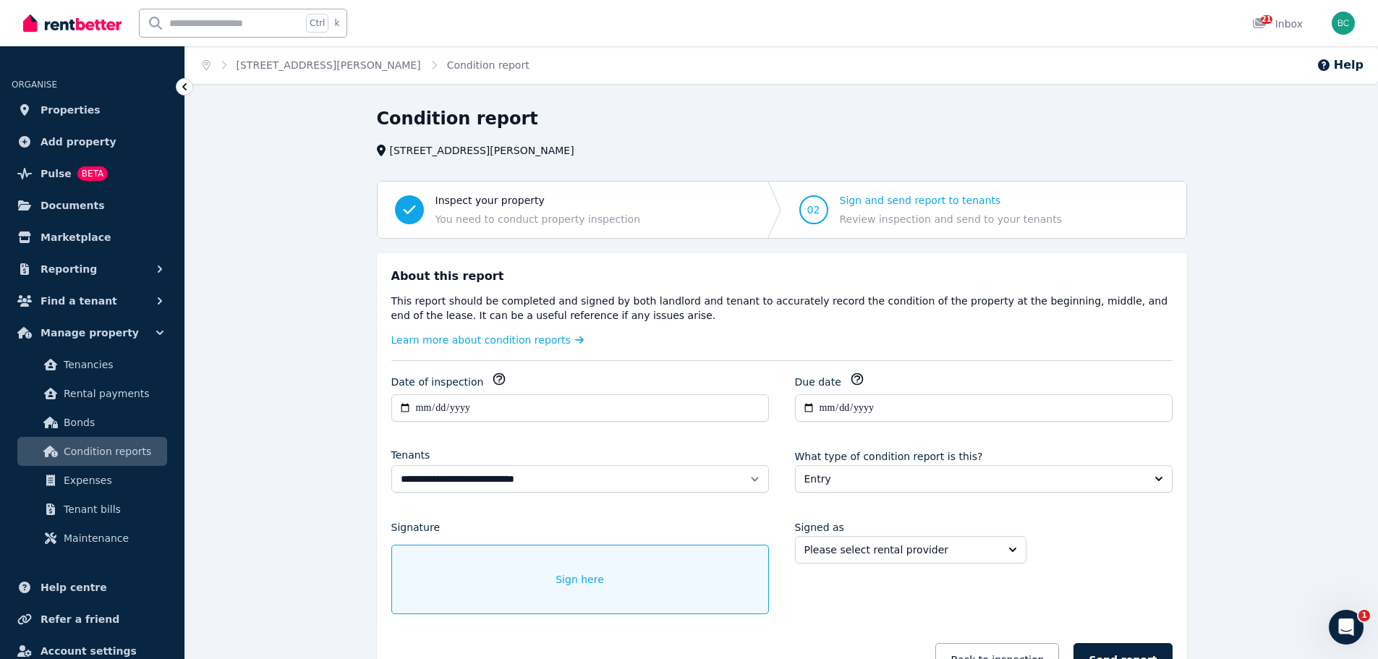
click at [462, 579] on div "Sign here" at bounding box center [580, 579] width 378 height 69
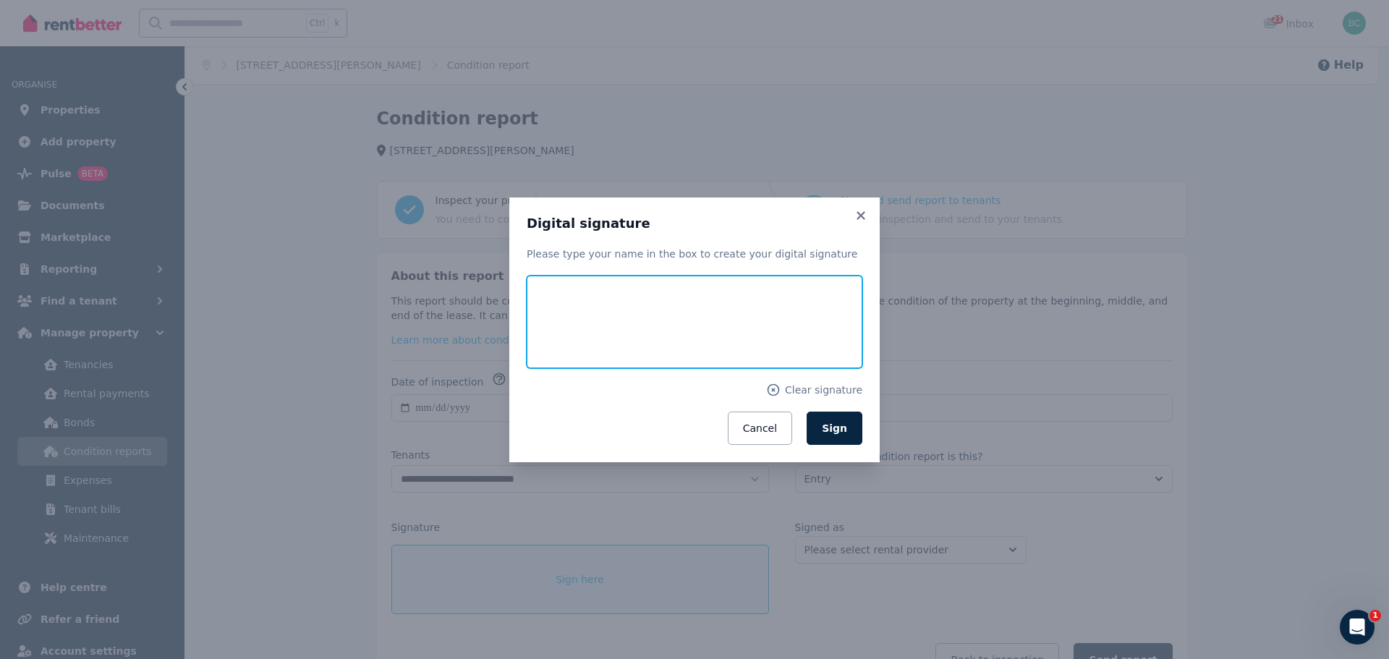
click at [553, 323] on input "text" at bounding box center [695, 322] width 336 height 93
type input "**********"
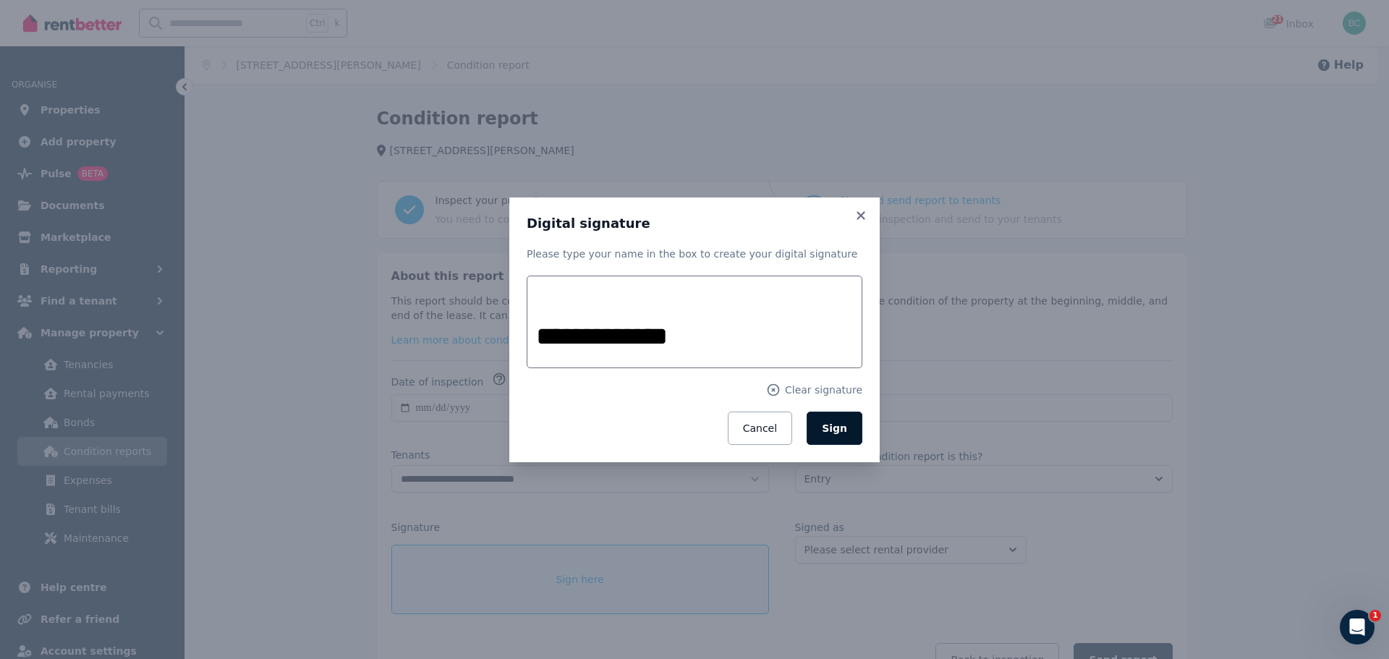
click at [841, 425] on span "Sign" at bounding box center [834, 429] width 25 height 12
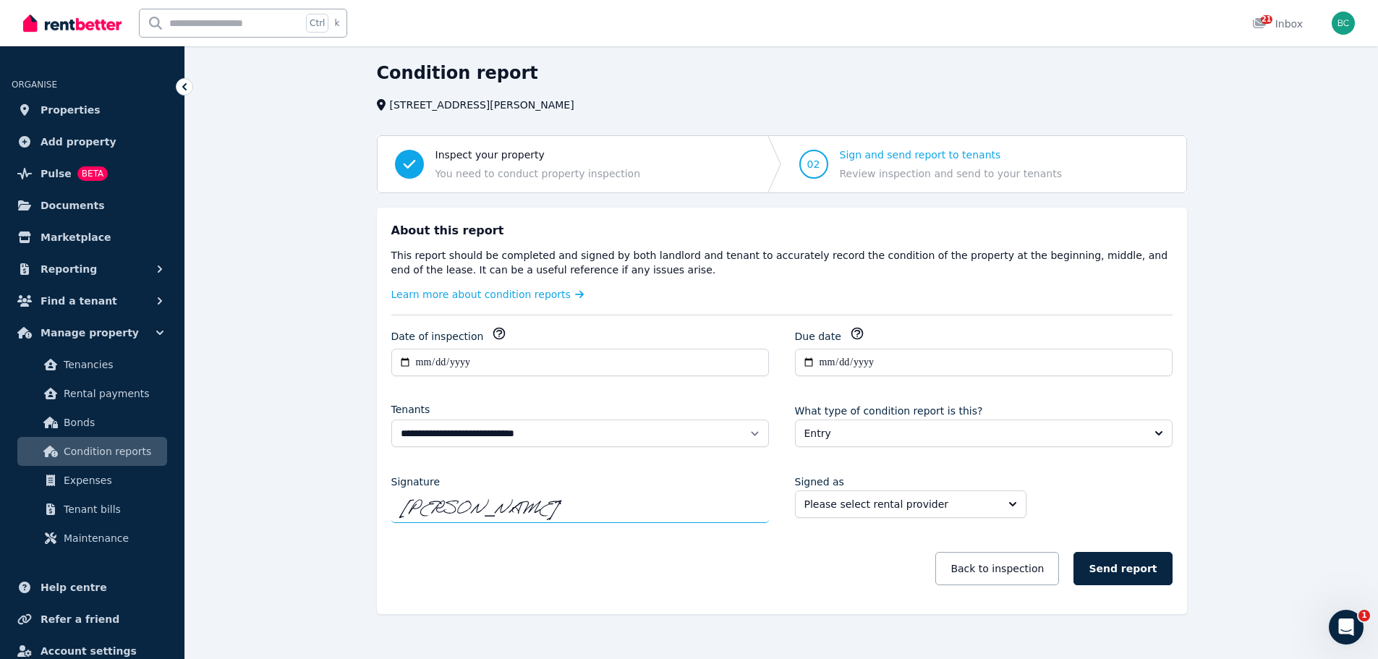
scroll to position [67, 0]
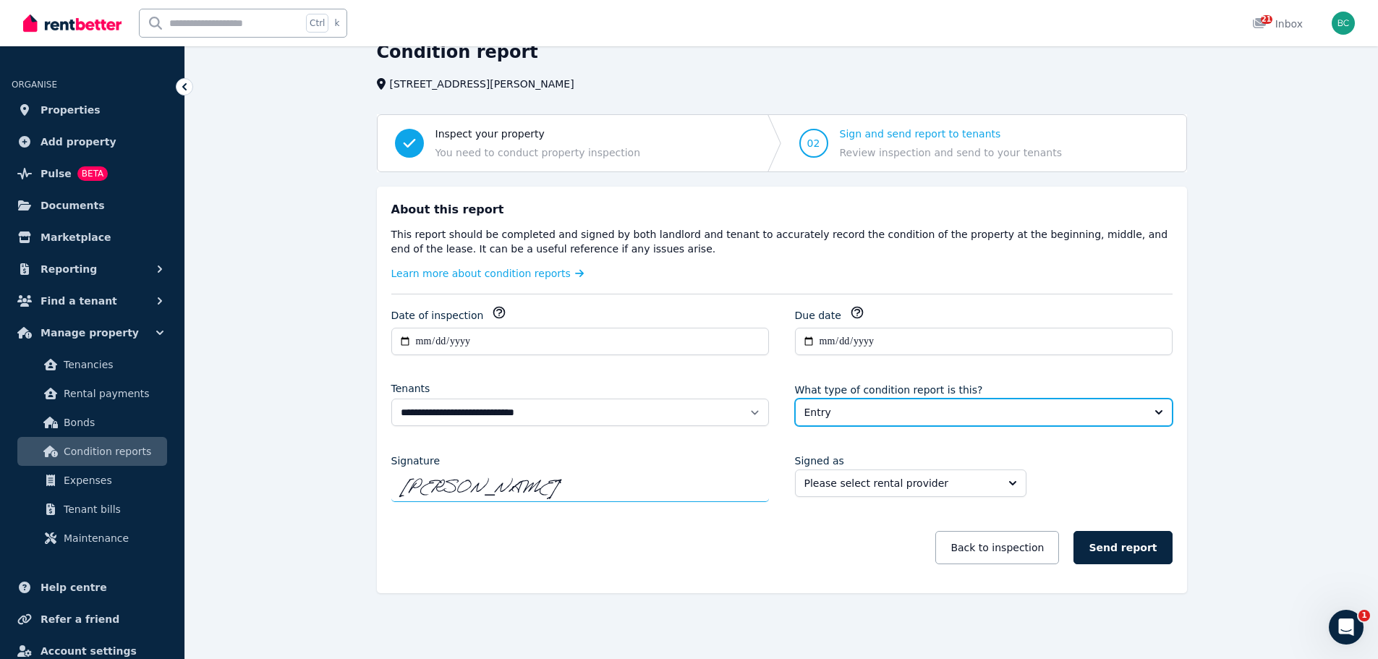
click at [1064, 415] on span "Entry" at bounding box center [974, 412] width 339 height 14
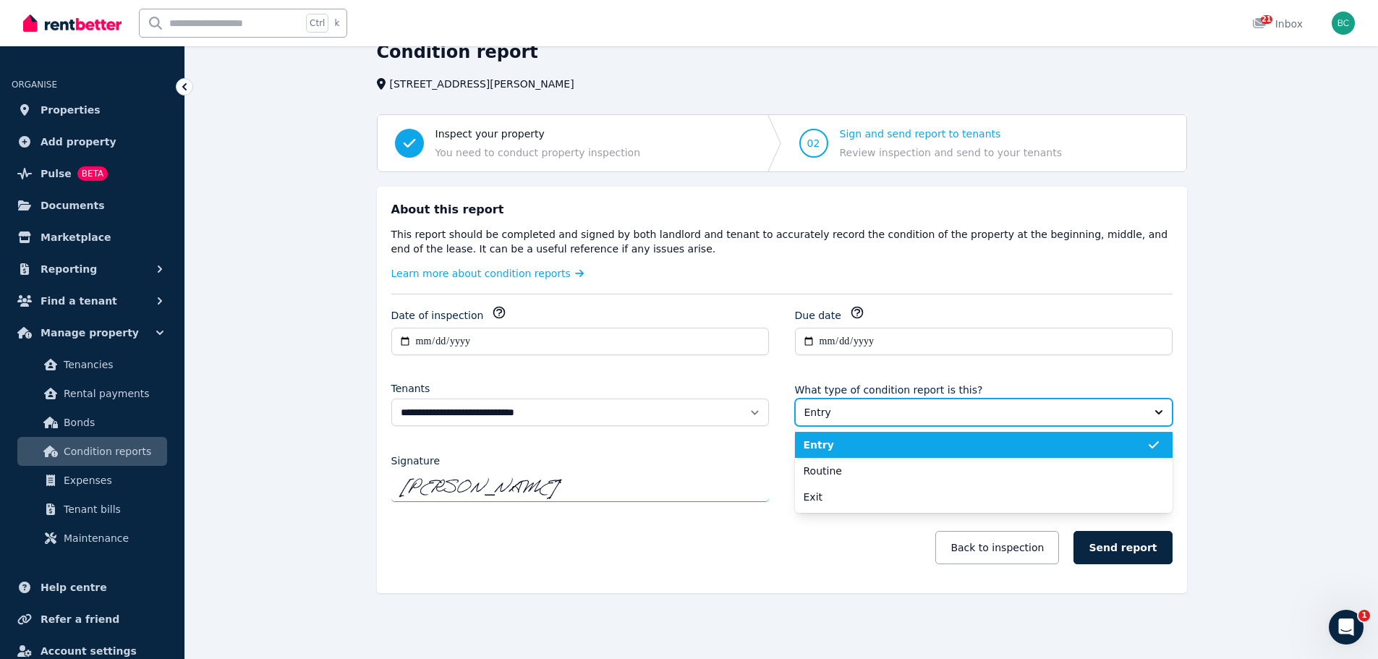
click at [1064, 415] on span "Entry" at bounding box center [974, 412] width 339 height 14
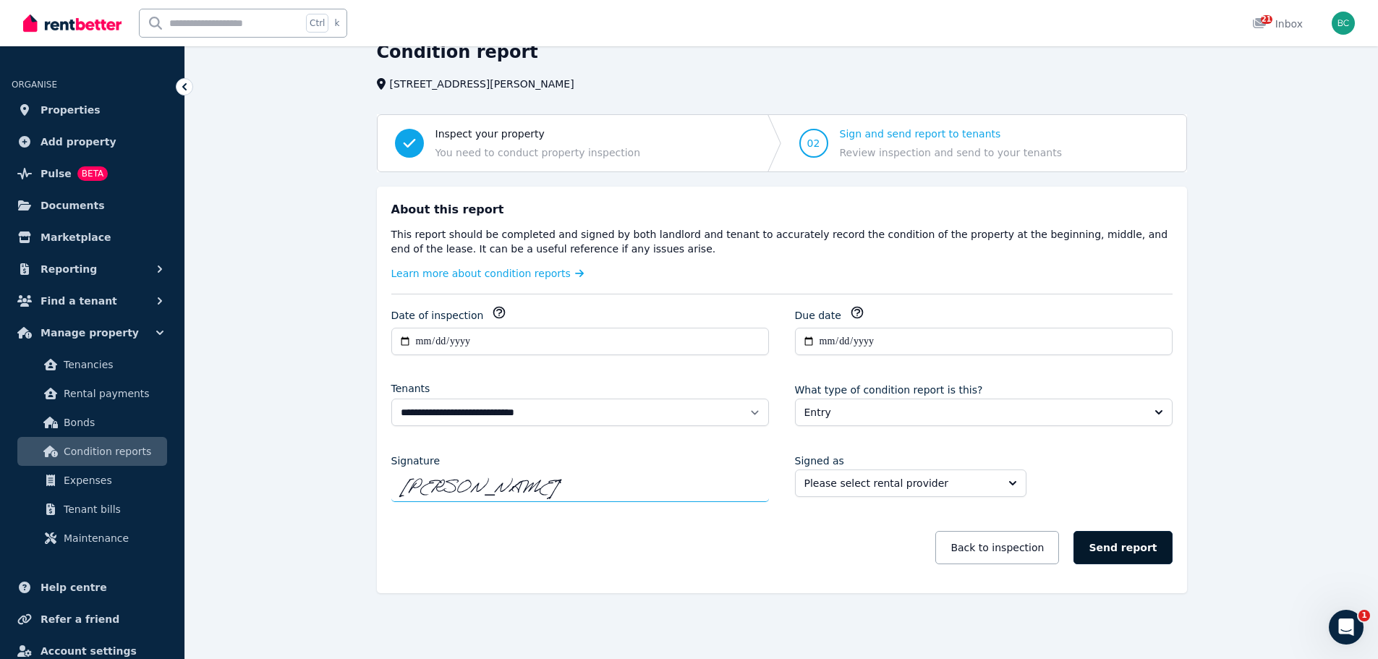
click at [1133, 554] on button "Send report" at bounding box center [1123, 547] width 98 height 33
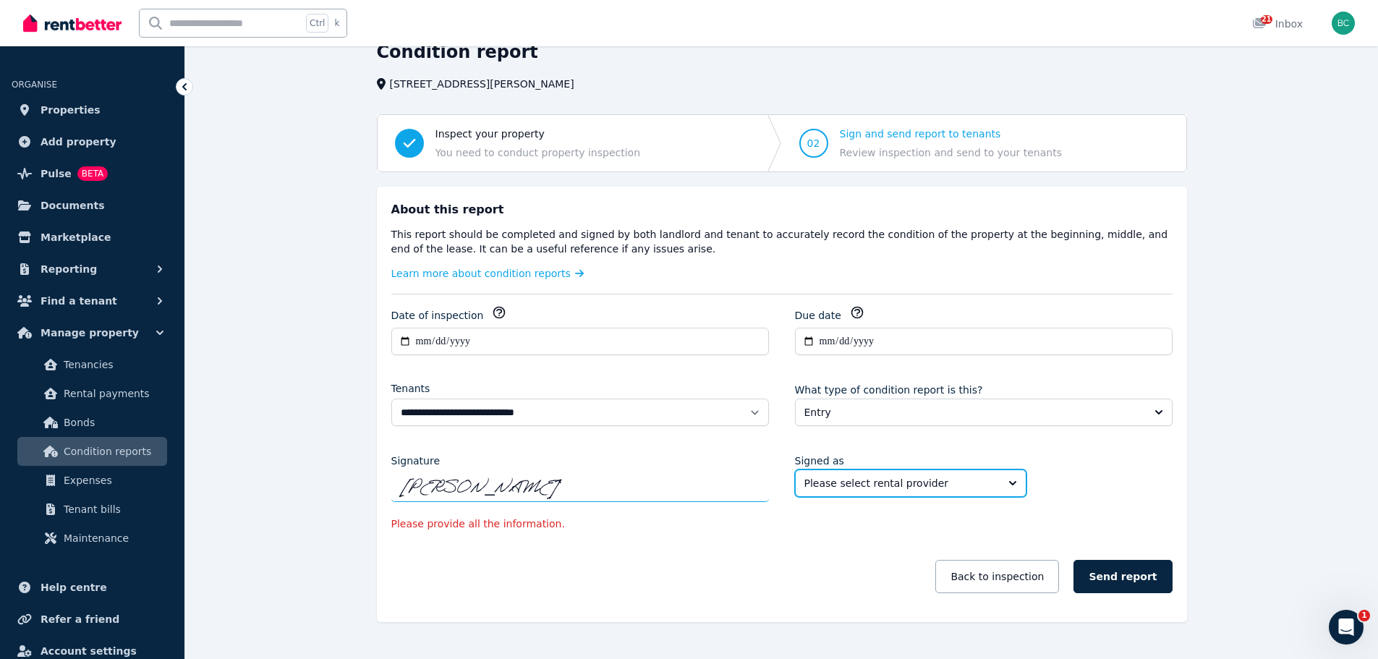
click at [948, 479] on span "Please select rental provider" at bounding box center [901, 483] width 192 height 14
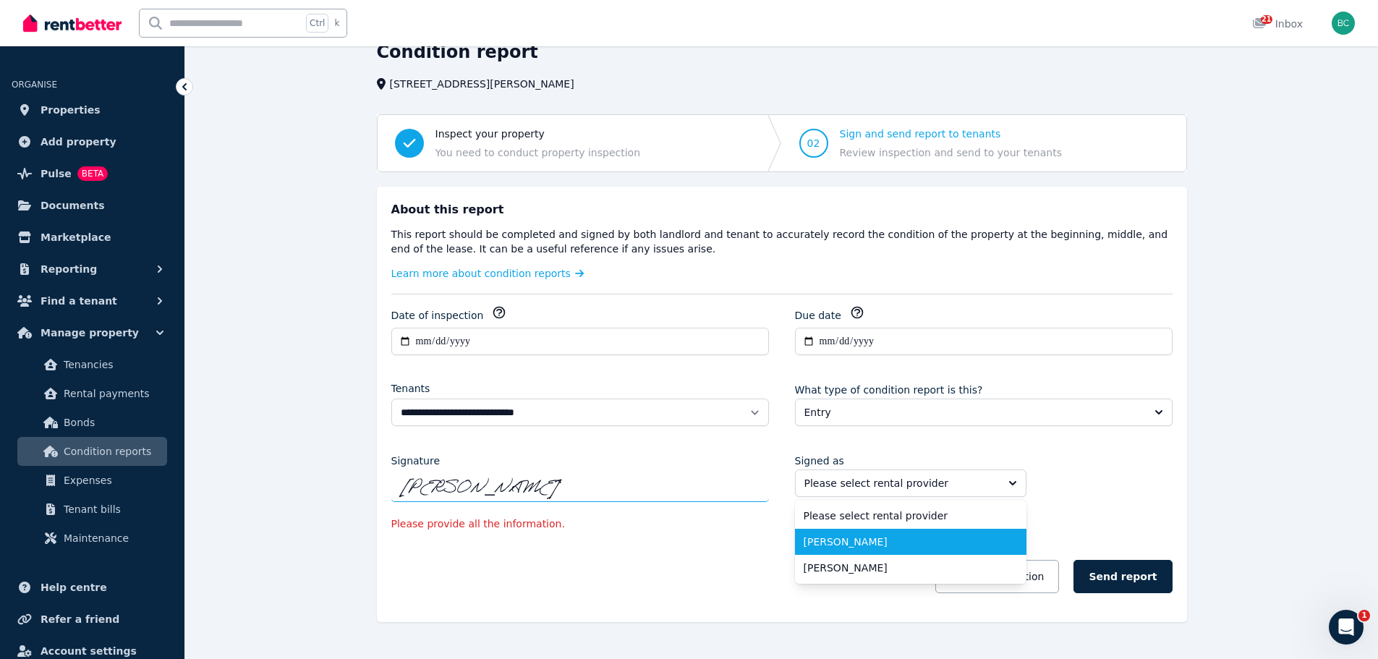
click at [871, 543] on span "[PERSON_NAME]" at bounding box center [902, 542] width 197 height 14
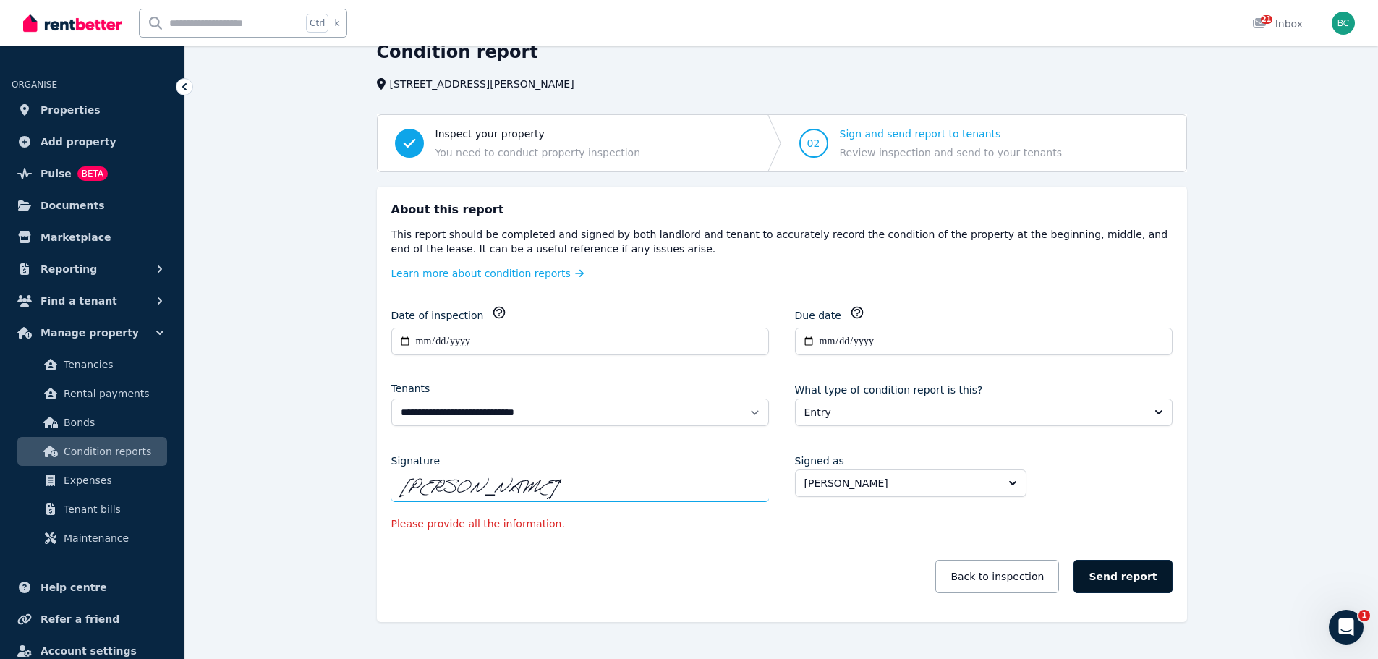
click at [1108, 565] on button "Send report" at bounding box center [1123, 576] width 98 height 33
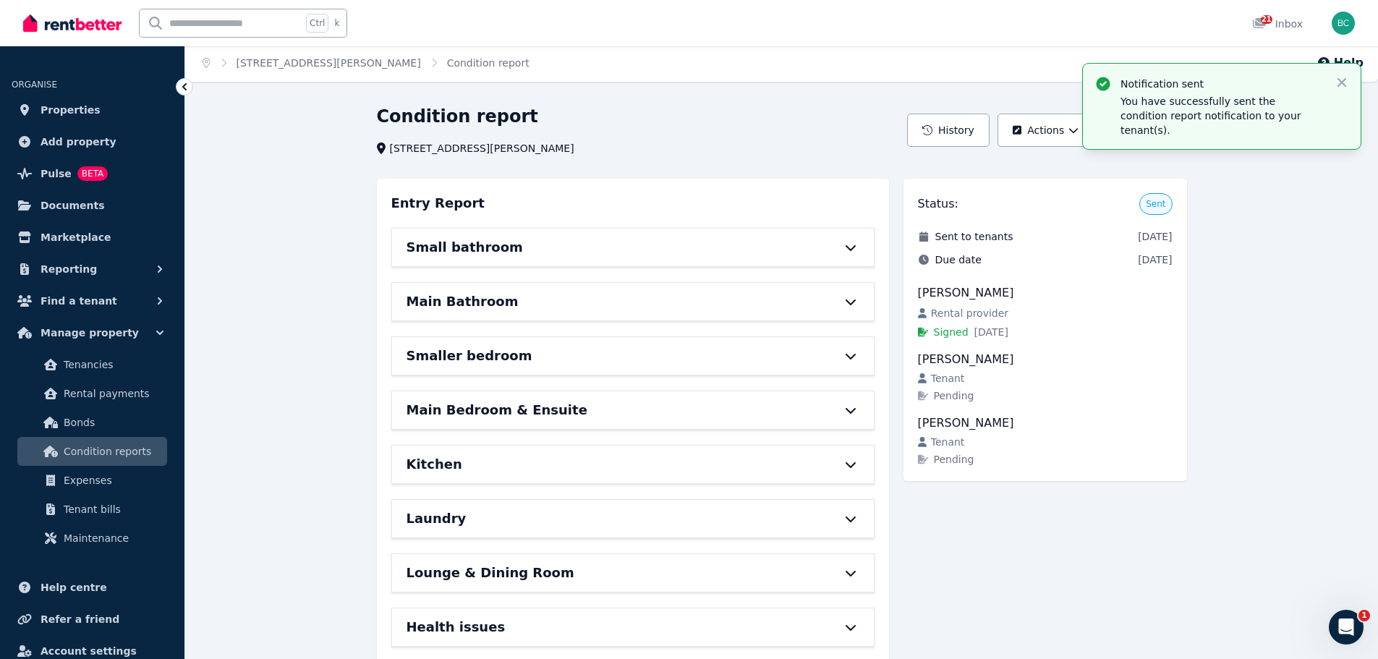
scroll to position [0, 0]
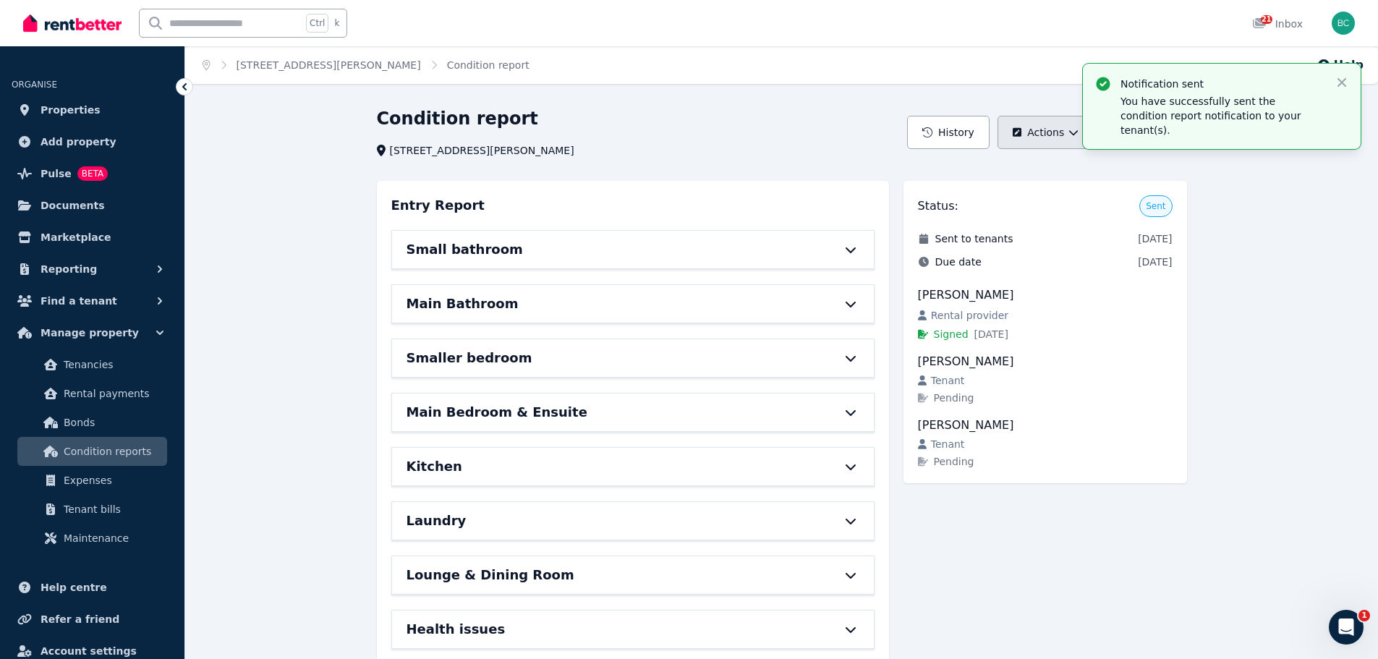
click at [1070, 127] on button "Actions" at bounding box center [1046, 132] width 96 height 33
click at [1296, 216] on div "Condition report [STREET_ADDRESS][PERSON_NAME] History Actions Edit report Canc…" at bounding box center [781, 480] width 1193 height 746
click at [1341, 75] on icon "button" at bounding box center [1342, 82] width 14 height 14
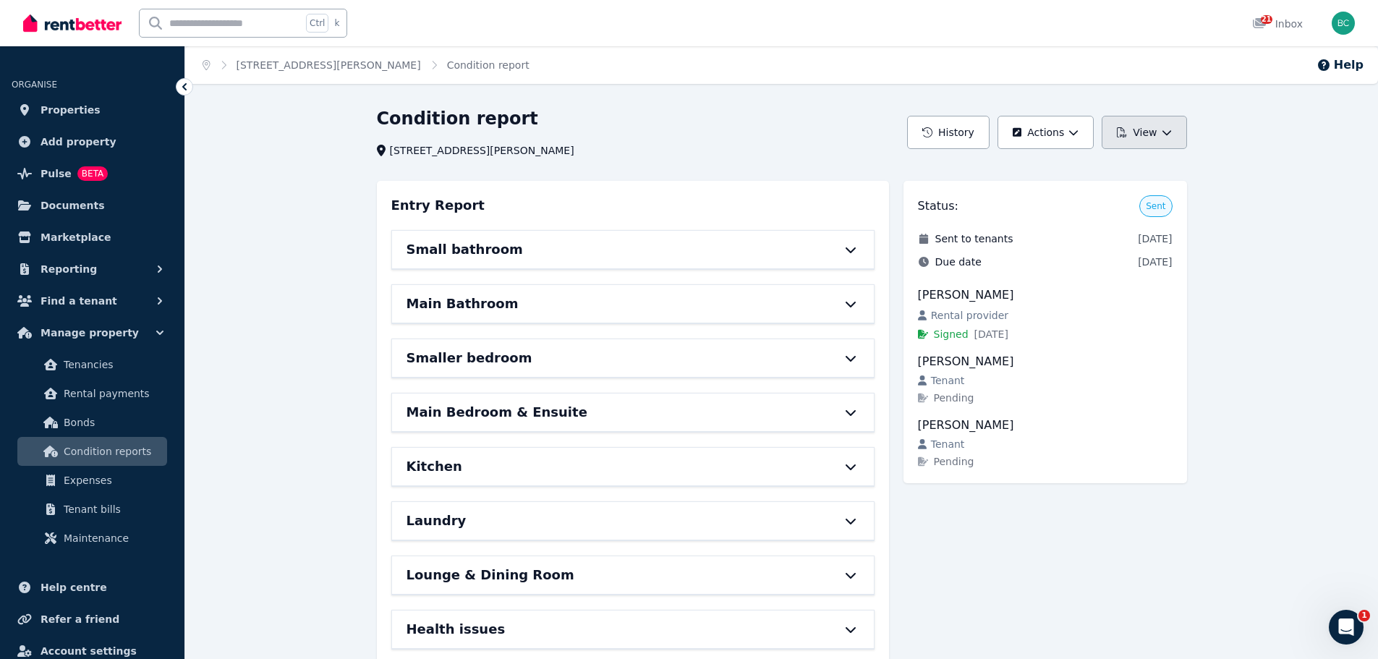
click at [1140, 126] on button "View" at bounding box center [1144, 132] width 85 height 33
click at [1098, 187] on button "Download as PDF" at bounding box center [1109, 197] width 162 height 26
click at [90, 364] on span "Tenancies" at bounding box center [113, 364] width 98 height 17
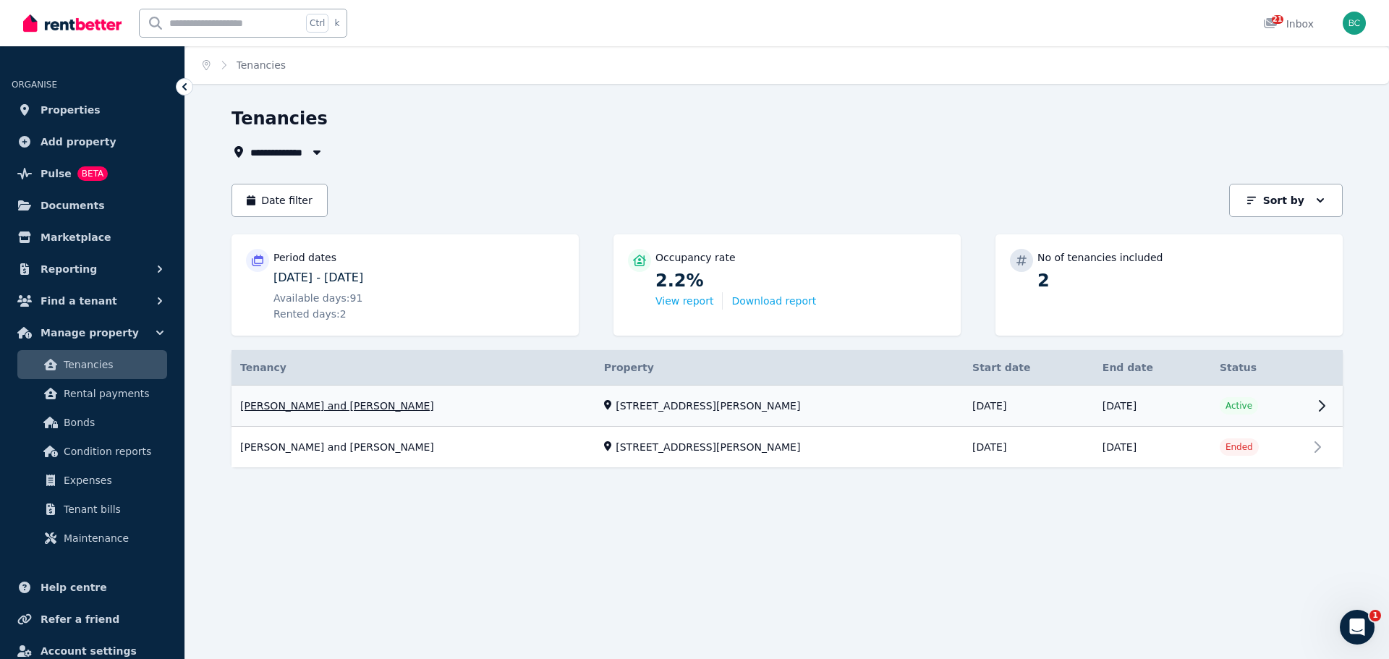
click at [1320, 404] on link "View property details" at bounding box center [787, 406] width 1111 height 41
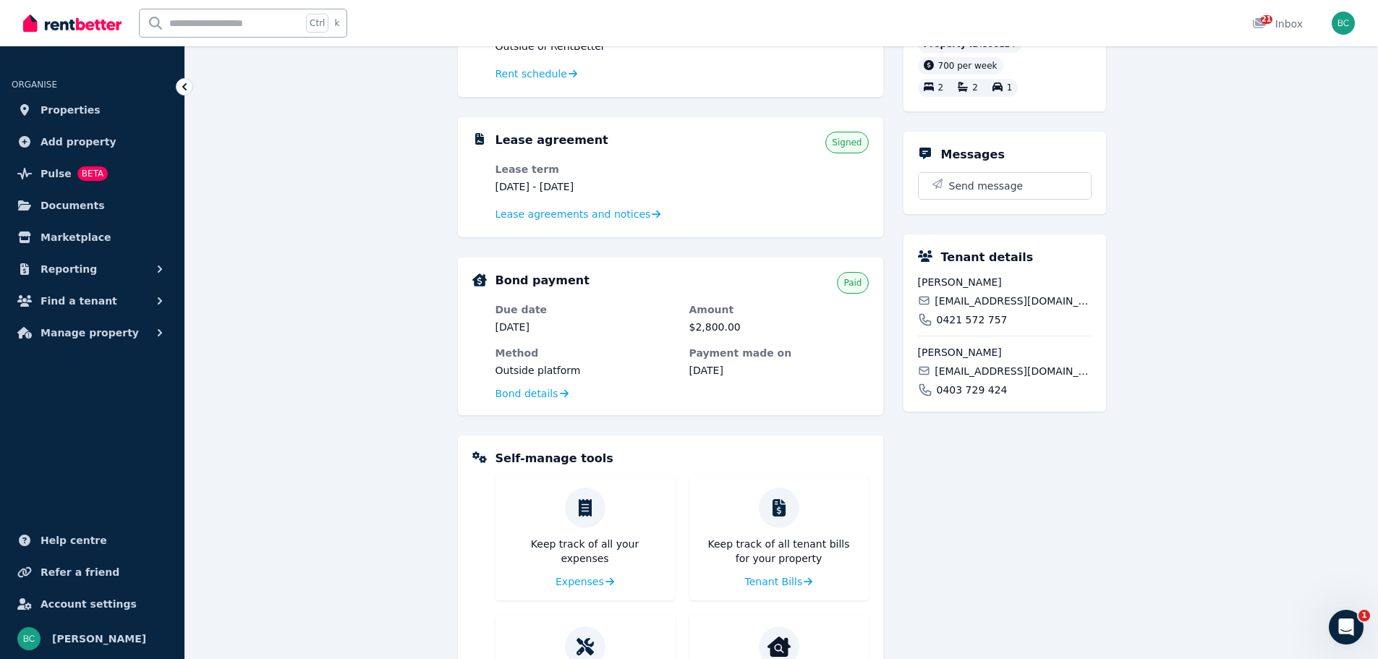
scroll to position [92, 0]
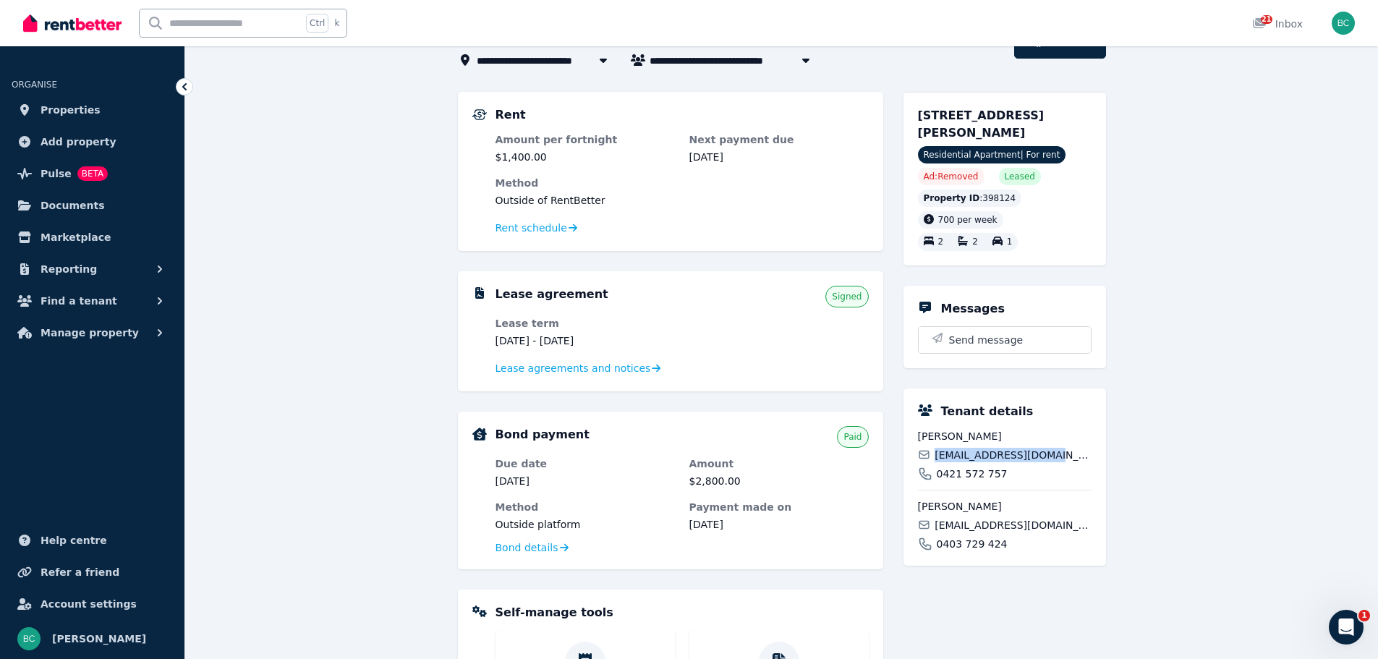
drag, startPoint x: 1058, startPoint y: 451, endPoint x: 908, endPoint y: 456, distance: 149.9
click at [908, 456] on div "Tenant details [PERSON_NAME] [EMAIL_ADDRESS][DOMAIN_NAME] 0421 572 757 [PERSON_…" at bounding box center [1005, 477] width 203 height 177
copy span "[EMAIL_ADDRESS][DOMAIN_NAME]"
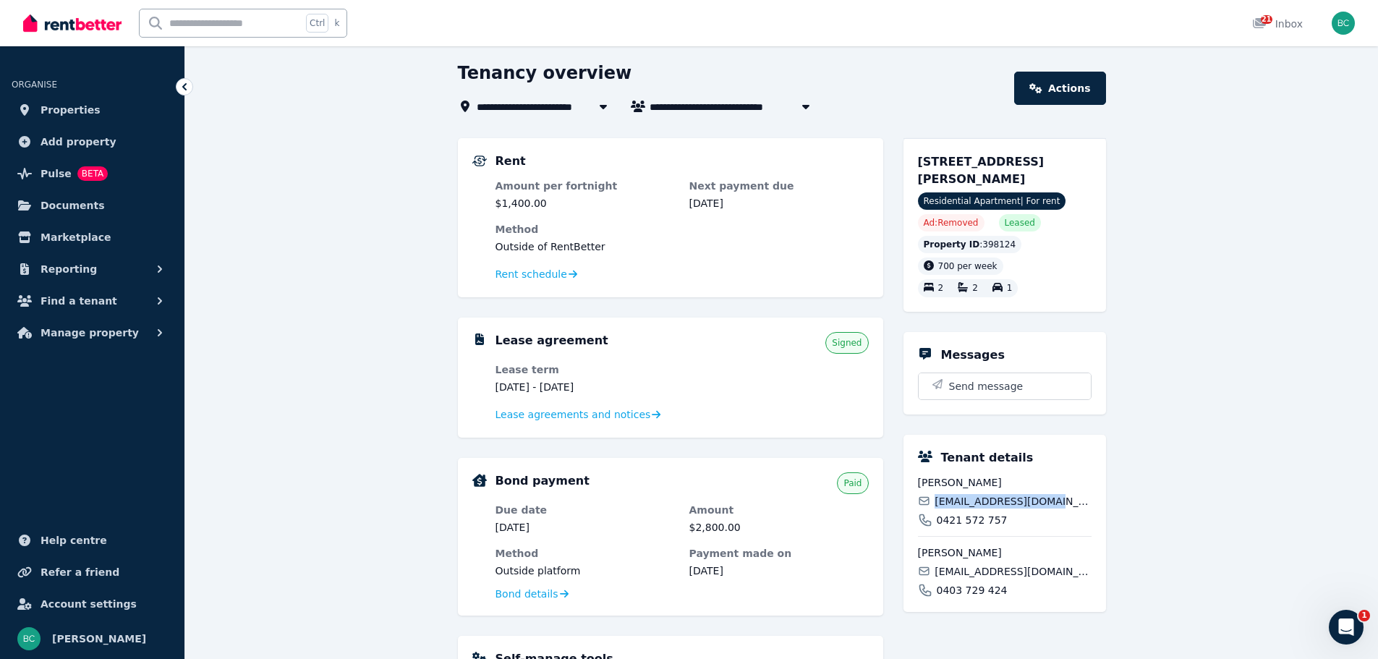
scroll to position [0, 0]
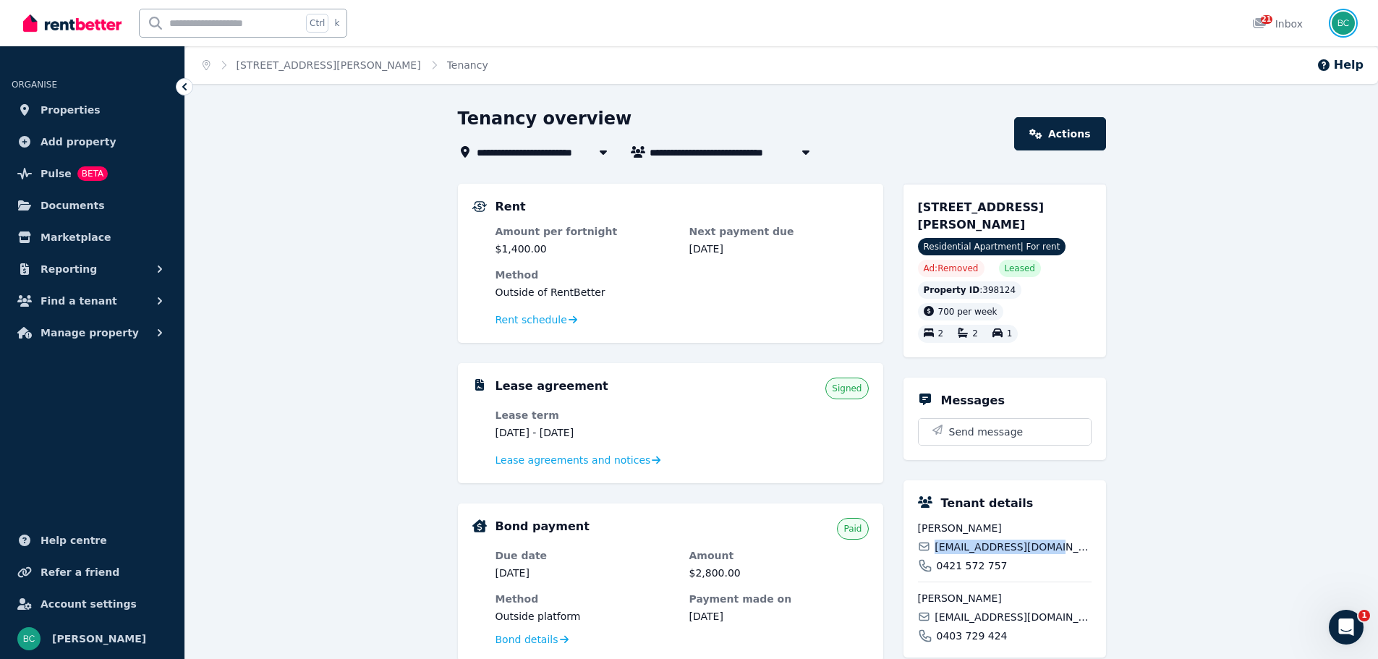
click at [1347, 25] on img "button" at bounding box center [1343, 23] width 23 height 23
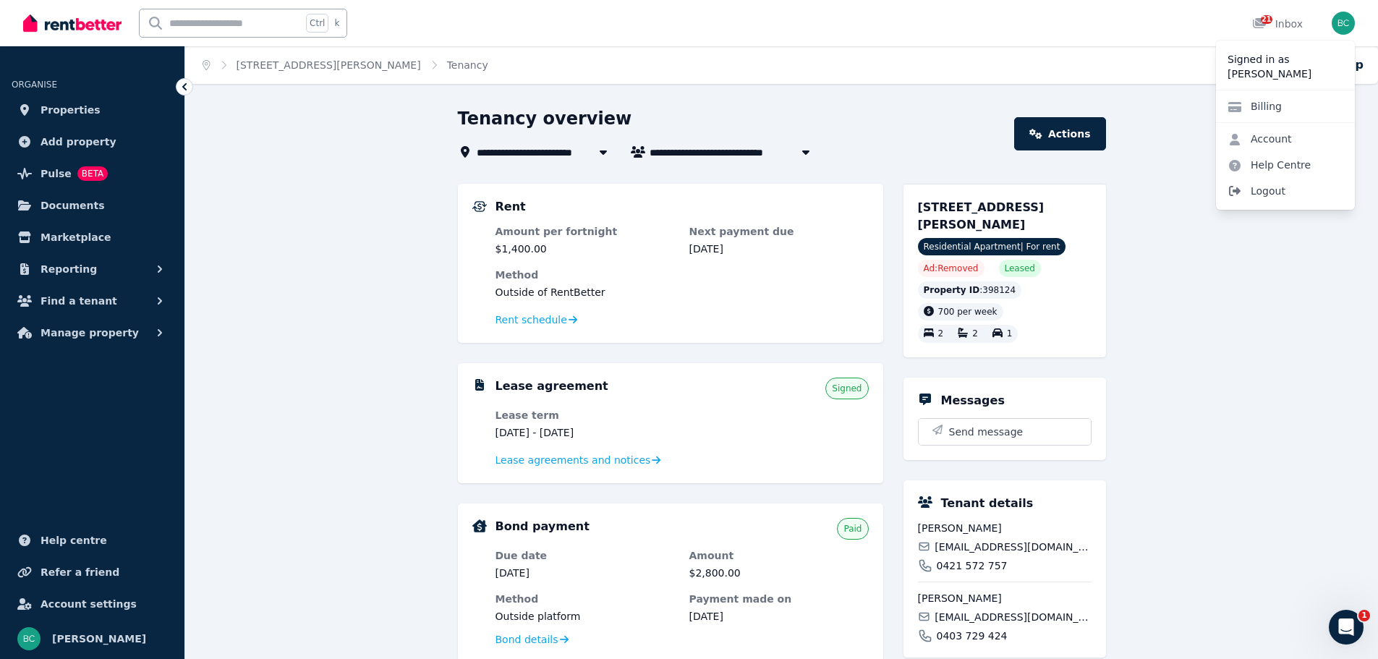
click at [1276, 188] on span "Logout" at bounding box center [1285, 191] width 139 height 26
